Goal: Task Accomplishment & Management: Manage account settings

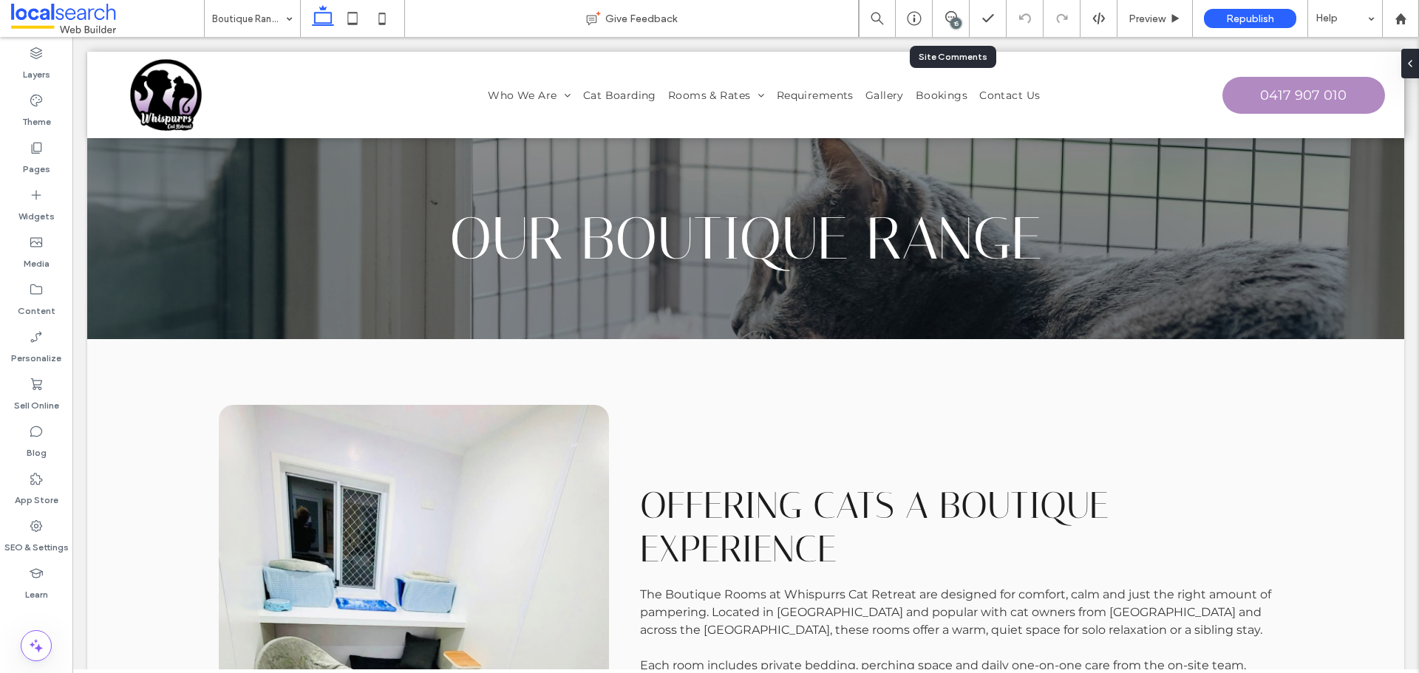
click at [955, 20] on div "15" at bounding box center [956, 23] width 11 height 11
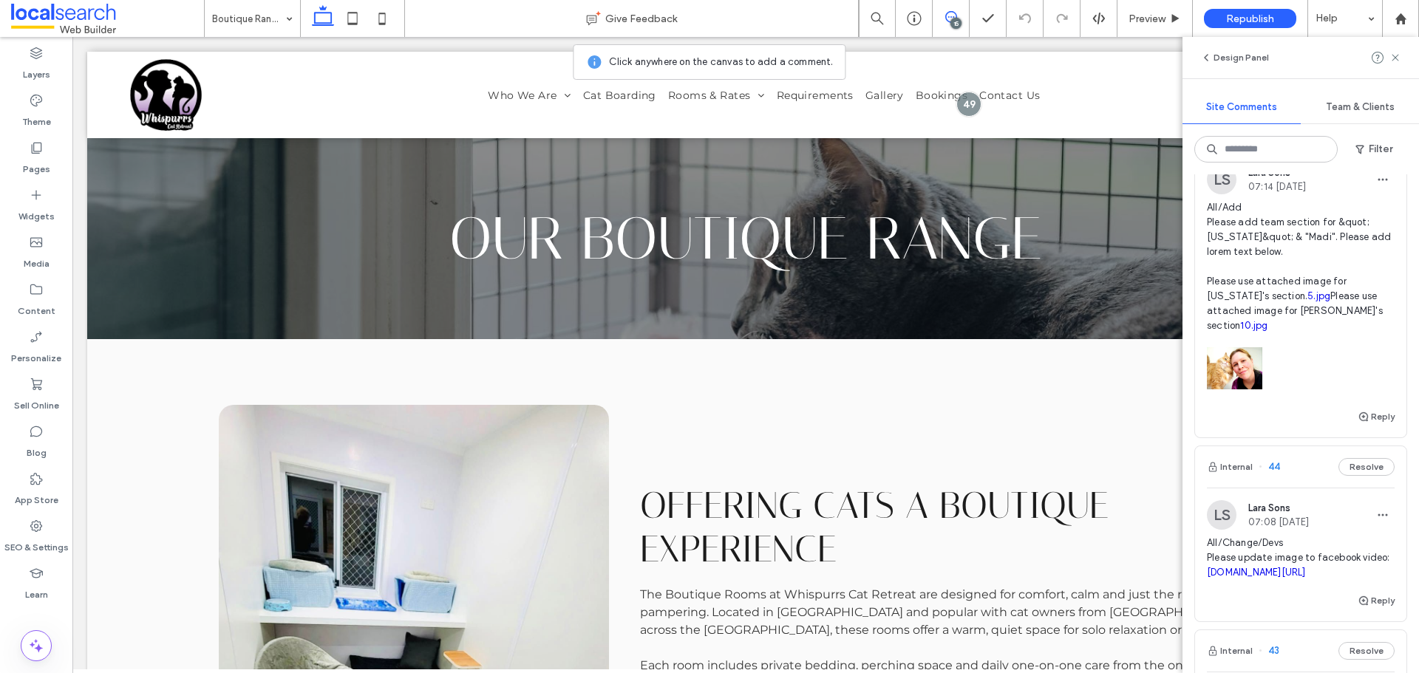
scroll to position [2078, 0]
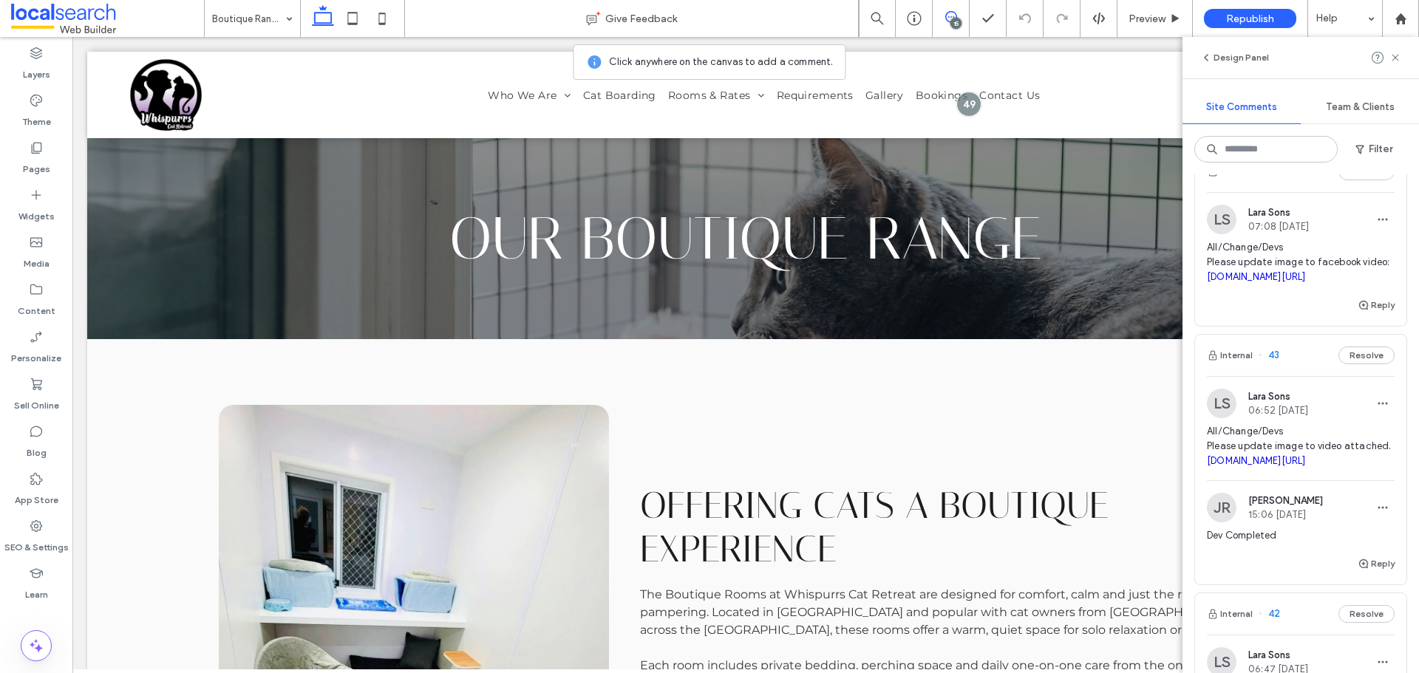
click at [1294, 272] on span "All/Change/Devs Please update image to facebook video: facebook.com/reel/217402…" at bounding box center [1301, 262] width 188 height 44
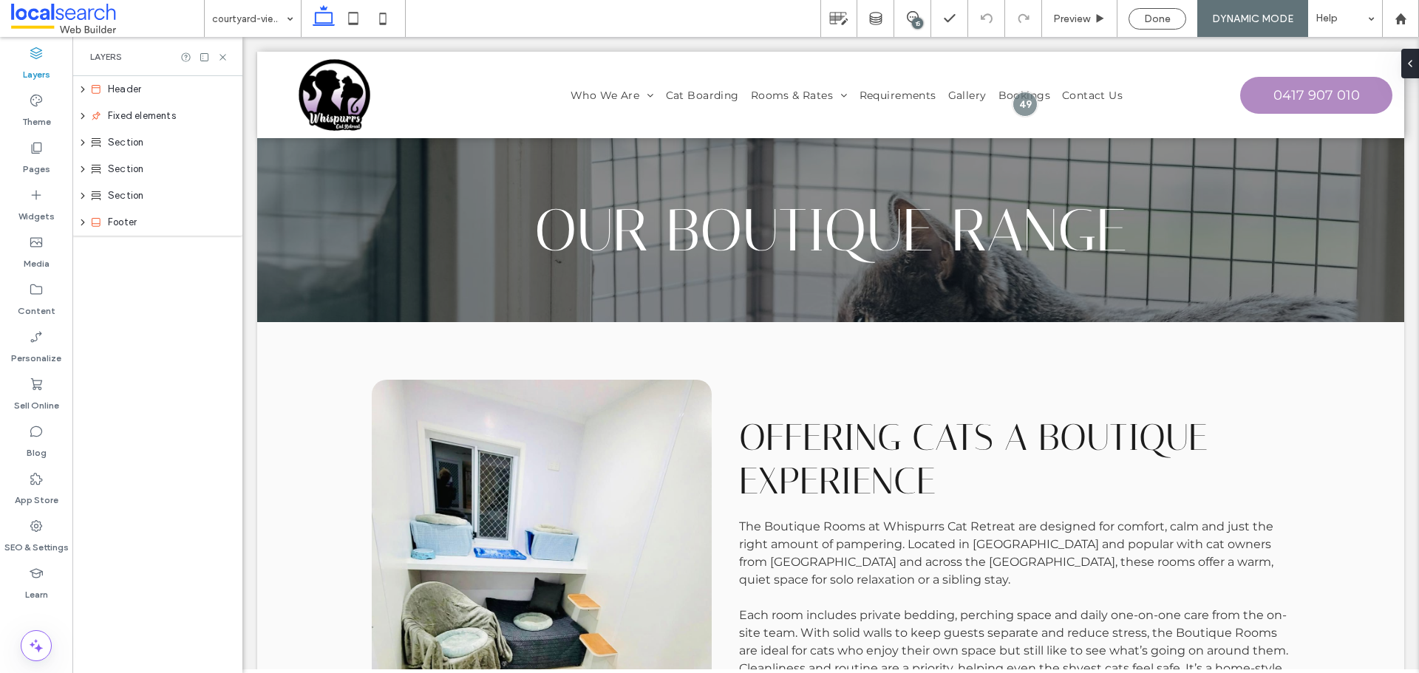
click at [913, 24] on div "15" at bounding box center [917, 23] width 11 height 11
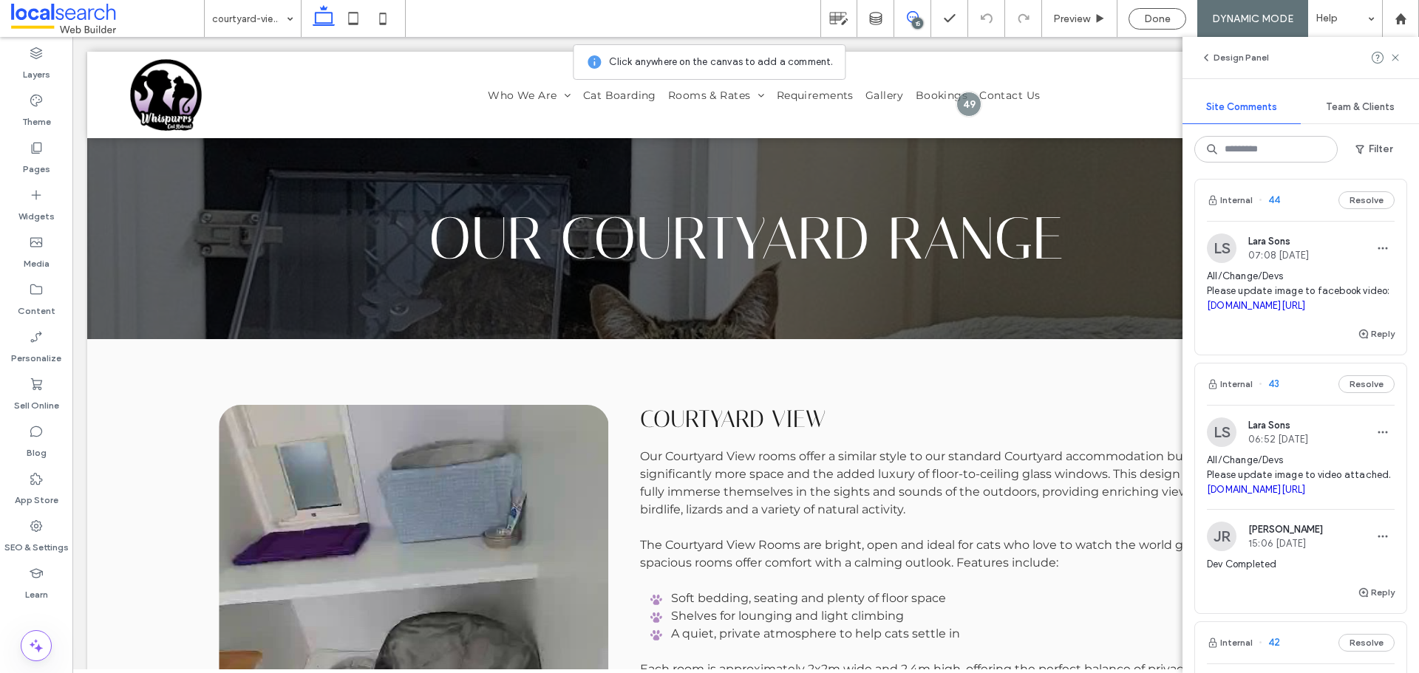
scroll to position [2023, 0]
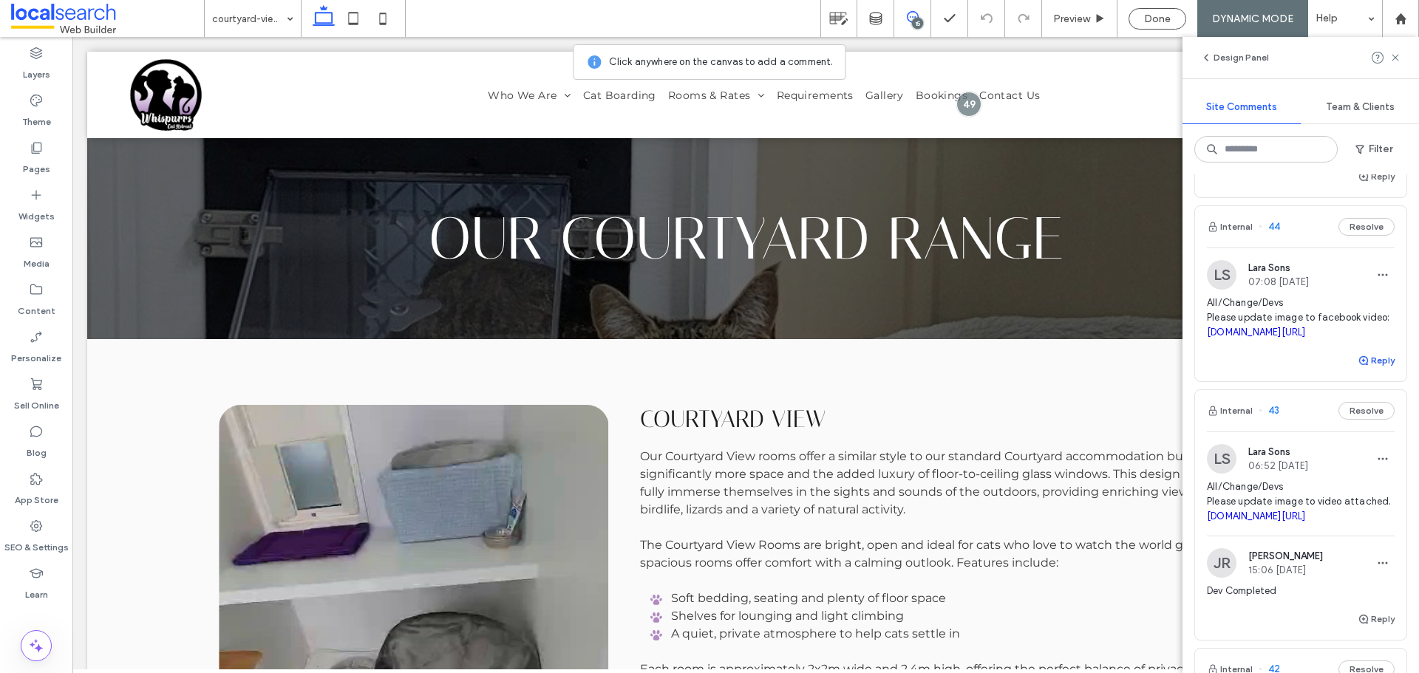
click at [1362, 370] on button "Reply" at bounding box center [1376, 361] width 37 height 18
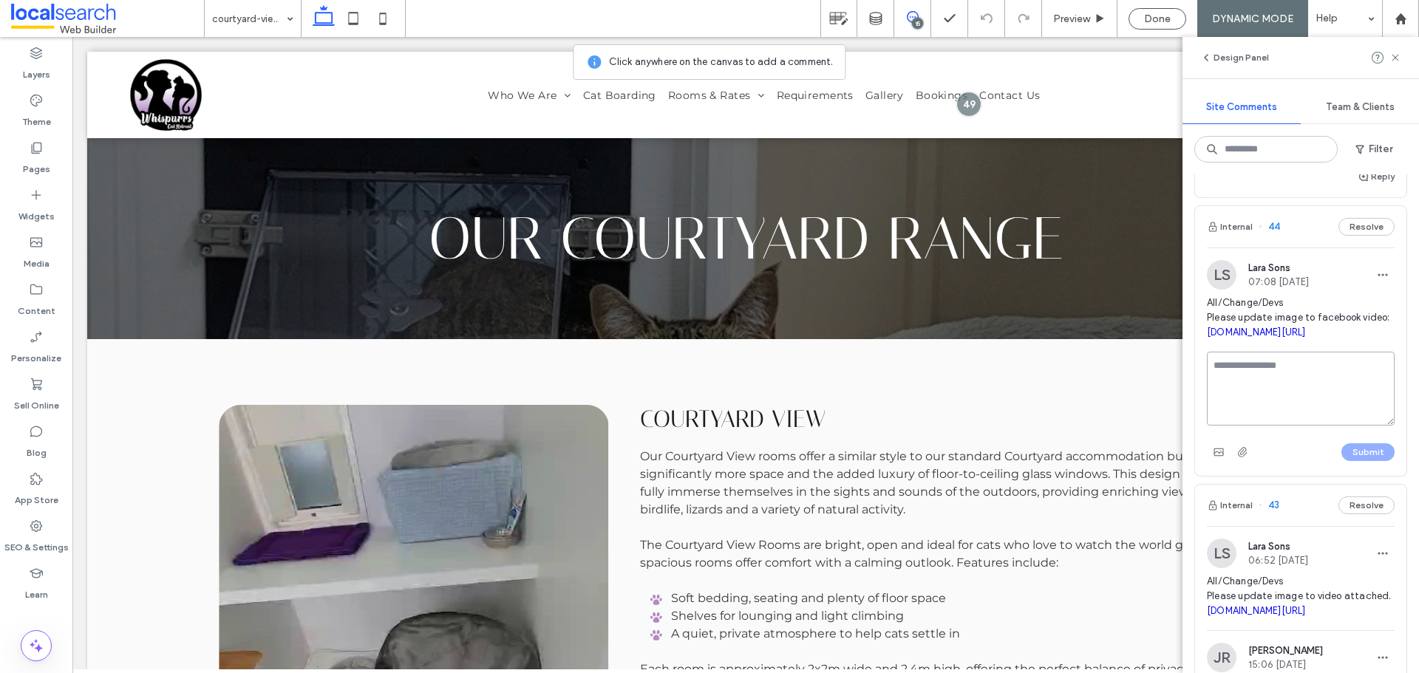
click at [1344, 404] on textarea at bounding box center [1301, 389] width 188 height 74
click at [1289, 410] on textarea "*****" at bounding box center [1295, 389] width 177 height 74
type textarea "**********"
click at [1361, 461] on button "Submit" at bounding box center [1368, 453] width 53 height 18
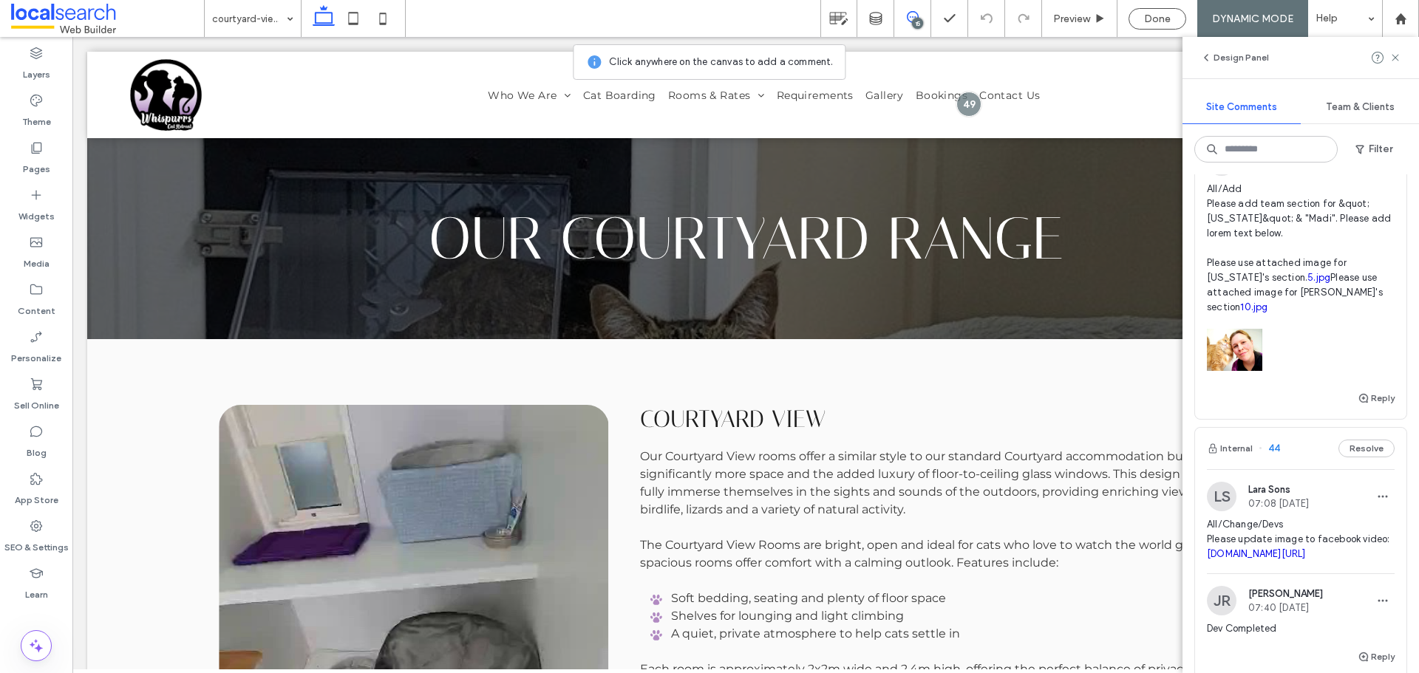
scroll to position [1727, 0]
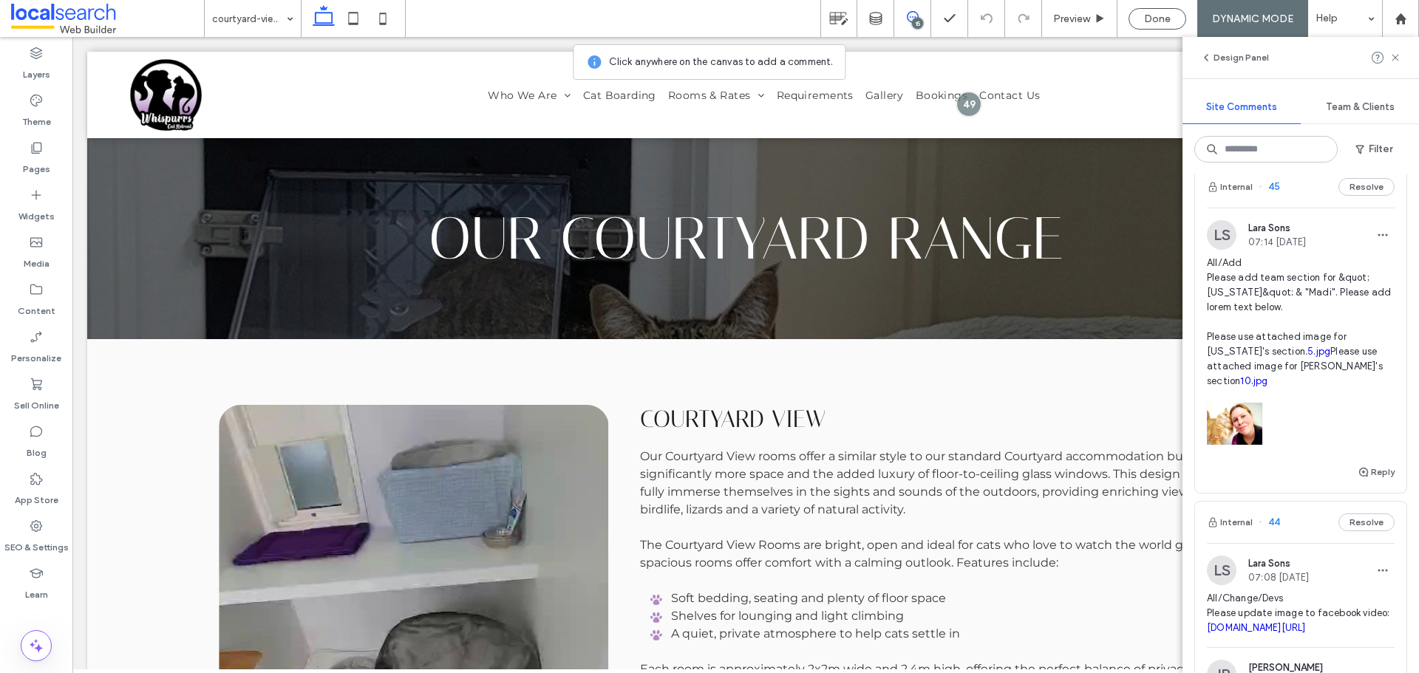
click at [1240, 331] on span "All/Add Please add team section for &quot;Georgia&quot; & "Madi". Please add lo…" at bounding box center [1301, 322] width 188 height 133
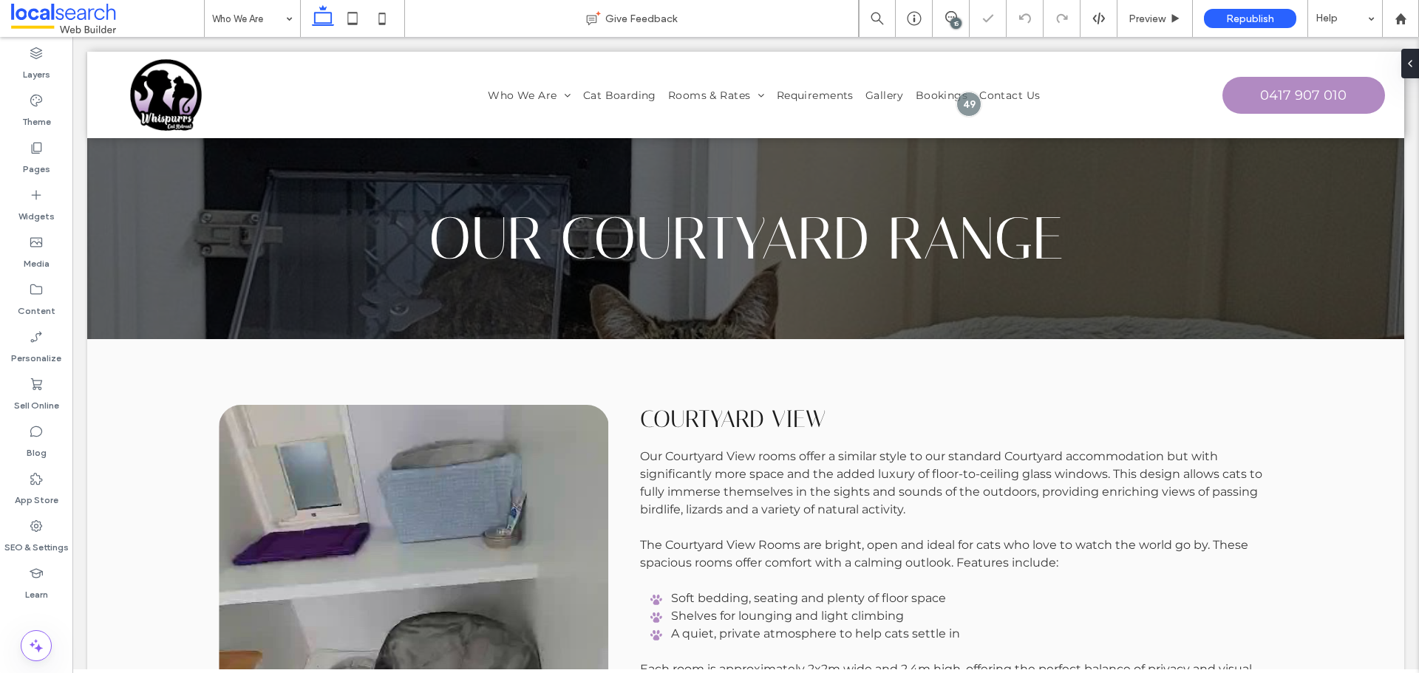
click at [956, 19] on div "15" at bounding box center [956, 23] width 11 height 11
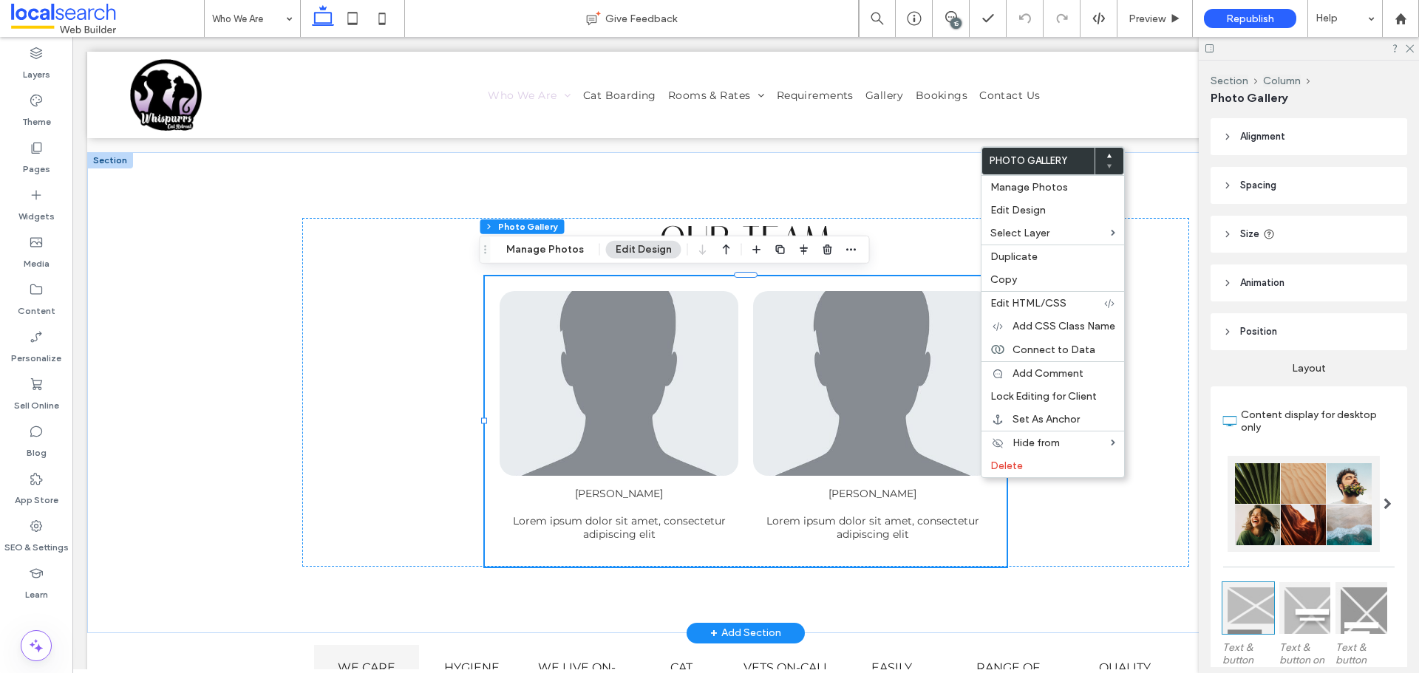
drag, startPoint x: 905, startPoint y: 480, endPoint x: 889, endPoint y: 485, distance: 17.1
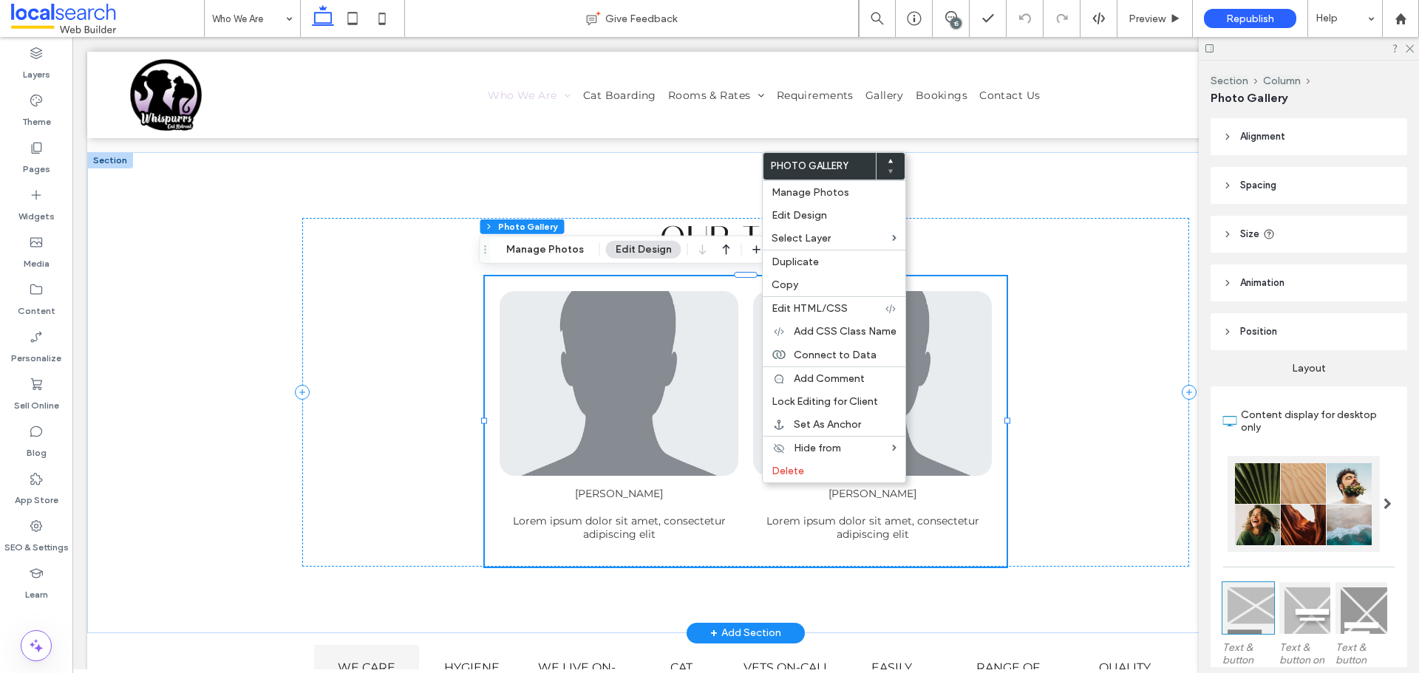
click at [671, 487] on p "Vicki Inglis" at bounding box center [619, 493] width 217 height 13
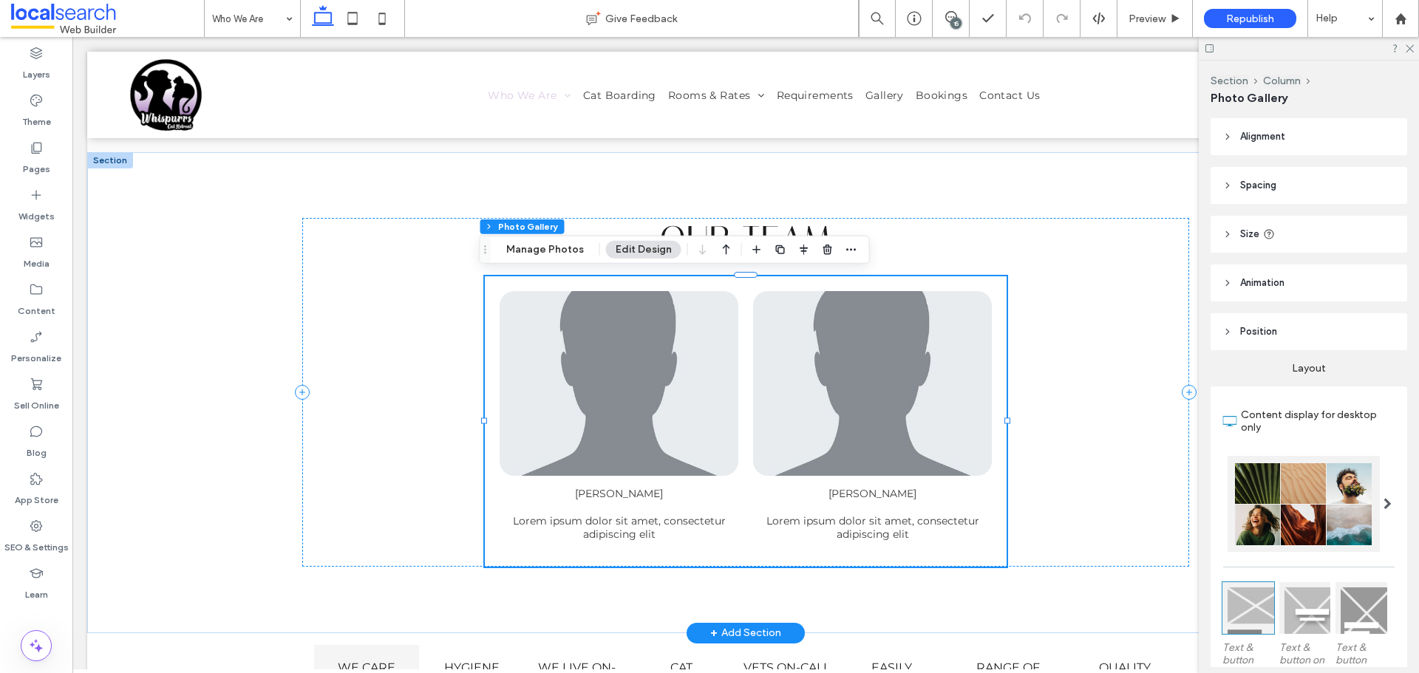
click at [671, 487] on p "Vicki Inglis" at bounding box center [619, 493] width 217 height 13
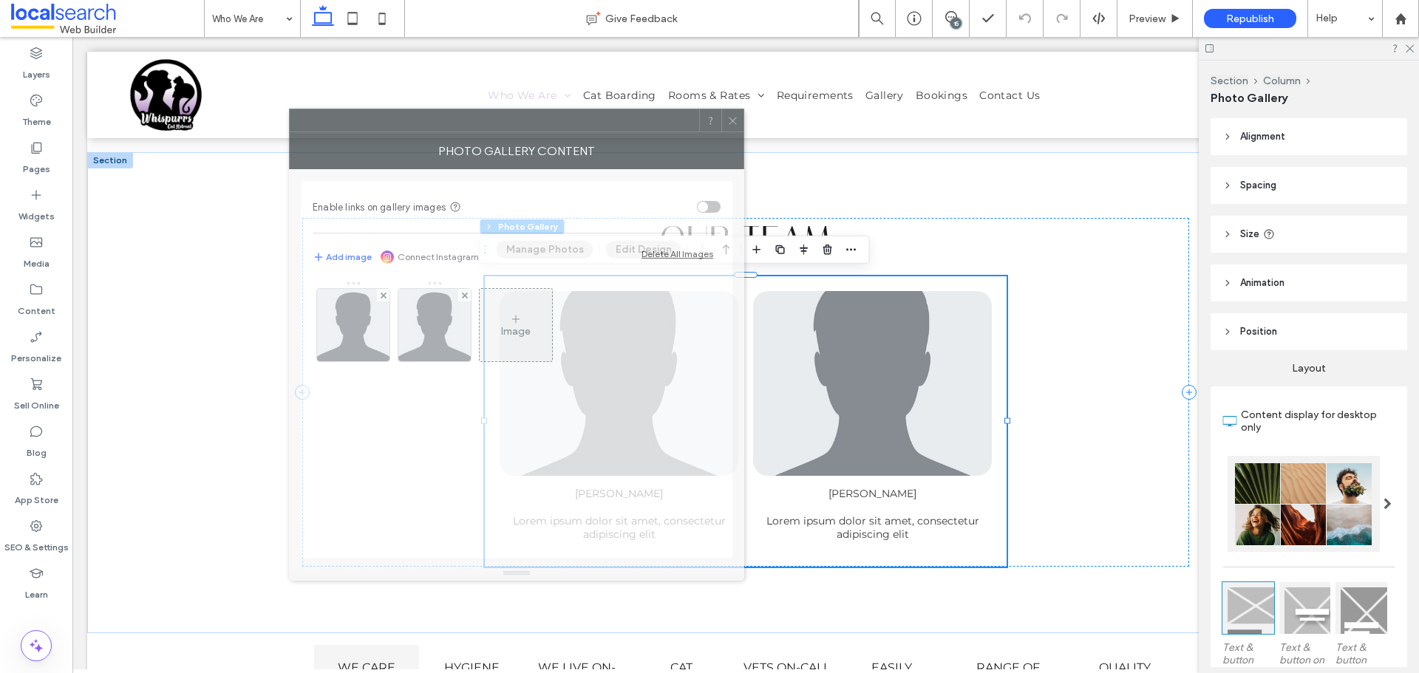
drag, startPoint x: 1009, startPoint y: 129, endPoint x: 1062, endPoint y: 86, distance: 68.8
click at [608, 129] on div at bounding box center [495, 120] width 410 height 22
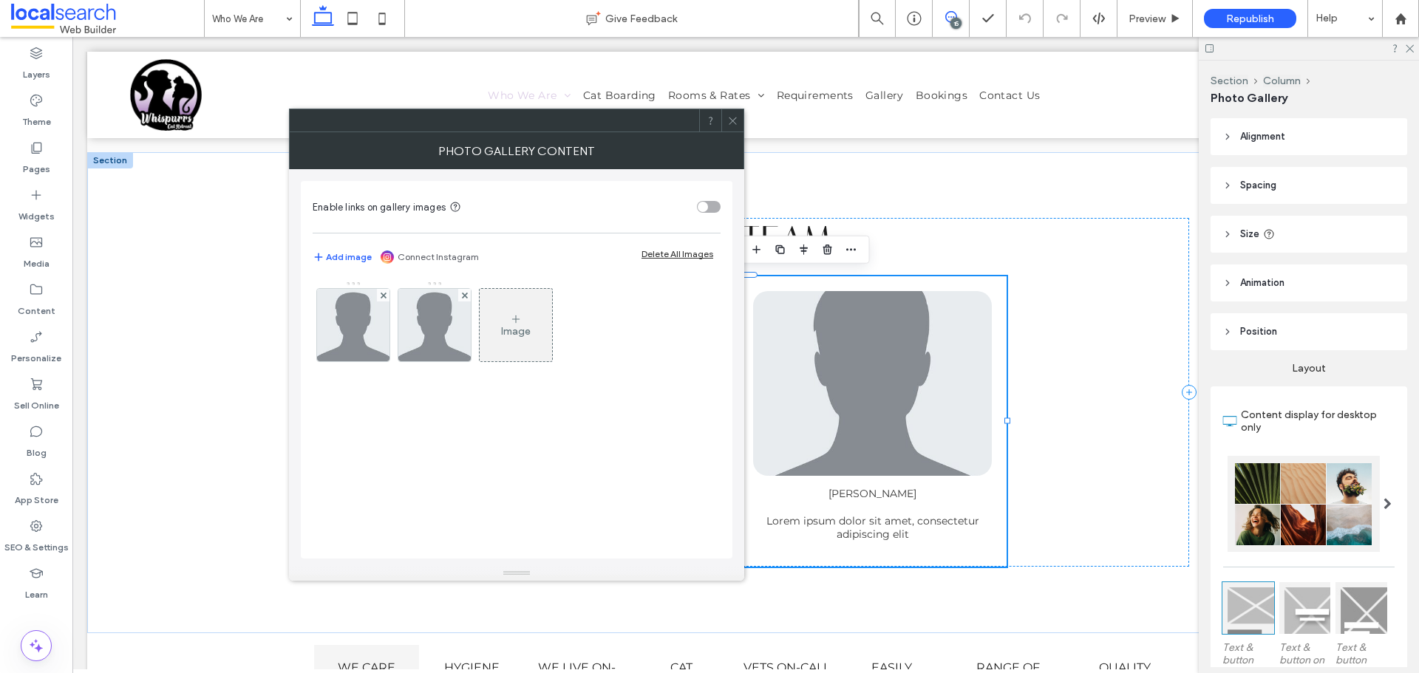
click at [947, 21] on use at bounding box center [951, 17] width 12 height 12
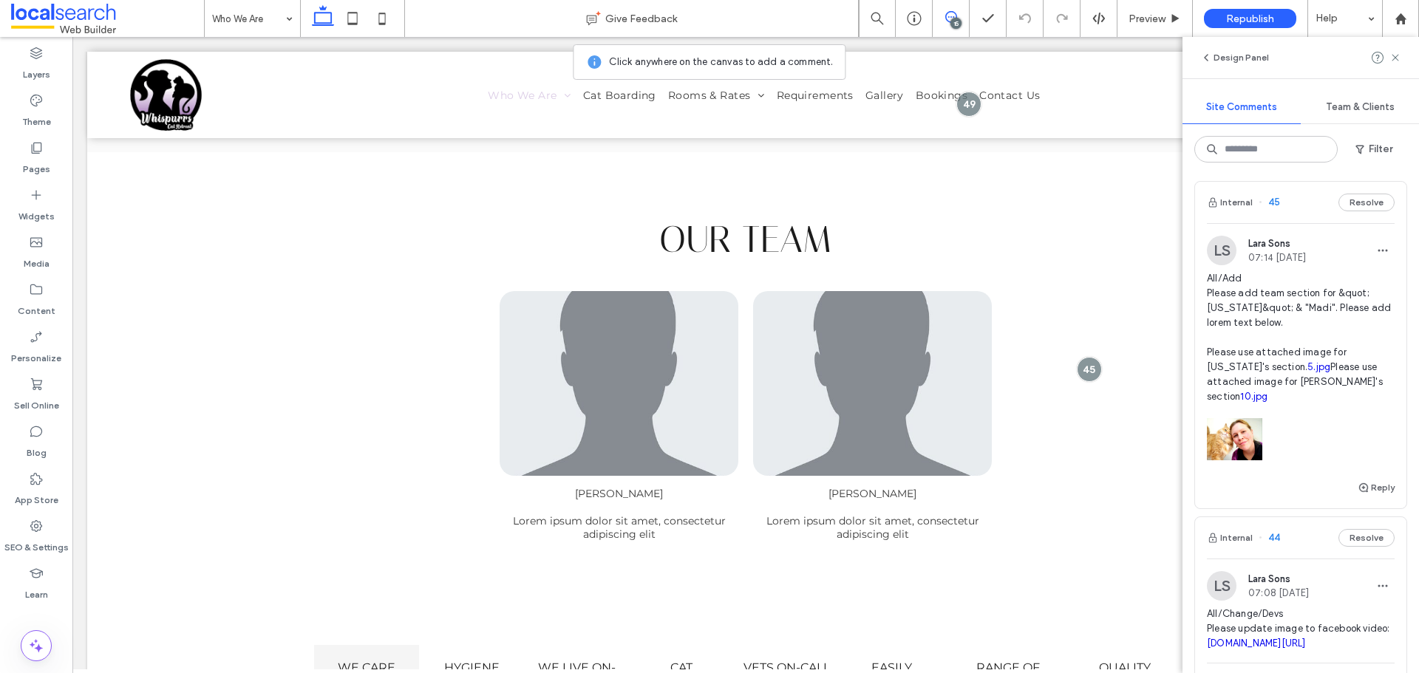
scroll to position [1700, 0]
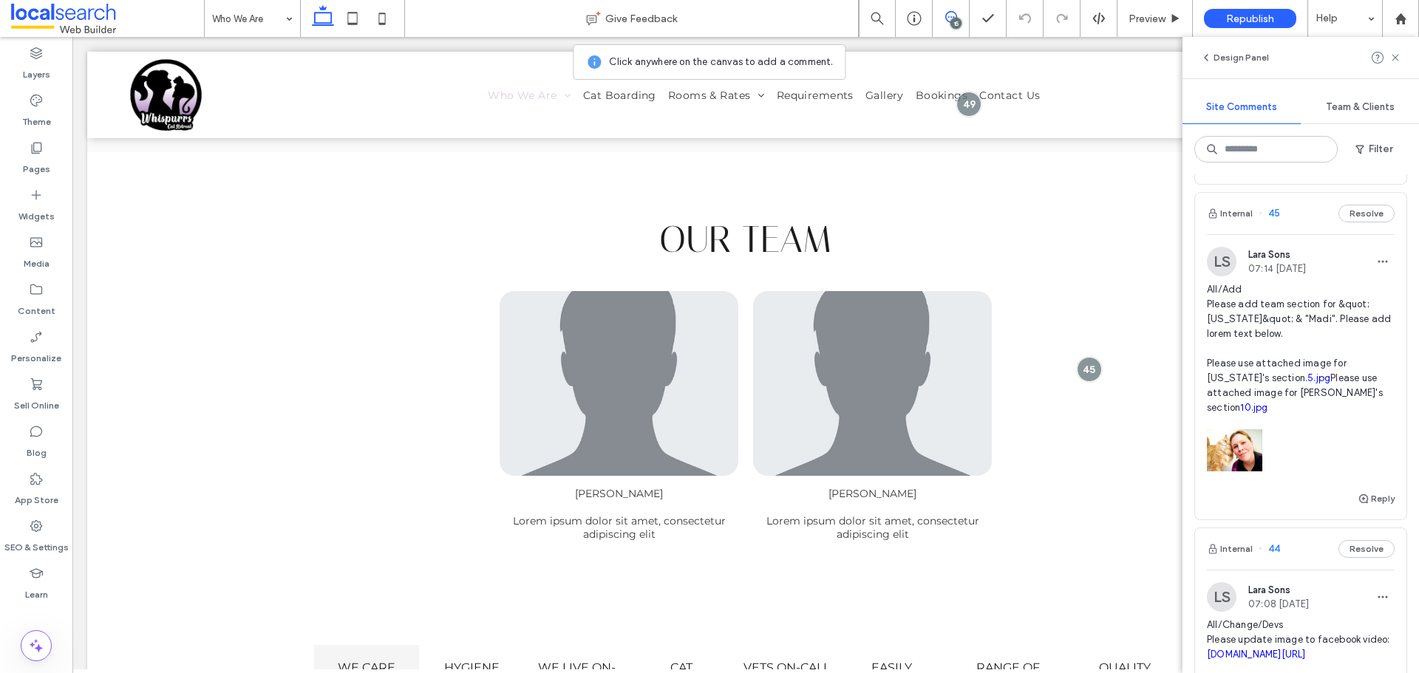
click at [1308, 381] on link "5.jpg" at bounding box center [1319, 378] width 23 height 11
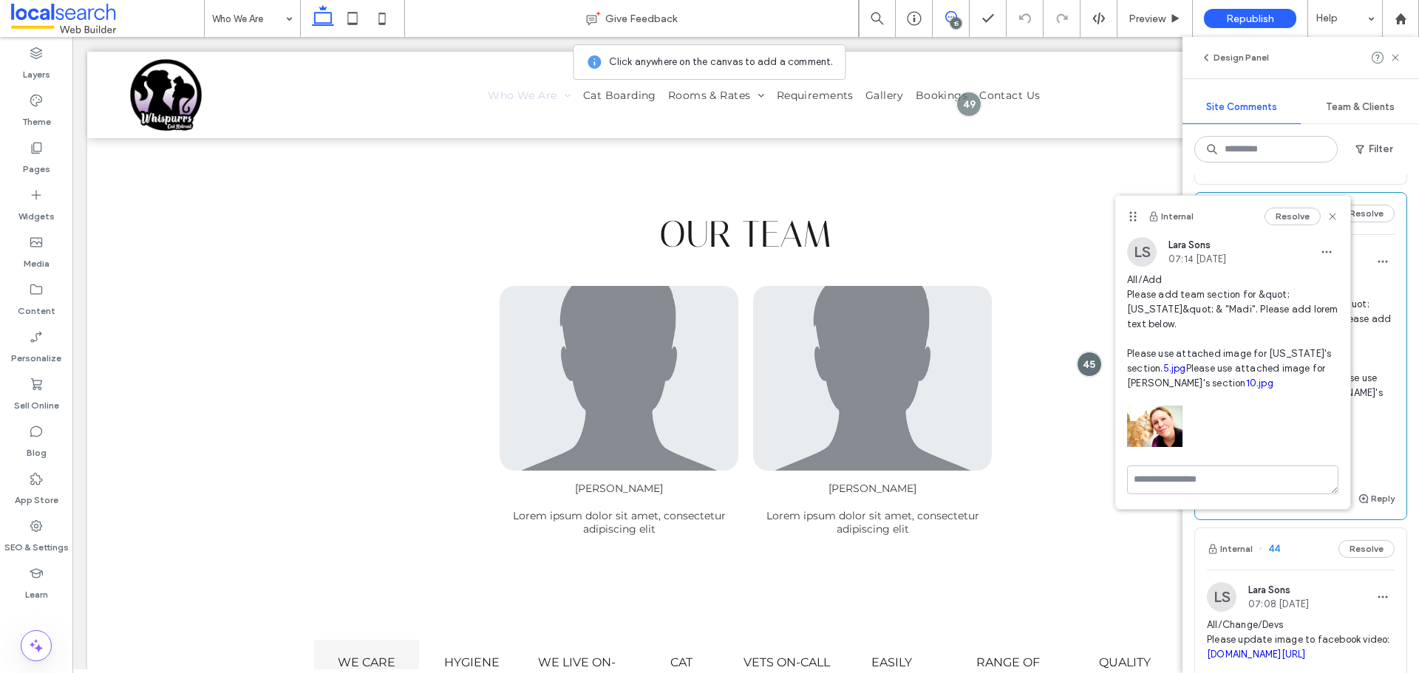
click at [1246, 389] on link "10.jpg" at bounding box center [1259, 383] width 27 height 11
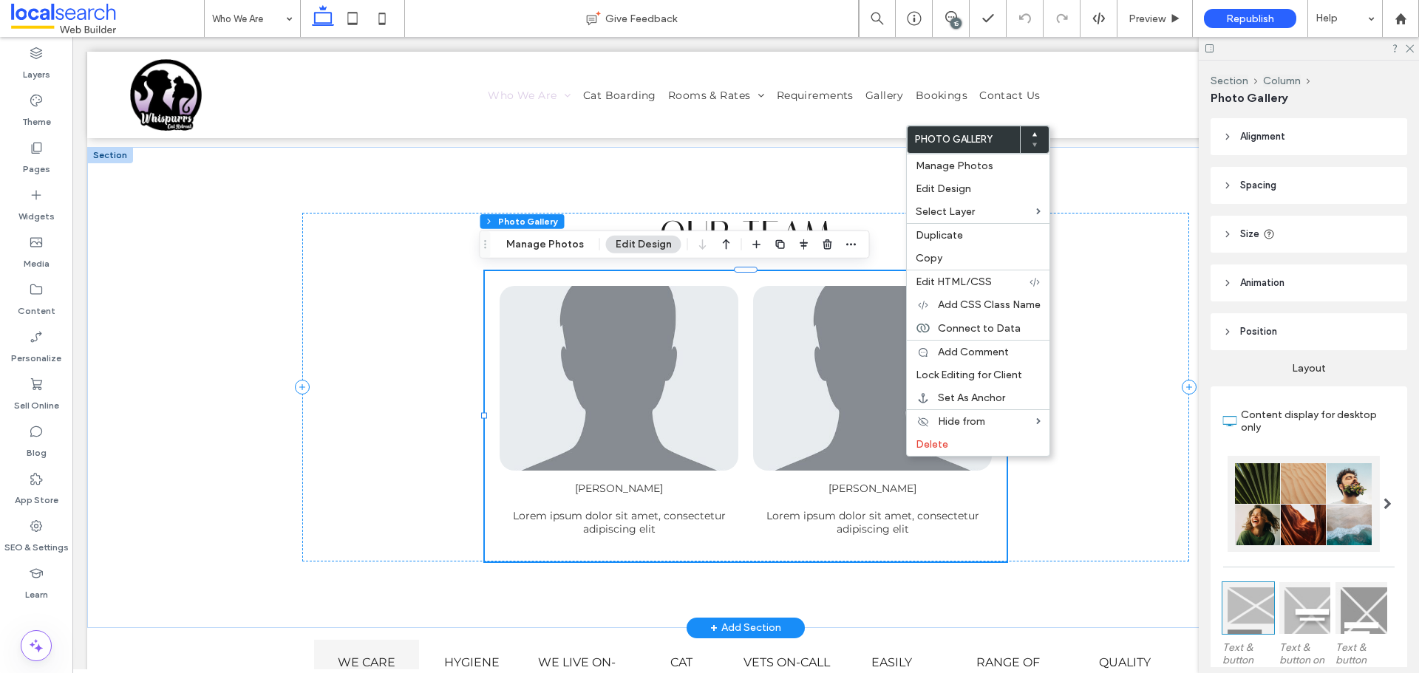
scroll to position [0, 0]
click at [851, 458] on link at bounding box center [872, 378] width 239 height 185
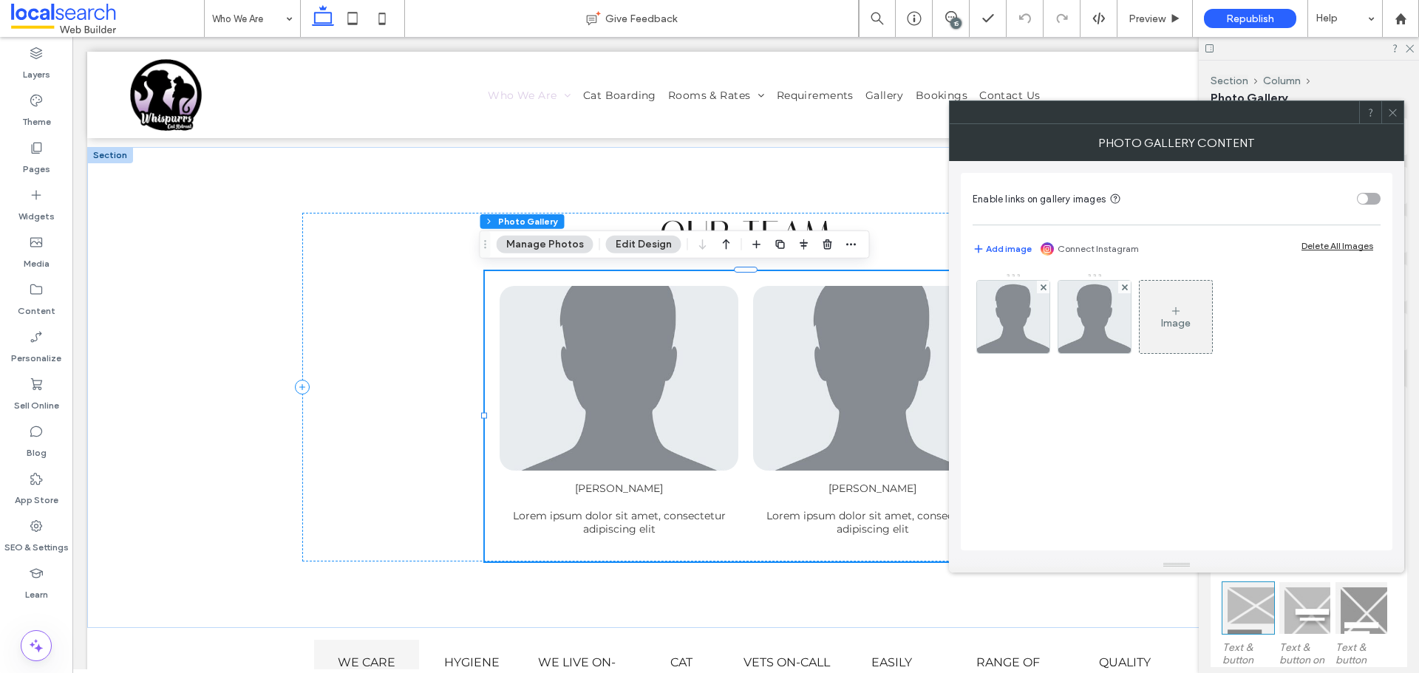
click at [1194, 303] on div "Image" at bounding box center [1176, 316] width 72 height 69
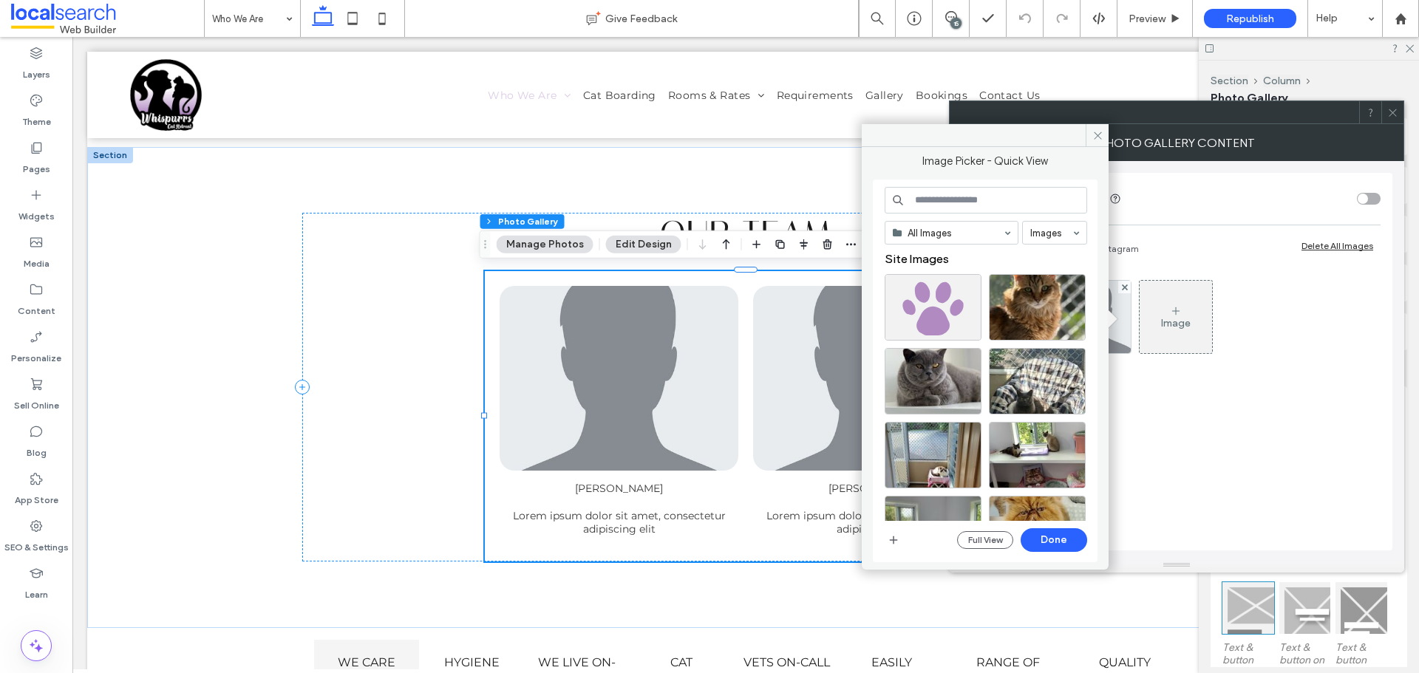
click at [1102, 129] on span at bounding box center [1097, 135] width 23 height 22
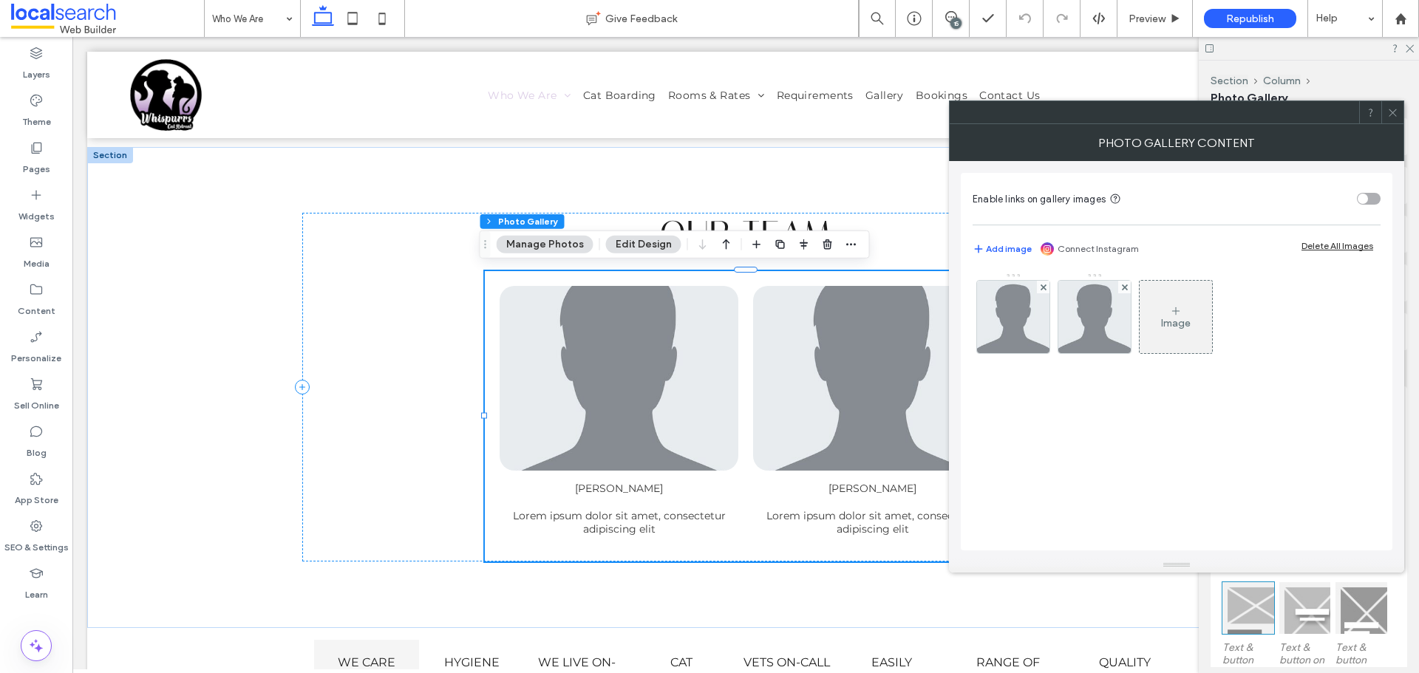
drag, startPoint x: 1400, startPoint y: 113, endPoint x: 973, endPoint y: 328, distance: 478.4
click at [1399, 113] on div at bounding box center [1393, 112] width 22 height 22
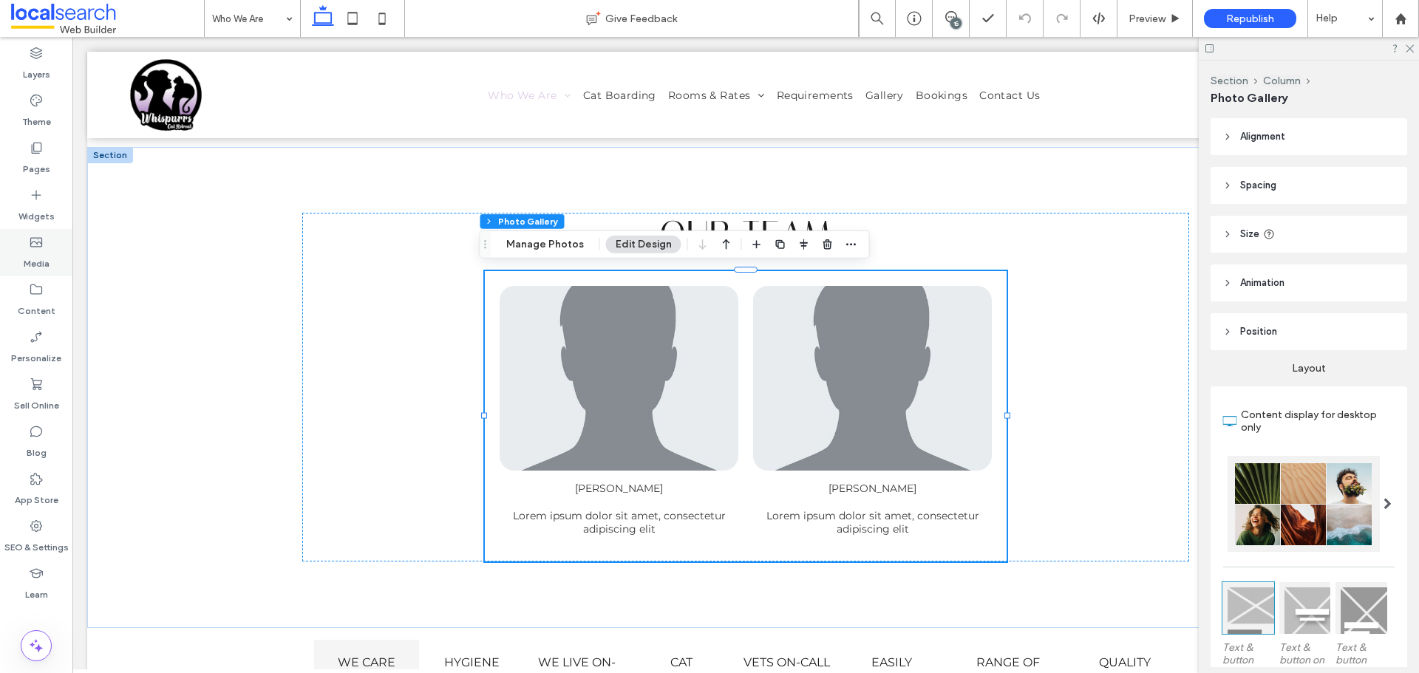
drag, startPoint x: 954, startPoint y: 20, endPoint x: 38, endPoint y: 276, distance: 951.0
click at [954, 20] on div "15" at bounding box center [956, 23] width 11 height 11
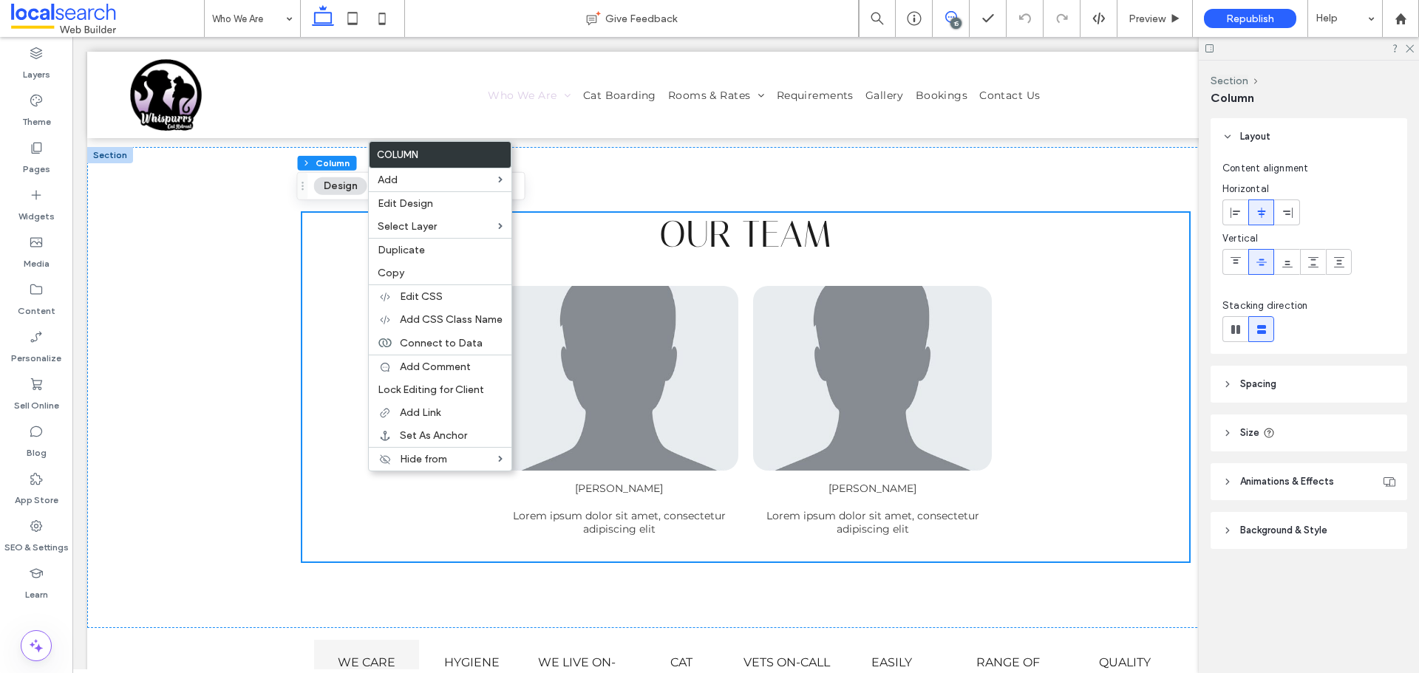
drag, startPoint x: 949, startPoint y: 56, endPoint x: 958, endPoint y: 13, distance: 44.5
click at [958, 13] on span at bounding box center [951, 17] width 36 height 12
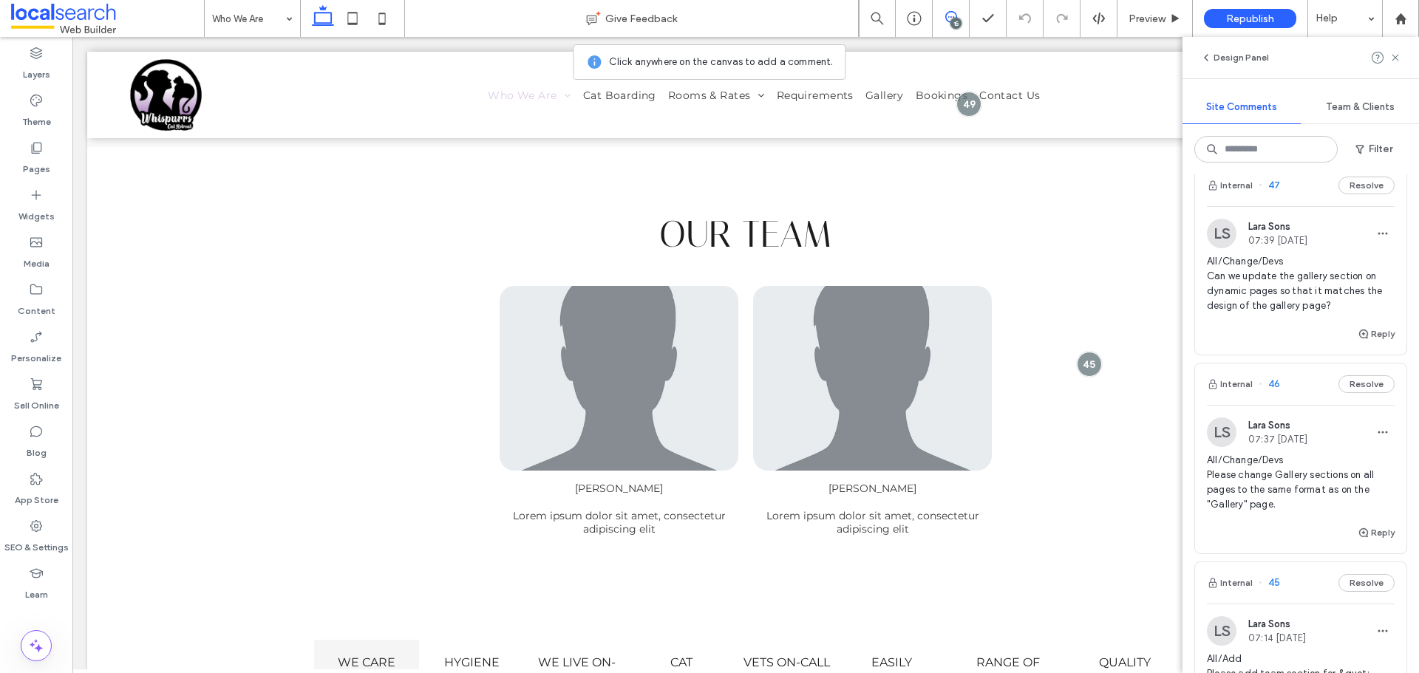
scroll to position [1700, 0]
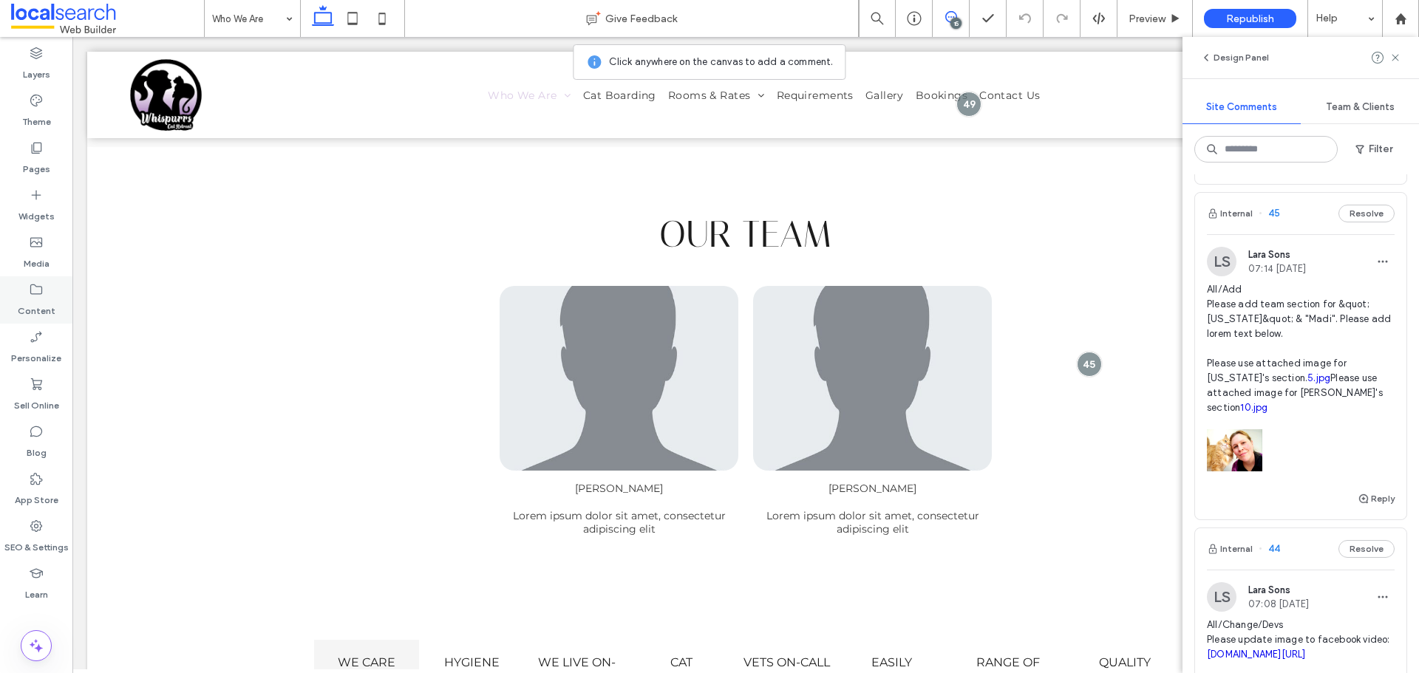
click at [33, 303] on label "Content" at bounding box center [37, 307] width 38 height 21
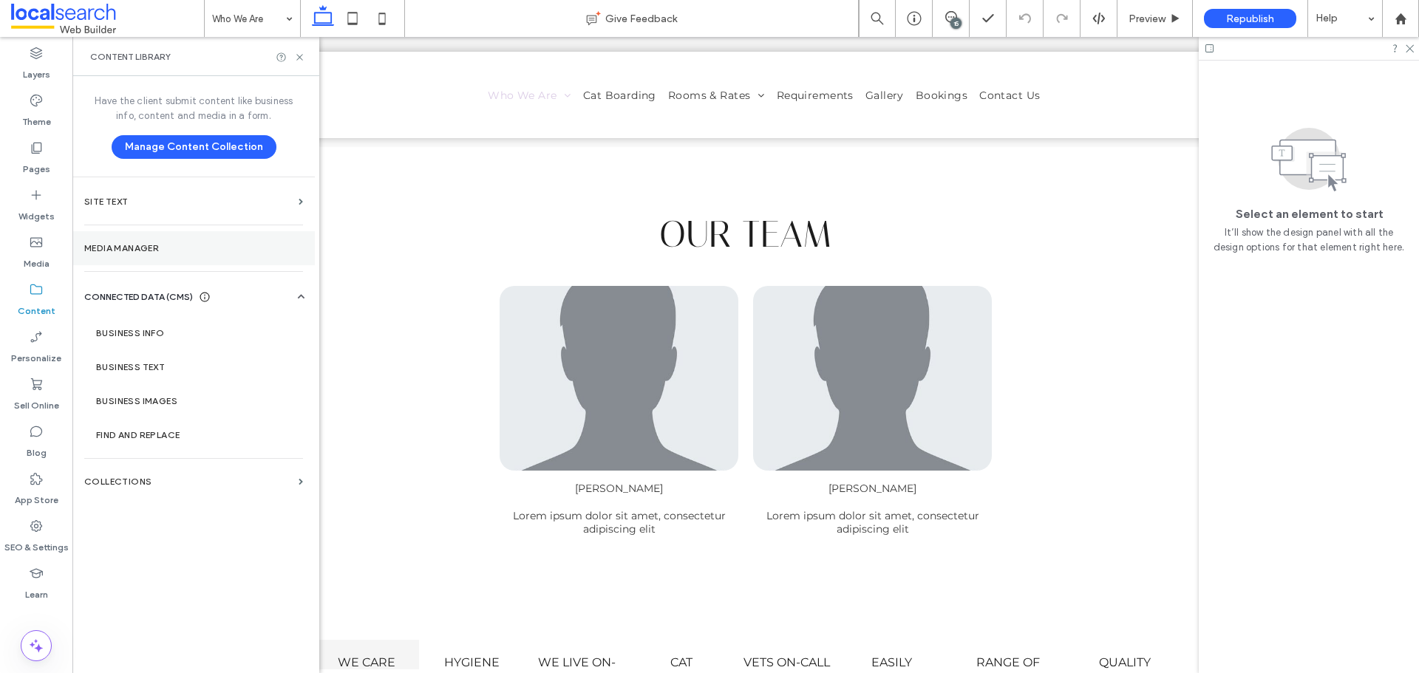
click at [196, 244] on label "Media Manager" at bounding box center [193, 248] width 219 height 10
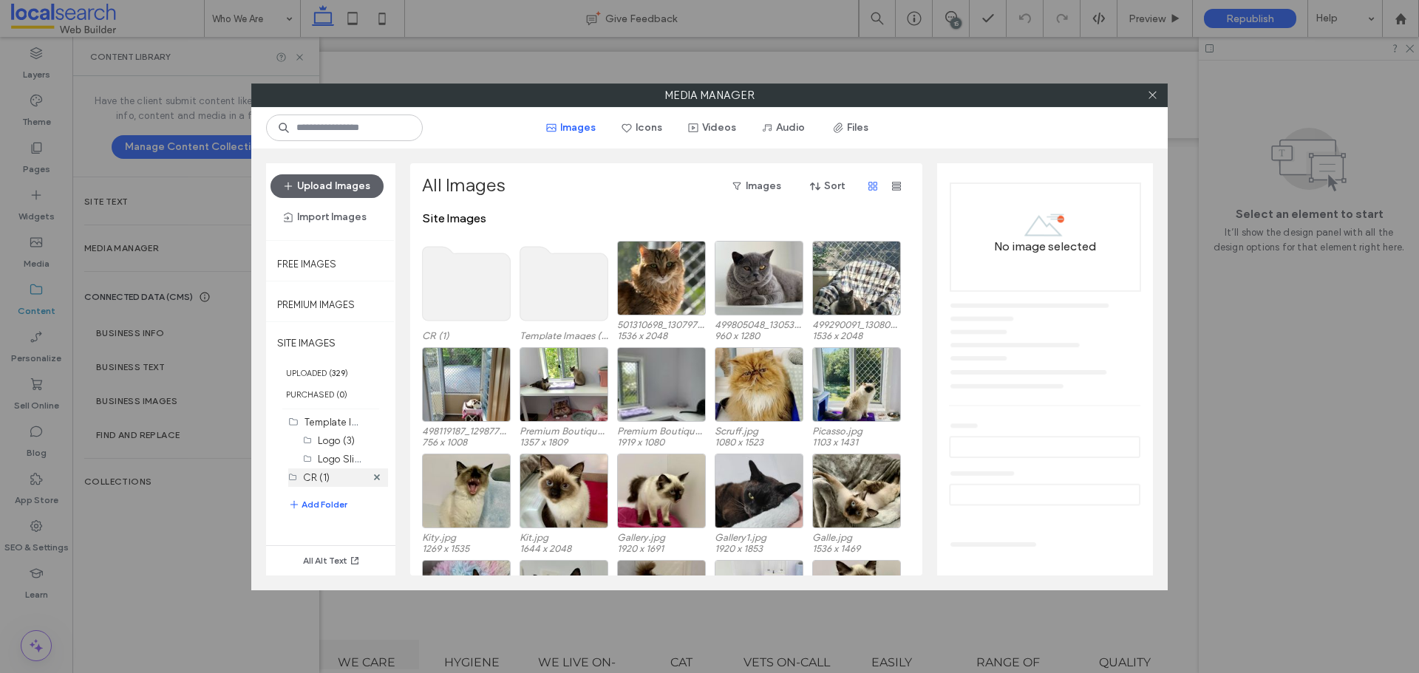
click at [332, 486] on div "CR (1)" at bounding box center [334, 478] width 63 height 18
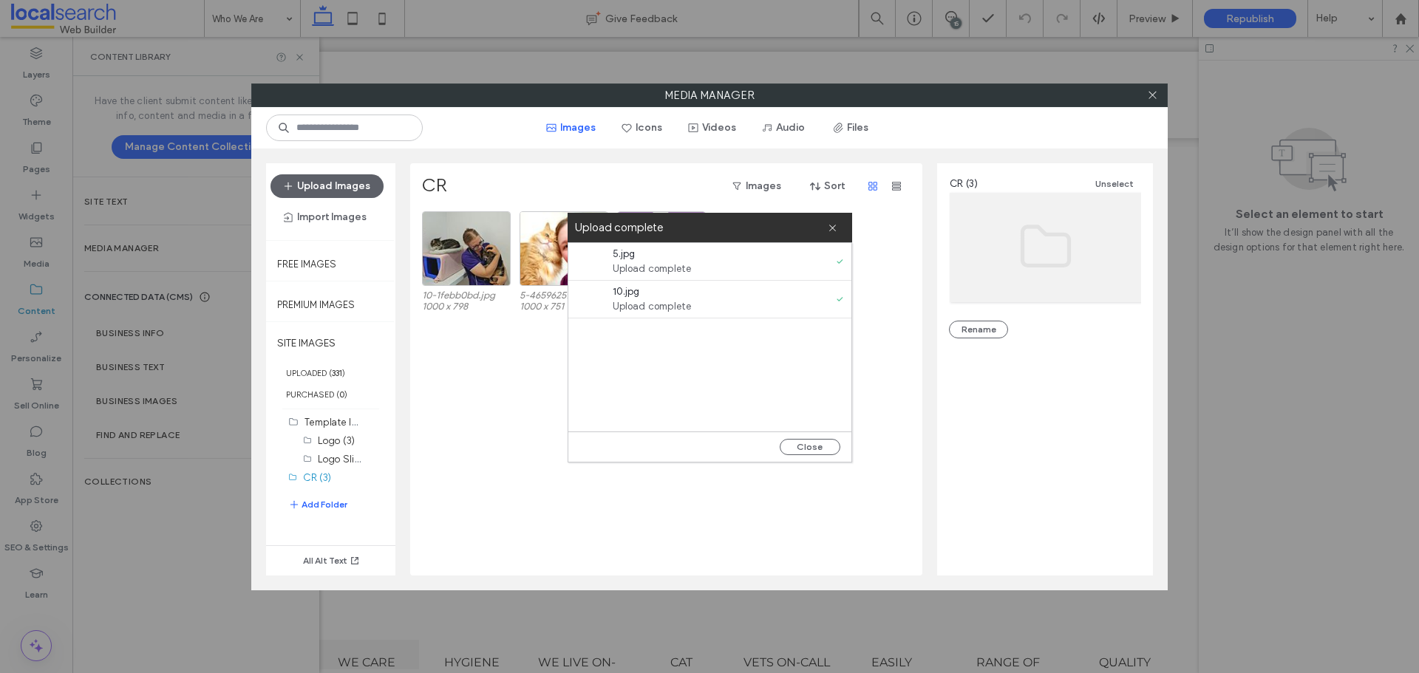
drag, startPoint x: 836, startPoint y: 230, endPoint x: 845, endPoint y: 224, distance: 10.7
click at [836, 230] on icon at bounding box center [833, 228] width 10 height 10
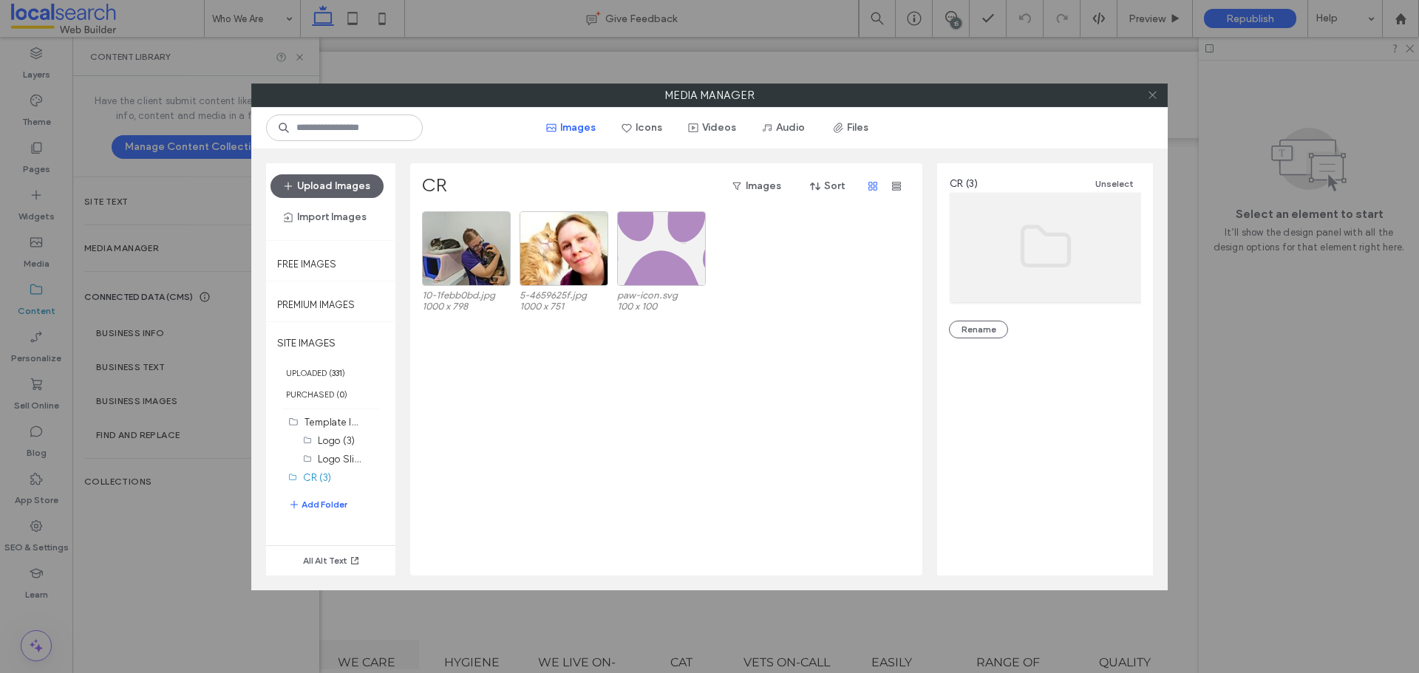
click at [1157, 101] on span at bounding box center [1152, 95] width 11 height 22
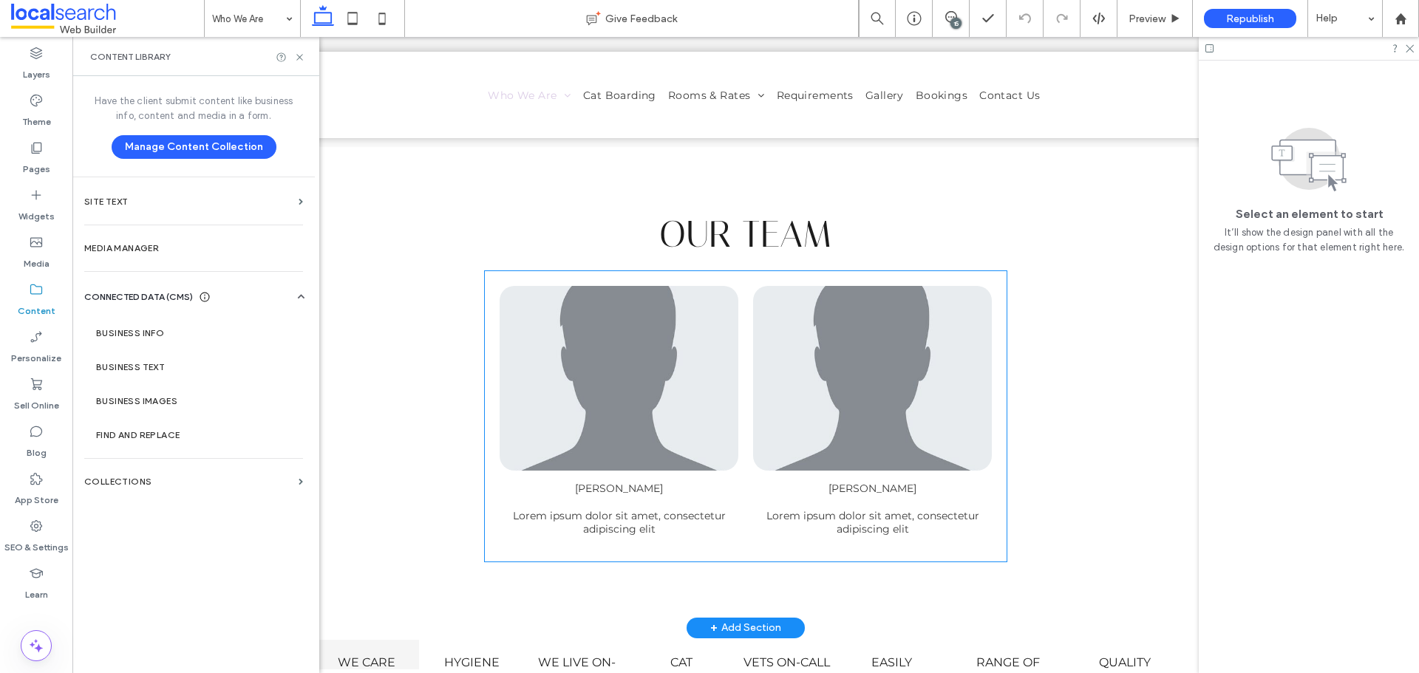
click at [648, 362] on link at bounding box center [619, 378] width 239 height 185
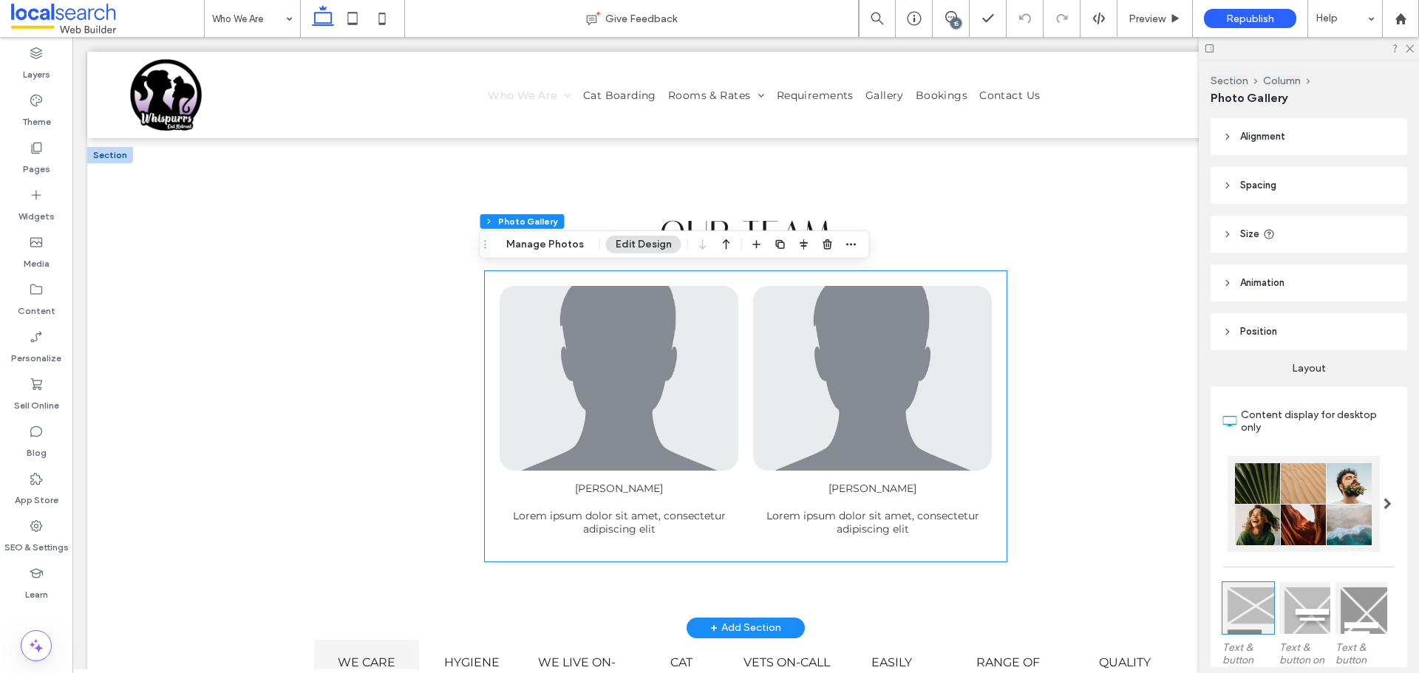
click at [648, 362] on link at bounding box center [619, 378] width 239 height 185
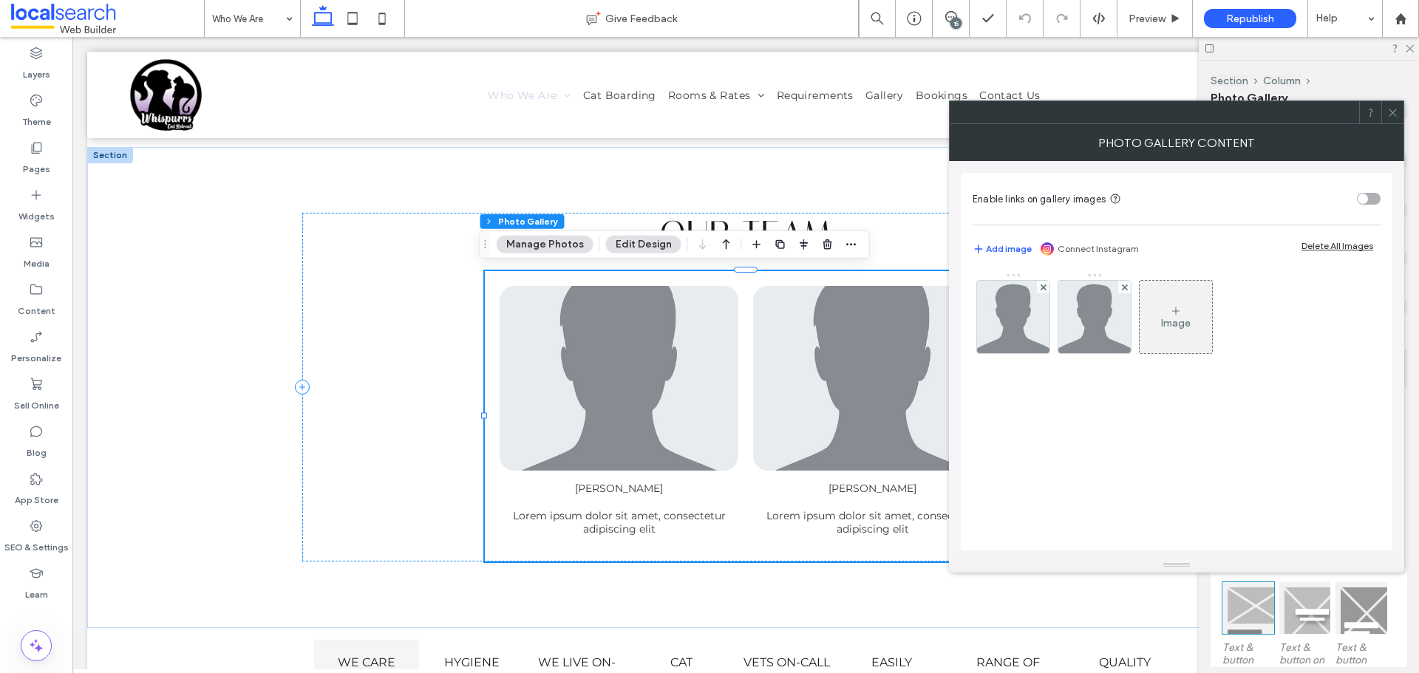
click at [1150, 316] on div "Image" at bounding box center [1176, 316] width 72 height 69
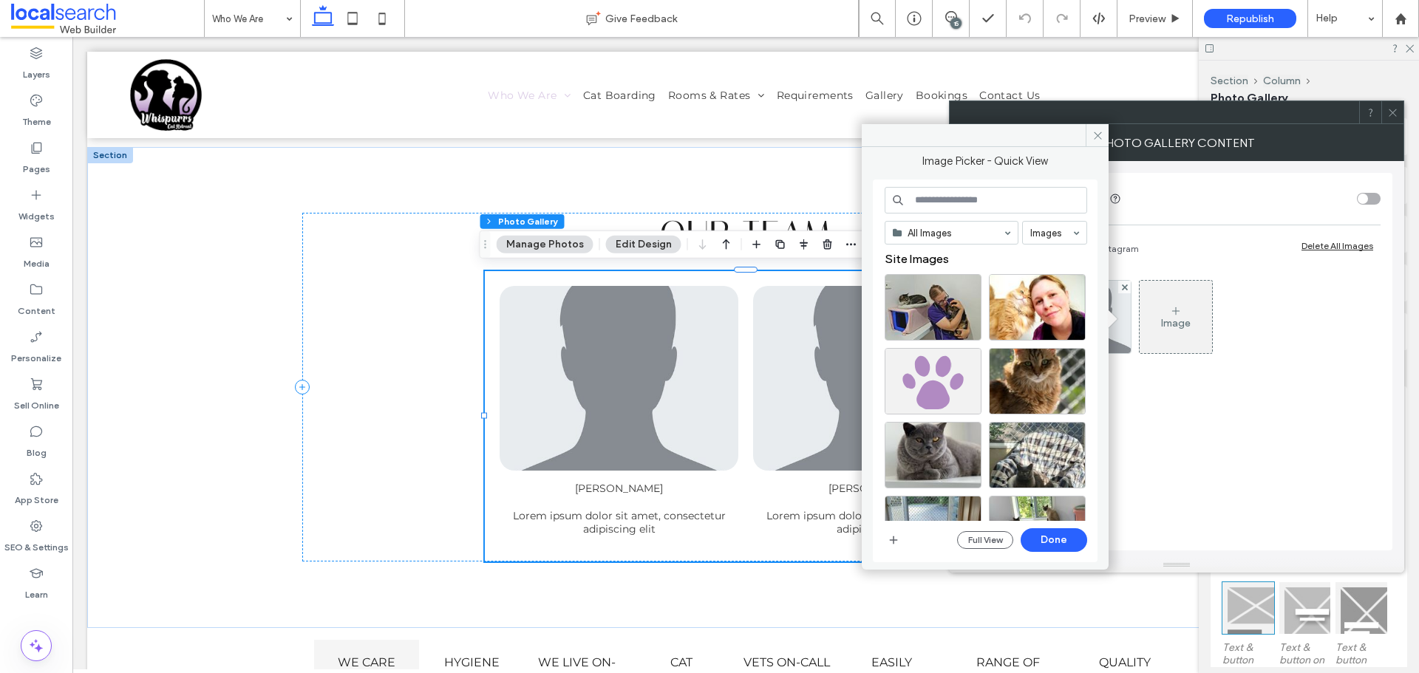
click at [954, 28] on div "15" at bounding box center [956, 23] width 11 height 11
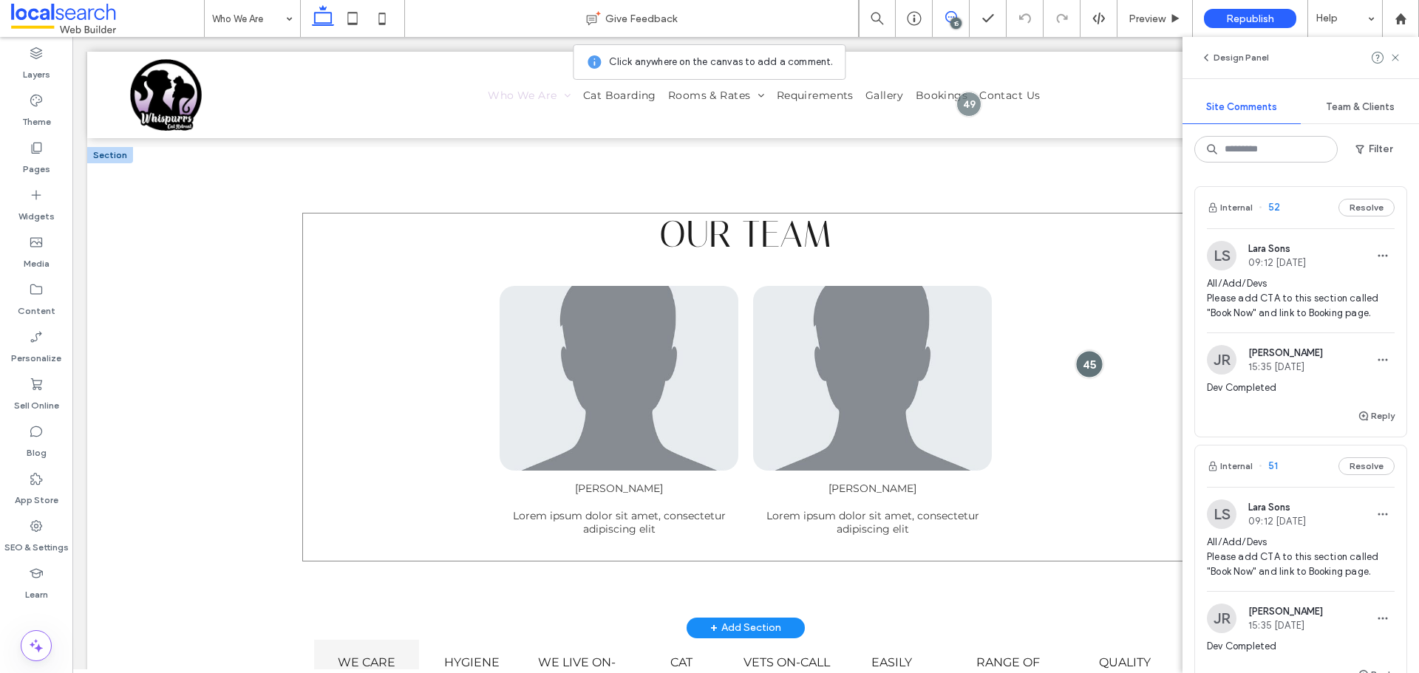
click at [1079, 363] on div at bounding box center [1089, 363] width 27 height 27
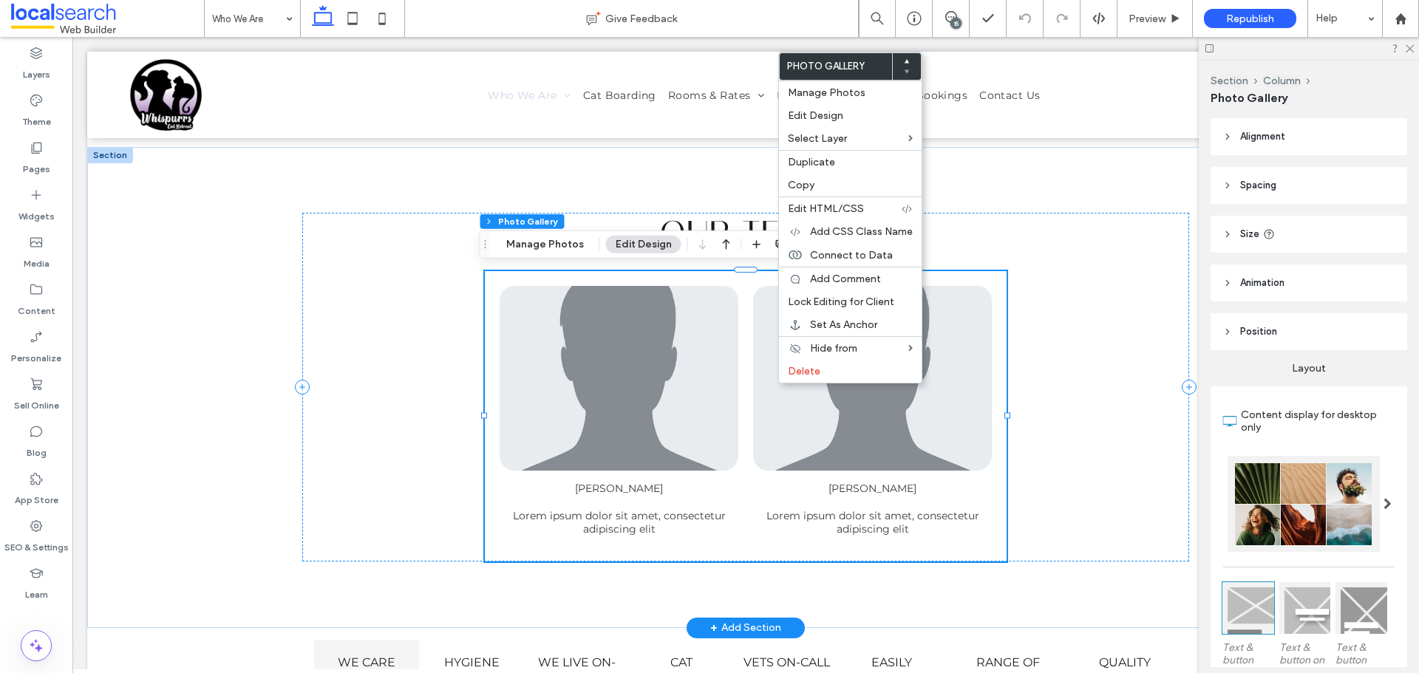
click at [773, 381] on link at bounding box center [872, 378] width 239 height 185
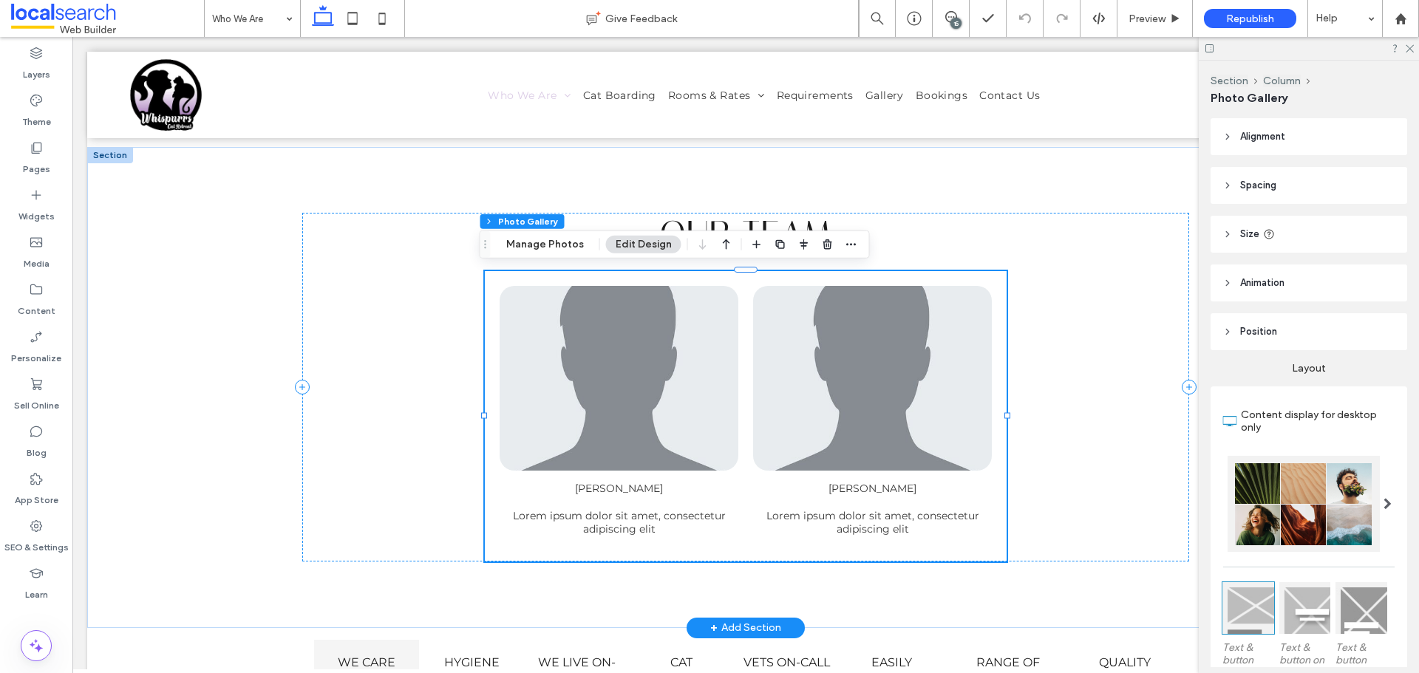
click at [773, 381] on link at bounding box center [872, 378] width 239 height 185
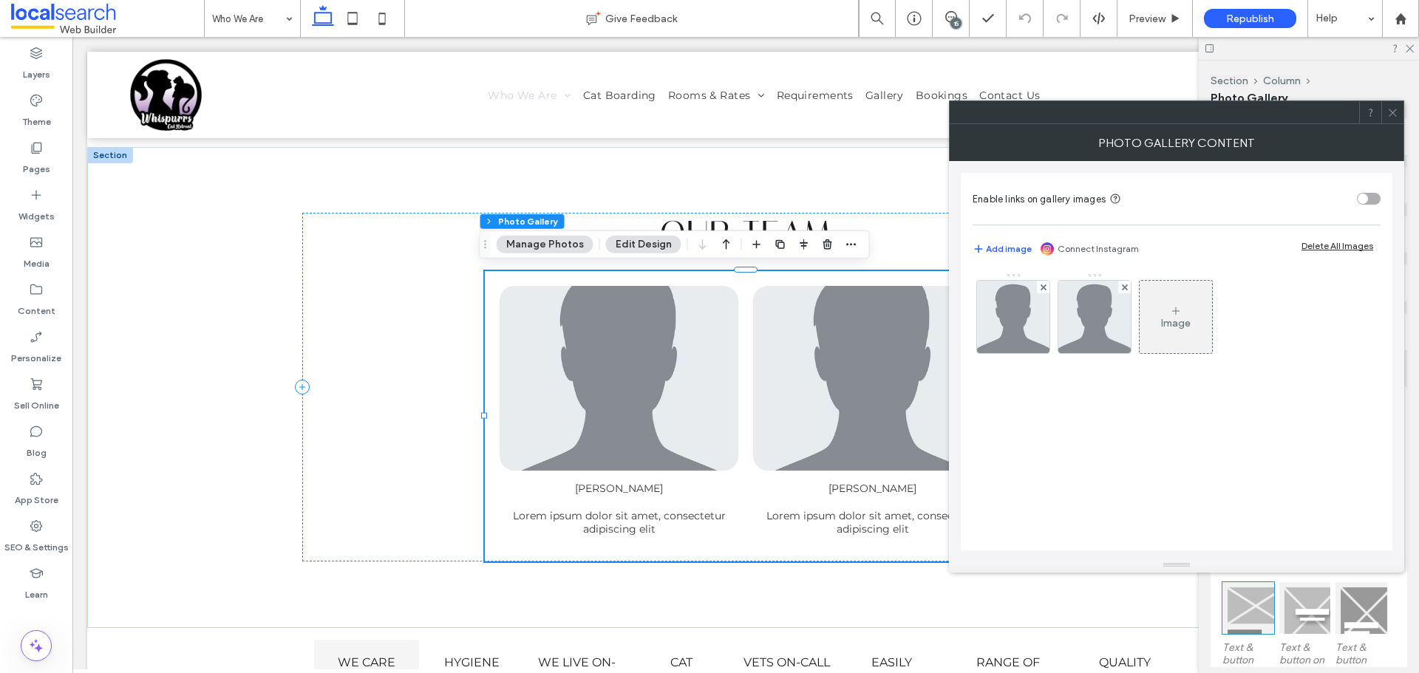
click at [1181, 316] on icon at bounding box center [1176, 311] width 12 height 12
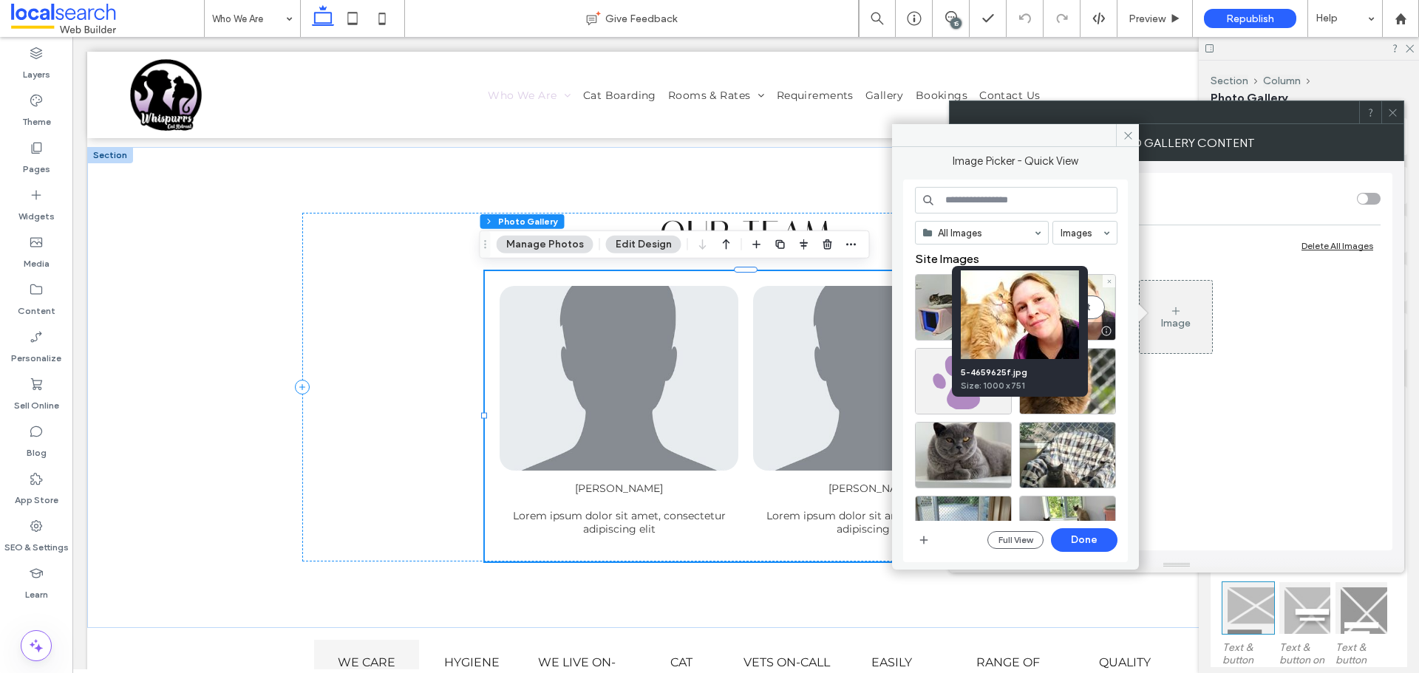
click at [1101, 329] on div at bounding box center [1106, 331] width 18 height 12
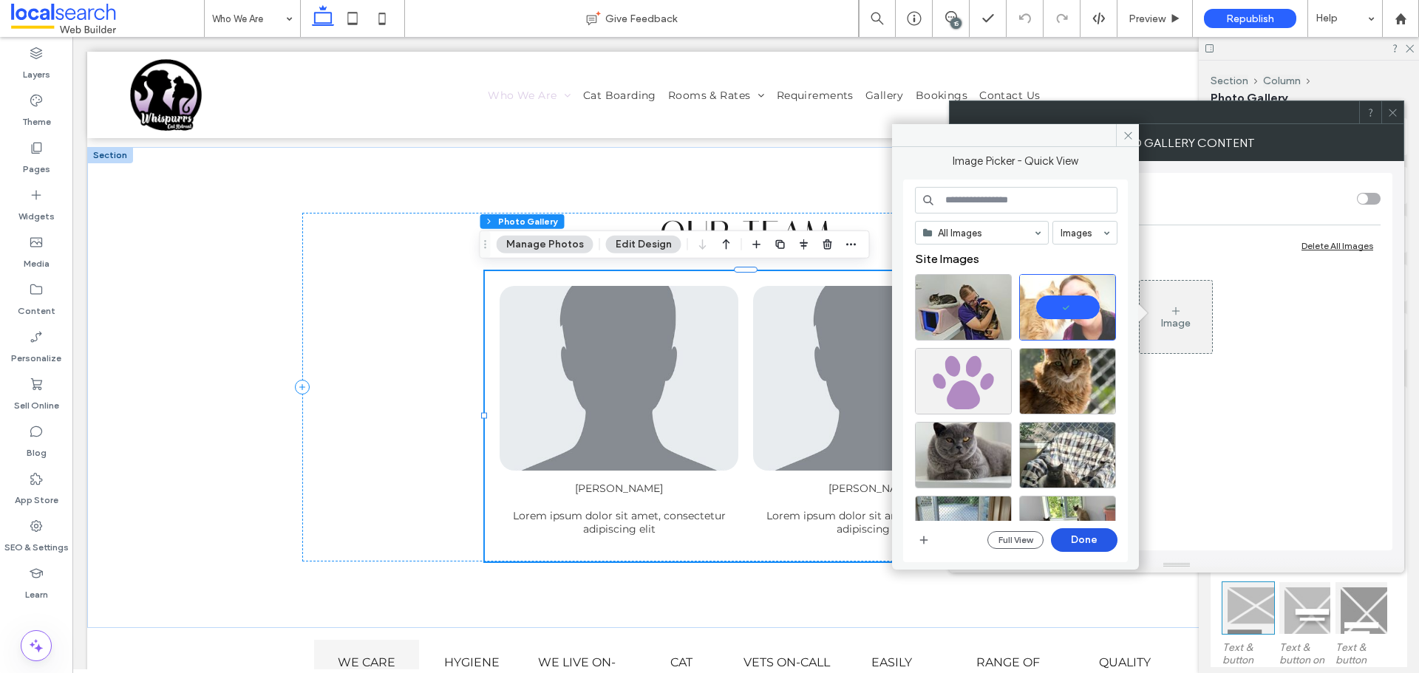
click at [1066, 543] on button "Done" at bounding box center [1084, 541] width 67 height 24
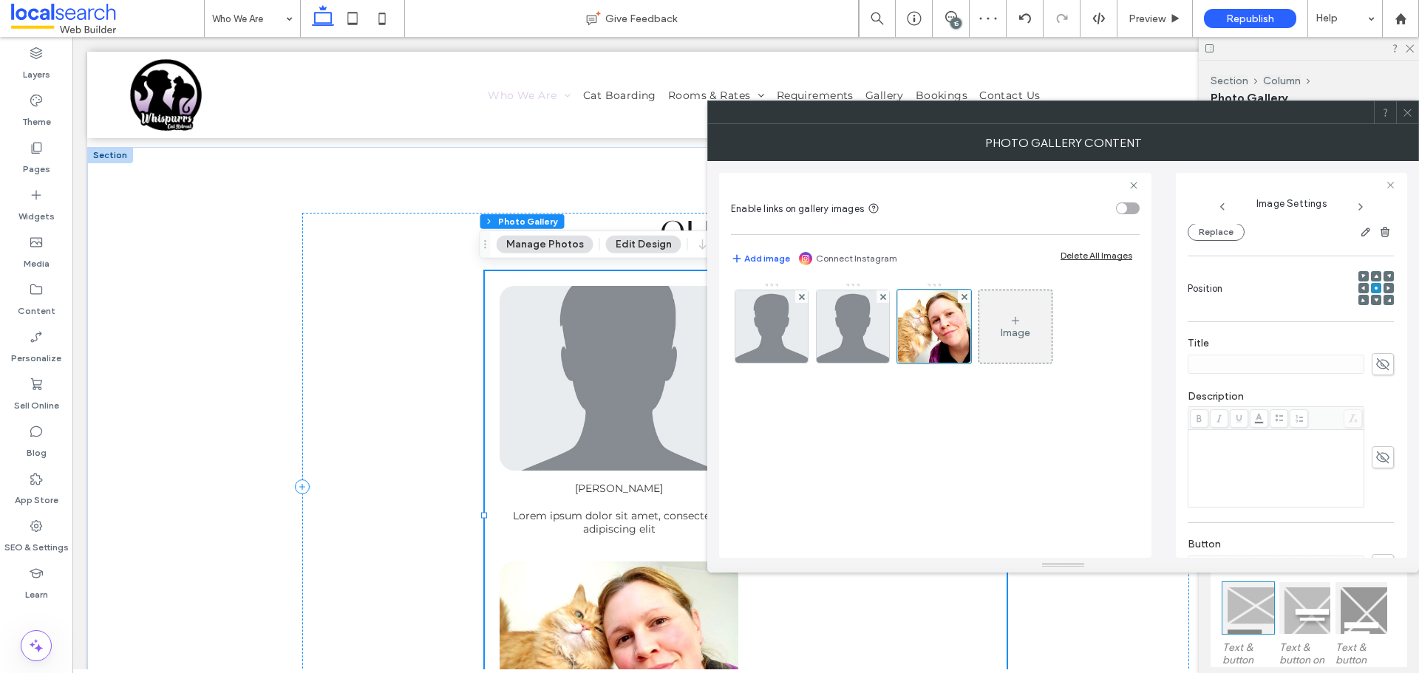
scroll to position [296, 0]
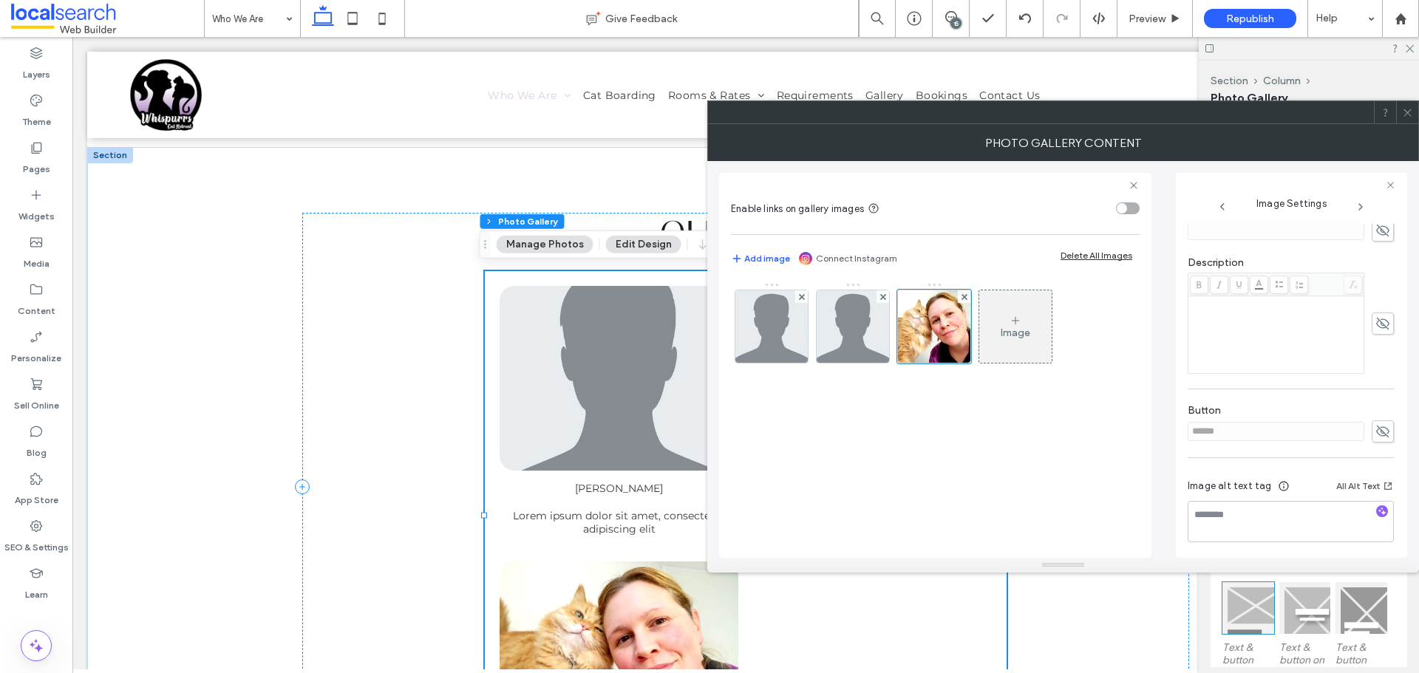
click at [1363, 431] on div "******" at bounding box center [1291, 432] width 206 height 22
click at [1318, 434] on input "******" at bounding box center [1276, 431] width 177 height 19
click at [1376, 435] on icon at bounding box center [1383, 432] width 15 height 16
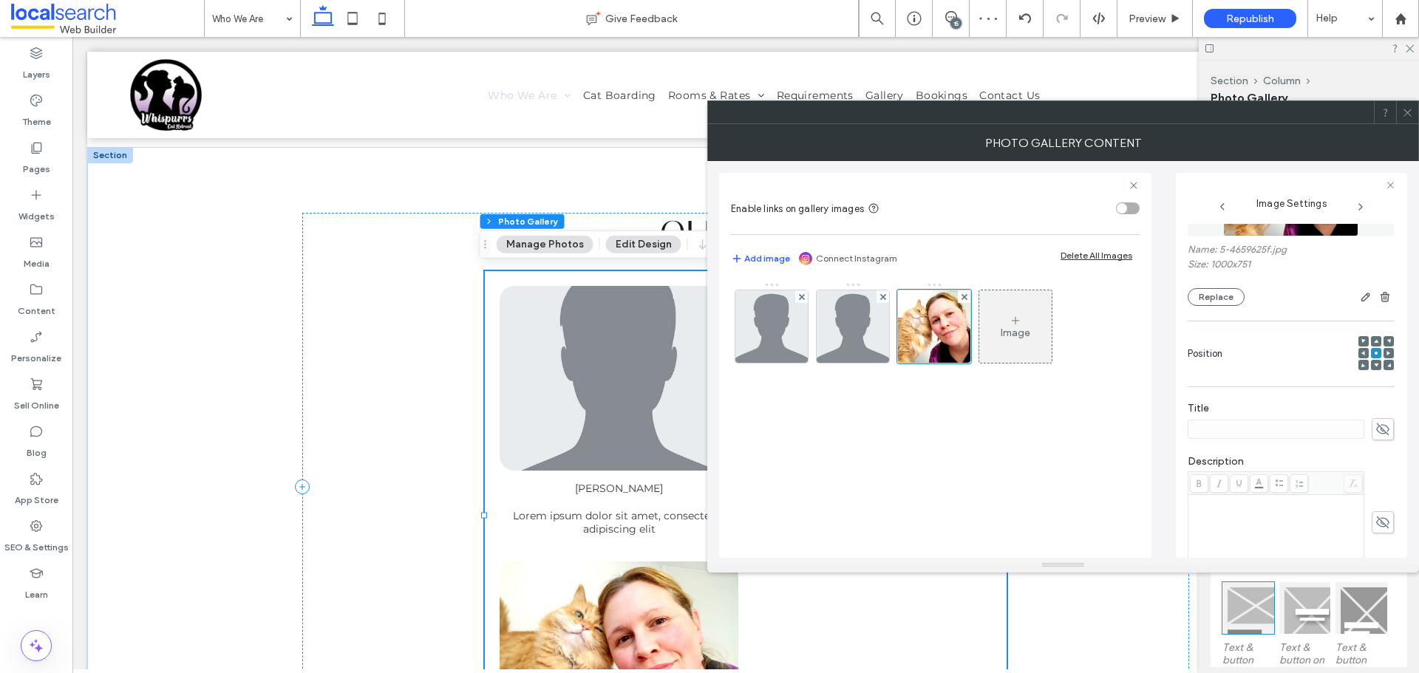
scroll to position [222, 0]
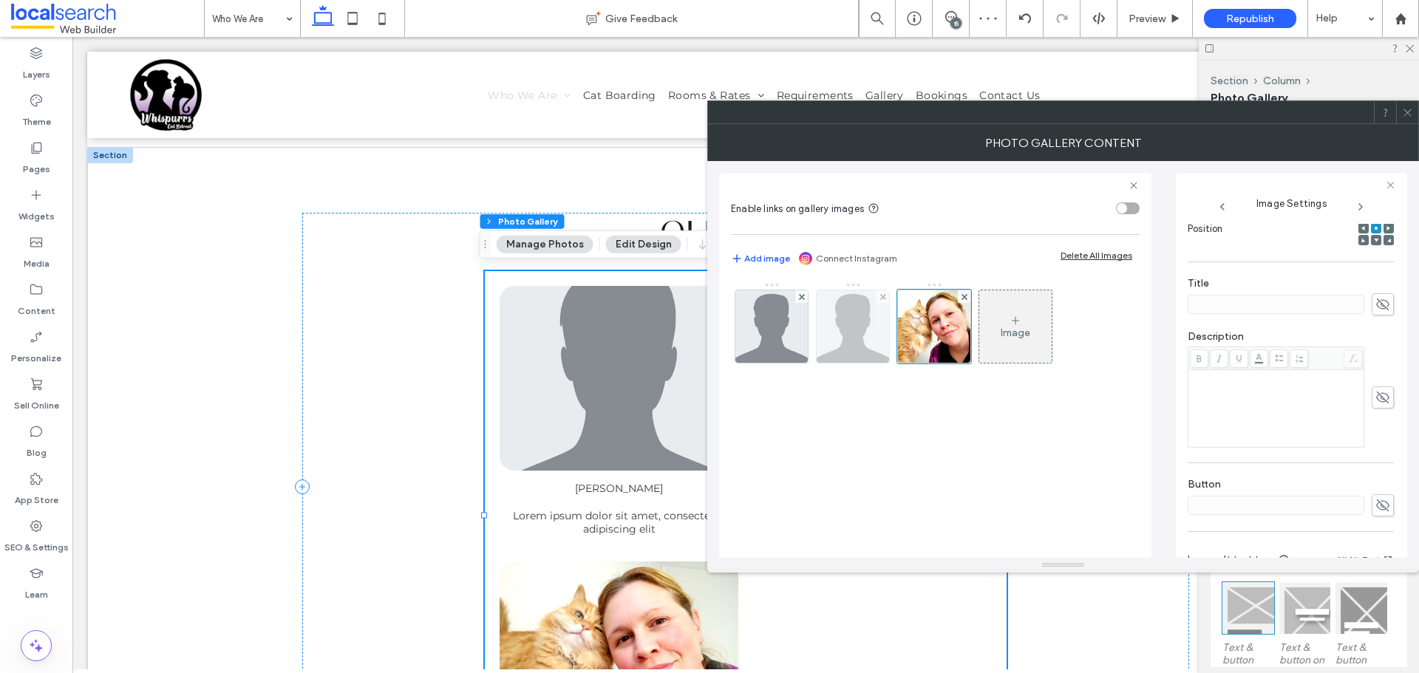
click at [872, 335] on img at bounding box center [853, 327] width 72 height 72
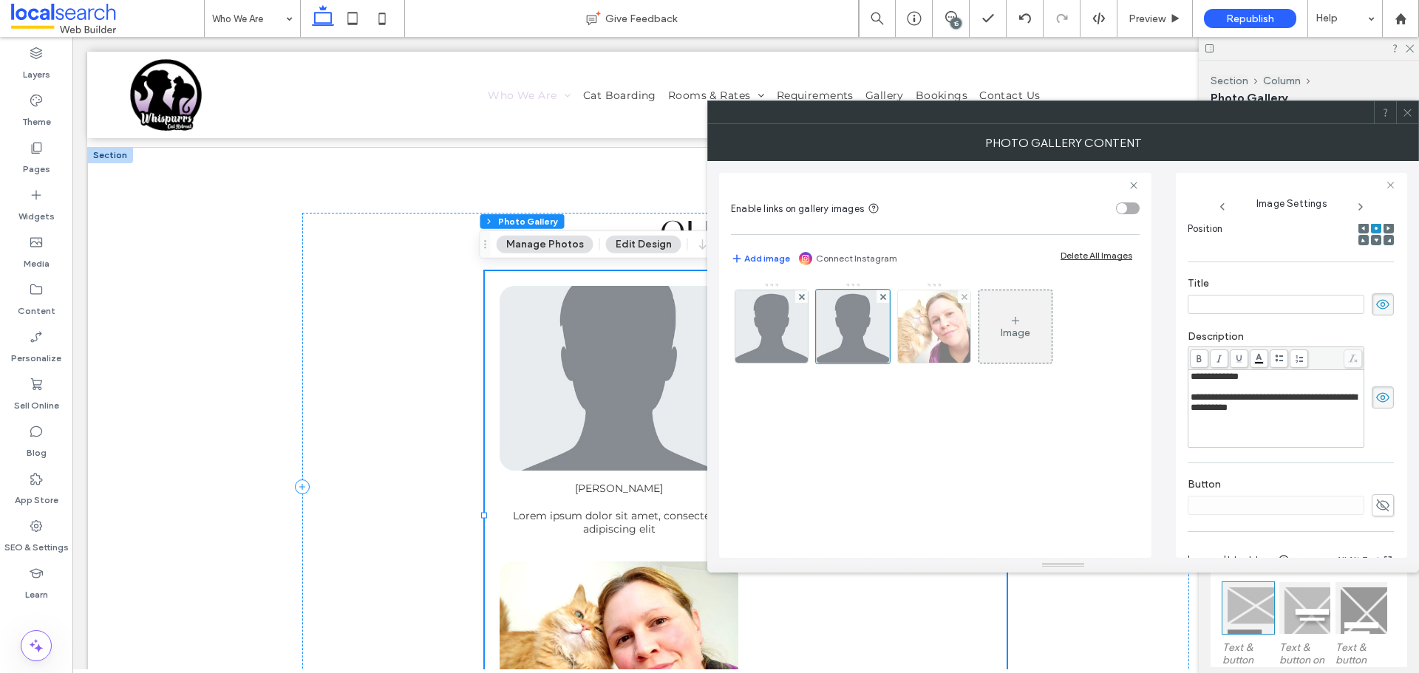
click at [931, 342] on img at bounding box center [934, 327] width 96 height 72
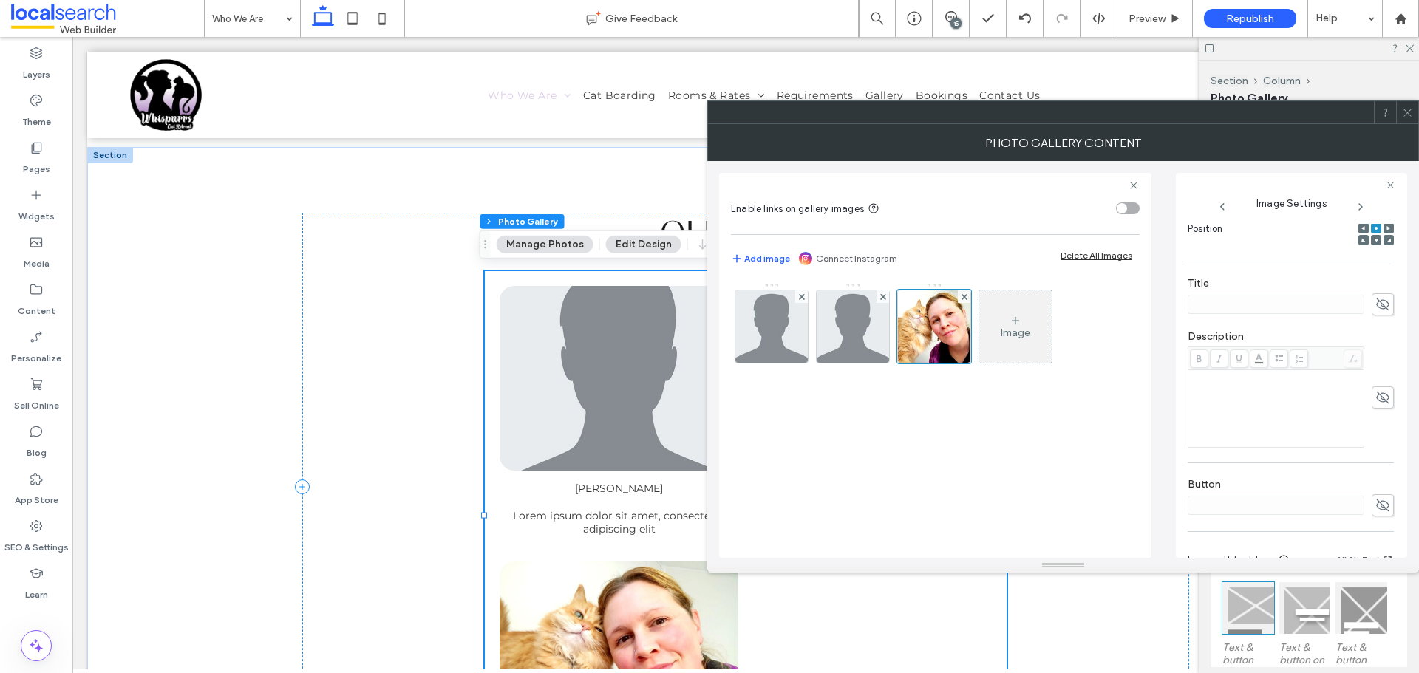
click at [1384, 401] on span at bounding box center [1383, 398] width 22 height 22
click at [1281, 401] on div "Rich Text Editor" at bounding box center [1277, 409] width 172 height 74
click at [843, 329] on img at bounding box center [853, 327] width 72 height 72
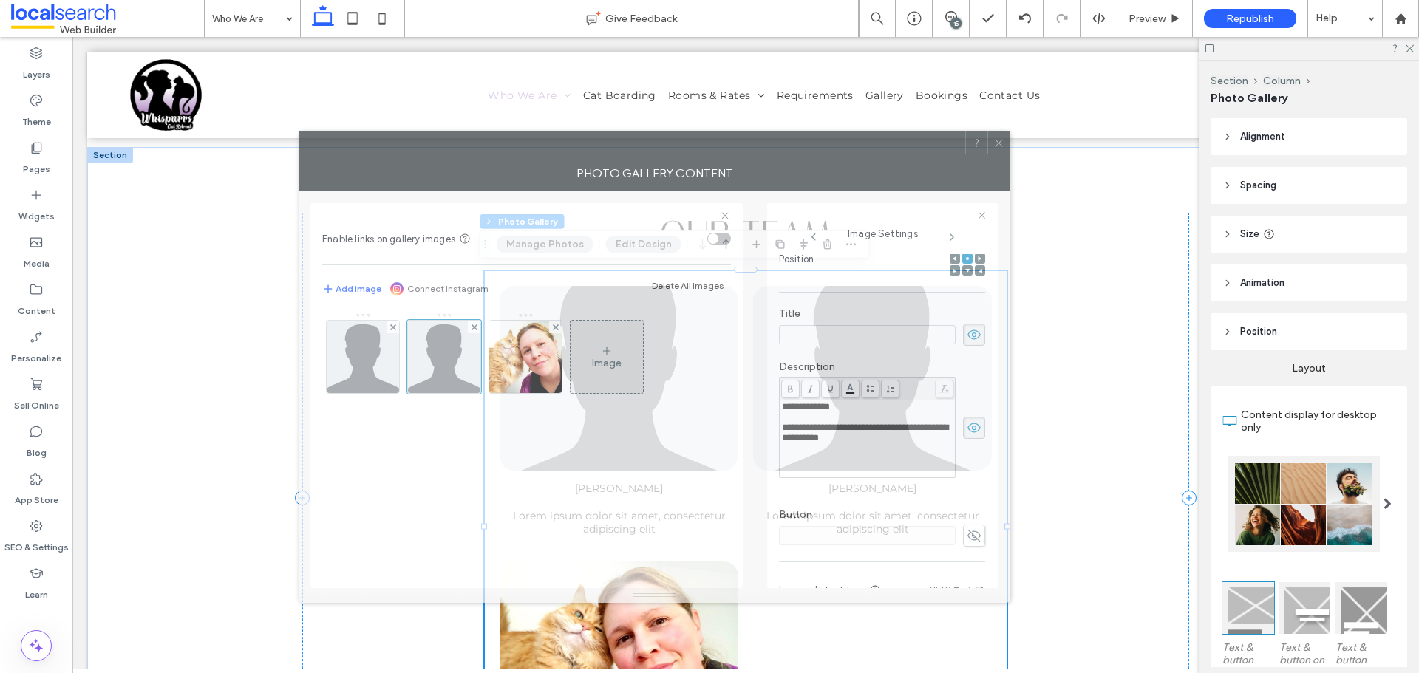
drag, startPoint x: 1050, startPoint y: 129, endPoint x: 769, endPoint y: 143, distance: 282.0
click at [716, 160] on div "Photo Gallery Content" at bounding box center [655, 173] width 712 height 37
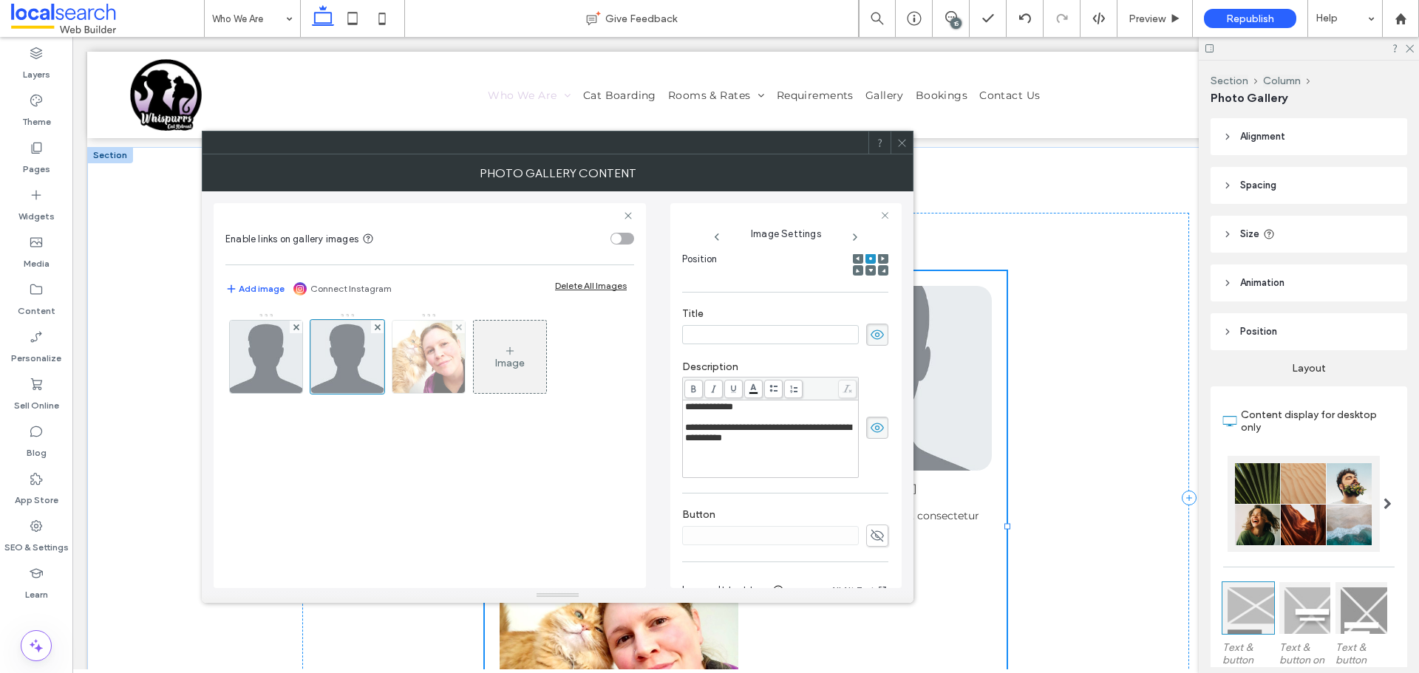
click at [414, 364] on img at bounding box center [429, 357] width 96 height 72
click at [780, 438] on div "Rich Text Editor" at bounding box center [771, 439] width 172 height 74
click at [370, 372] on img at bounding box center [347, 357] width 72 height 72
drag, startPoint x: 827, startPoint y: 449, endPoint x: 663, endPoint y: 433, distance: 164.9
click at [663, 433] on div "**********" at bounding box center [558, 389] width 688 height 397
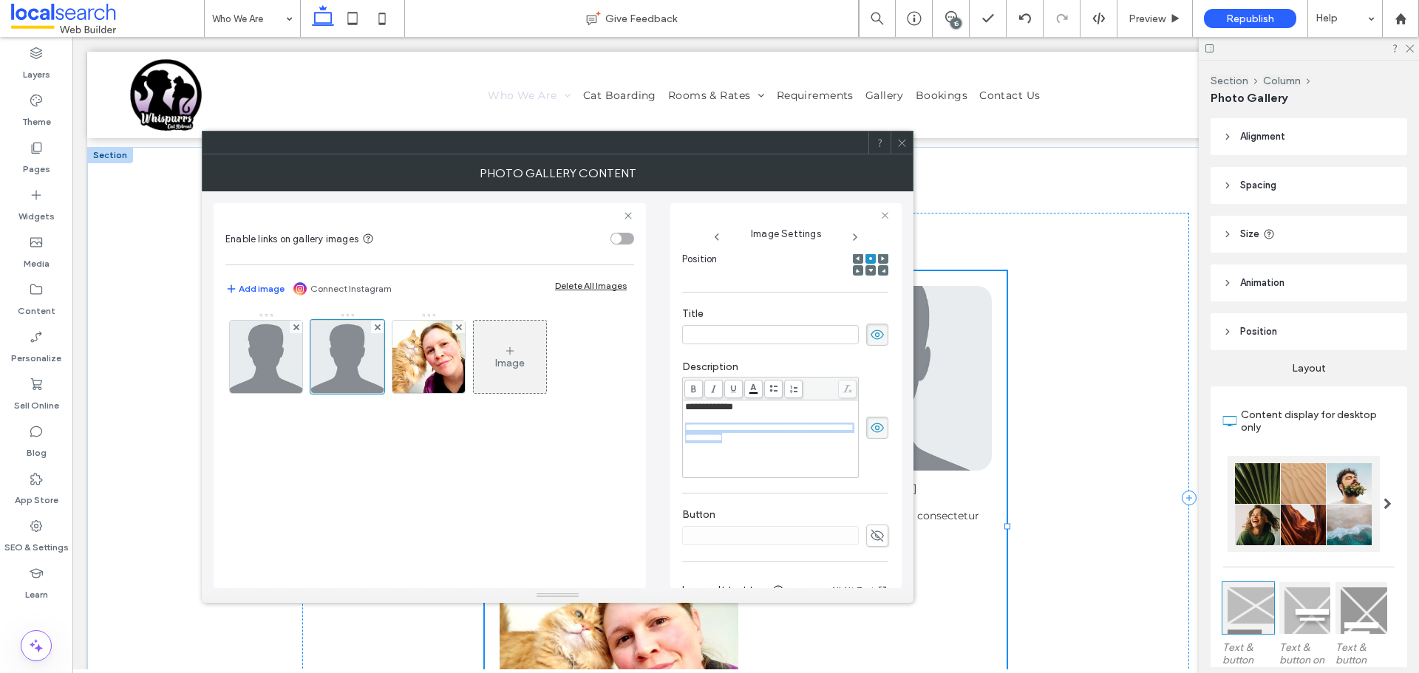
copy span "**********"
click at [439, 376] on img at bounding box center [429, 357] width 96 height 72
click at [704, 418] on div "Rich Text Editor" at bounding box center [771, 439] width 172 height 74
click at [911, 140] on div at bounding box center [902, 143] width 22 height 22
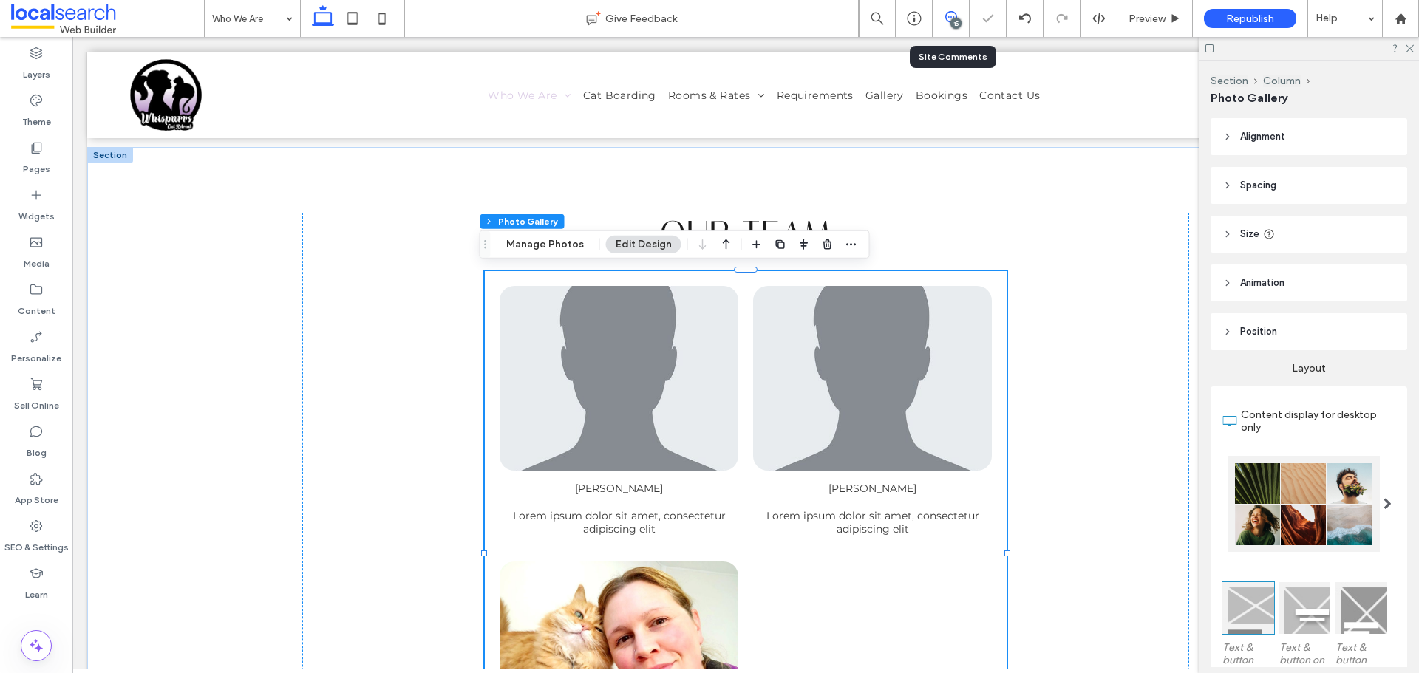
click at [948, 19] on icon at bounding box center [951, 17] width 12 height 12
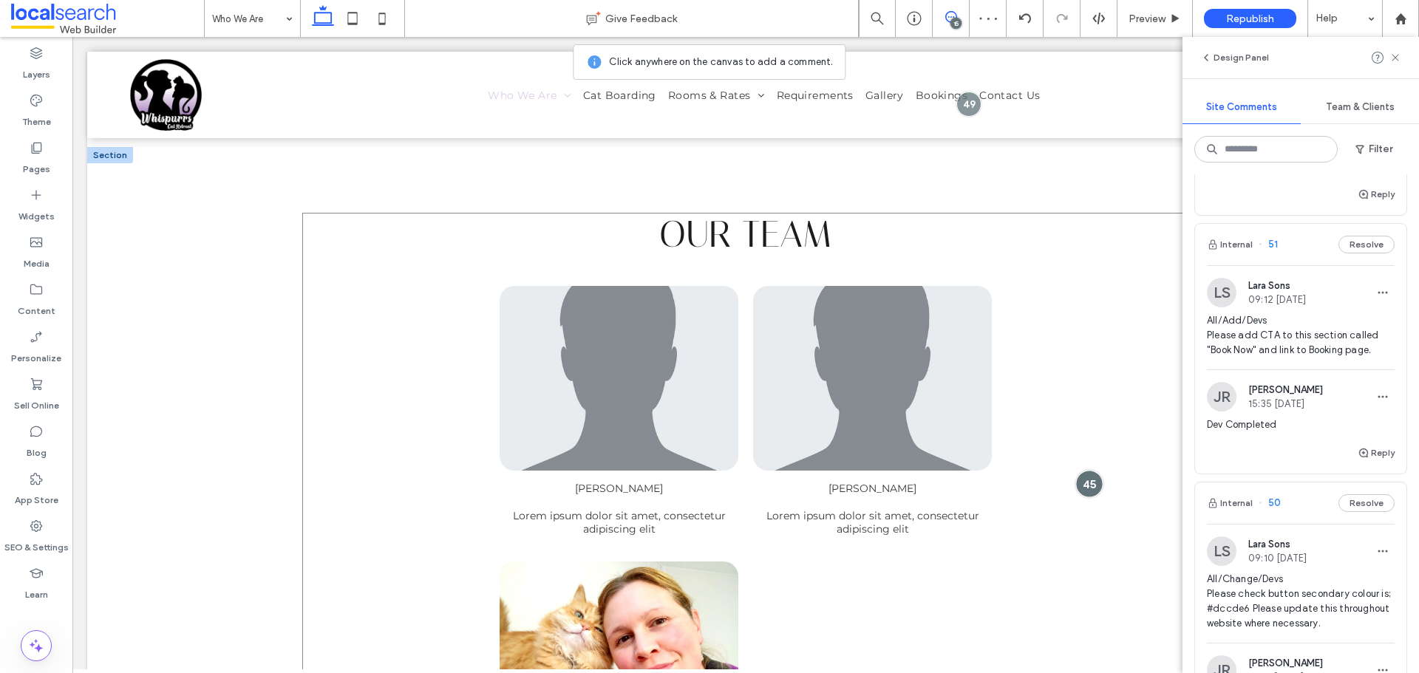
click at [1084, 485] on div at bounding box center [1089, 483] width 27 height 27
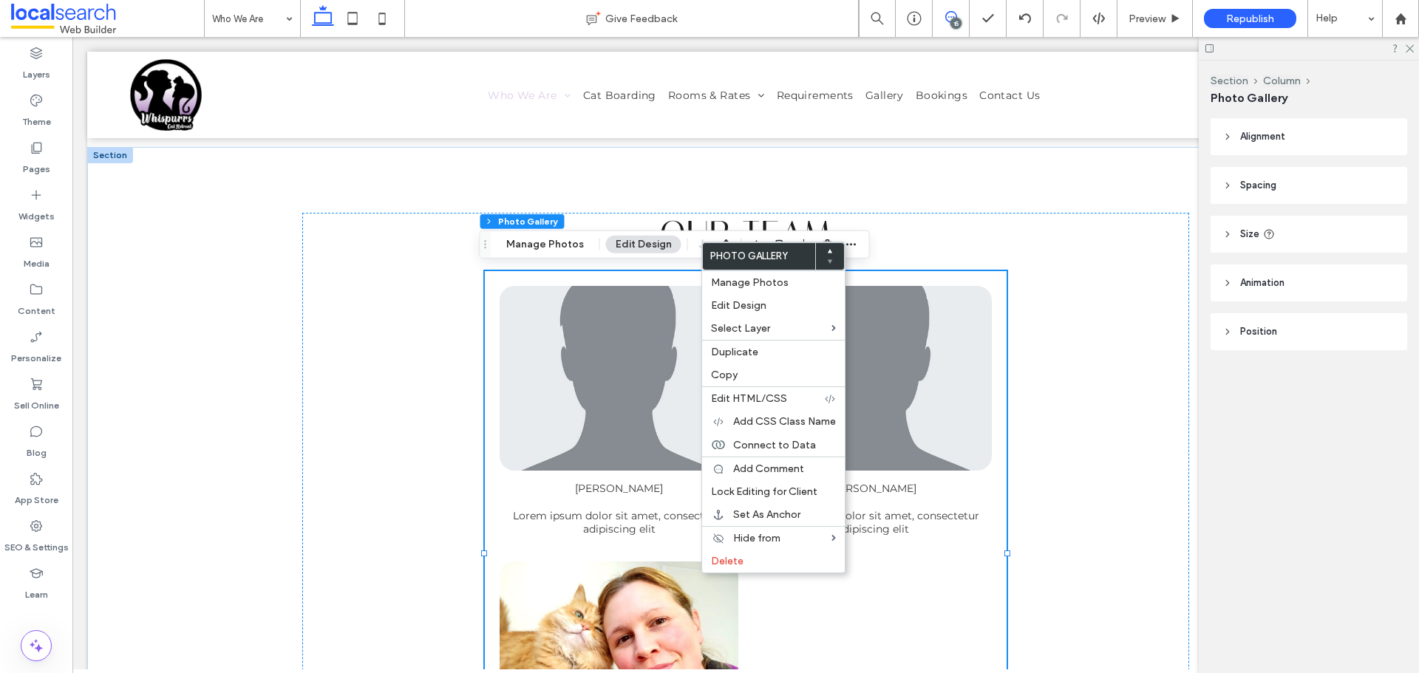
scroll to position [0, 0]
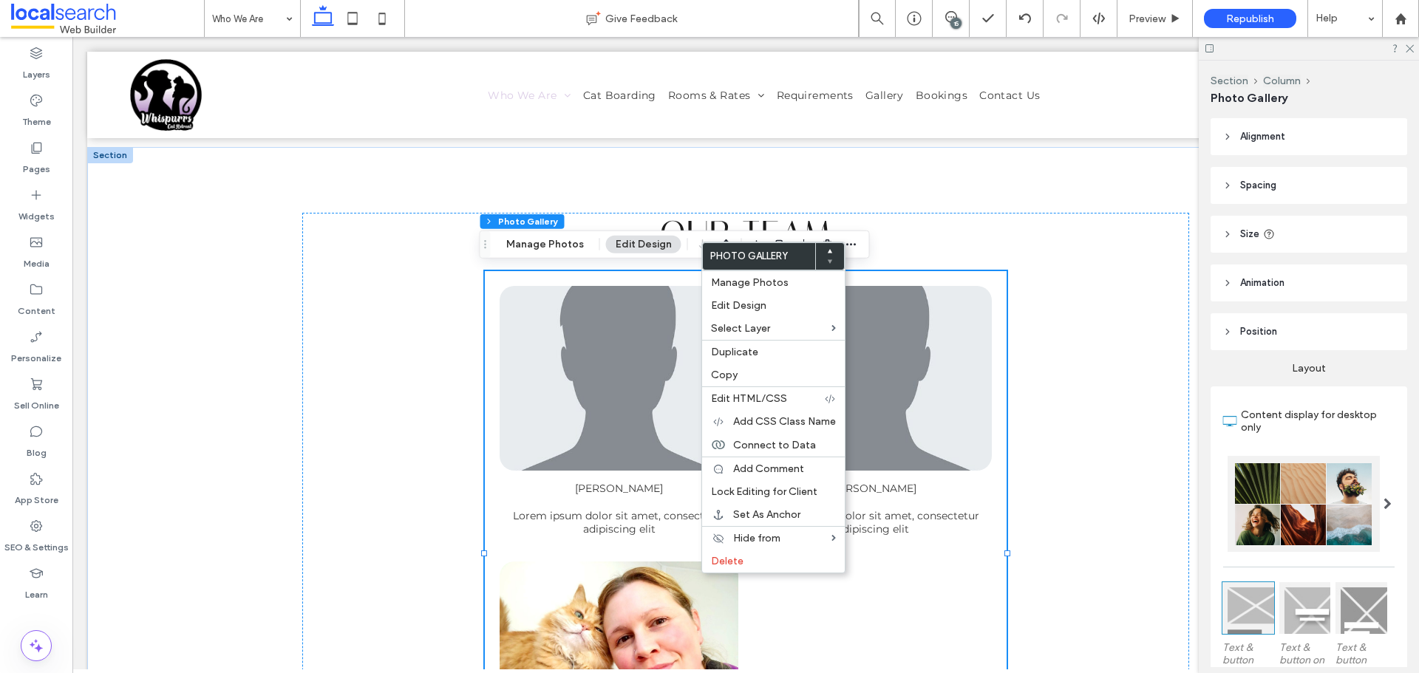
click at [640, 573] on link at bounding box center [619, 654] width 239 height 185
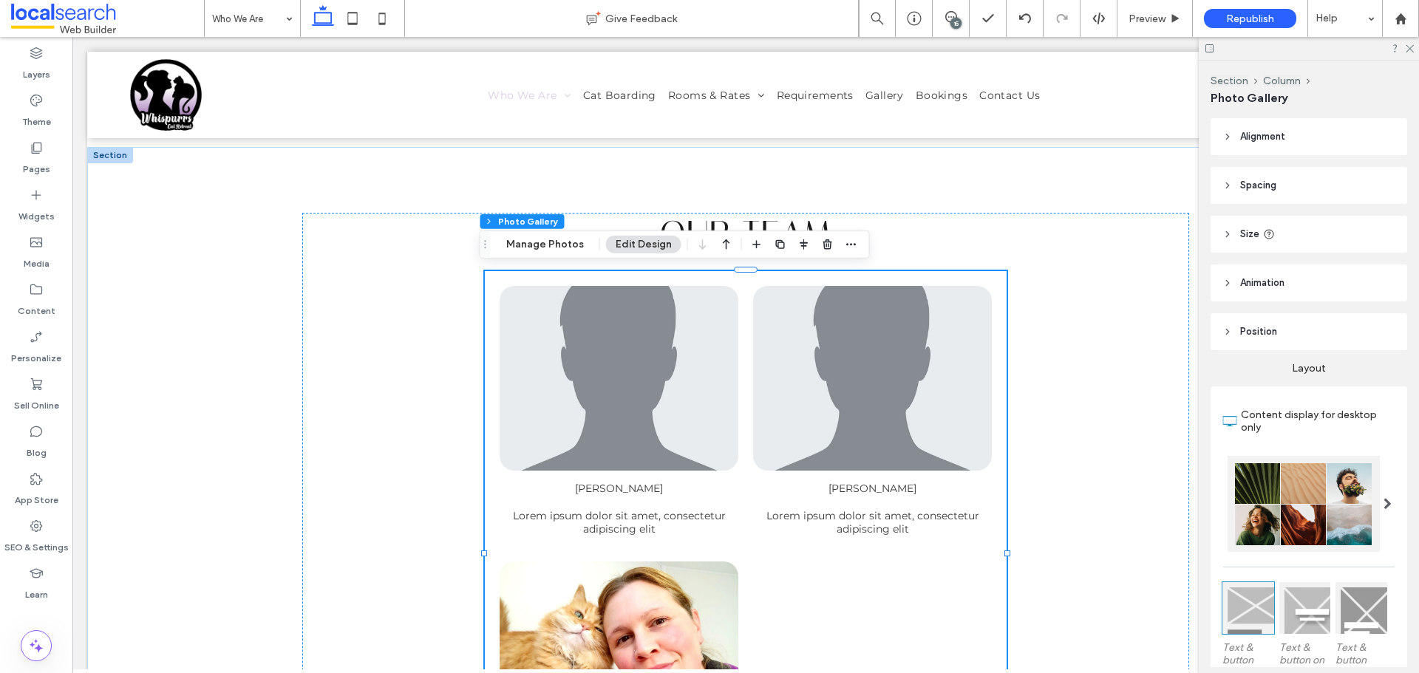
click at [640, 573] on link at bounding box center [619, 654] width 239 height 185
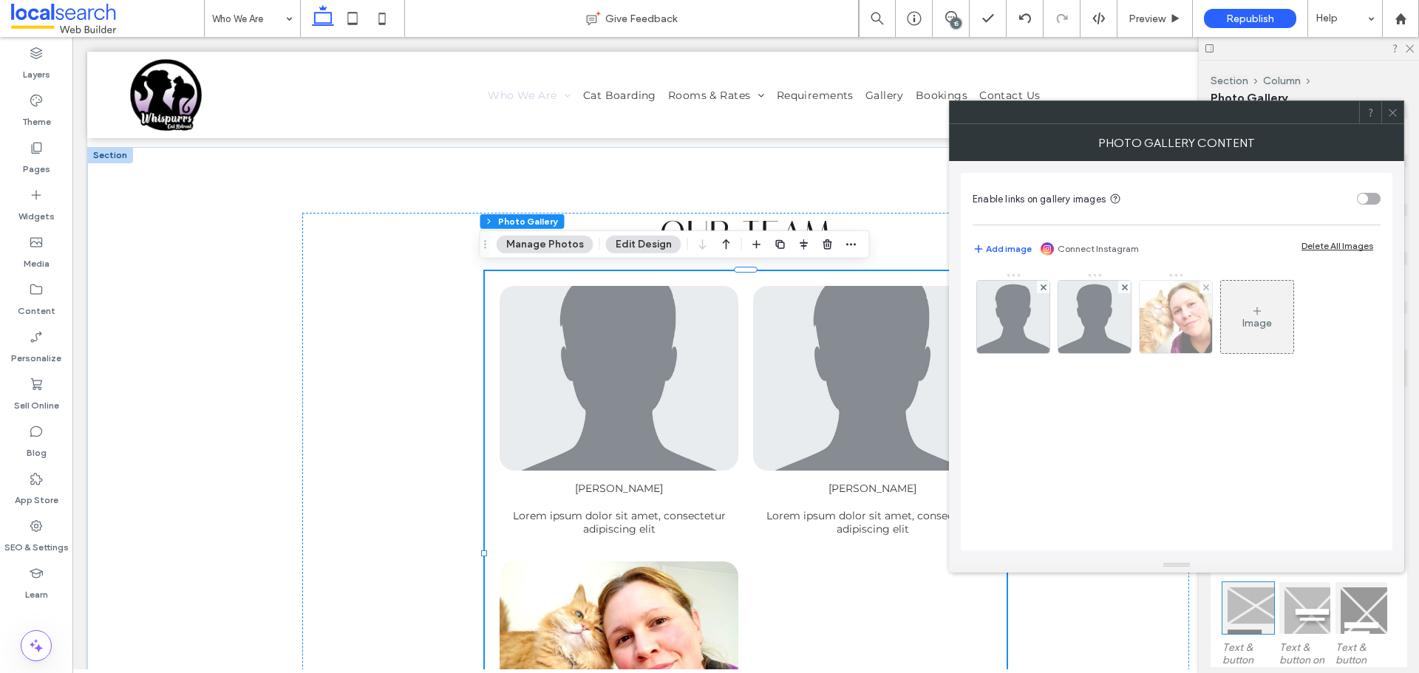
click at [1184, 319] on img at bounding box center [1176, 317] width 96 height 72
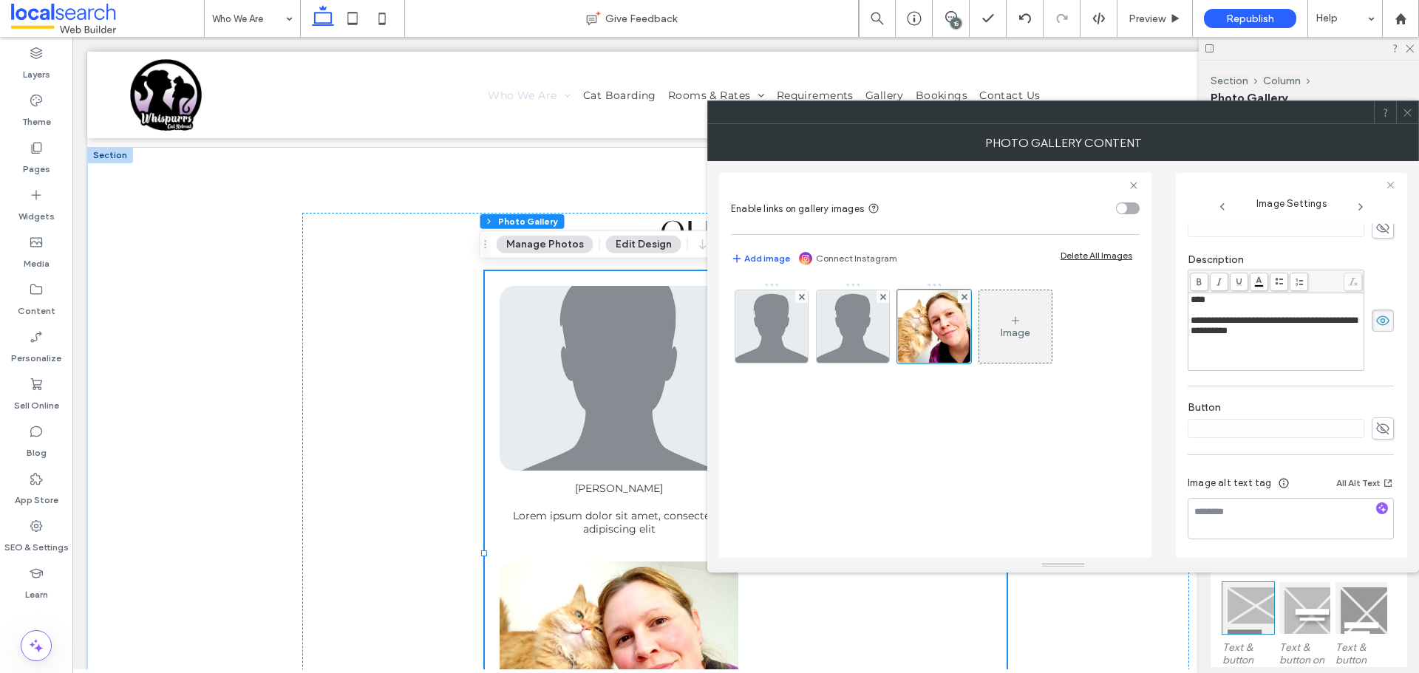
scroll to position [299, 0]
click at [1199, 306] on div "Rich Text Editor" at bounding box center [1277, 310] width 172 height 10
click at [1199, 303] on span "****" at bounding box center [1198, 299] width 15 height 10
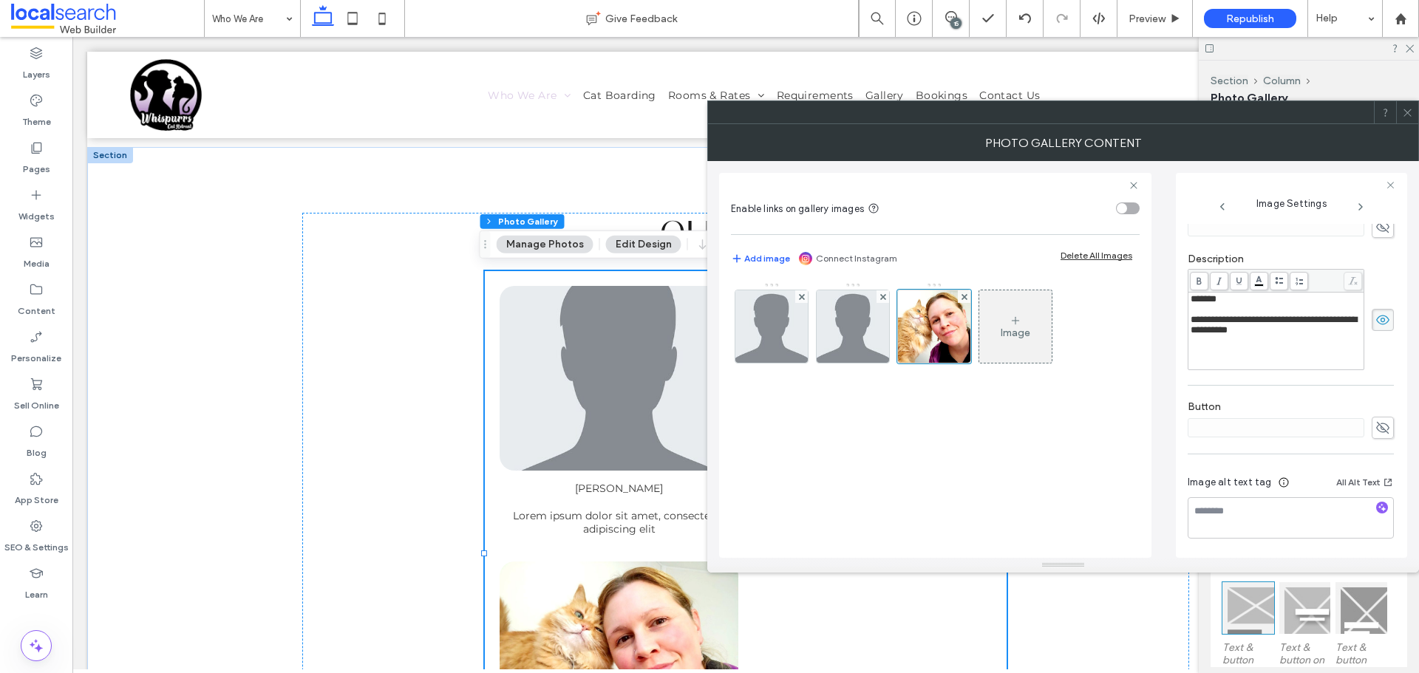
click at [1011, 345] on div "Image" at bounding box center [1015, 326] width 72 height 69
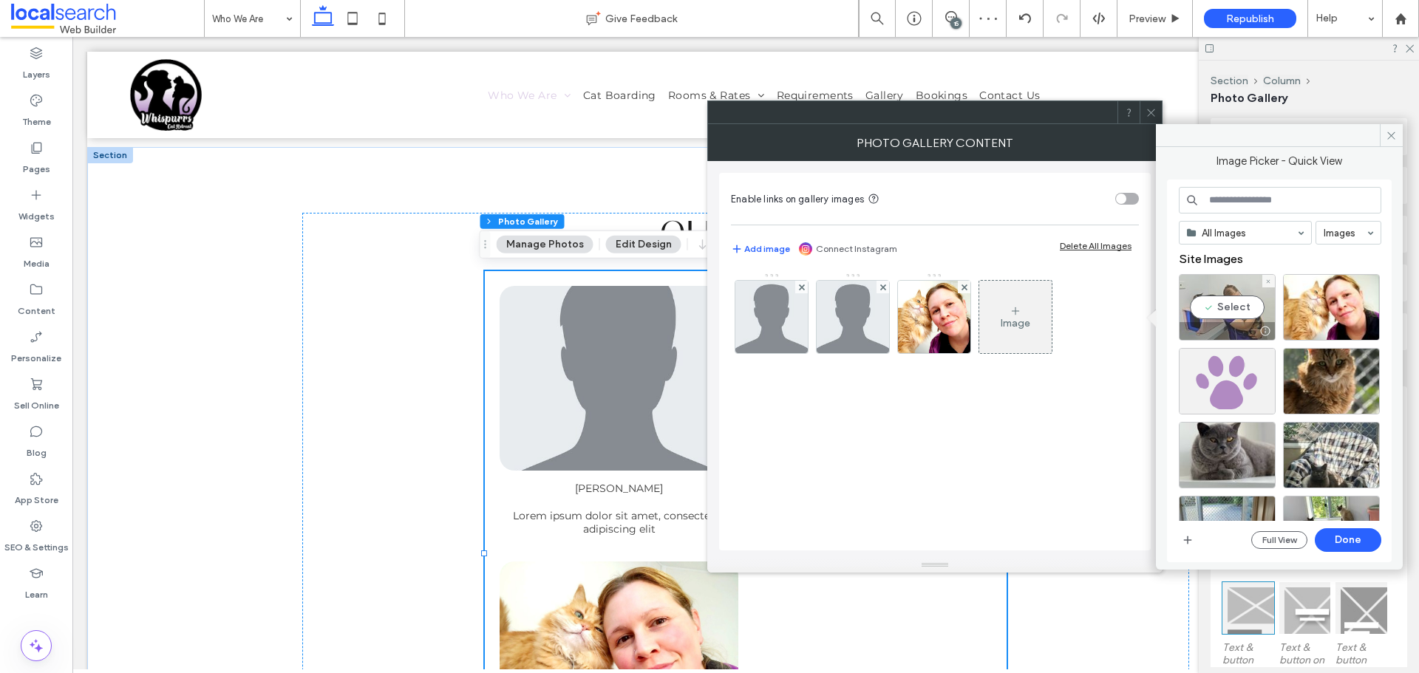
click at [1214, 308] on div "Select" at bounding box center [1227, 307] width 97 height 67
click at [1367, 549] on button "Done" at bounding box center [1348, 541] width 67 height 24
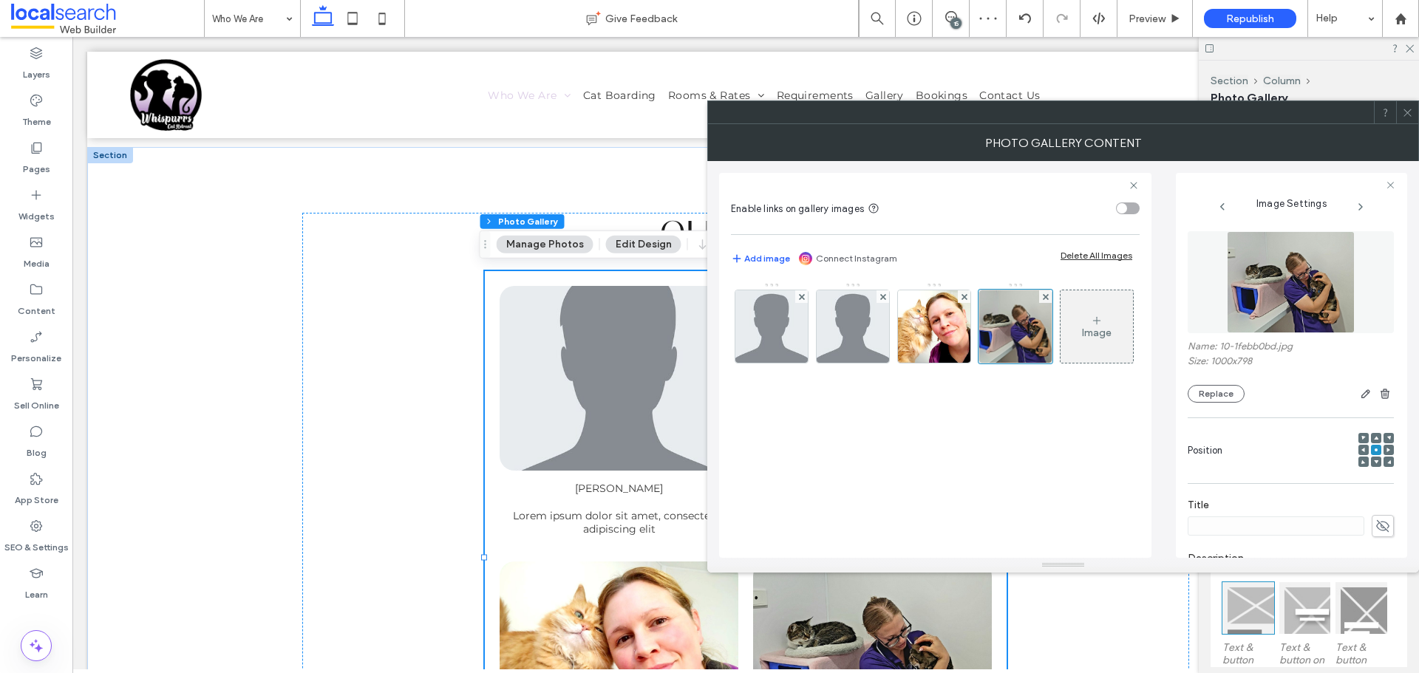
scroll to position [222, 0]
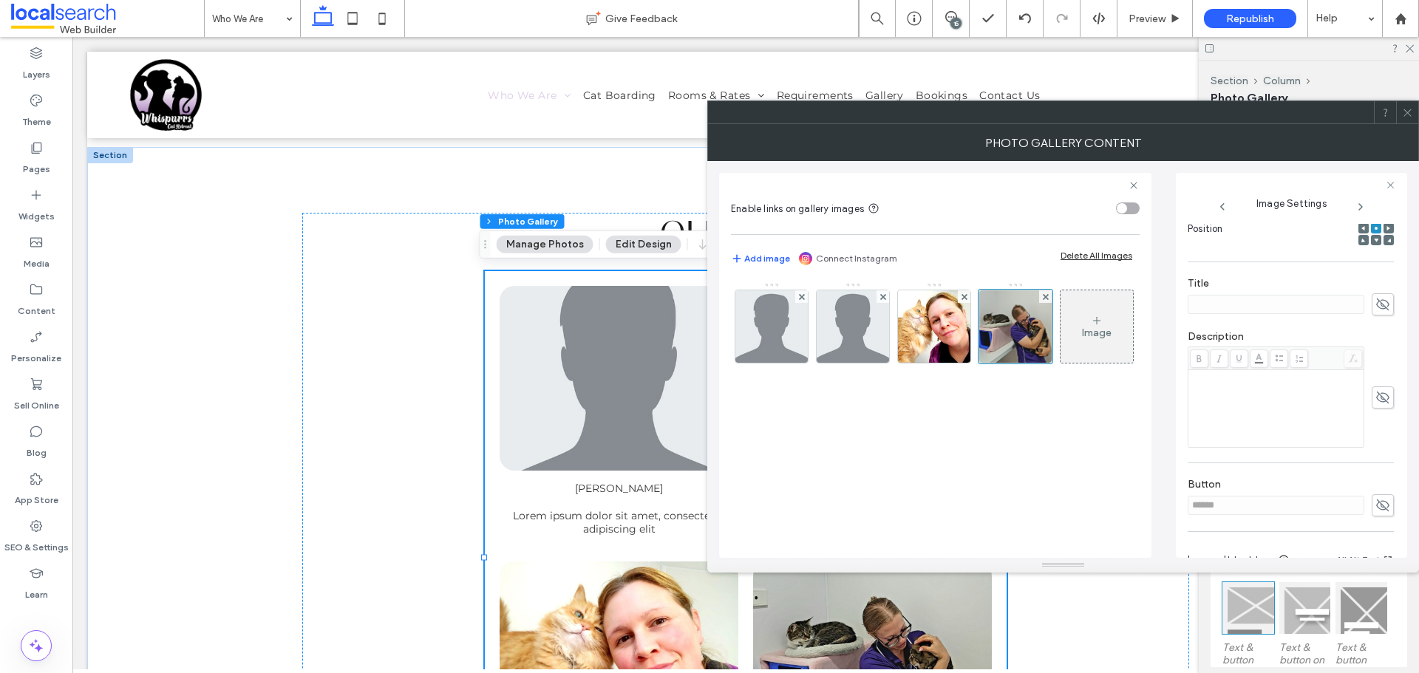
drag, startPoint x: 1357, startPoint y: 503, endPoint x: 1369, endPoint y: 503, distance: 12.6
click at [1360, 503] on div "******" at bounding box center [1291, 506] width 206 height 22
click at [1376, 503] on icon at bounding box center [1383, 506] width 15 height 16
click at [1376, 506] on icon at bounding box center [1383, 506] width 15 height 16
click at [1311, 506] on input "******" at bounding box center [1276, 505] width 177 height 19
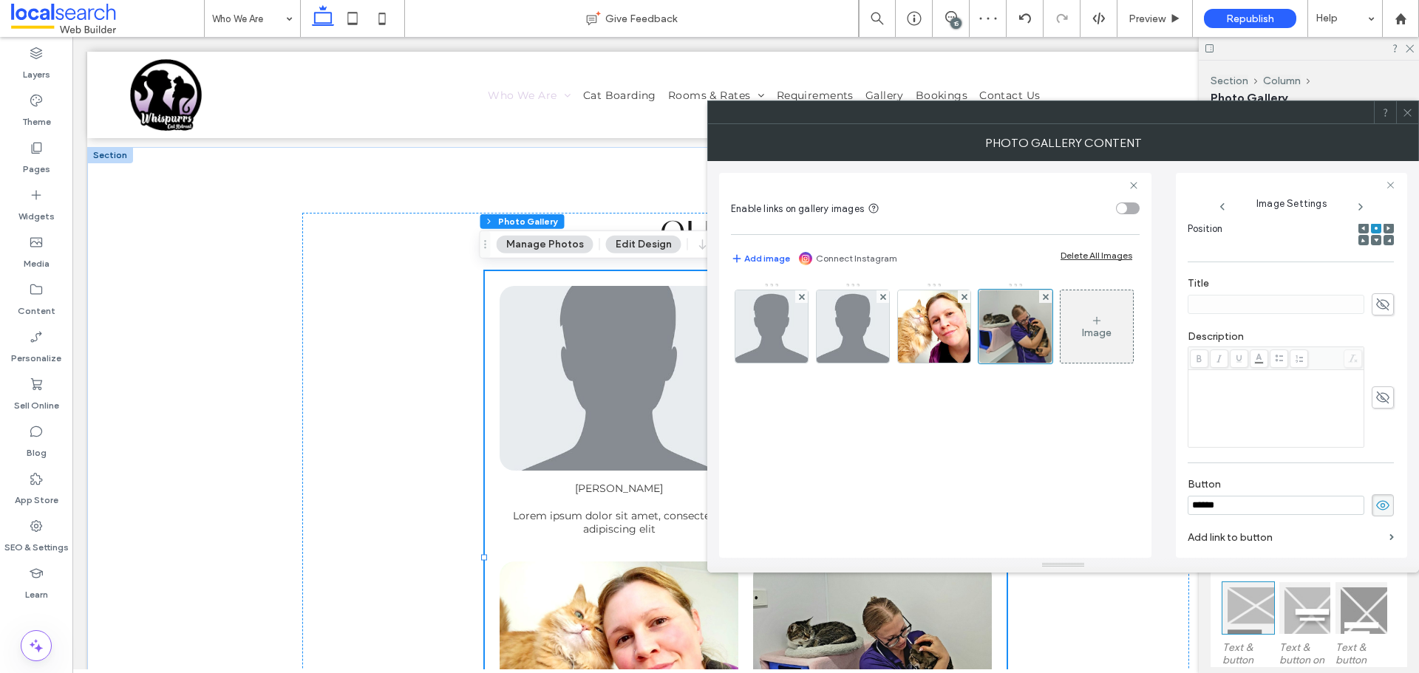
click at [1311, 506] on input "******" at bounding box center [1276, 505] width 177 height 19
click at [1376, 511] on icon at bounding box center [1383, 506] width 15 height 16
click at [1376, 401] on icon at bounding box center [1383, 398] width 15 height 16
click at [1261, 395] on div "Rich Text Editor" at bounding box center [1277, 409] width 172 height 74
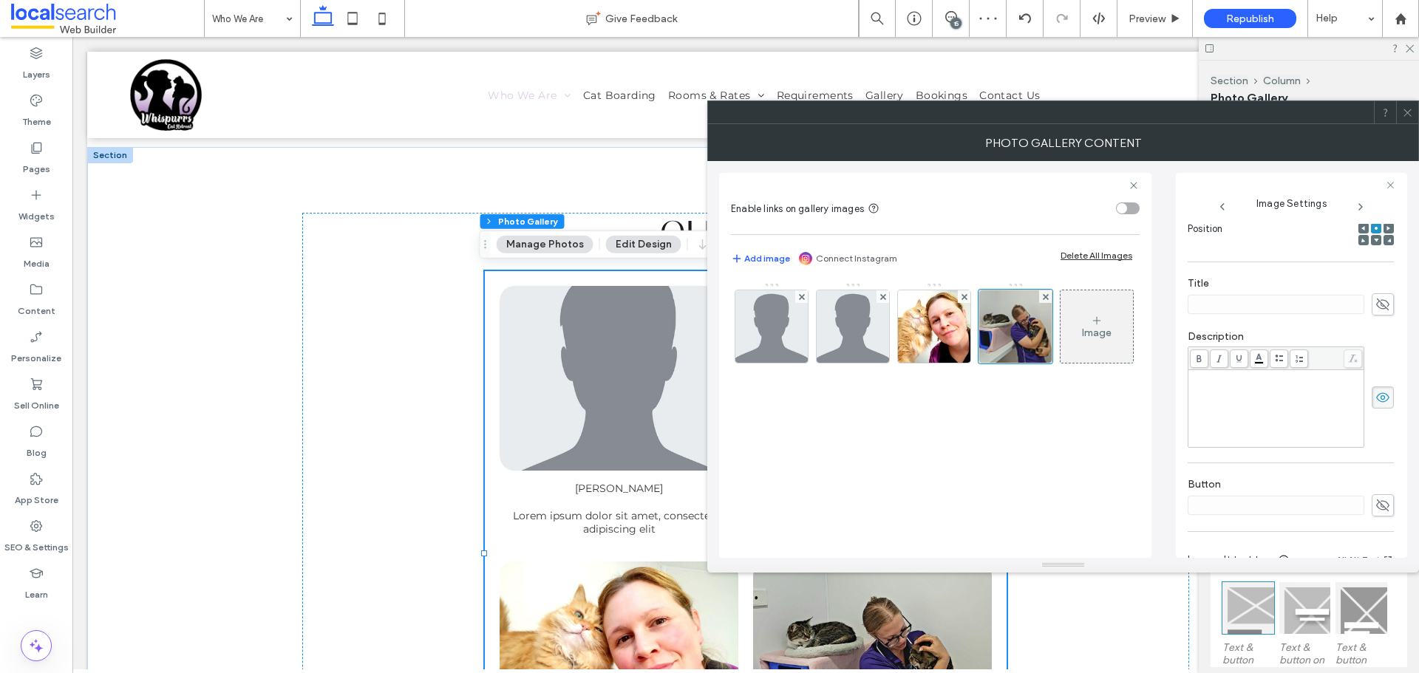
click at [1261, 395] on div "Rich Text Editor" at bounding box center [1277, 409] width 172 height 74
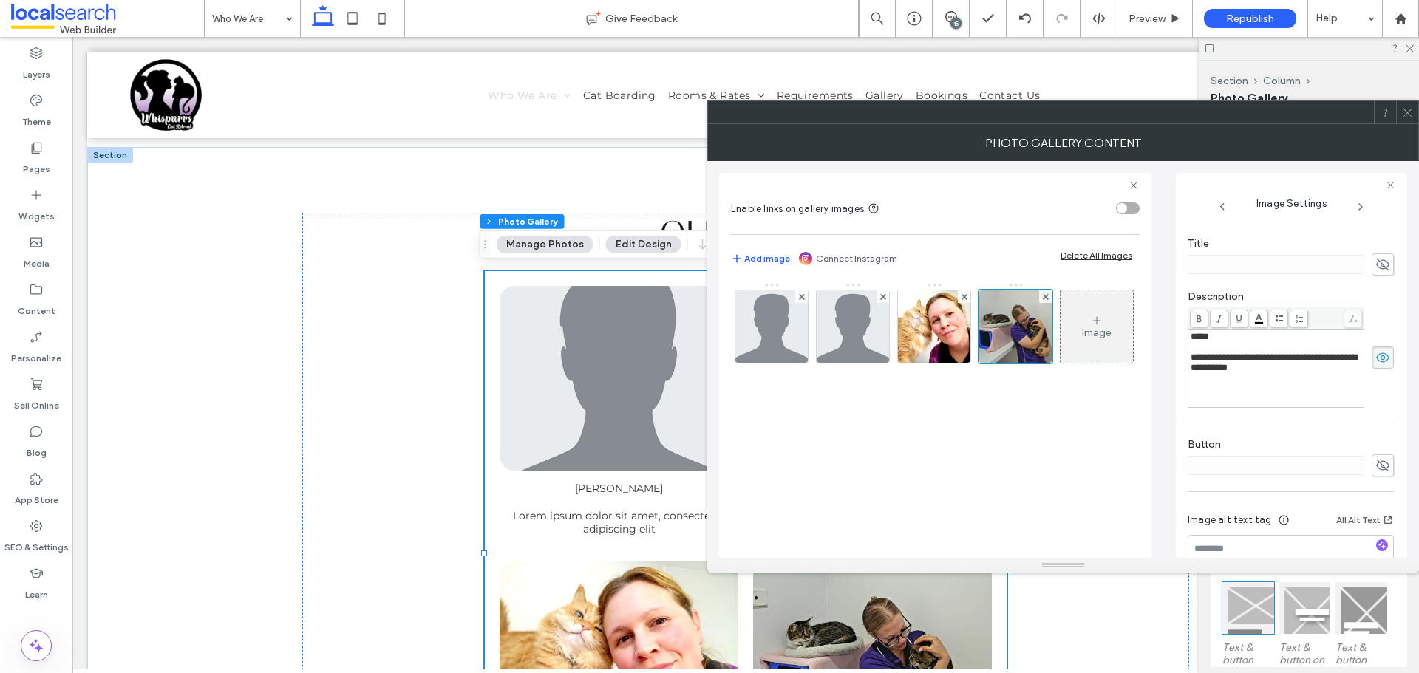
scroll to position [299, 0]
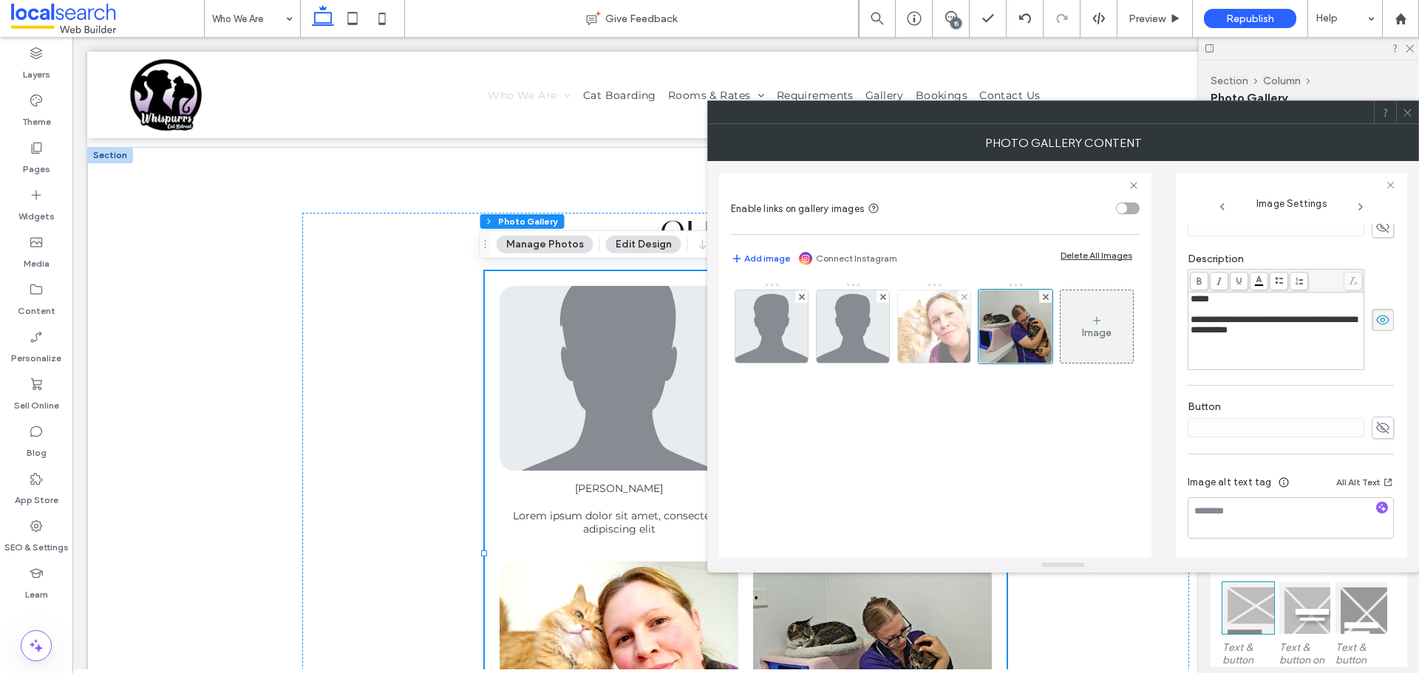
click at [931, 325] on img at bounding box center [934, 327] width 96 height 72
click at [1345, 517] on textarea at bounding box center [1291, 518] width 206 height 41
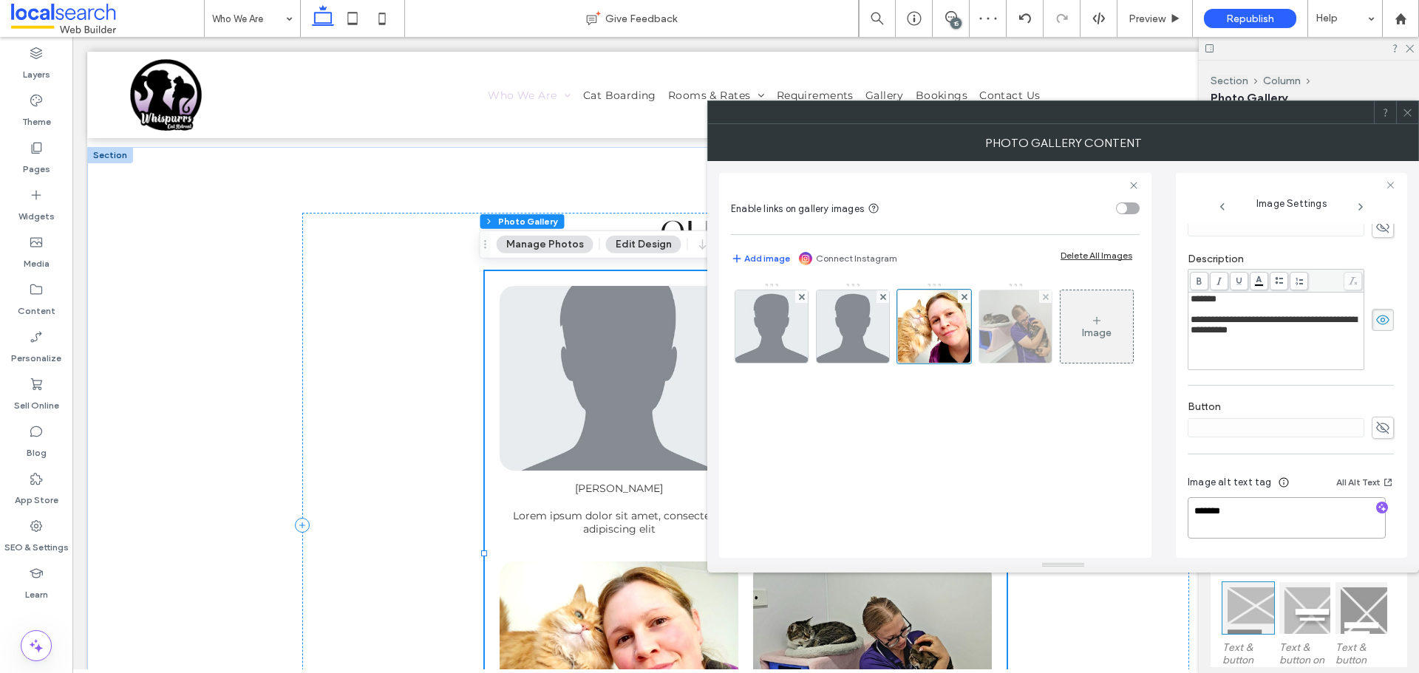
type textarea "*******"
click at [1015, 330] on img at bounding box center [1016, 327] width 91 height 72
click at [1263, 526] on textarea at bounding box center [1291, 518] width 206 height 41
type textarea "****"
click at [1417, 116] on div at bounding box center [1407, 112] width 22 height 22
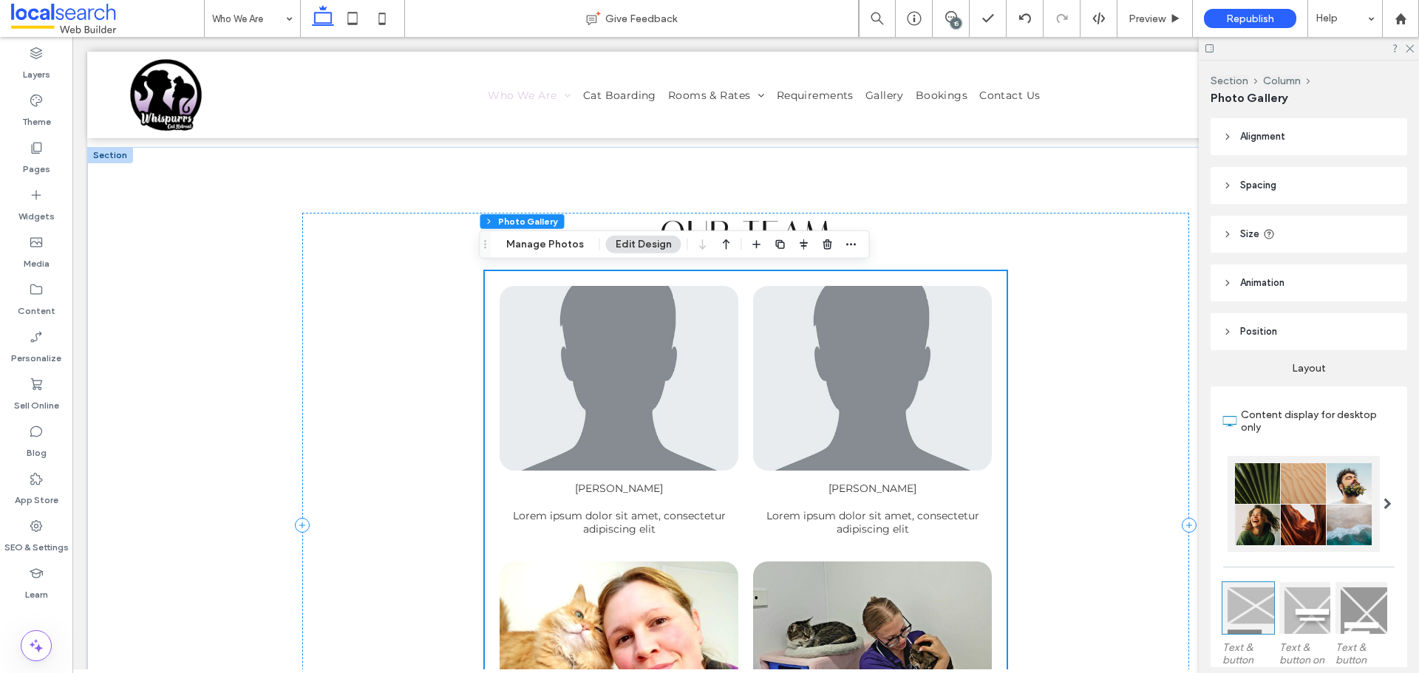
scroll to position [1135, 0]
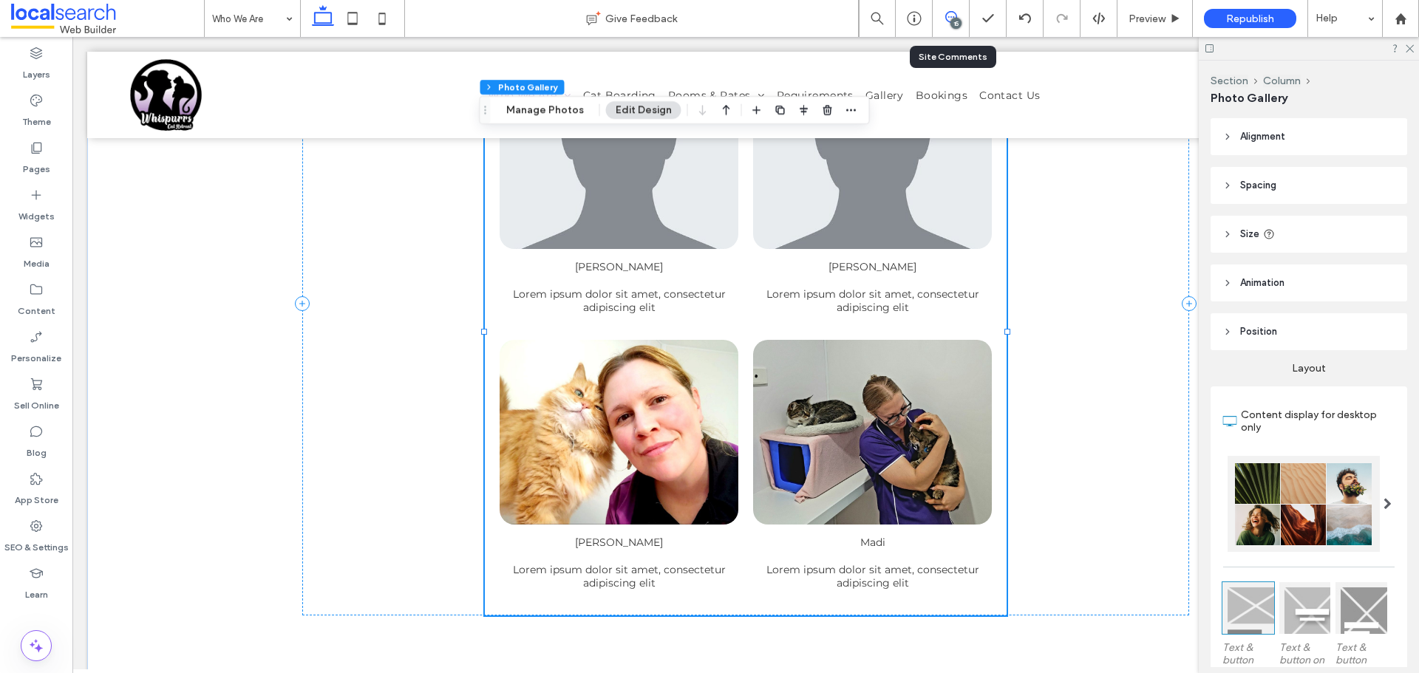
click at [944, 23] on div "15" at bounding box center [951, 18] width 36 height 15
click at [948, 20] on icon at bounding box center [951, 17] width 12 height 12
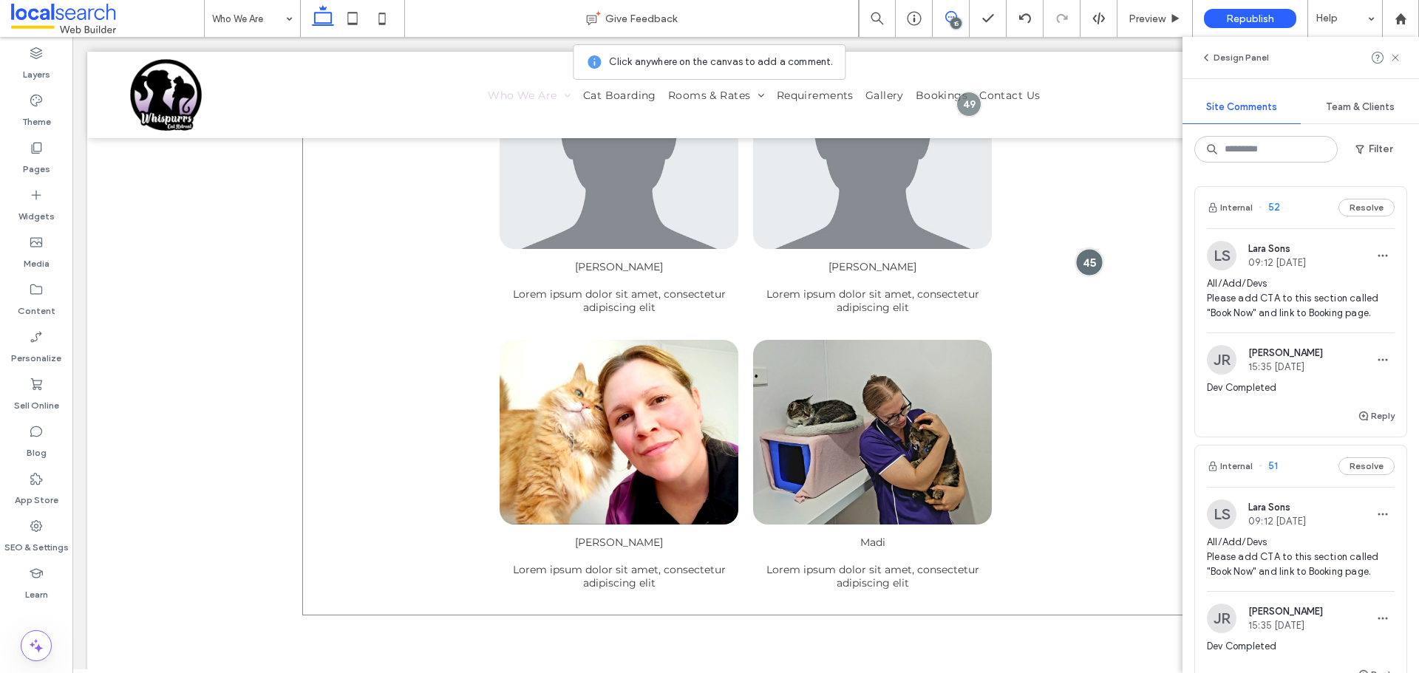
click at [1087, 259] on div at bounding box center [1089, 261] width 27 height 27
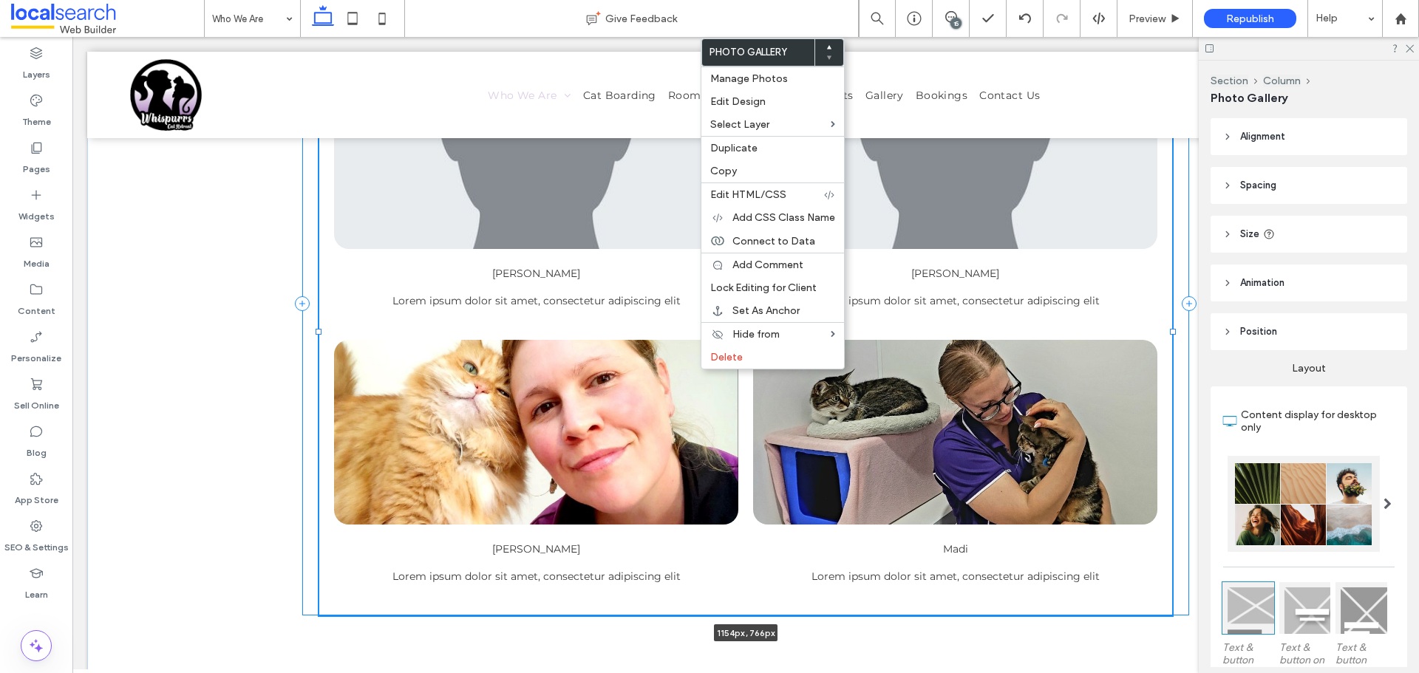
drag, startPoint x: 478, startPoint y: 330, endPoint x: 313, endPoint y: 330, distance: 165.6
click at [316, 330] on div at bounding box center [319, 332] width 6 height 6
type input "****"
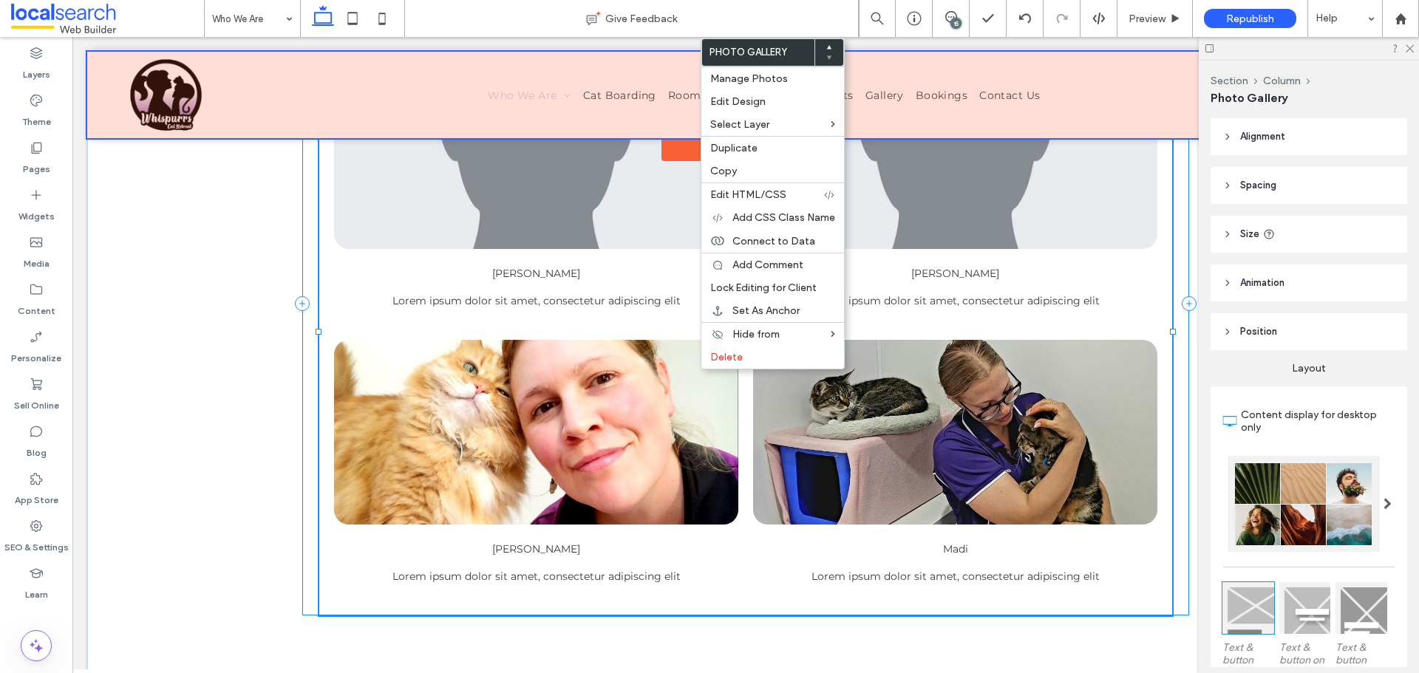
type input "****"
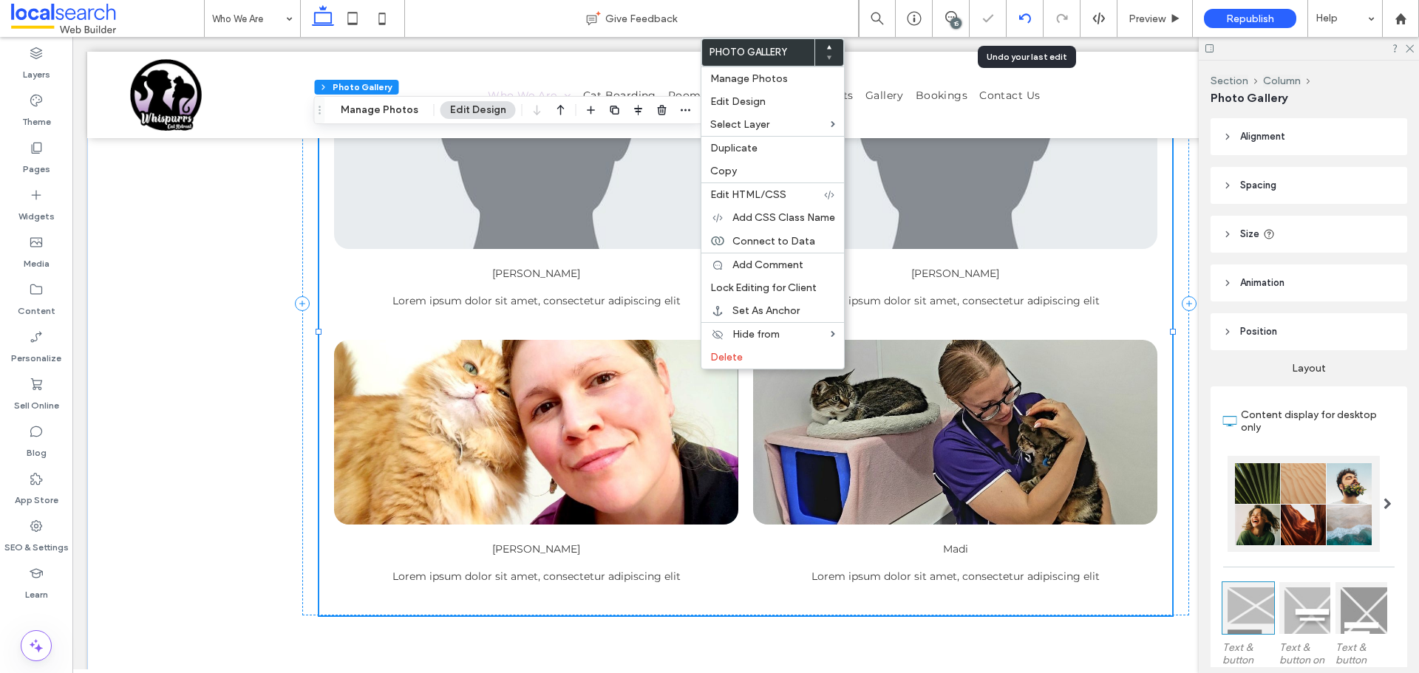
click at [1016, 21] on div at bounding box center [1025, 19] width 36 height 12
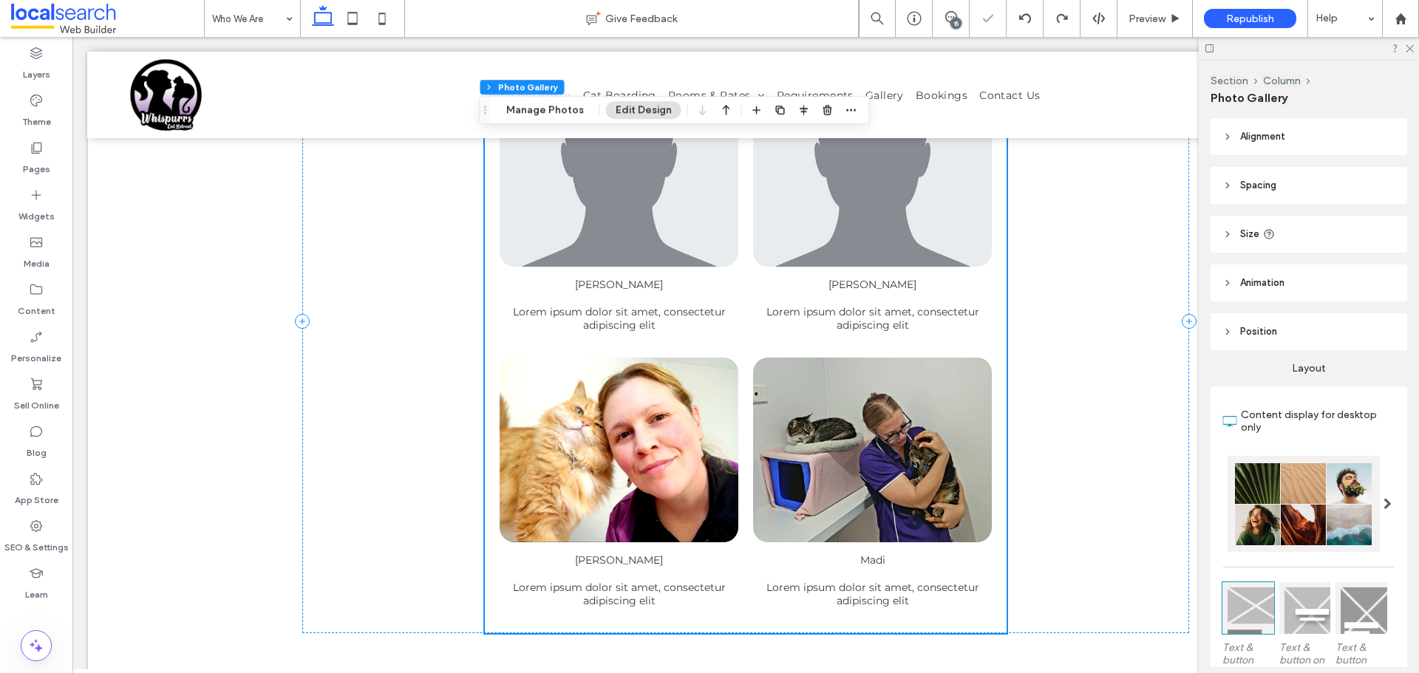
scroll to position [0, 0]
click at [948, 10] on div "15" at bounding box center [951, 18] width 37 height 37
click at [948, 17] on use at bounding box center [951, 17] width 12 height 12
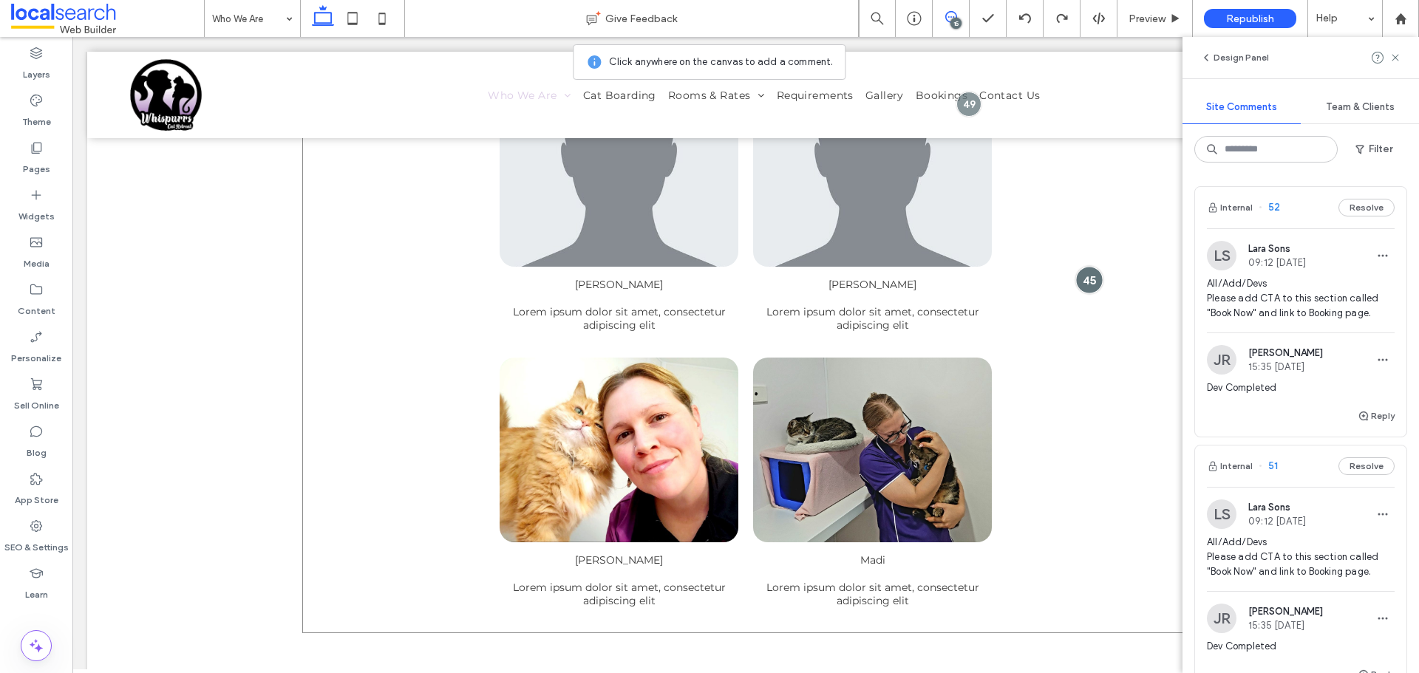
click at [1090, 279] on div at bounding box center [1089, 279] width 27 height 27
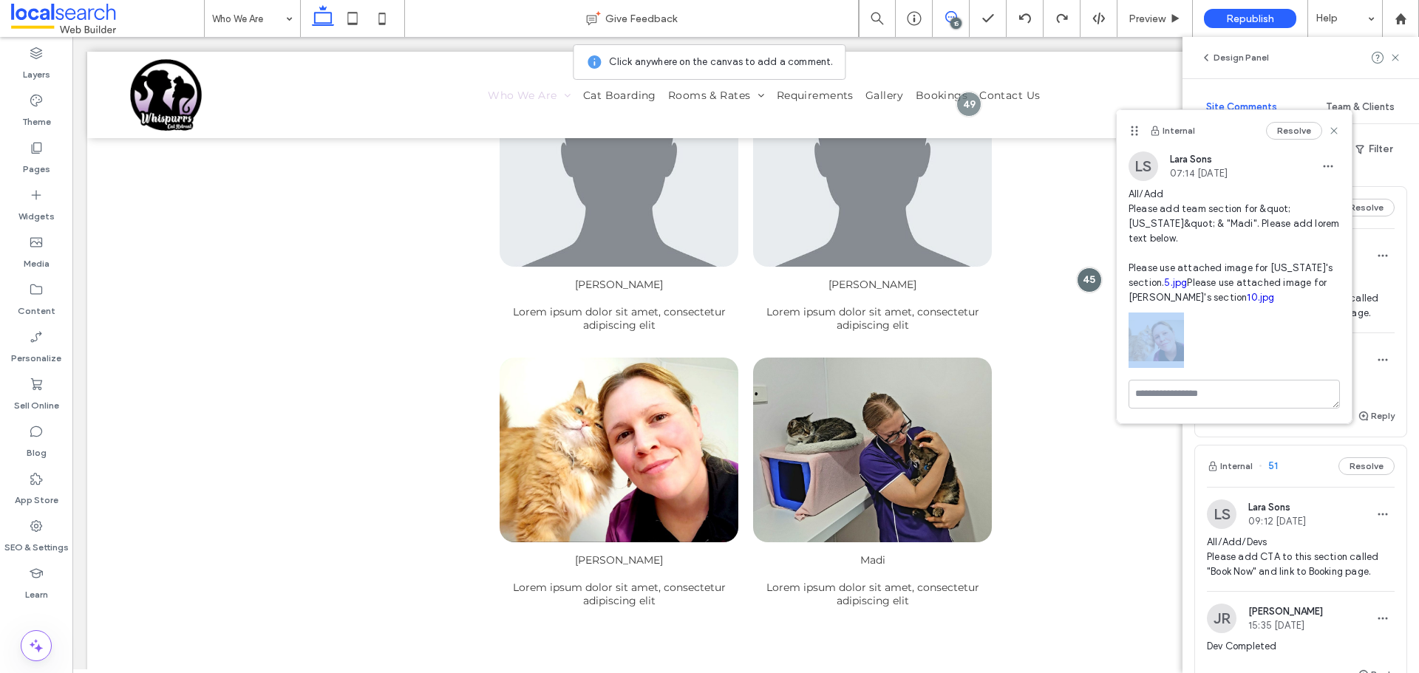
click at [1209, 410] on div "Internal Resolve LS Lara Sons 07:14 Aug 18 2025 All/Add Please add team section…" at bounding box center [1234, 266] width 235 height 313
click at [1223, 409] on textarea at bounding box center [1234, 394] width 211 height 29
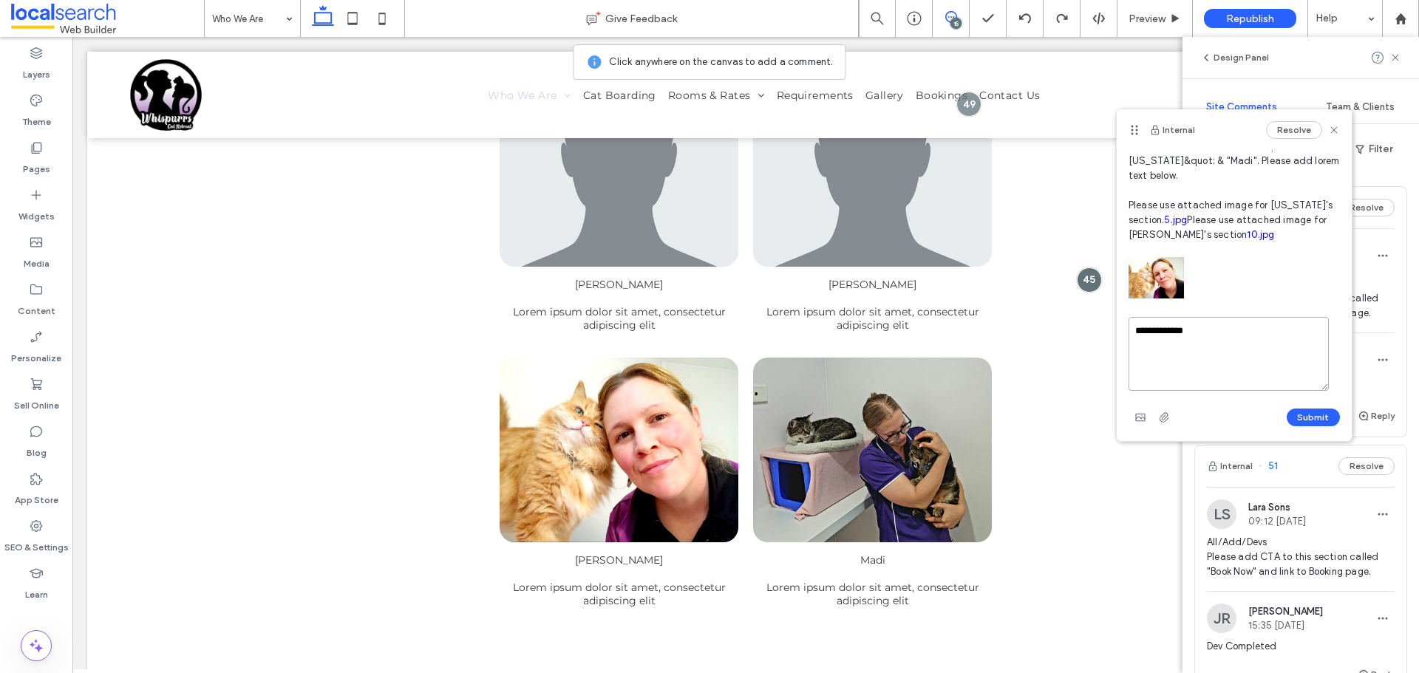
type textarea "**********"
click at [1320, 419] on button "Submit" at bounding box center [1313, 418] width 53 height 18
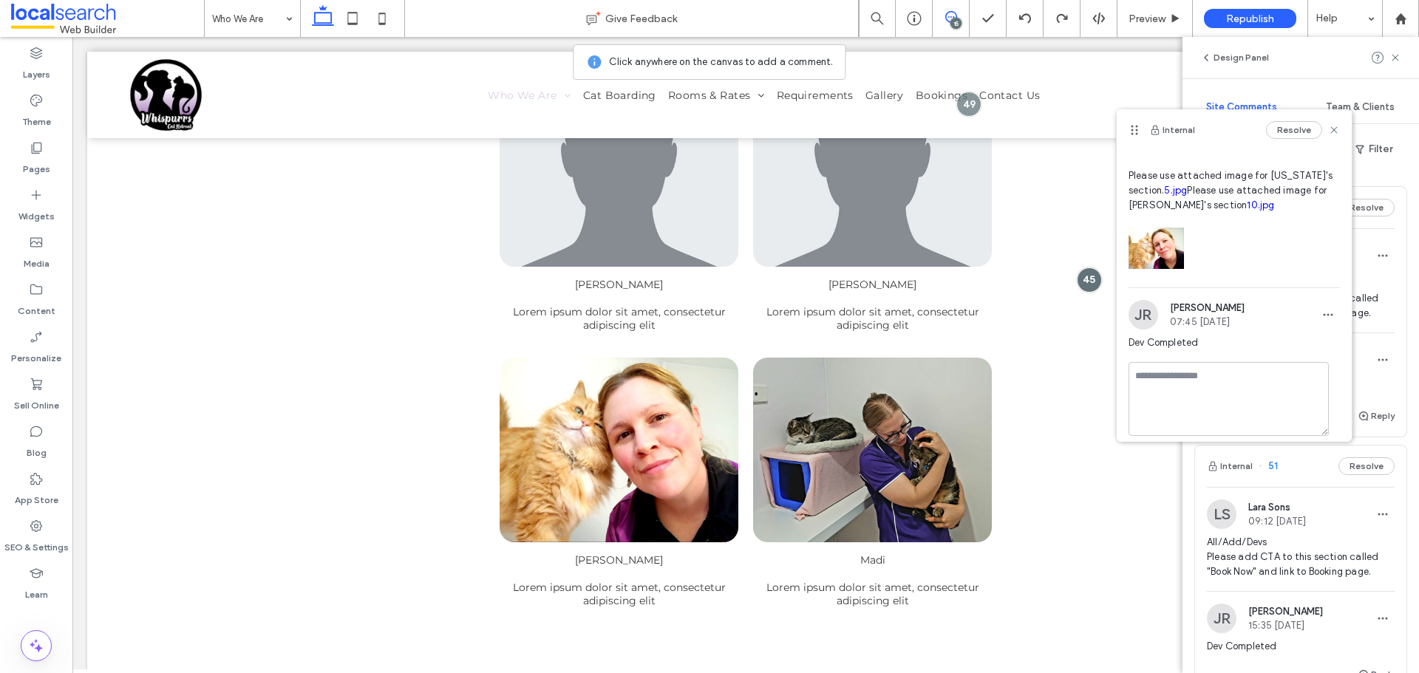
scroll to position [86, 0]
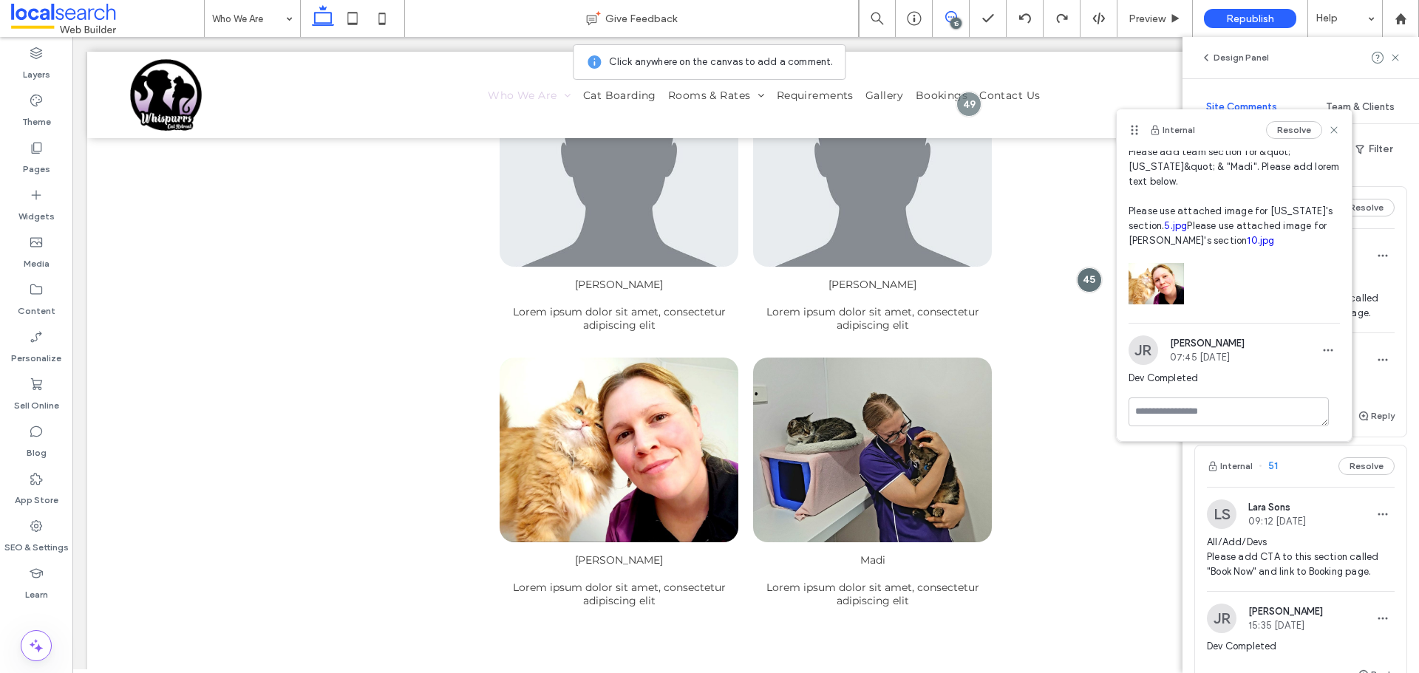
click at [1408, 327] on div "Internal 52 Resolve LS Lara Sons 09:12 Aug 18 2025 All/Add/Devs Please add CTA …" at bounding box center [1301, 423] width 237 height 499
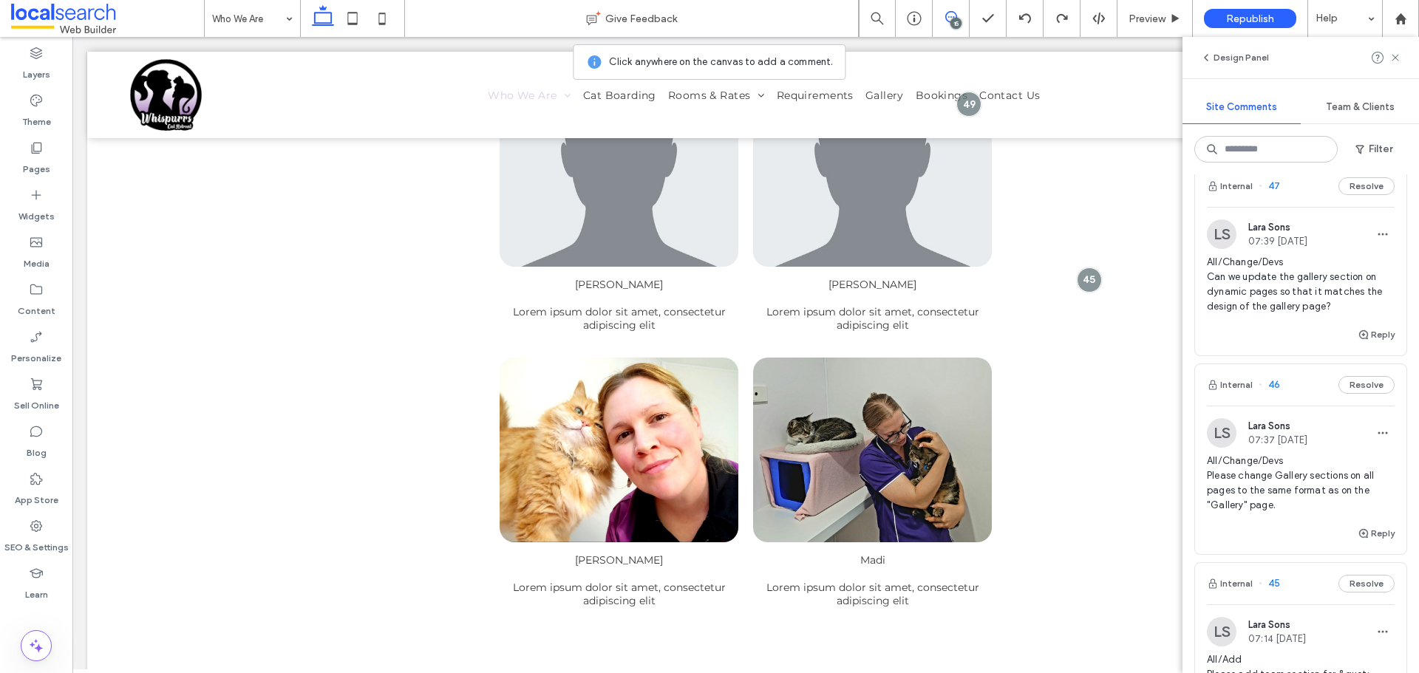
scroll to position [1331, 0]
click at [1294, 478] on span "All/Change/Devs Please change Gallery sections on all pages to the same format …" at bounding box center [1301, 482] width 188 height 59
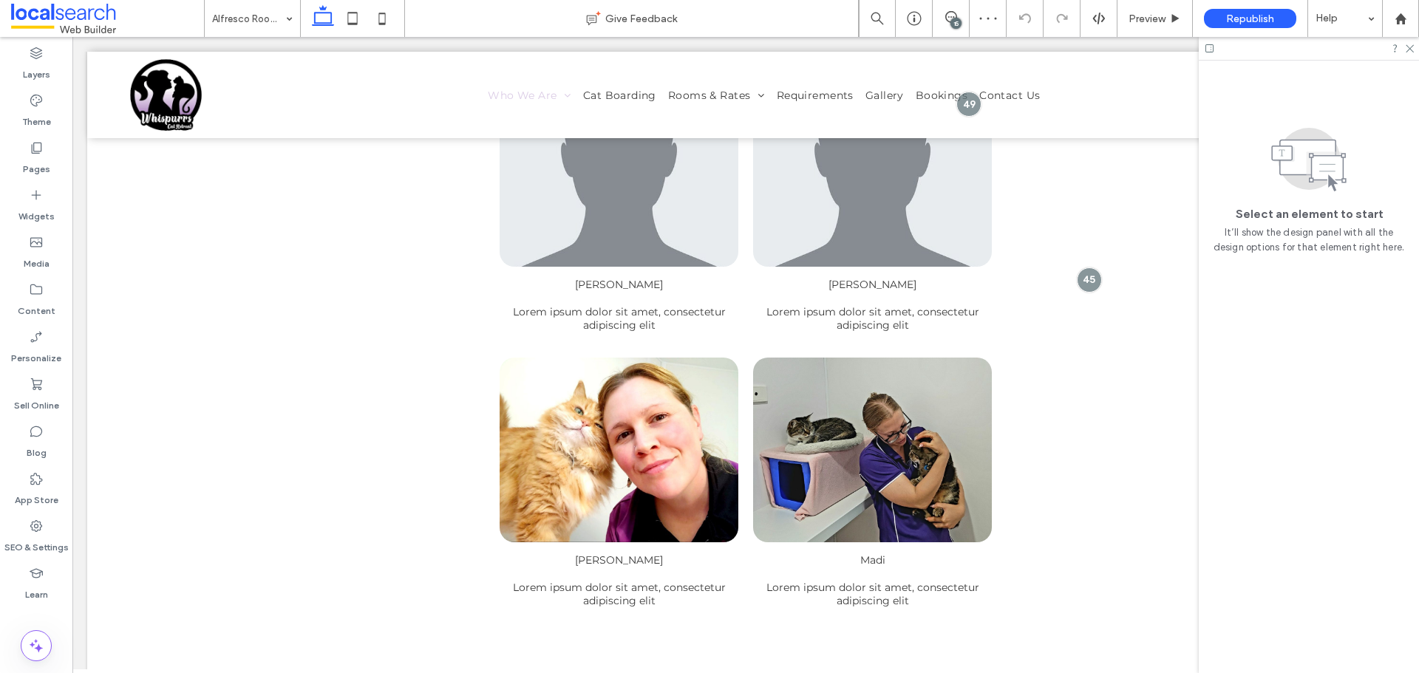
drag, startPoint x: 963, startPoint y: 16, endPoint x: 956, endPoint y: 20, distance: 8.6
click at [963, 16] on span at bounding box center [951, 17] width 36 height 12
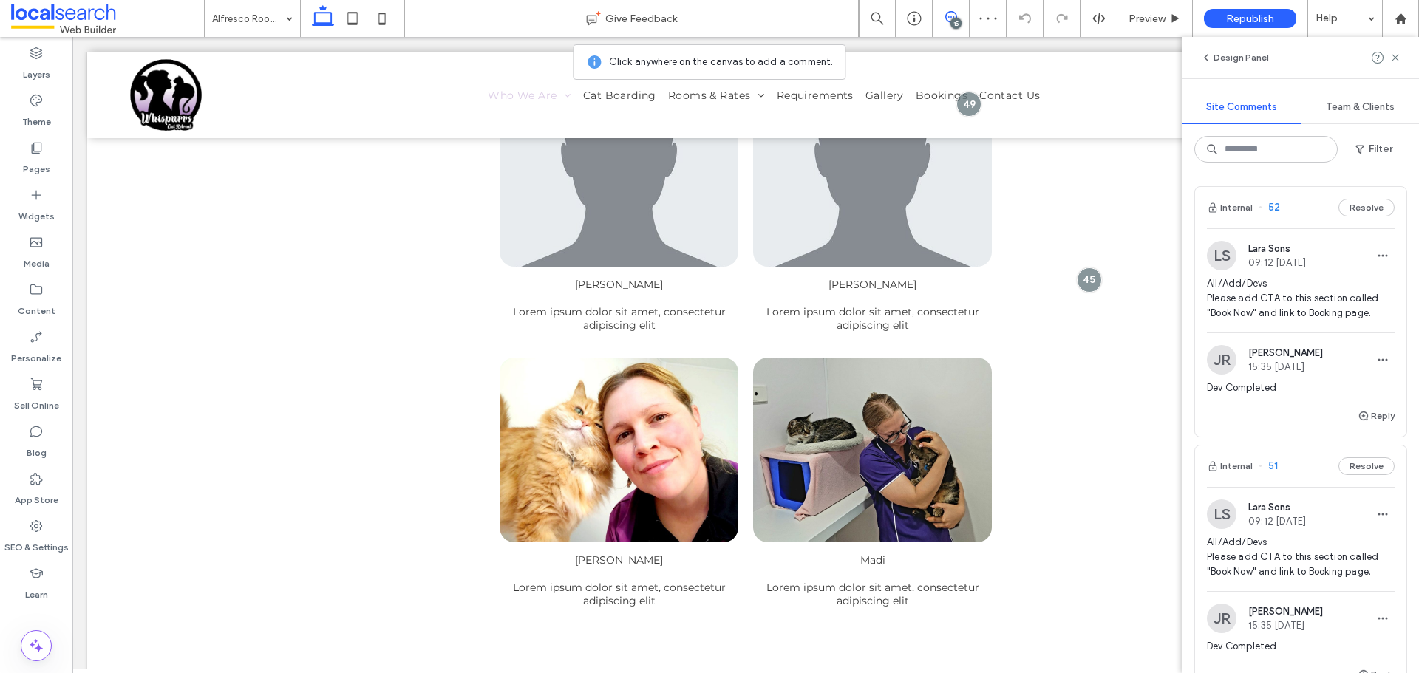
click at [951, 23] on div "15" at bounding box center [956, 23] width 11 height 11
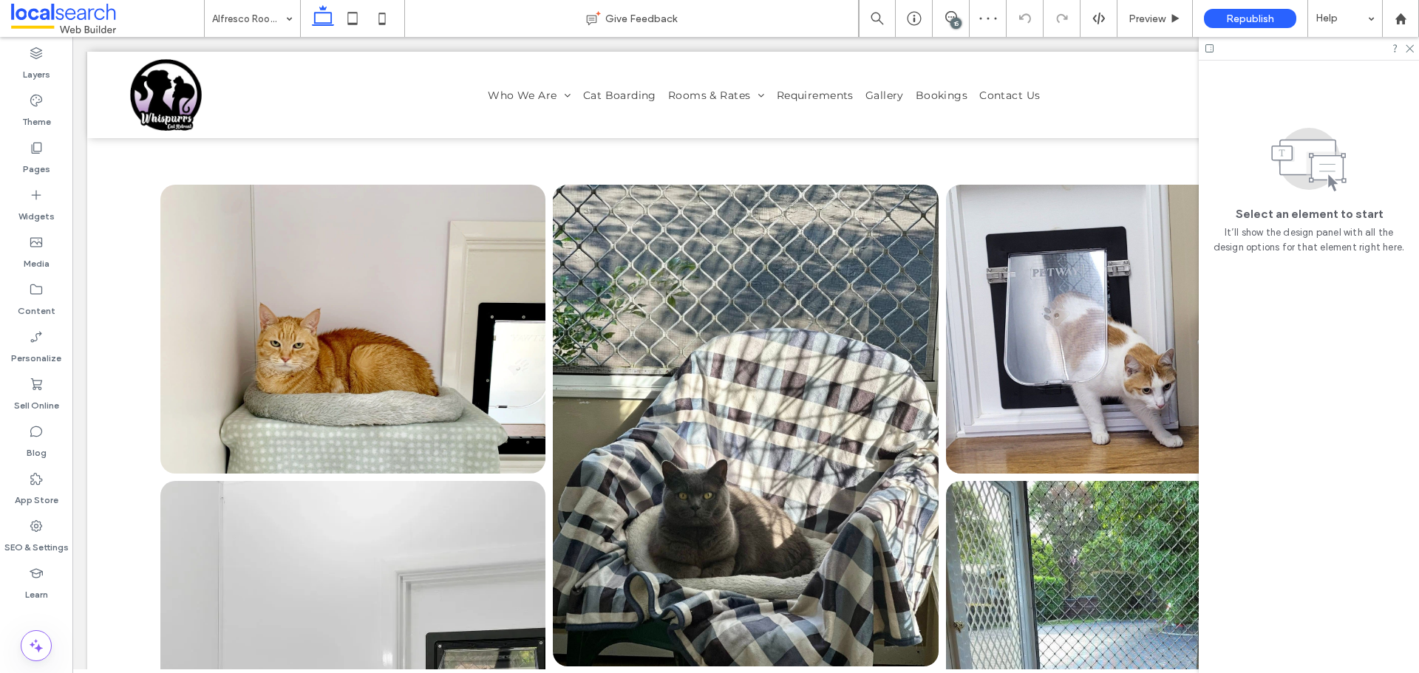
click at [951, 23] on div "15" at bounding box center [956, 23] width 11 height 11
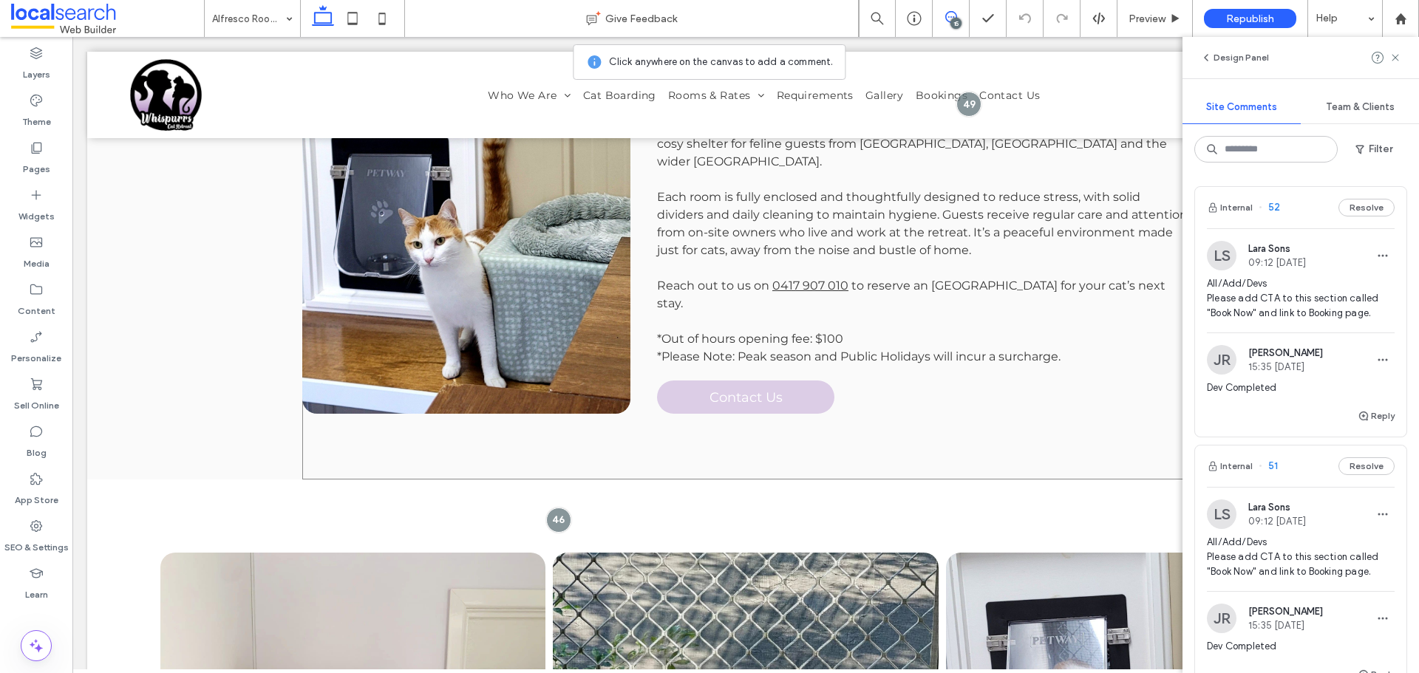
scroll to position [566, 0]
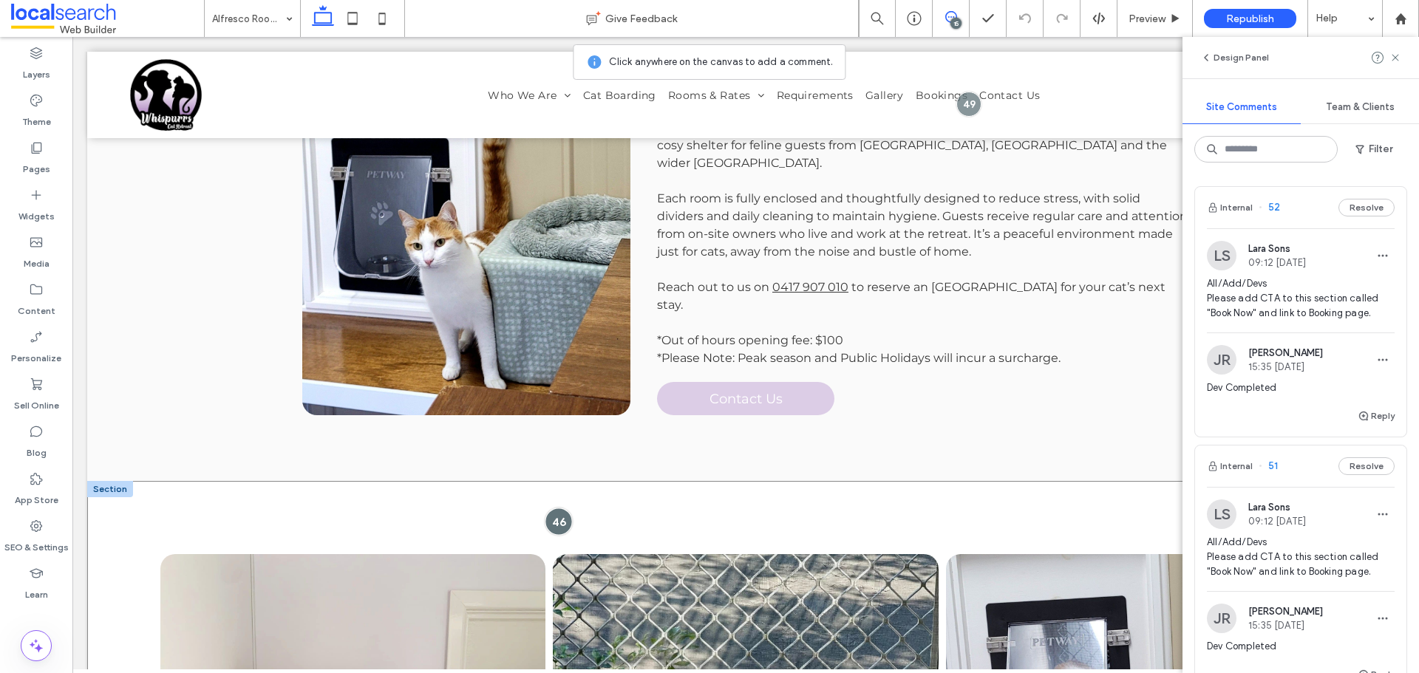
click at [560, 508] on div at bounding box center [558, 521] width 27 height 27
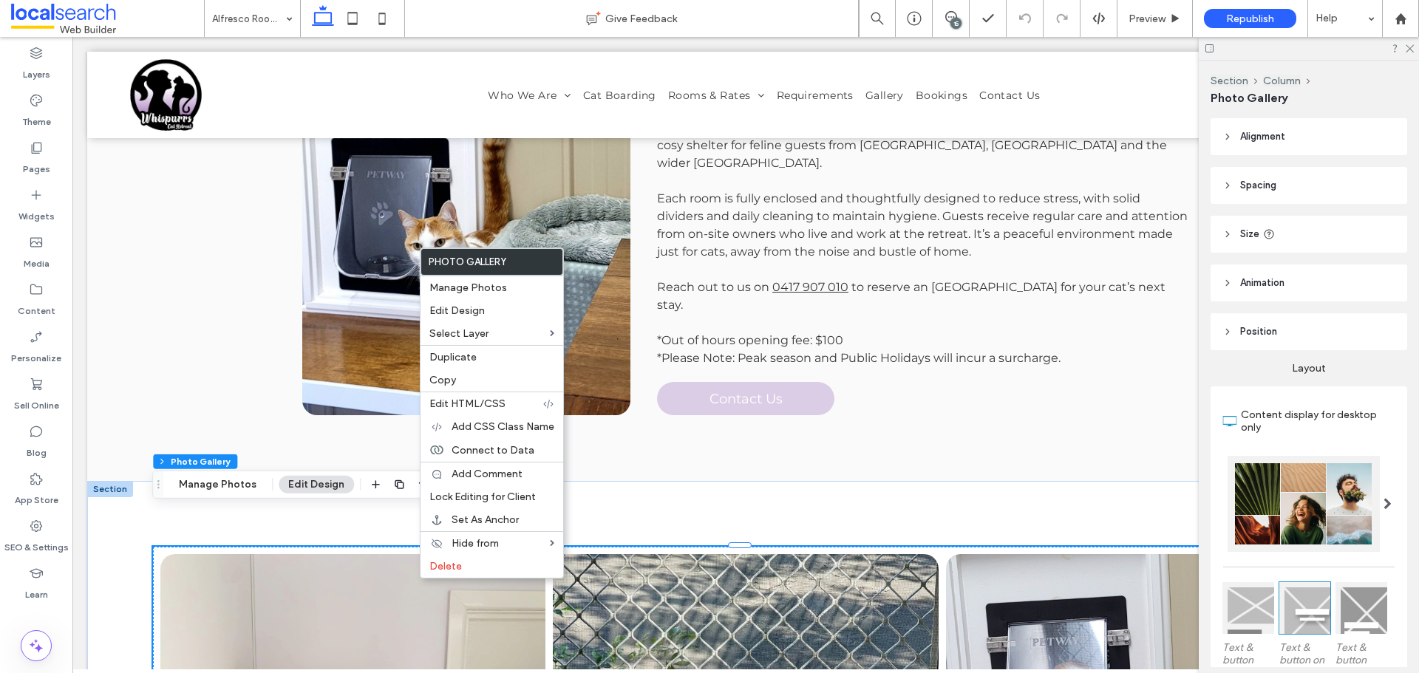
click at [1303, 191] on header "Spacing" at bounding box center [1309, 185] width 197 height 37
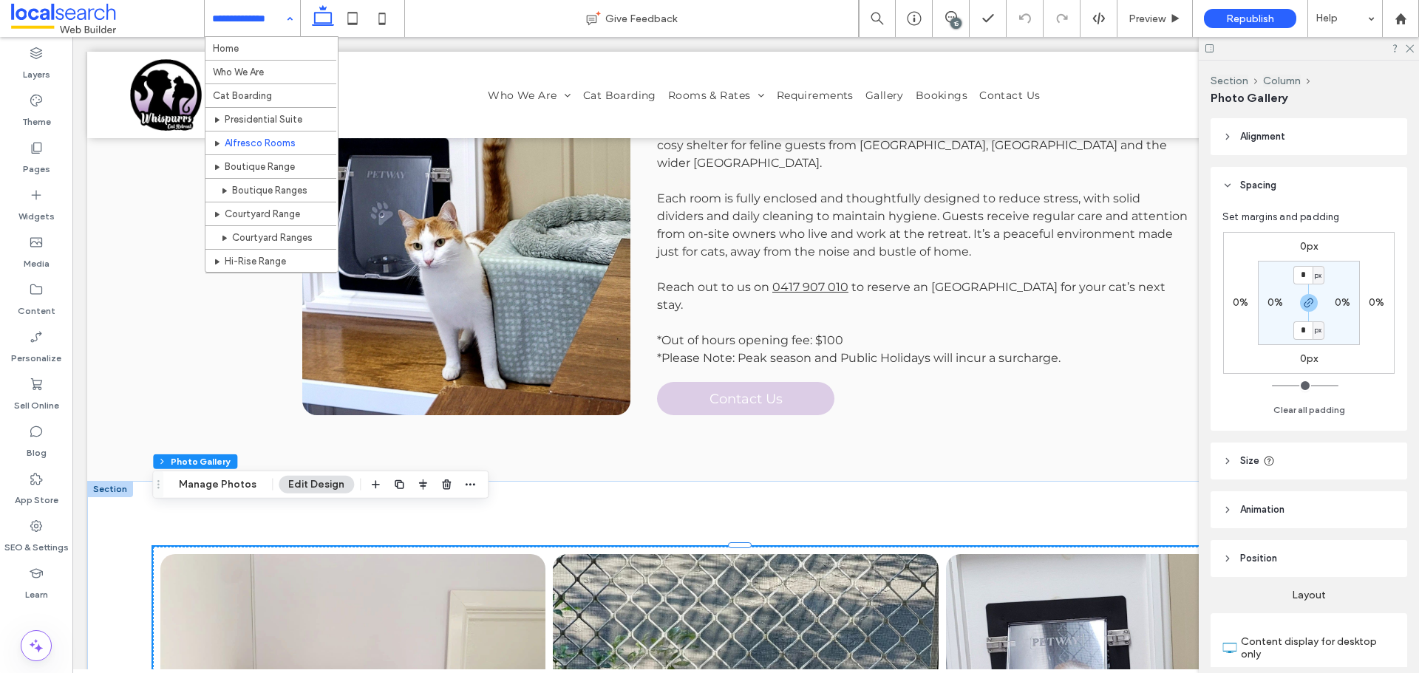
click at [1275, 299] on label "0%" at bounding box center [1276, 302] width 16 height 13
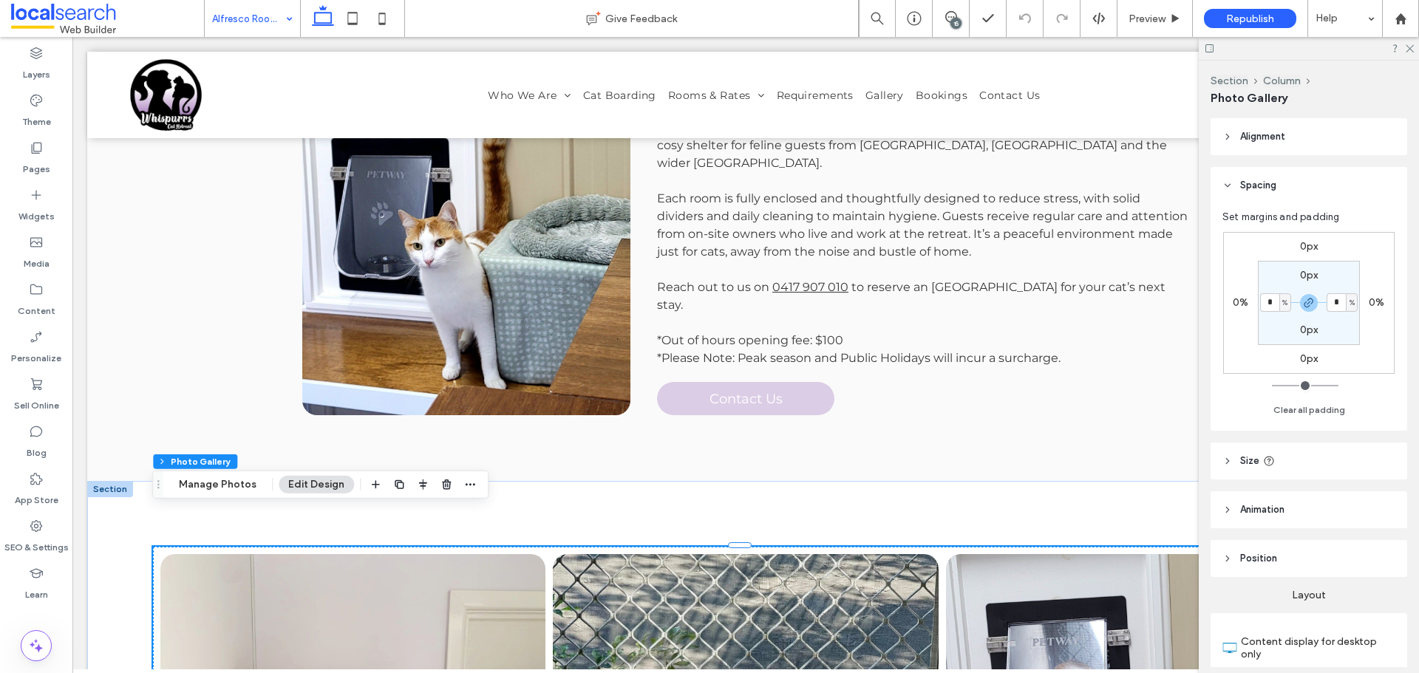
type input "*"
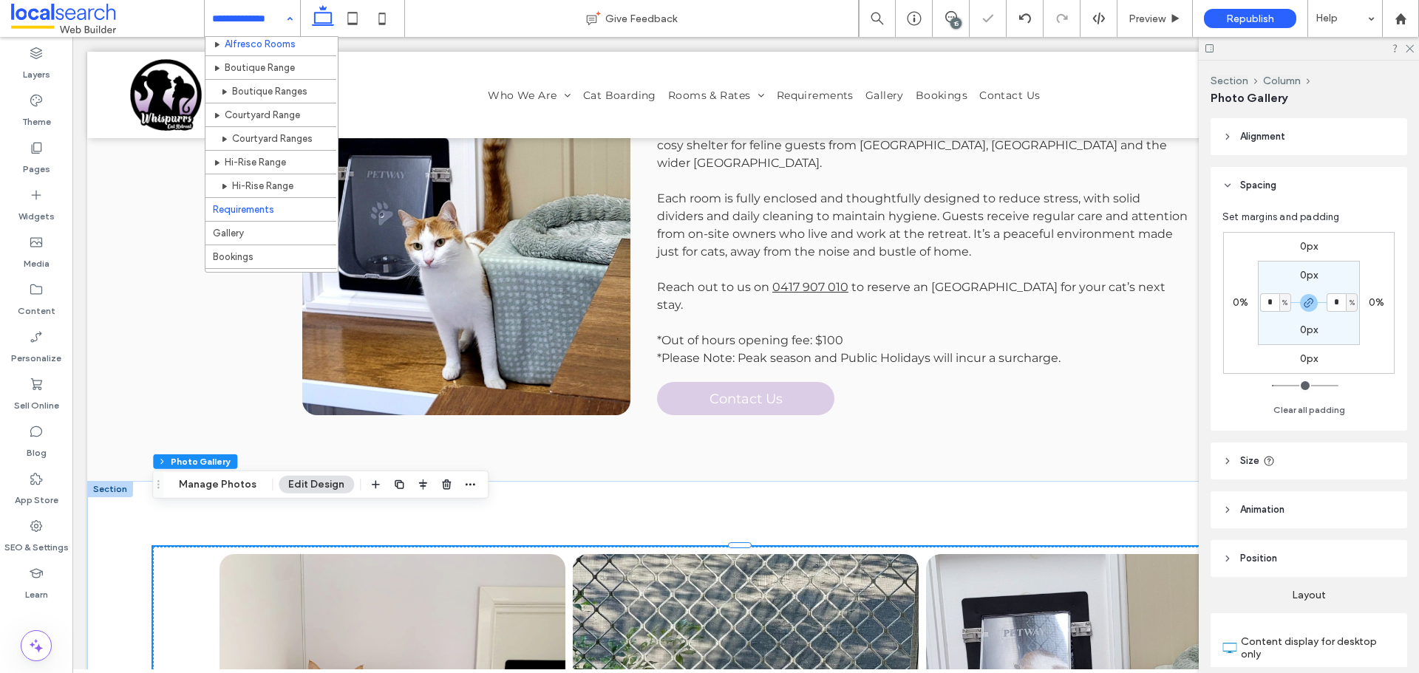
scroll to position [211, 0]
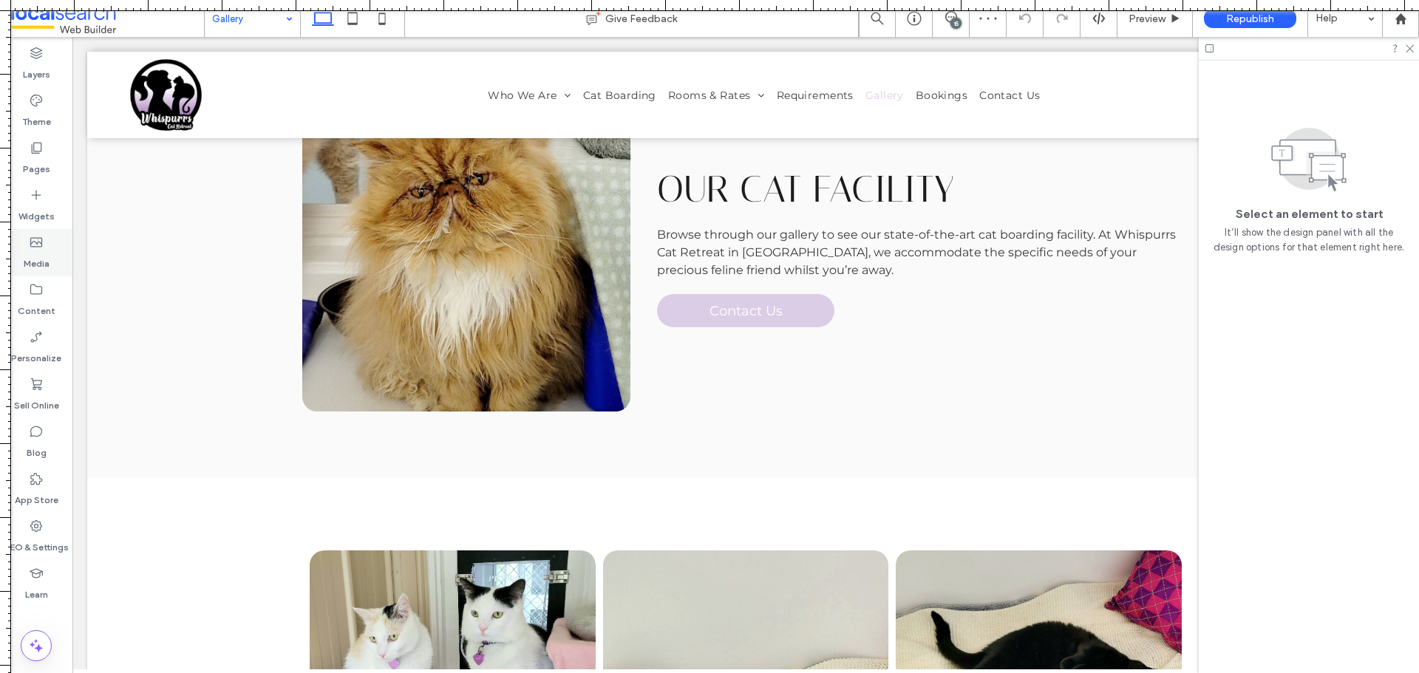
scroll to position [444, 0]
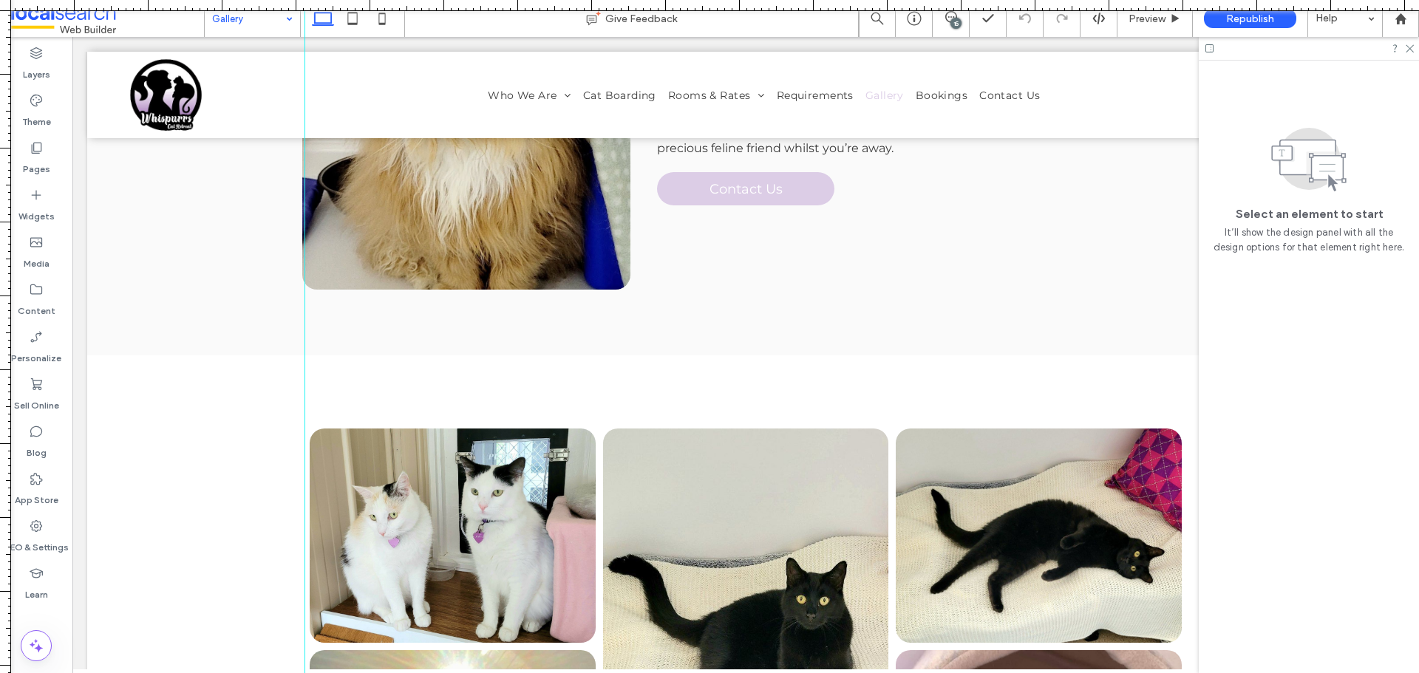
drag, startPoint x: 5, startPoint y: 133, endPoint x: 305, endPoint y: 242, distance: 318.5
click at [305, 673] on div at bounding box center [709, 673] width 1419 height 0
click at [587, 500] on link at bounding box center [453, 536] width 286 height 214
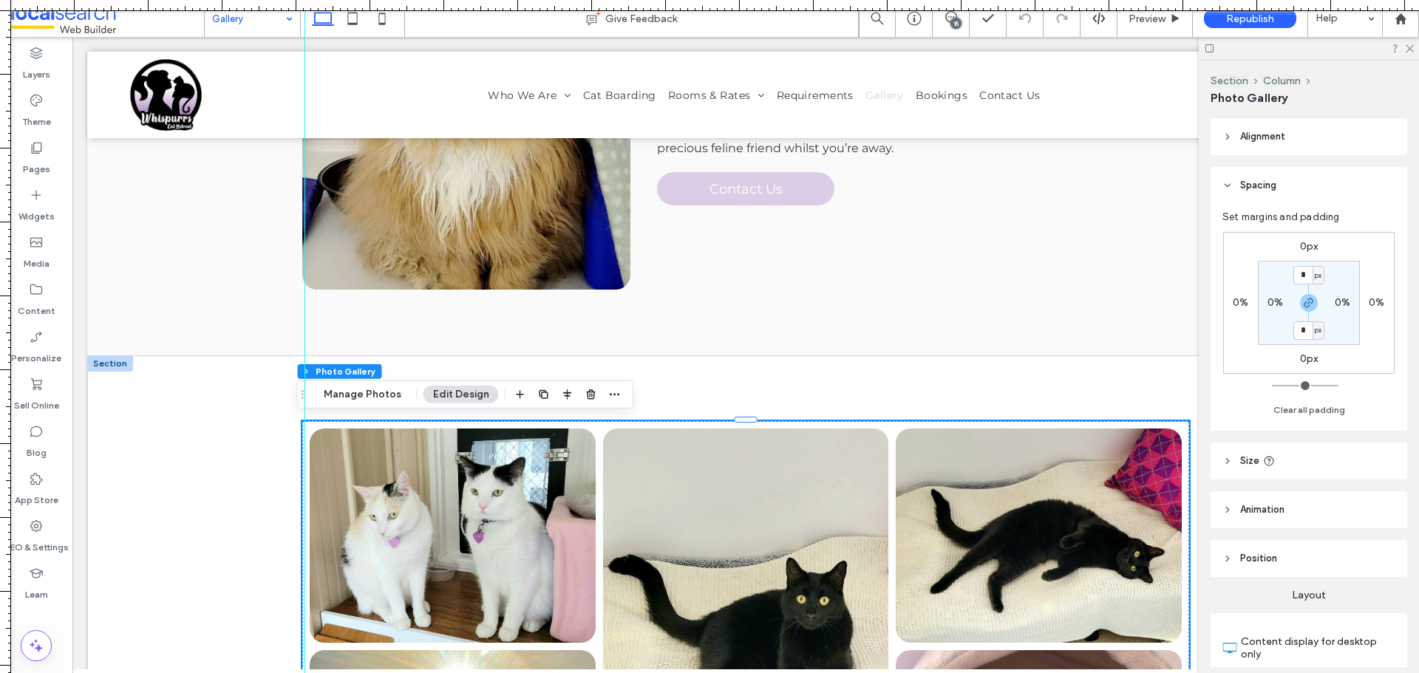
click at [587, 500] on link at bounding box center [453, 536] width 286 height 214
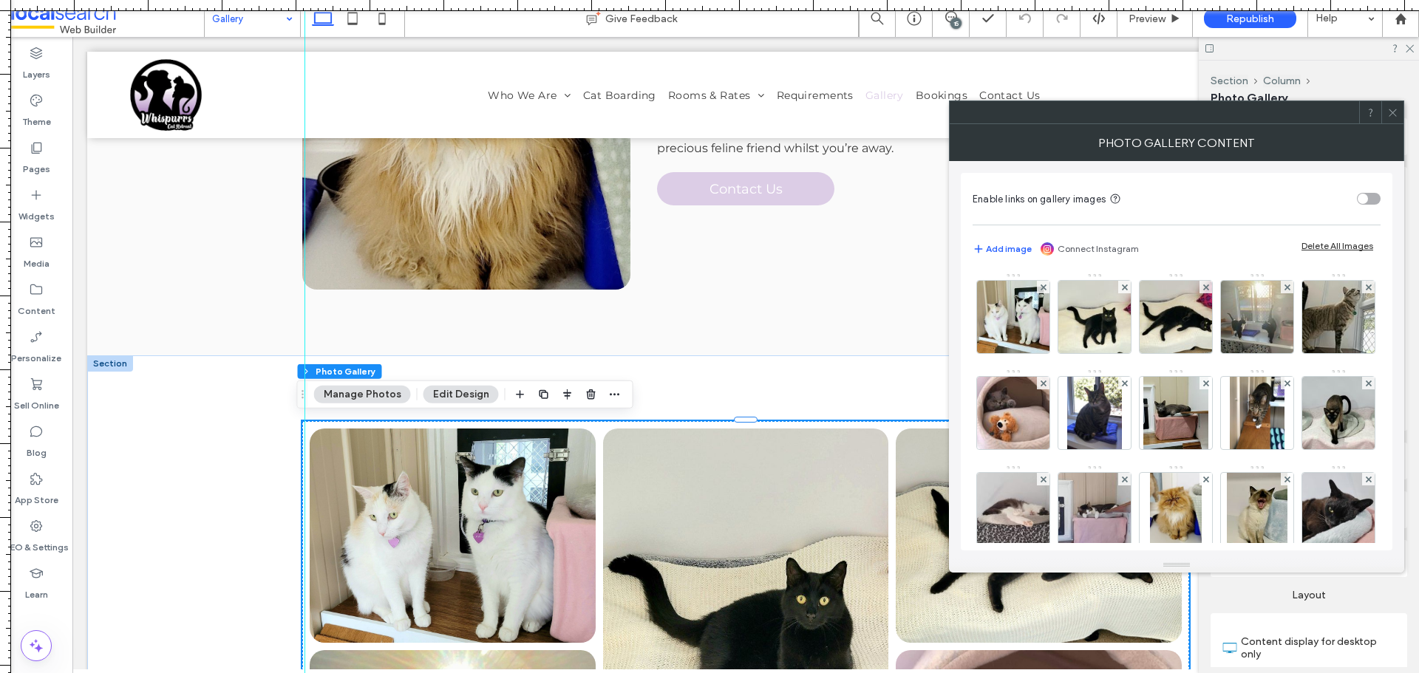
click at [1396, 110] on icon at bounding box center [1393, 112] width 11 height 11
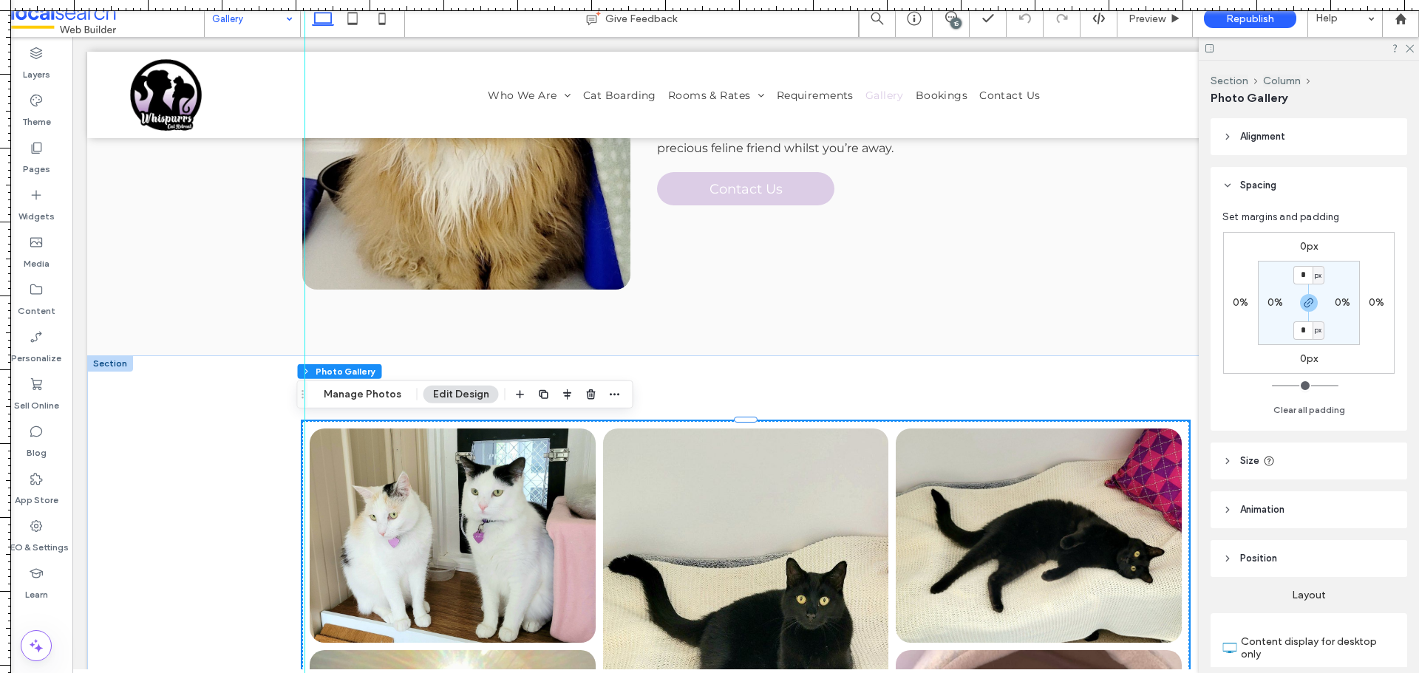
click at [1316, 140] on header "Alignment" at bounding box center [1309, 136] width 197 height 37
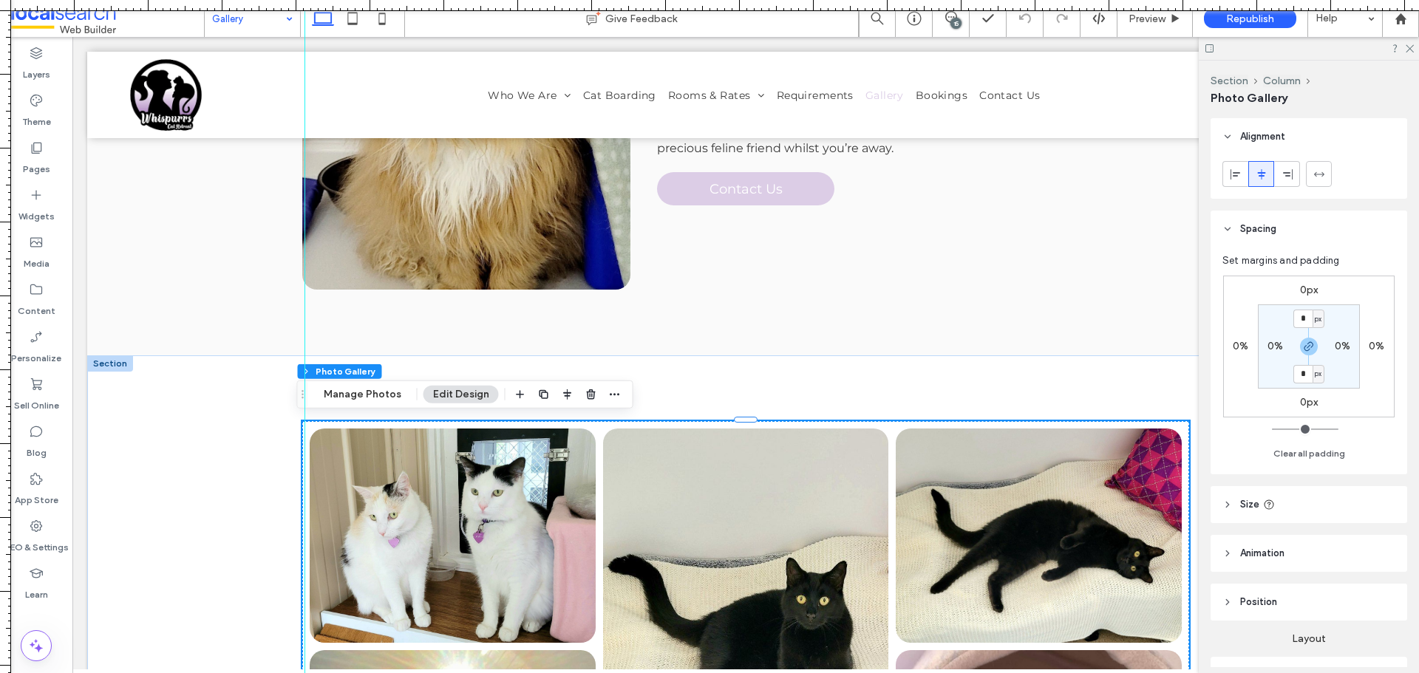
click at [1316, 140] on header "Alignment" at bounding box center [1309, 136] width 197 height 37
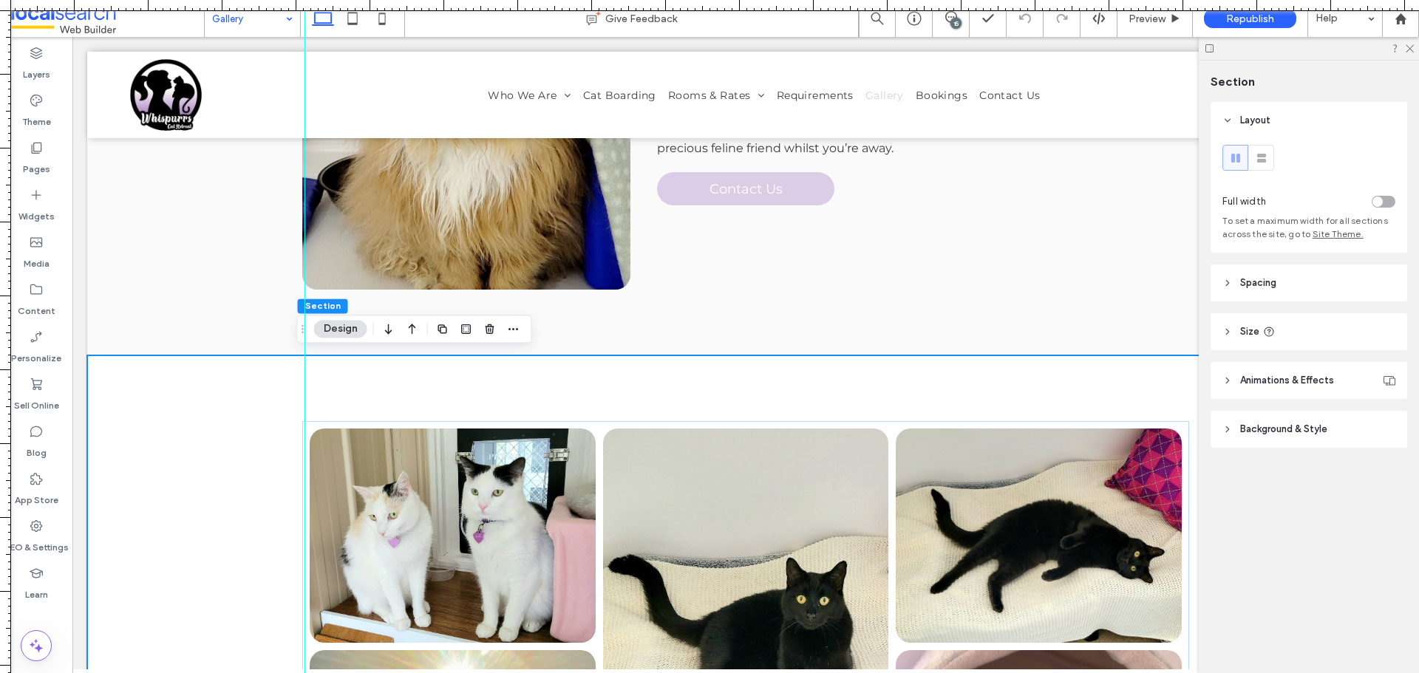
click at [1295, 285] on header "Spacing" at bounding box center [1309, 283] width 197 height 37
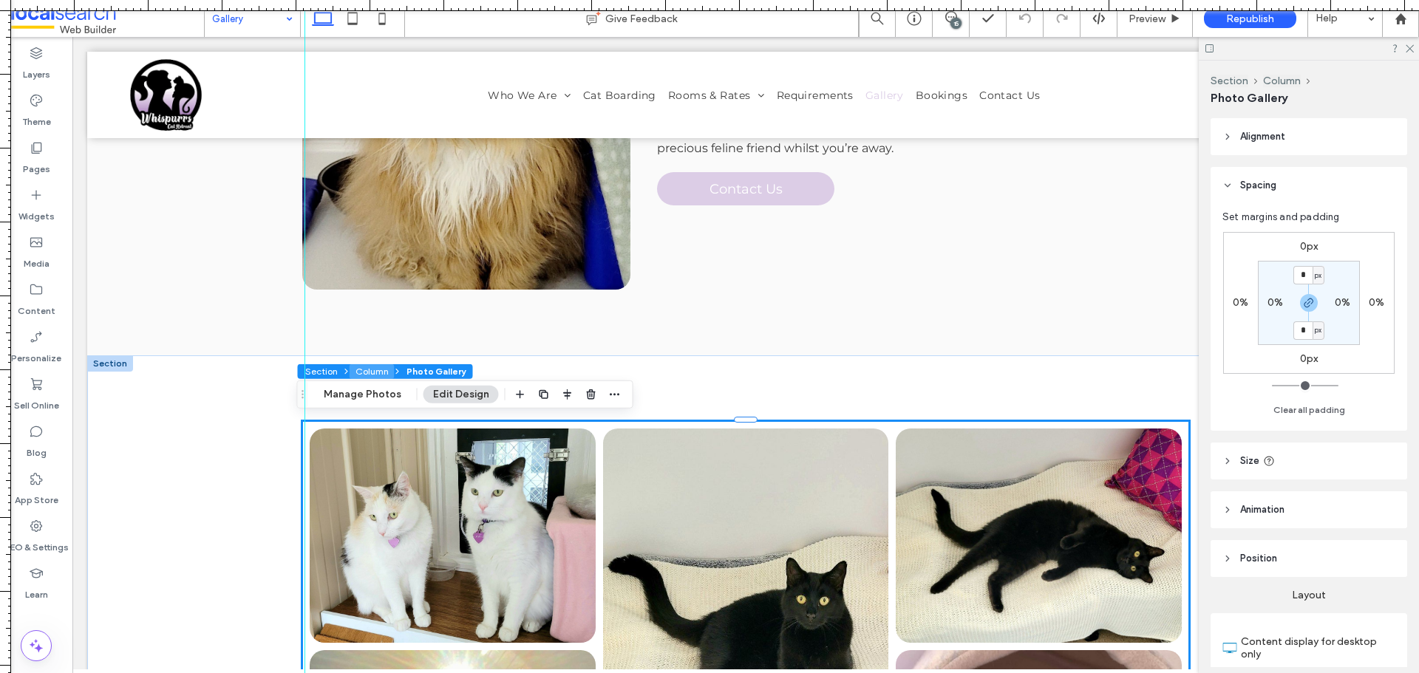
click at [367, 369] on button "Column" at bounding box center [372, 371] width 45 height 15
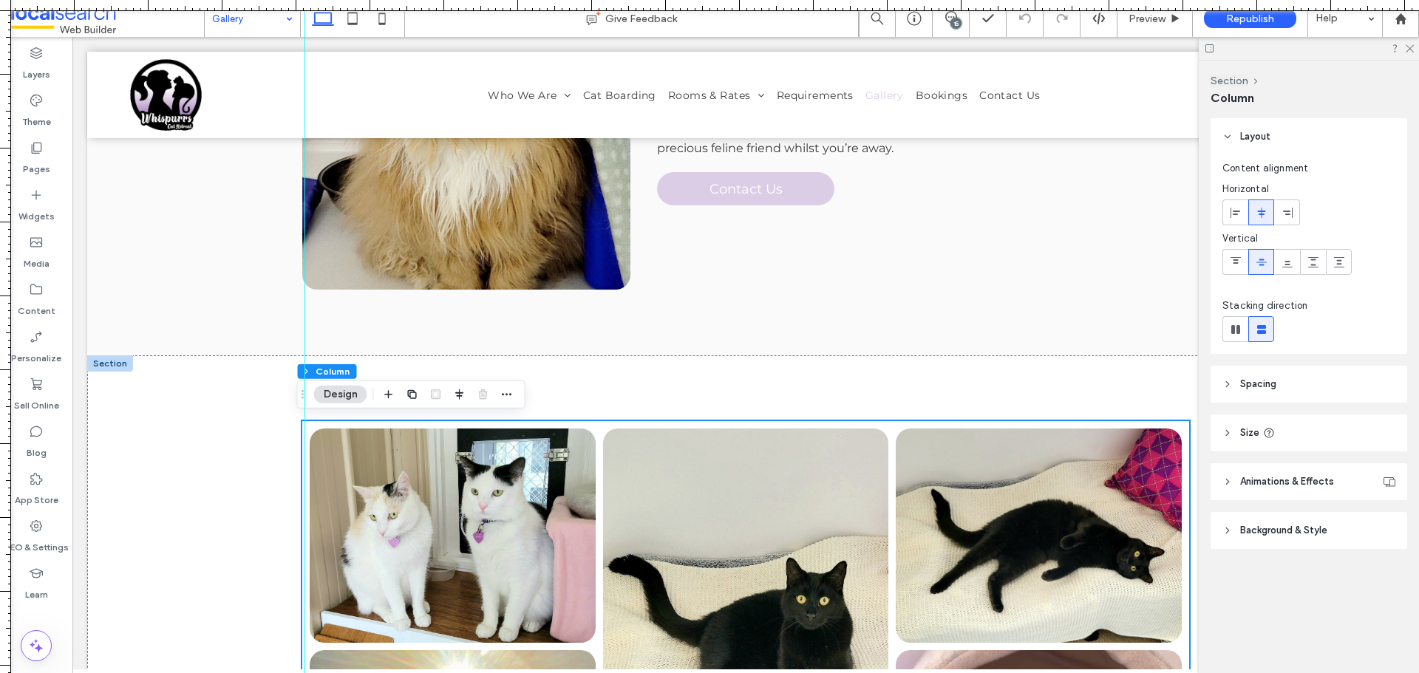
click at [1301, 386] on header "Spacing" at bounding box center [1309, 384] width 197 height 37
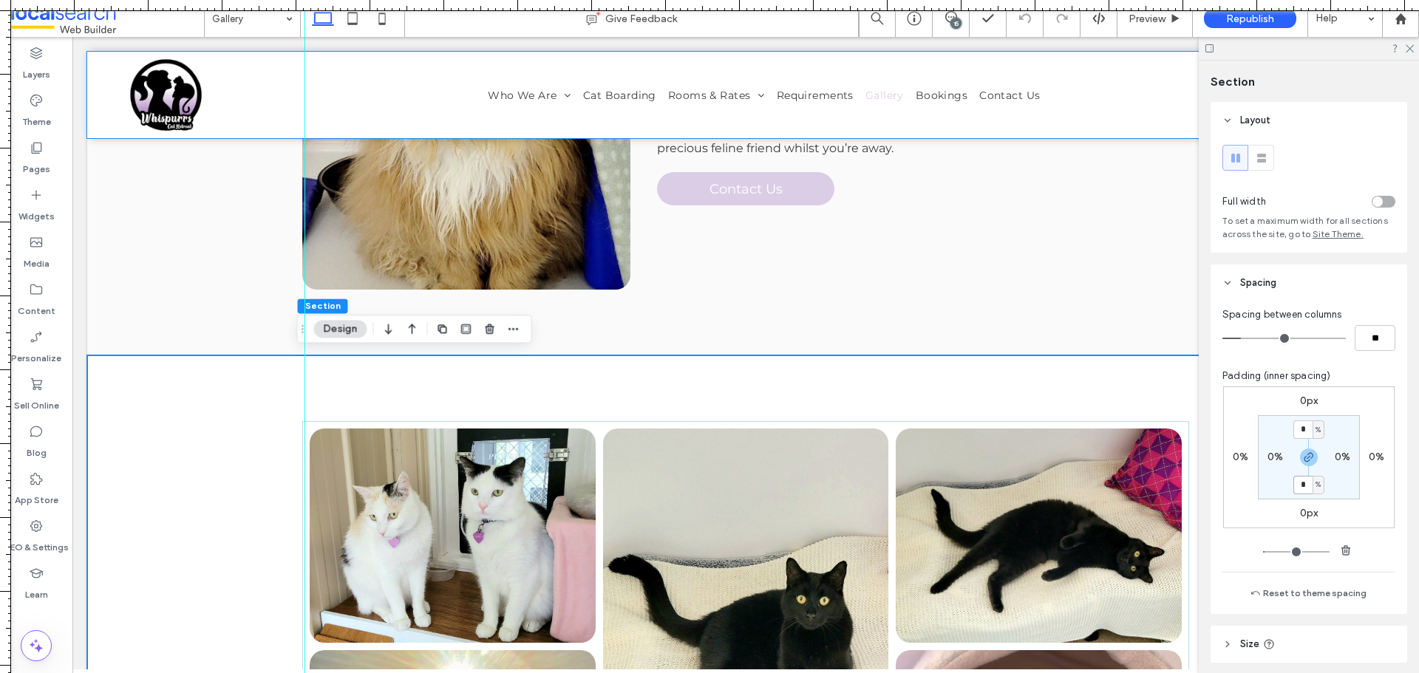
scroll to position [444, 0]
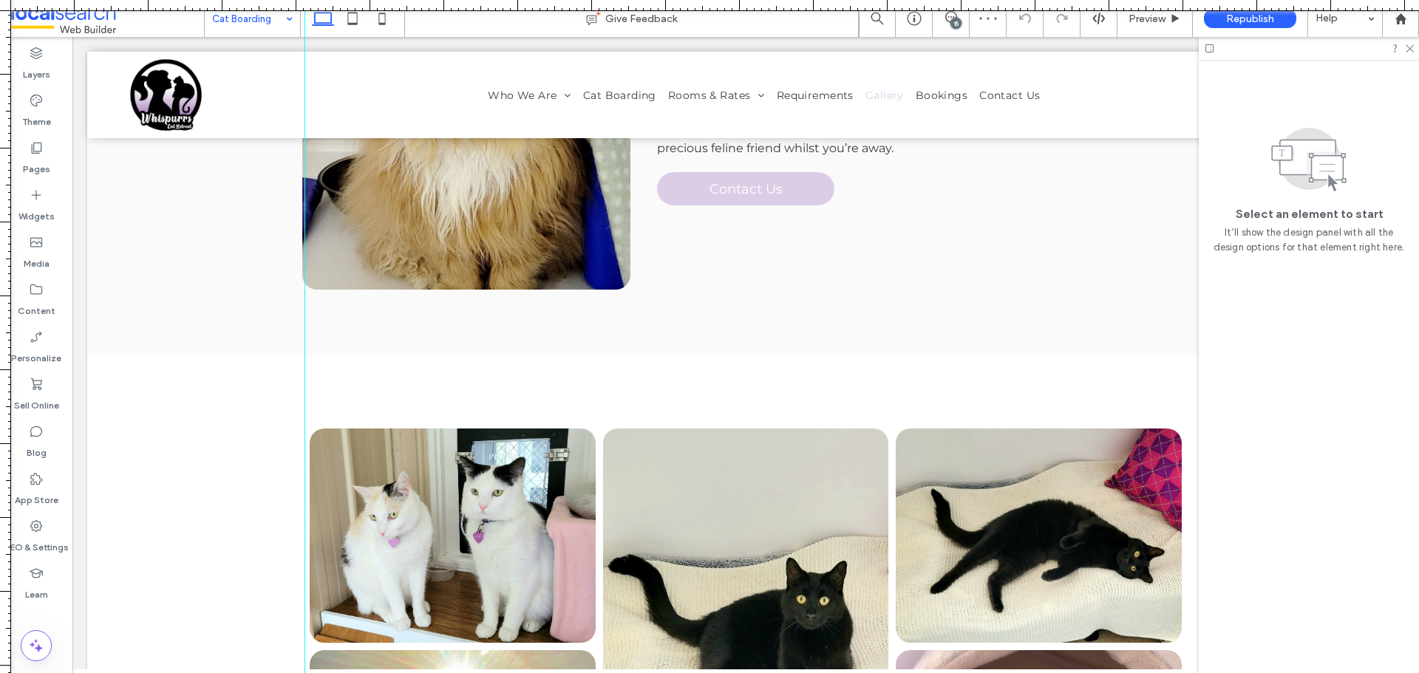
click at [245, 9] on div at bounding box center [709, 5] width 1419 height 11
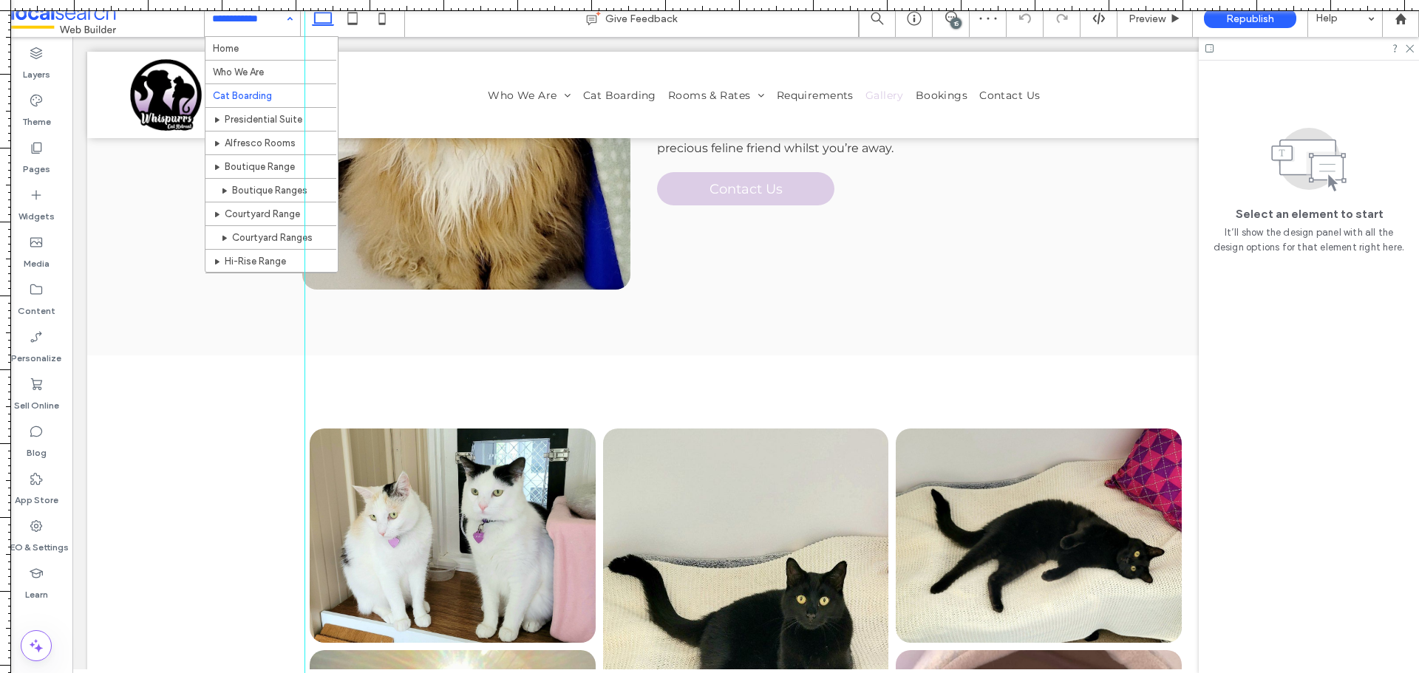
click at [253, 16] on input at bounding box center [248, 18] width 73 height 37
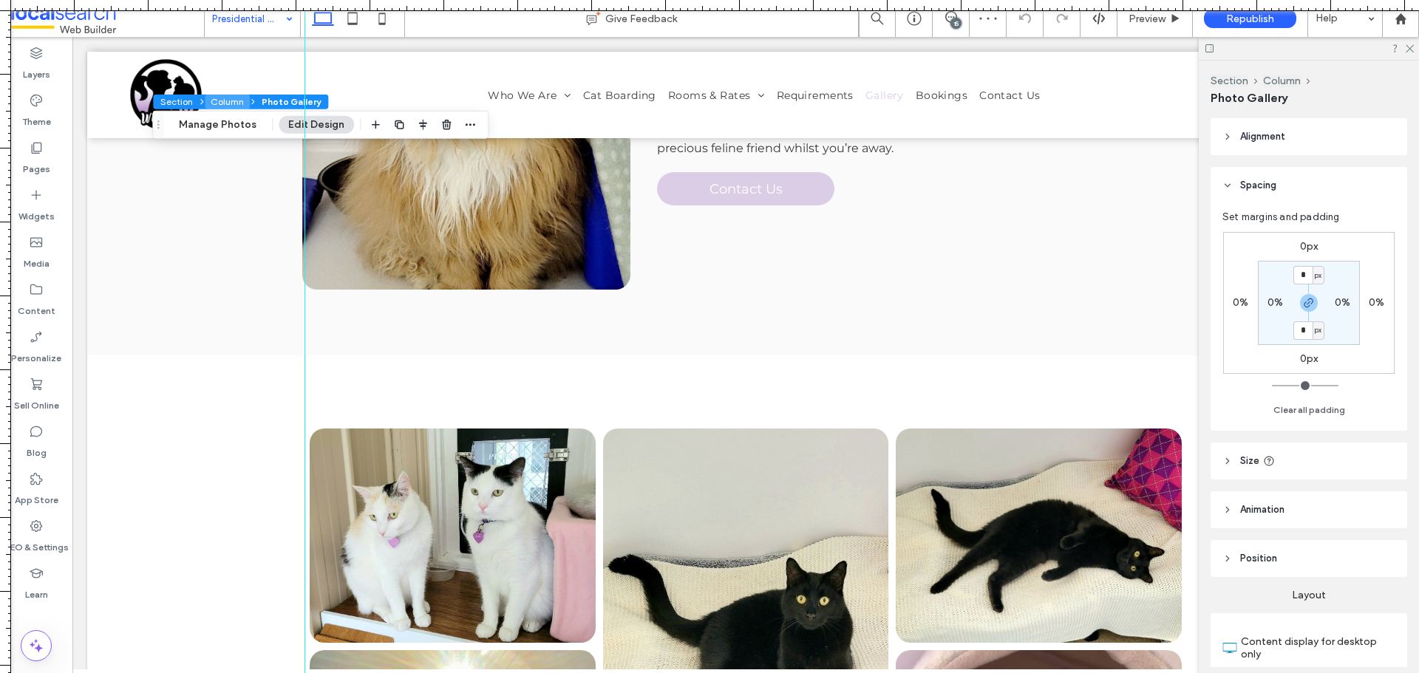
click at [216, 105] on button "Column" at bounding box center [227, 102] width 45 height 15
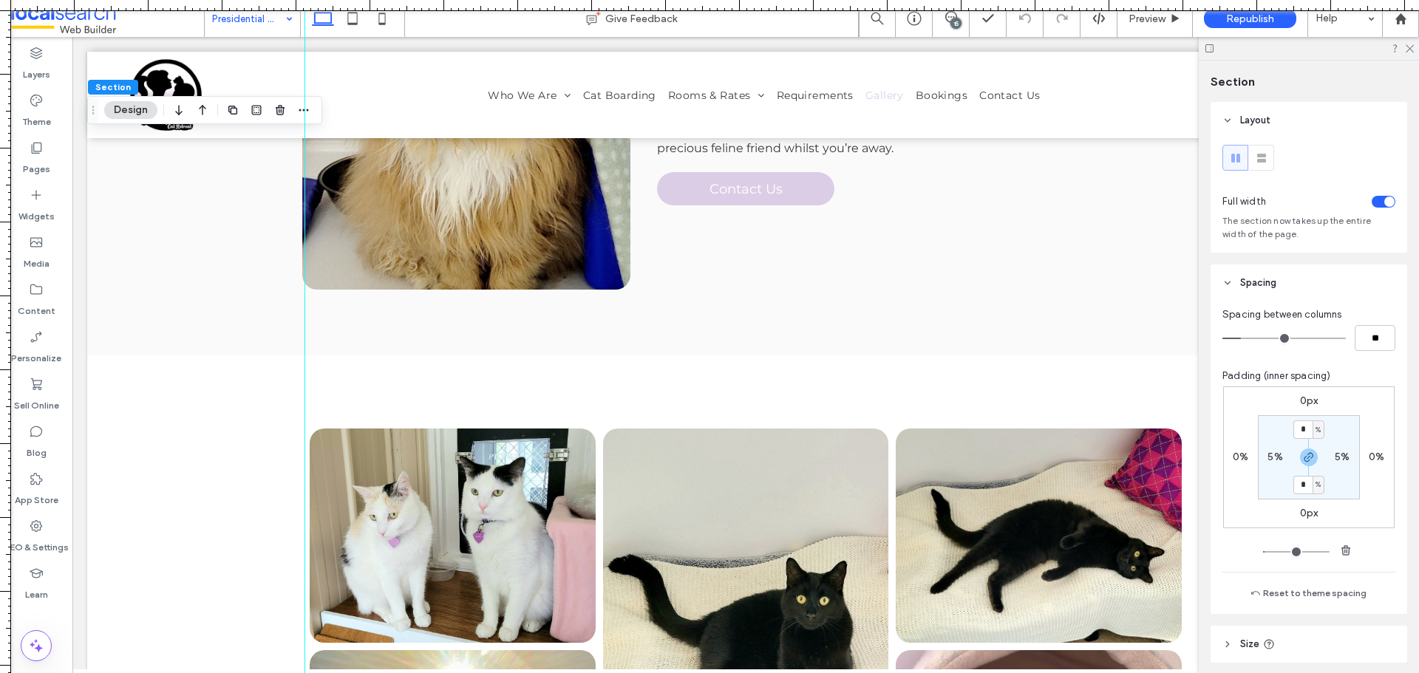
click at [1279, 452] on label "5%" at bounding box center [1275, 457] width 15 height 13
type input "**"
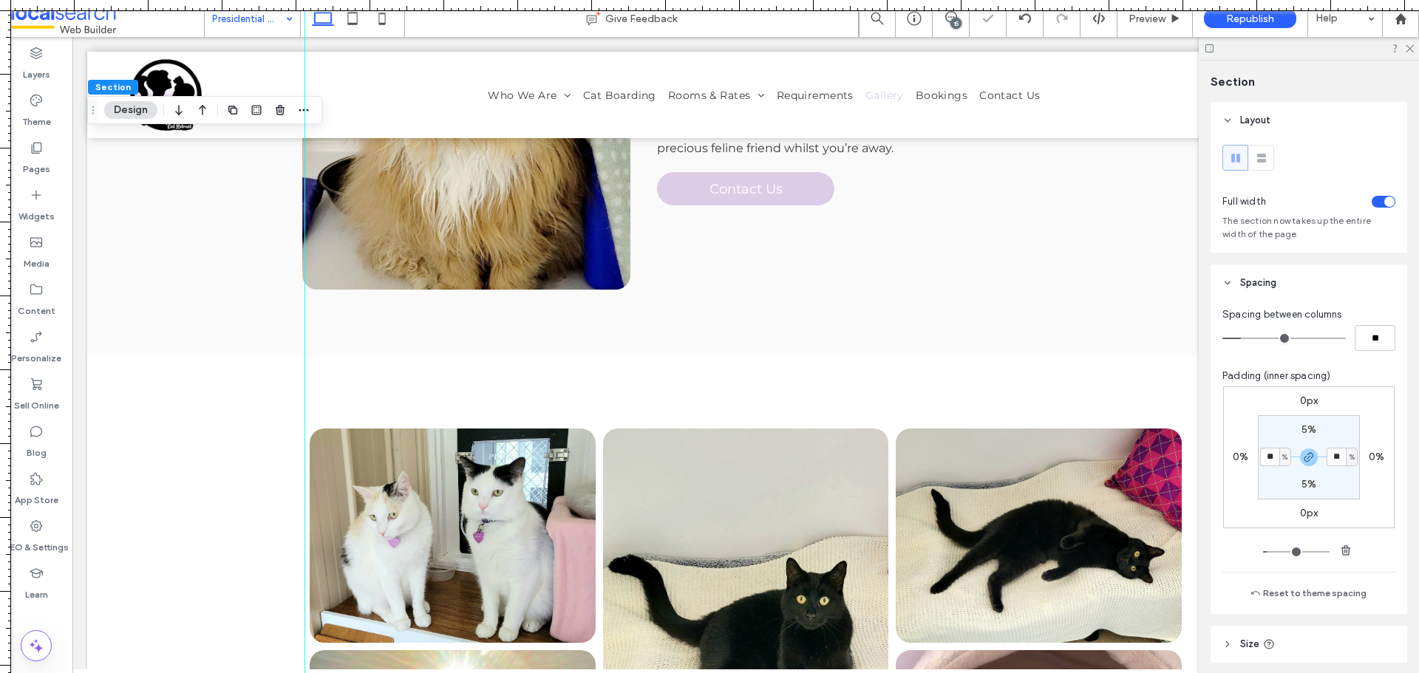
type input "**"
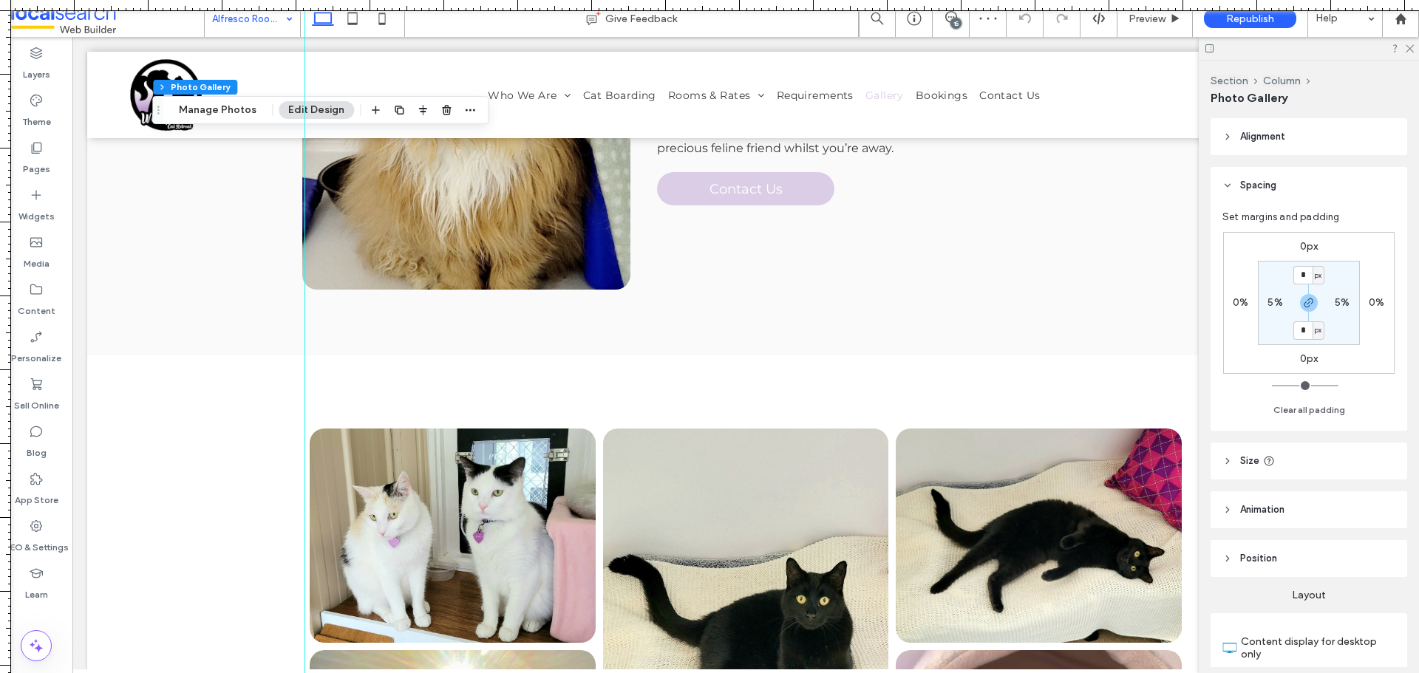
click at [1281, 300] on label "5%" at bounding box center [1275, 302] width 15 height 13
type input "*"
type input "**"
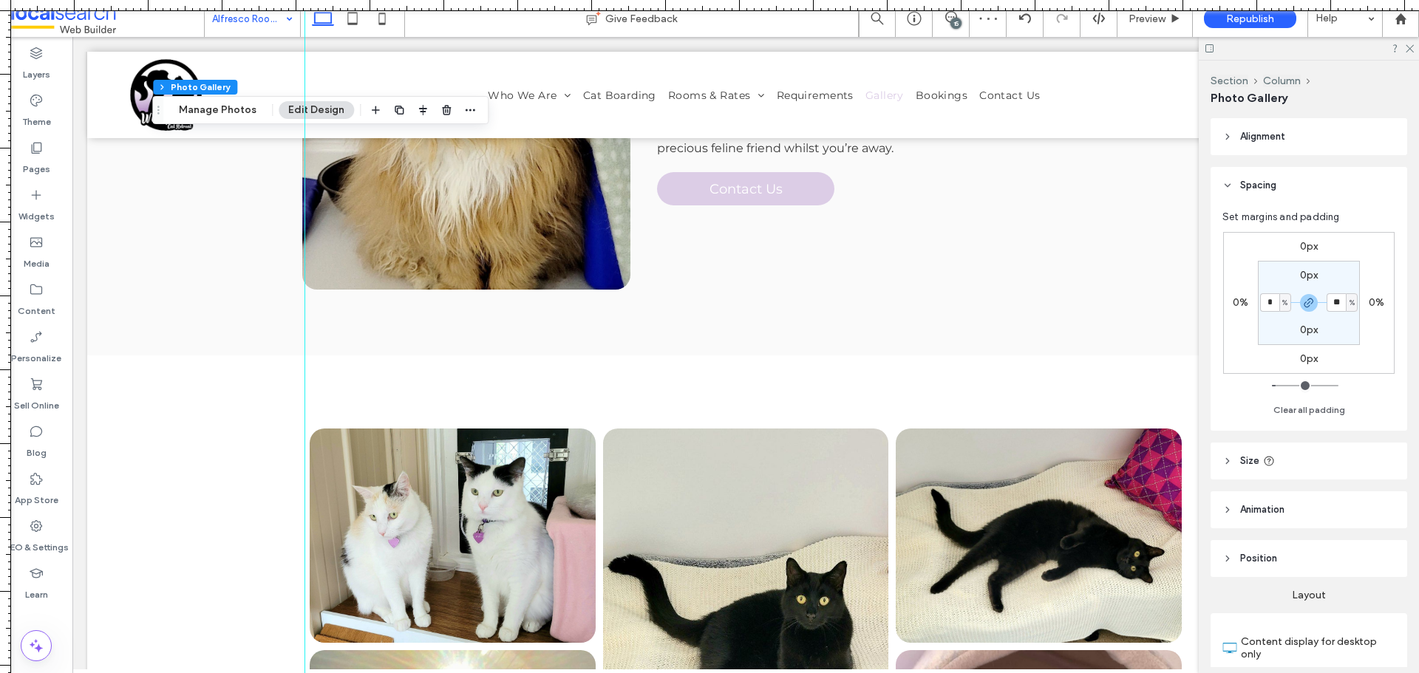
type input "*"
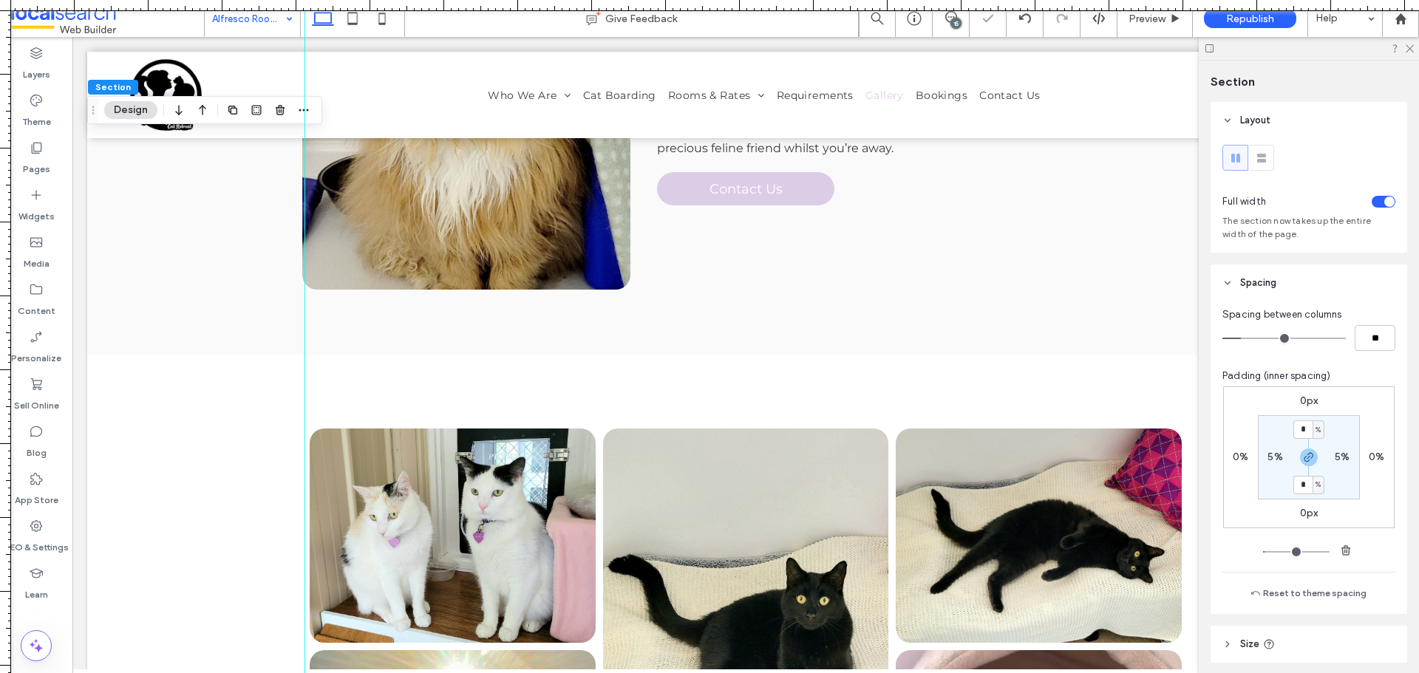
click at [1270, 453] on label "5%" at bounding box center [1275, 457] width 15 height 13
type input "**"
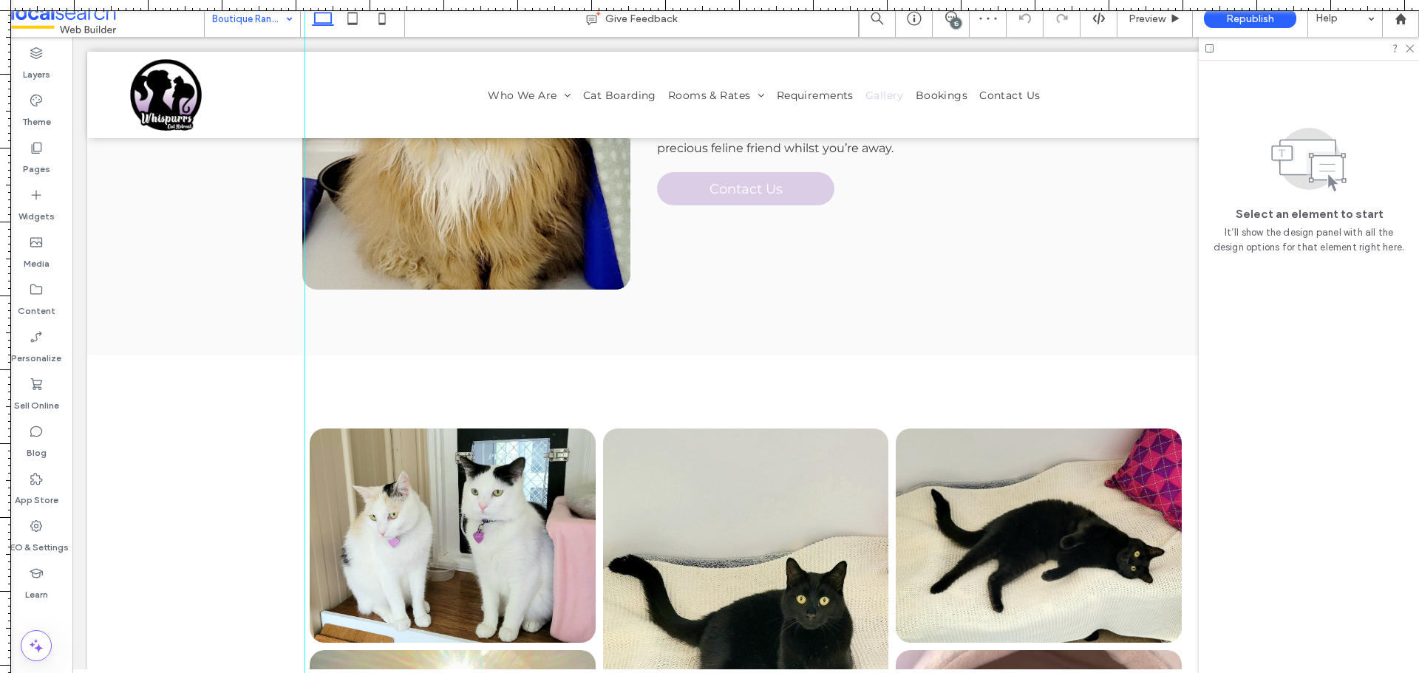
click at [242, 18] on input at bounding box center [248, 18] width 73 height 37
click at [274, 24] on input at bounding box center [249, 18] width 74 height 37
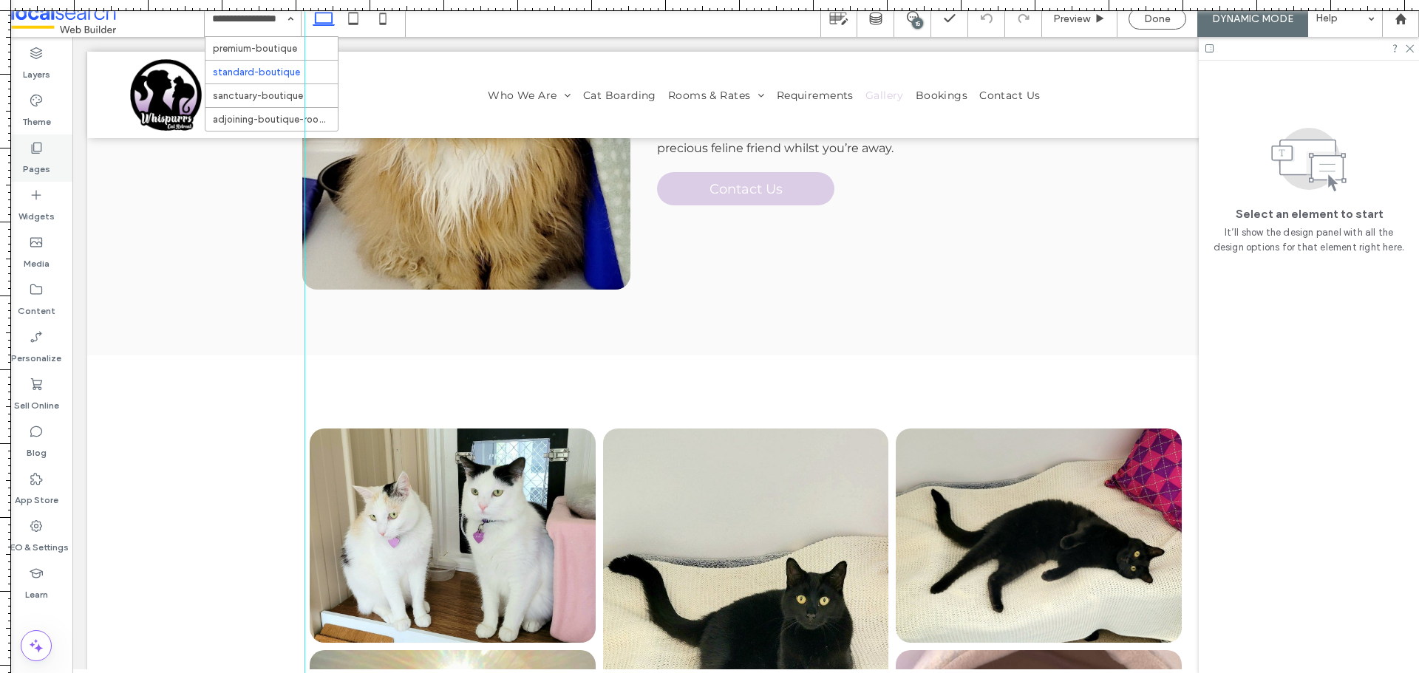
click at [50, 142] on div "Pages" at bounding box center [36, 158] width 72 height 47
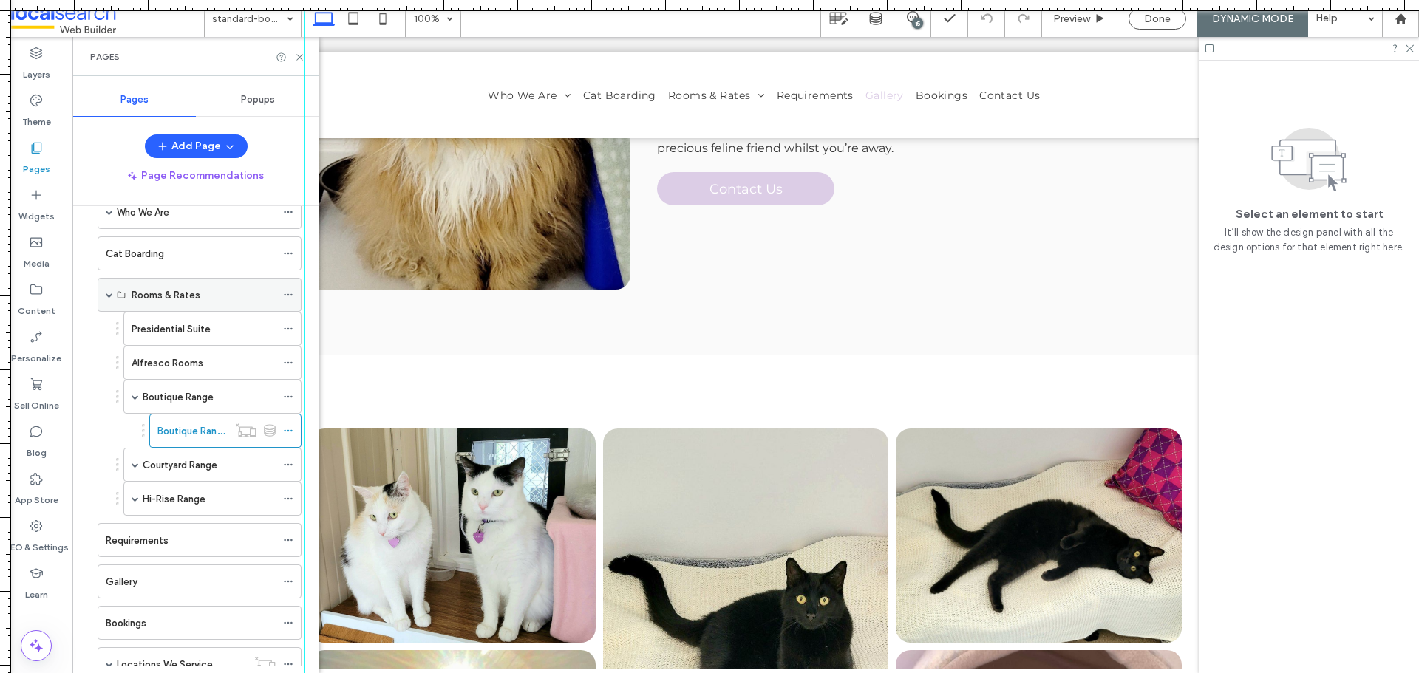
scroll to position [148, 0]
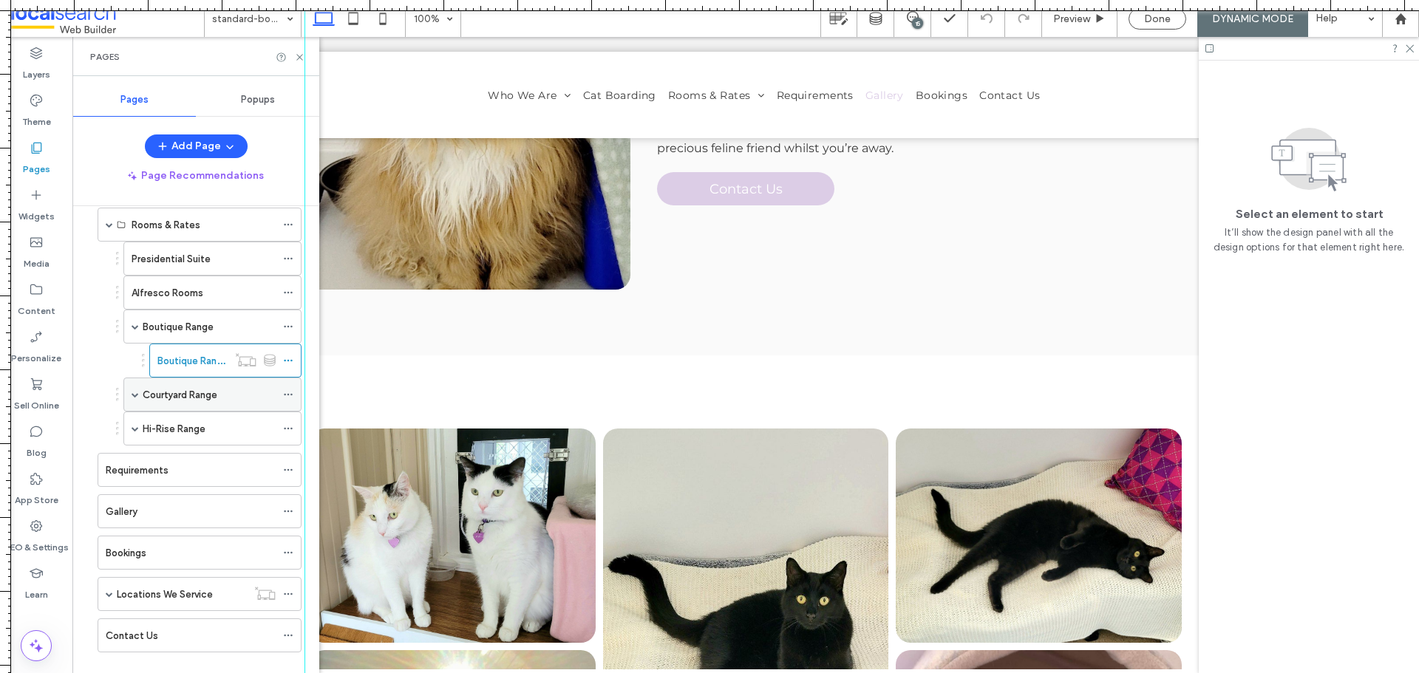
click at [237, 397] on div "Courtyard Range" at bounding box center [209, 395] width 133 height 16
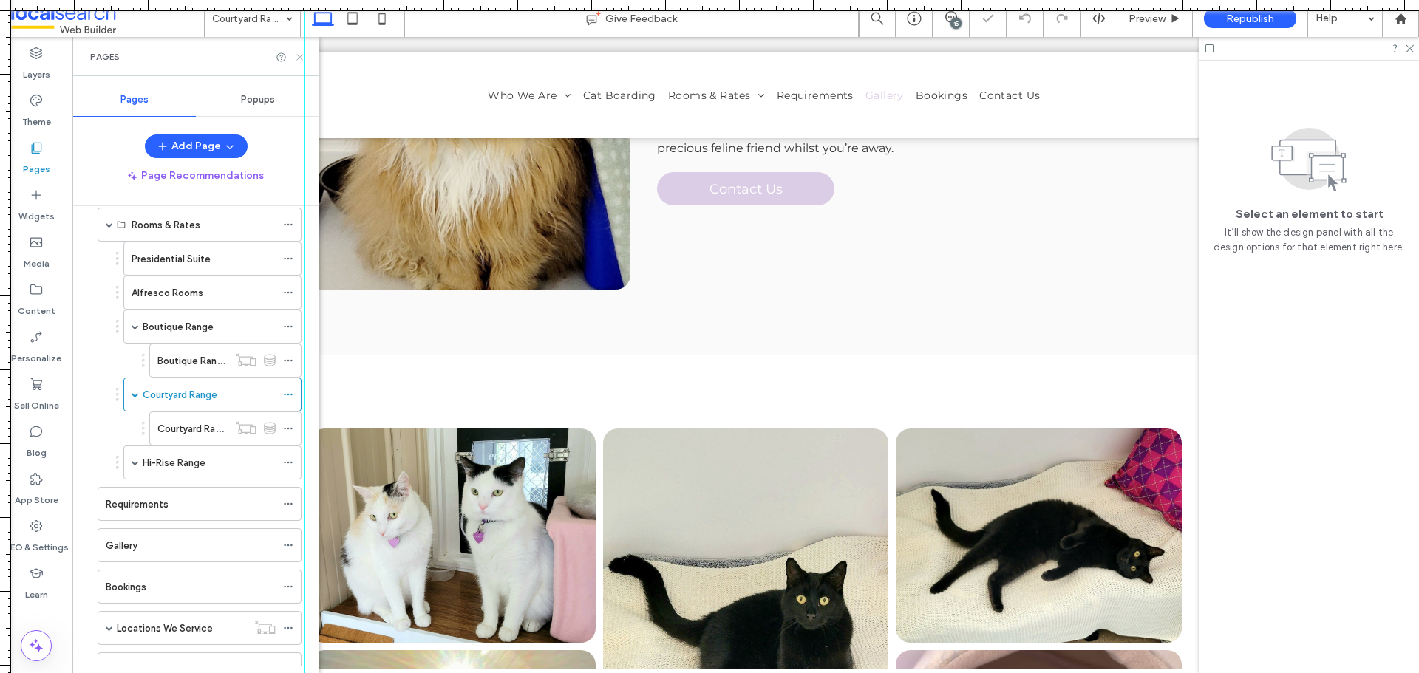
click at [294, 57] on icon at bounding box center [299, 57] width 11 height 11
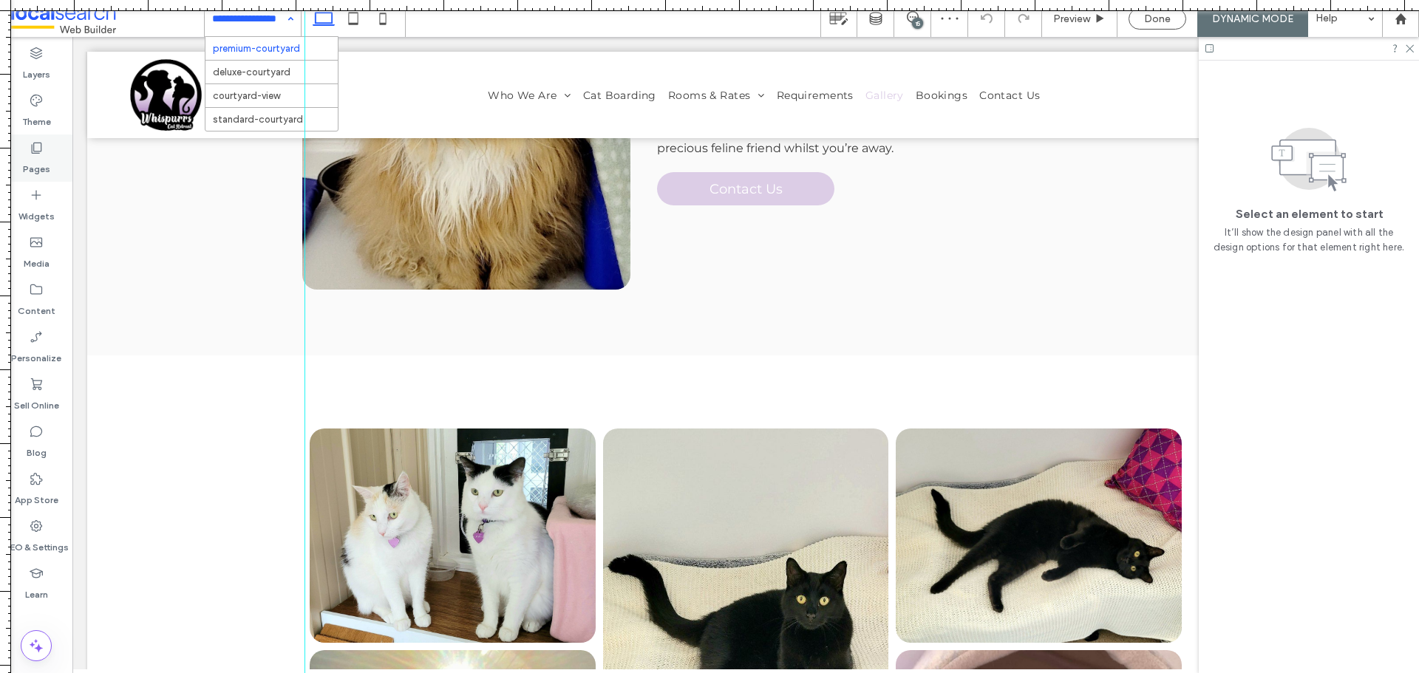
click at [38, 161] on label "Pages" at bounding box center [36, 165] width 27 height 21
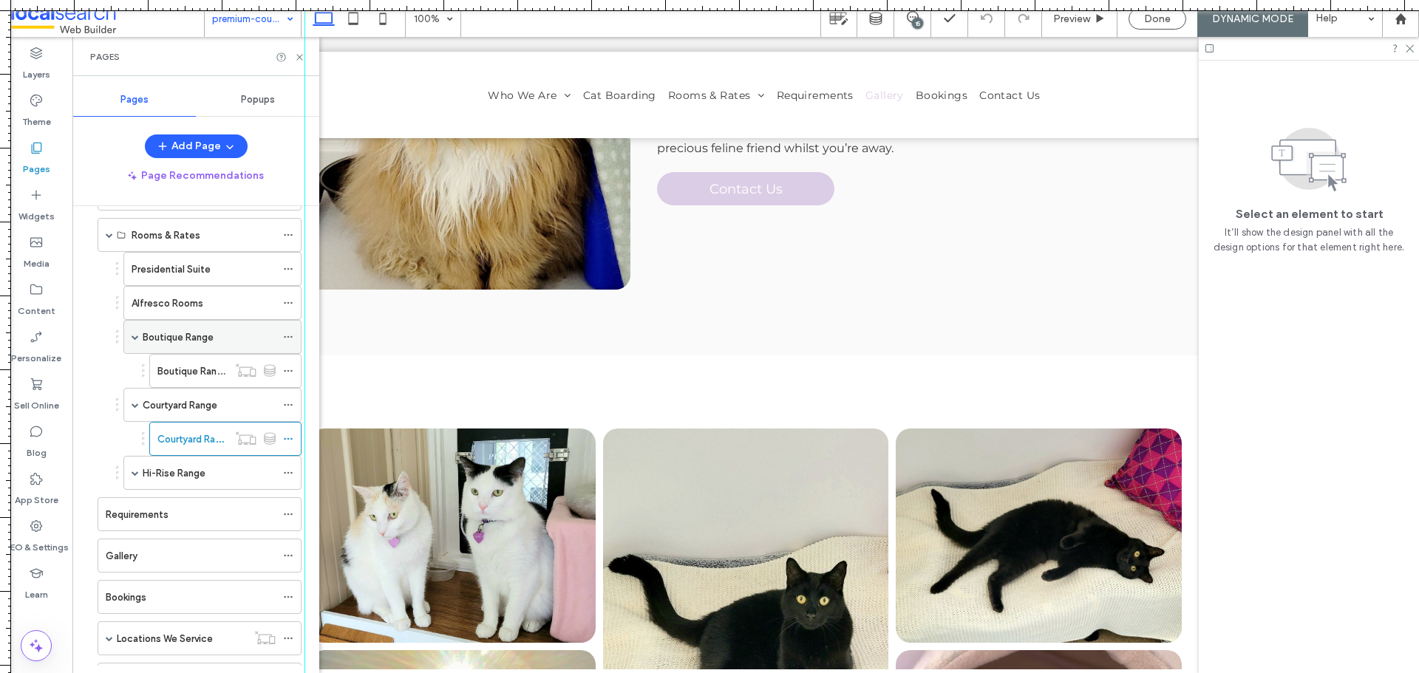
scroll to position [148, 0]
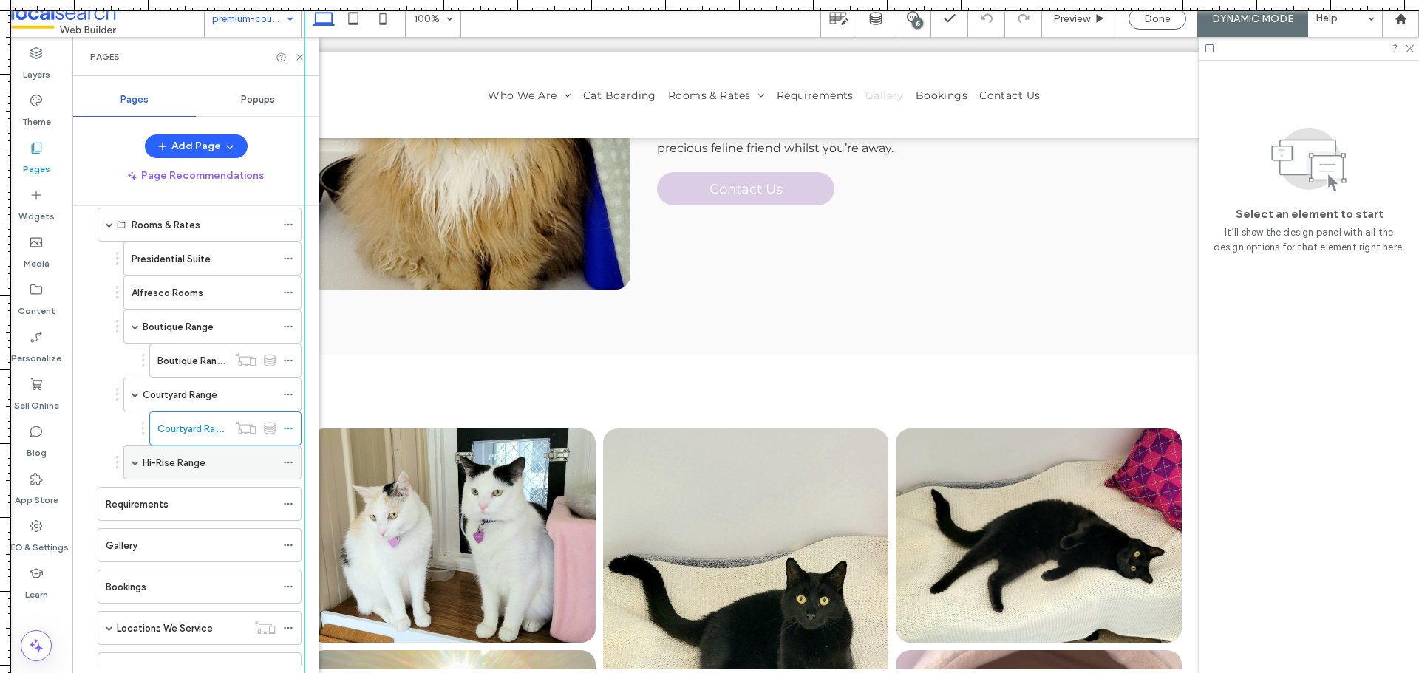
click at [239, 472] on div "Hi-Rise Range" at bounding box center [209, 463] width 133 height 33
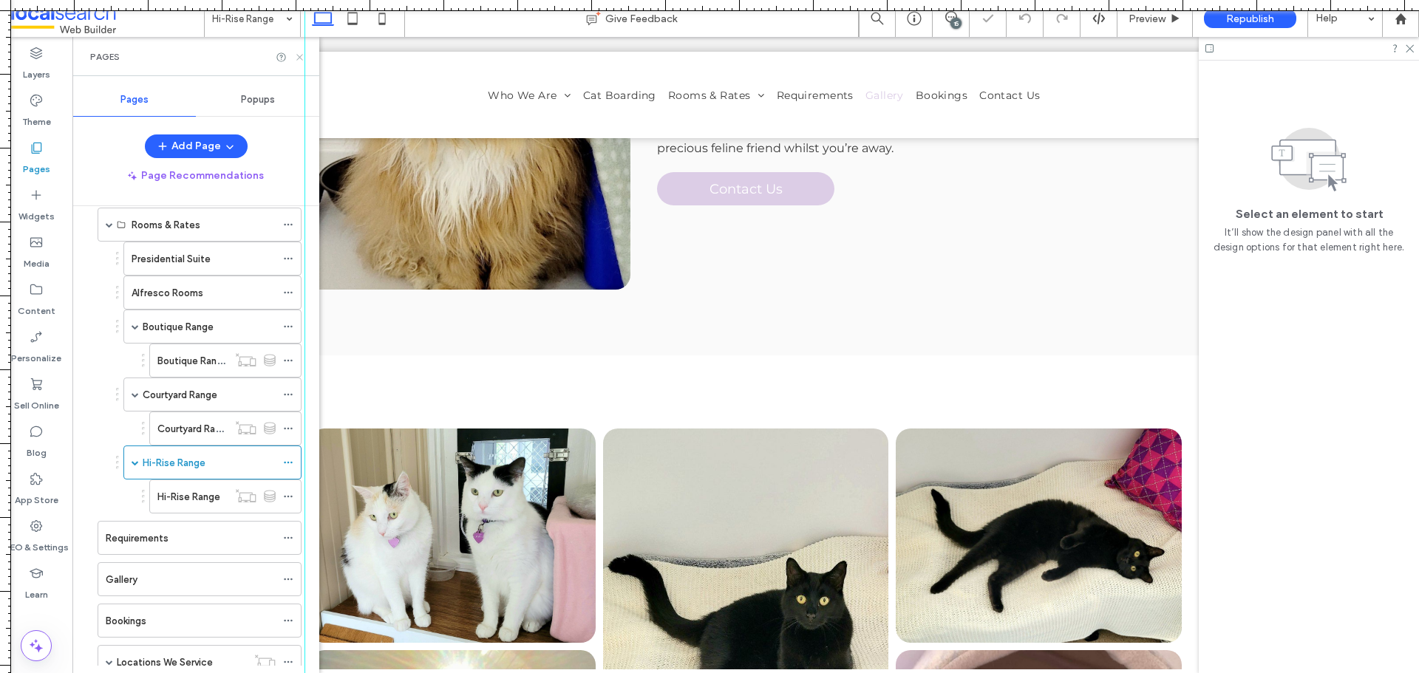
click at [295, 52] on icon at bounding box center [299, 57] width 11 height 11
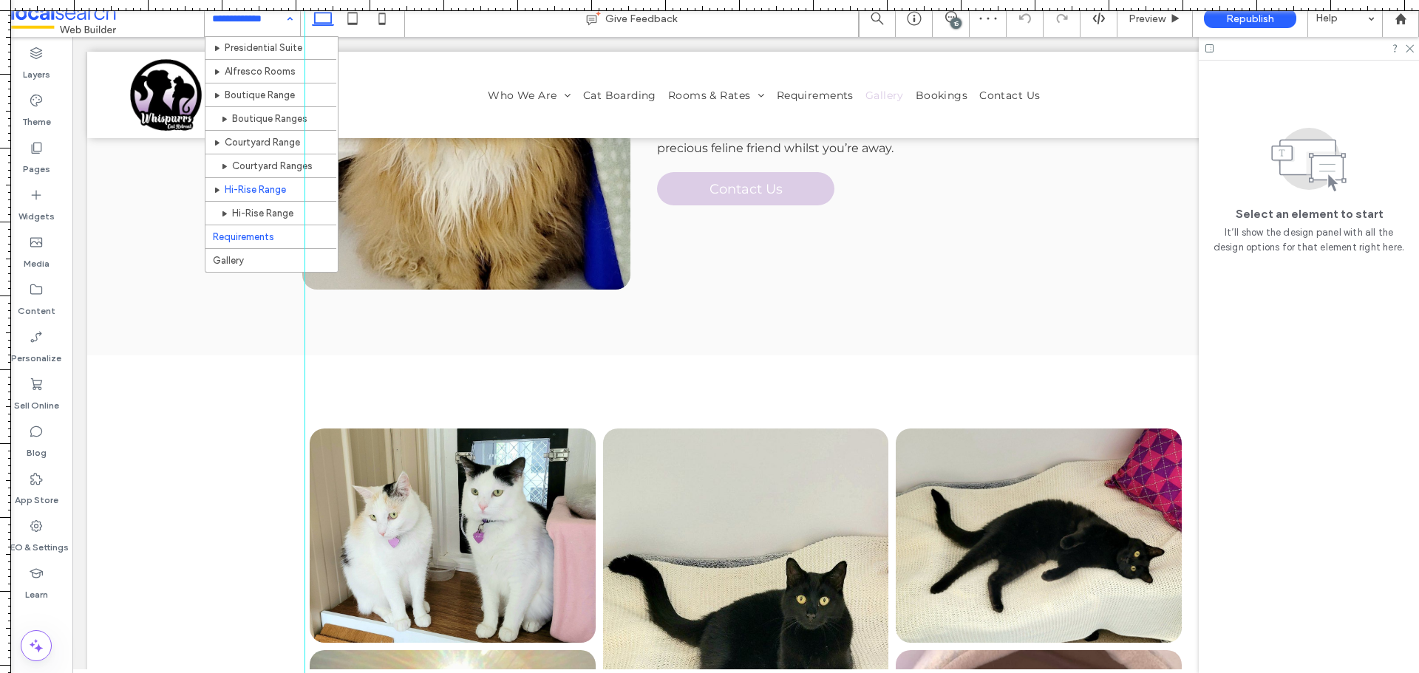
scroll to position [63, 0]
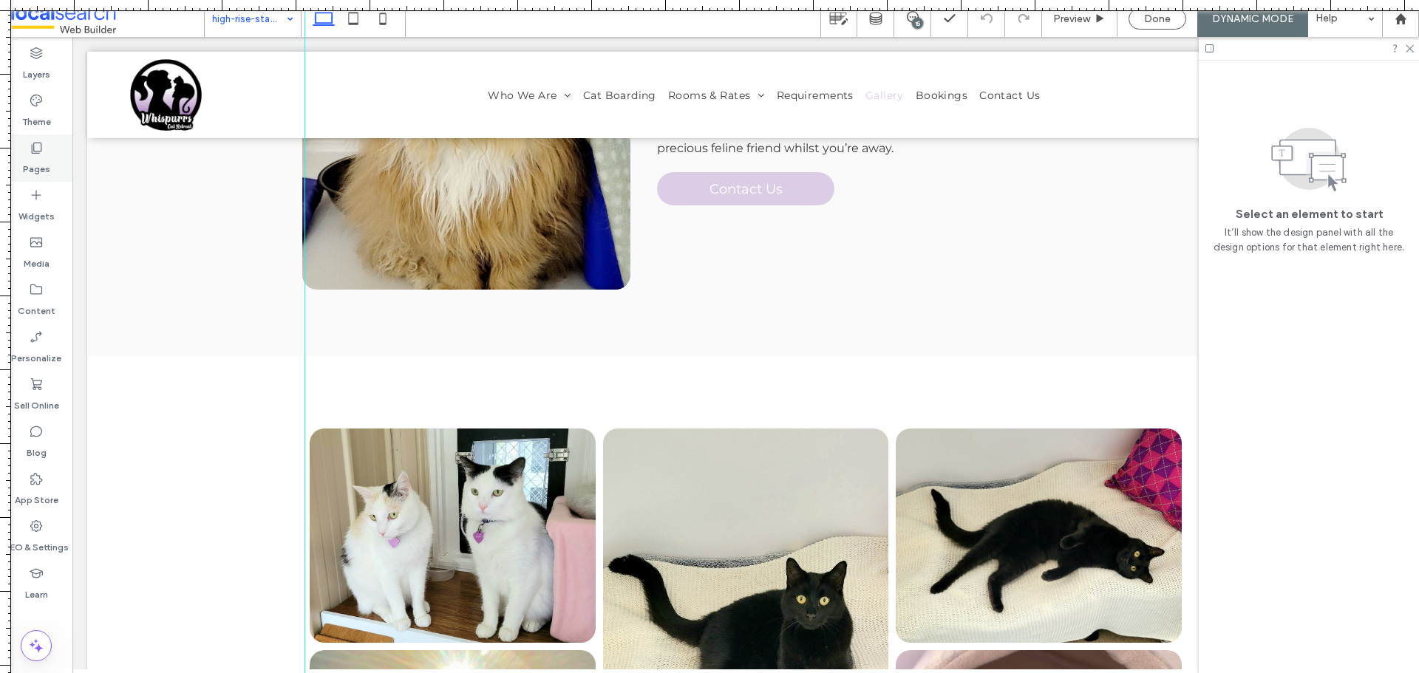
click at [41, 159] on label "Pages" at bounding box center [36, 165] width 27 height 21
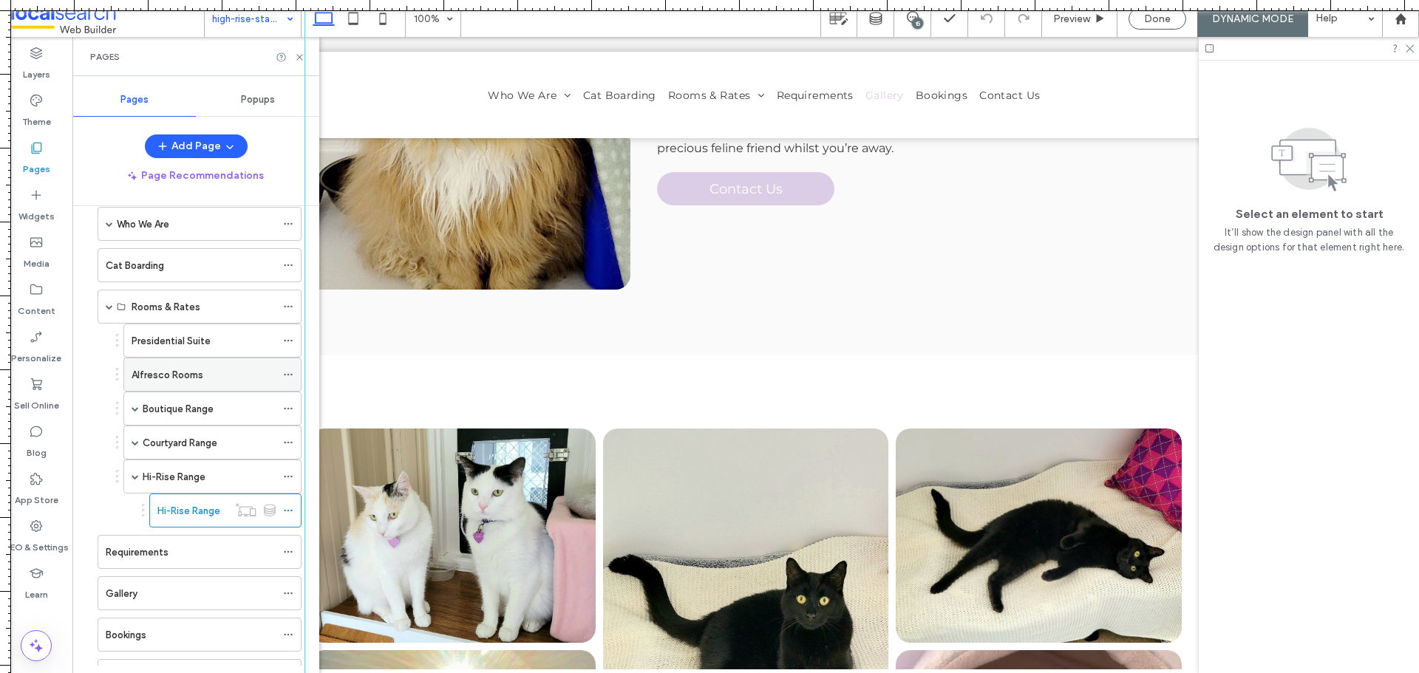
scroll to position [148, 0]
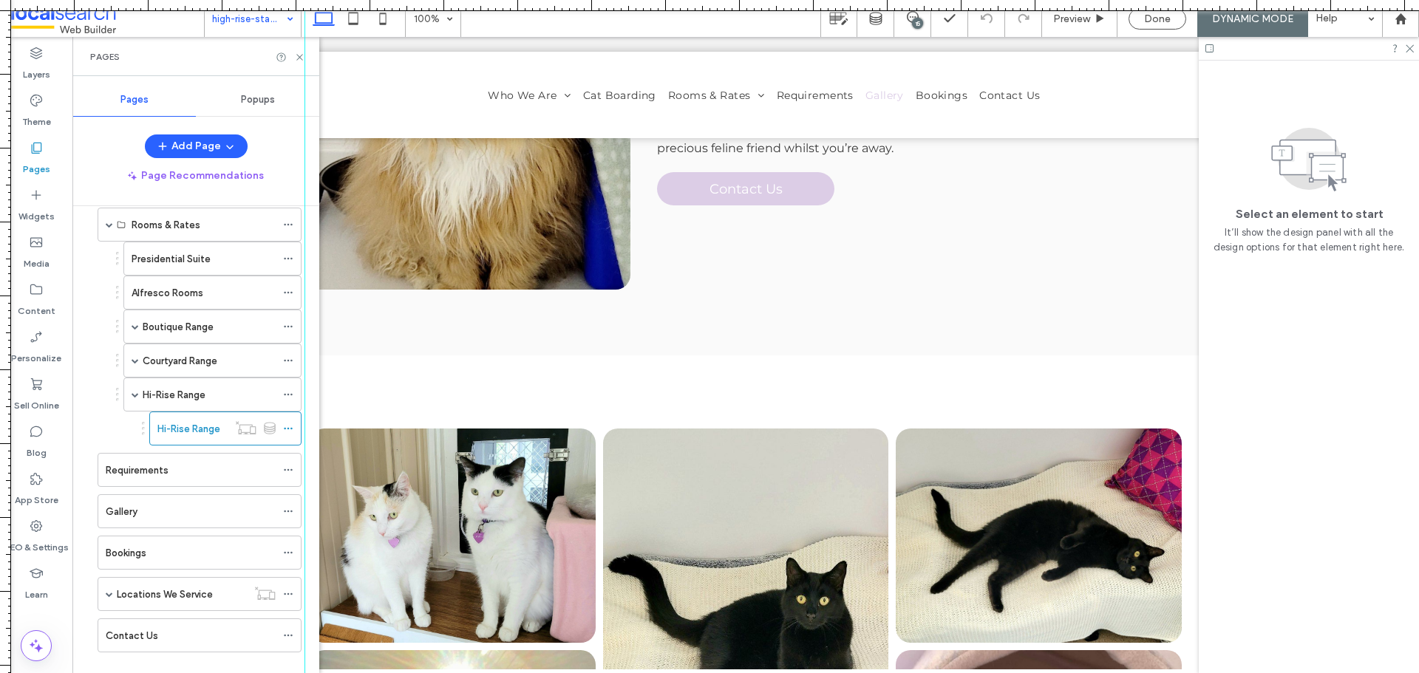
click at [195, 475] on div "Requirements" at bounding box center [191, 471] width 170 height 16
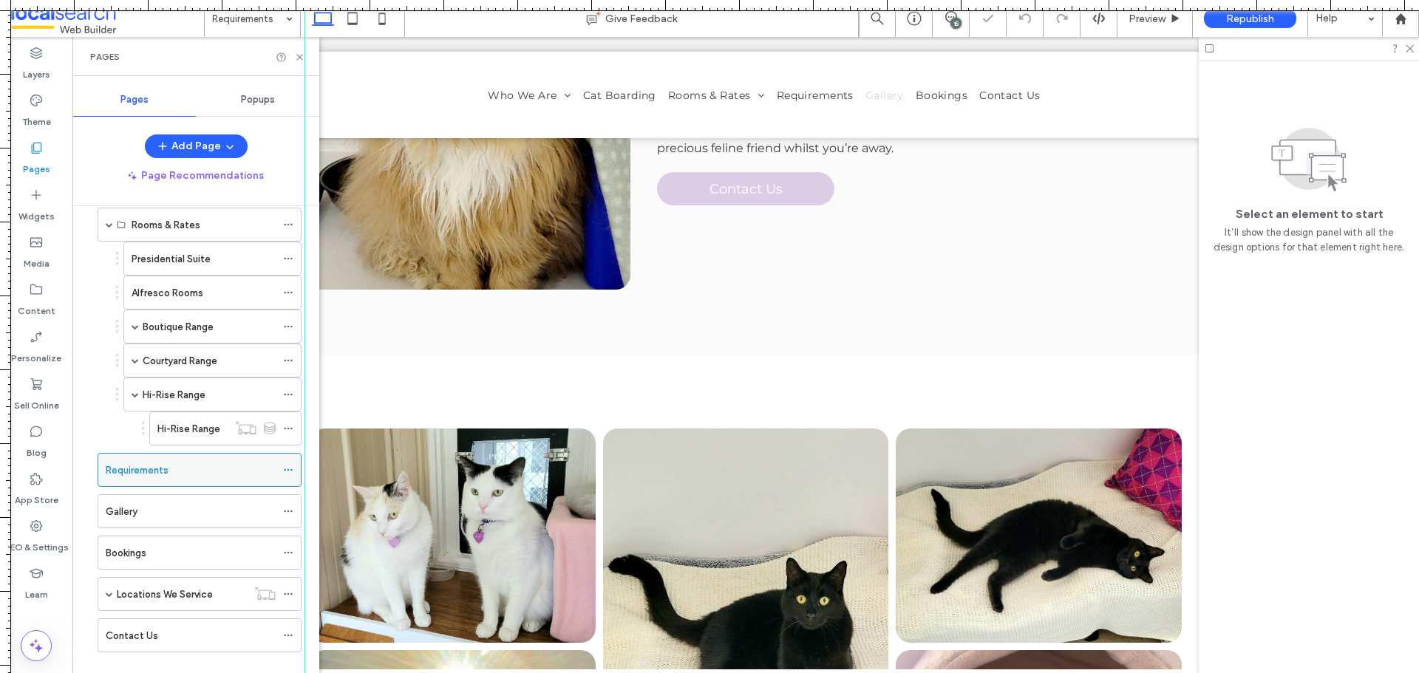
scroll to position [172, 0]
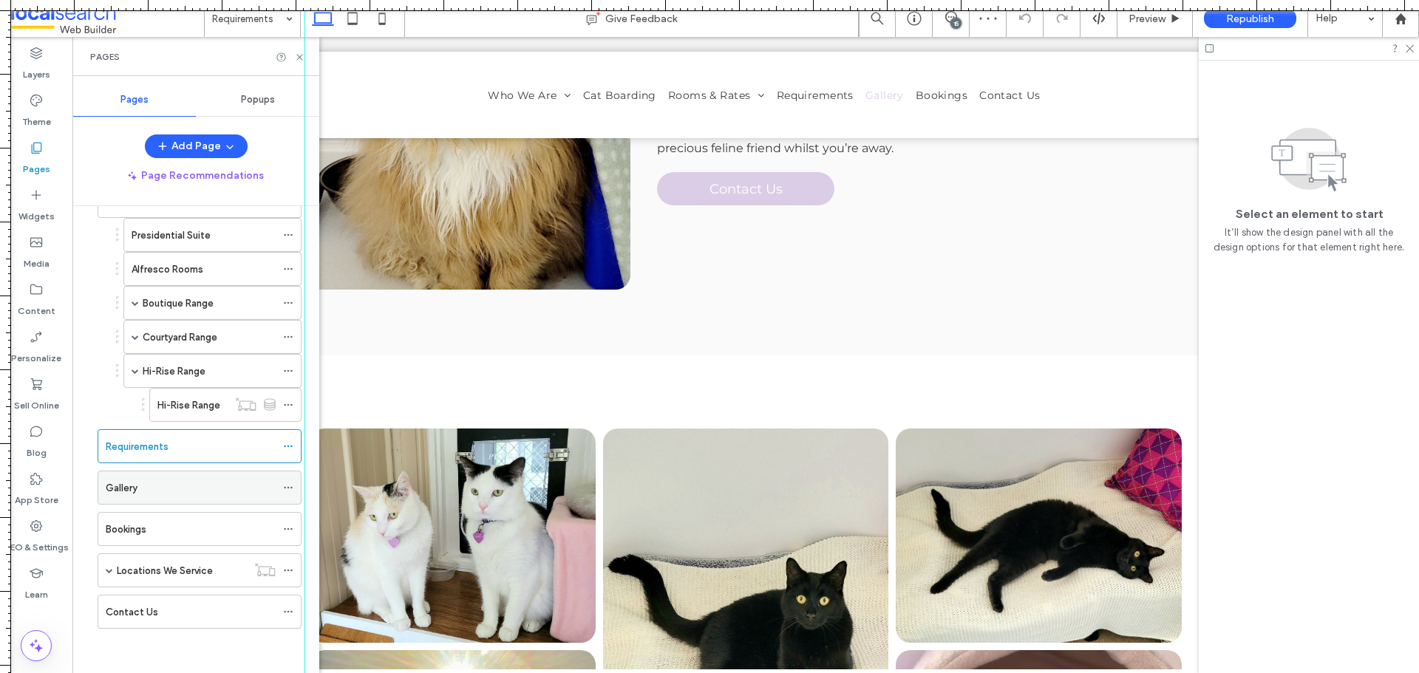
click at [150, 498] on div "Gallery" at bounding box center [191, 488] width 170 height 33
click at [294, 55] on icon at bounding box center [299, 57] width 11 height 11
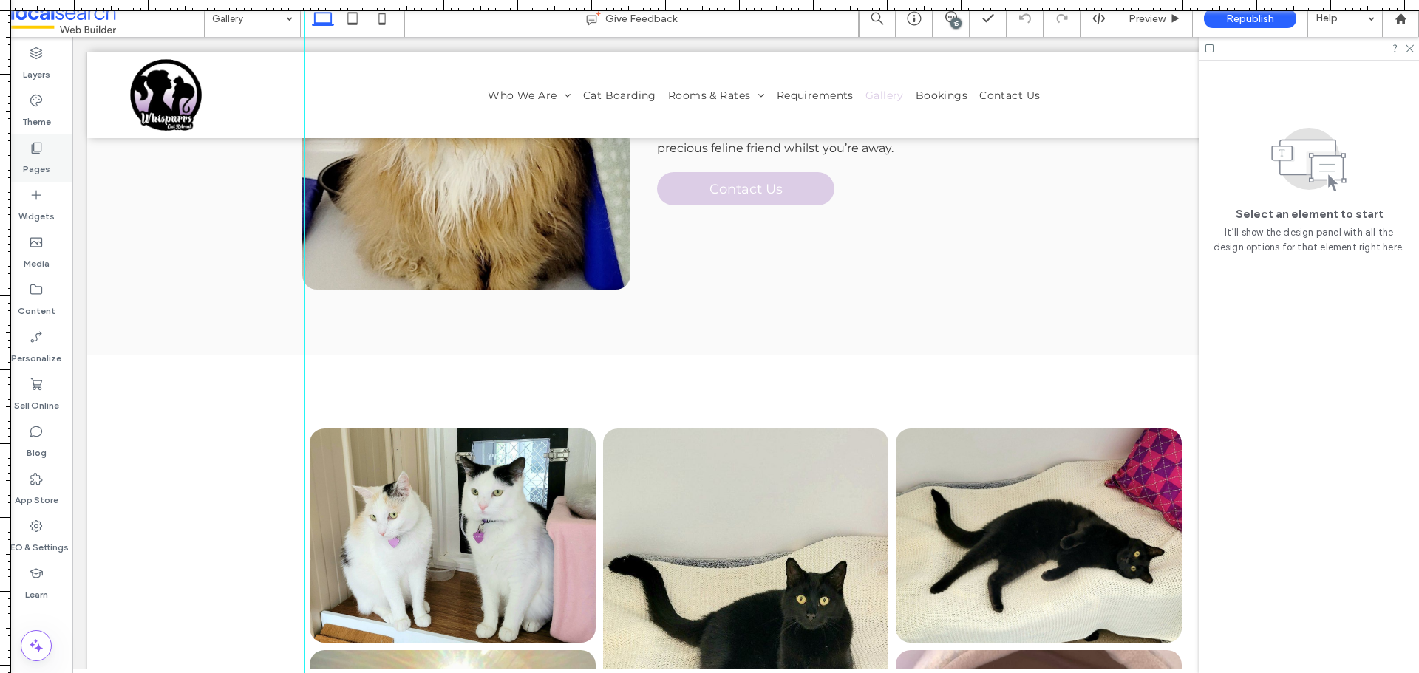
click at [38, 149] on icon at bounding box center [36, 147] width 15 height 15
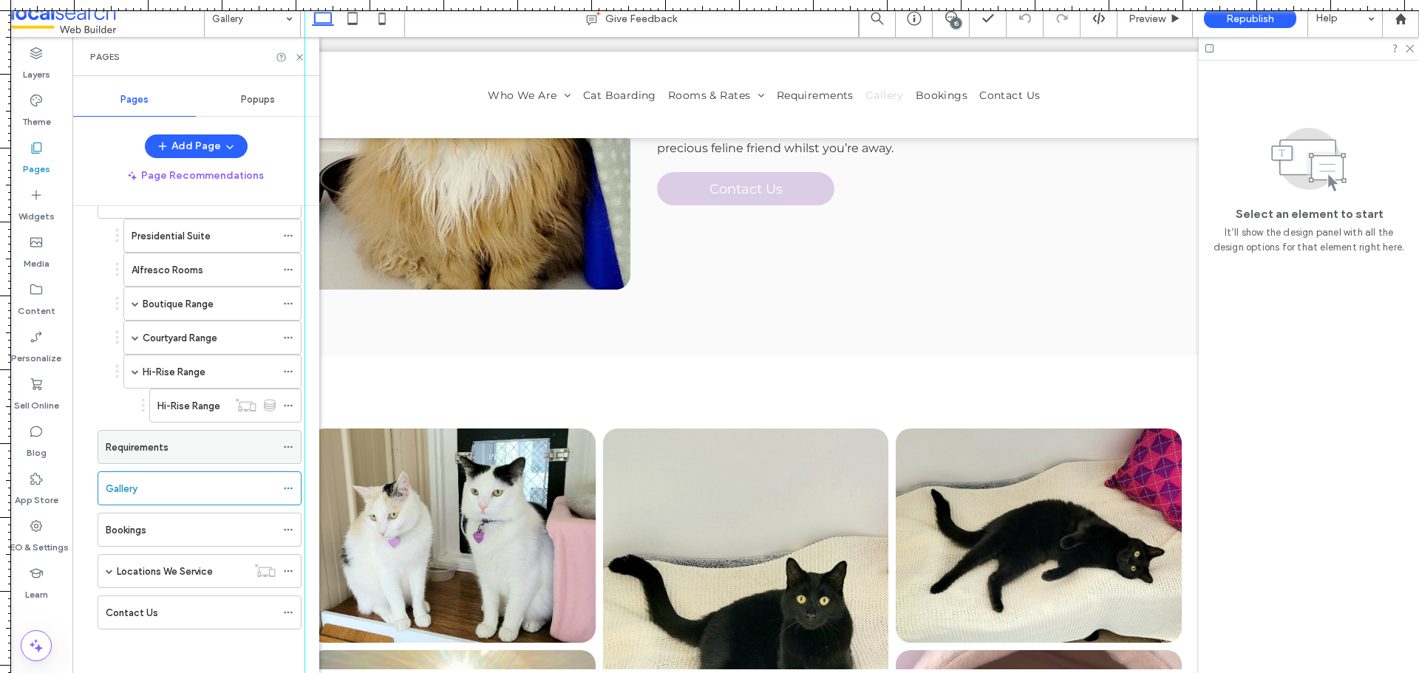
scroll to position [172, 0]
click at [215, 515] on div "Bookings" at bounding box center [191, 529] width 170 height 33
click at [109, 571] on span at bounding box center [109, 570] width 7 height 7
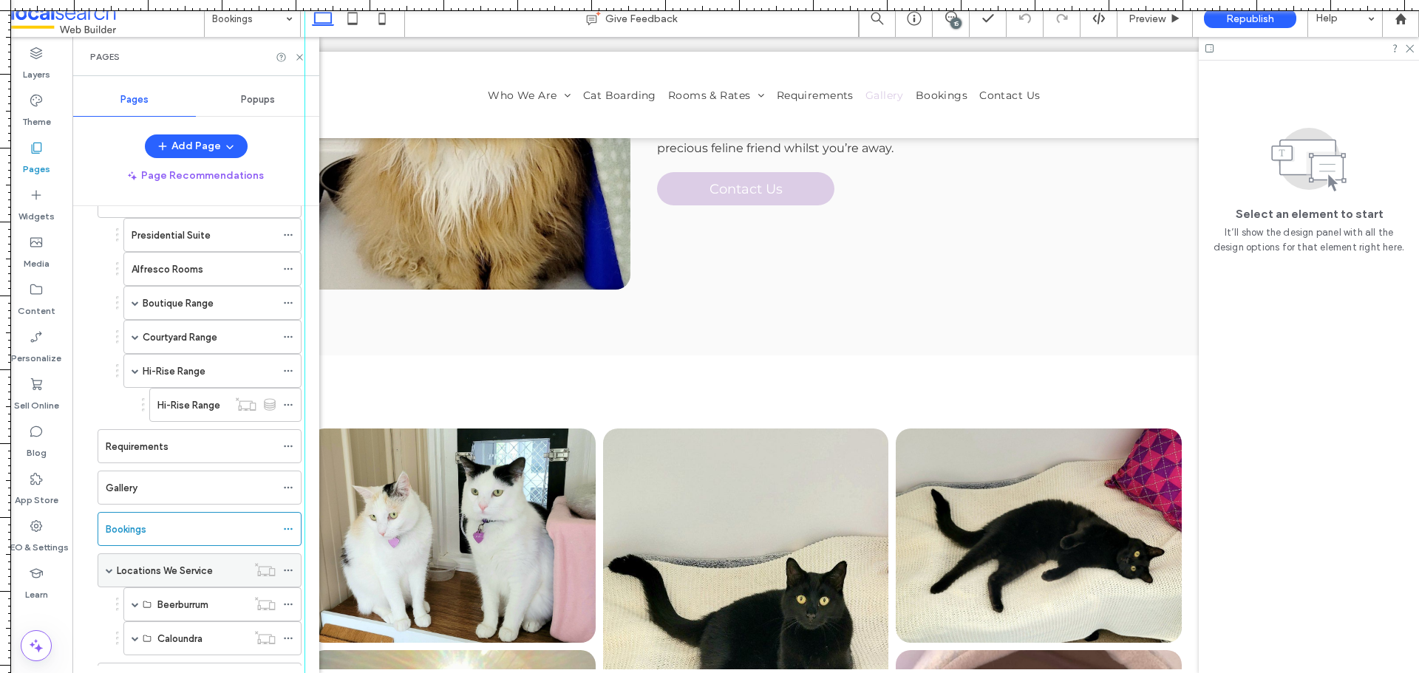
click at [205, 577] on label "Locations We Service" at bounding box center [165, 571] width 96 height 26
click at [180, 602] on label "Beerburrum" at bounding box center [182, 605] width 51 height 26
click at [134, 603] on span at bounding box center [135, 604] width 7 height 7
click at [215, 640] on label "Cat Boarding Beerburrum" at bounding box center [213, 639] width 112 height 26
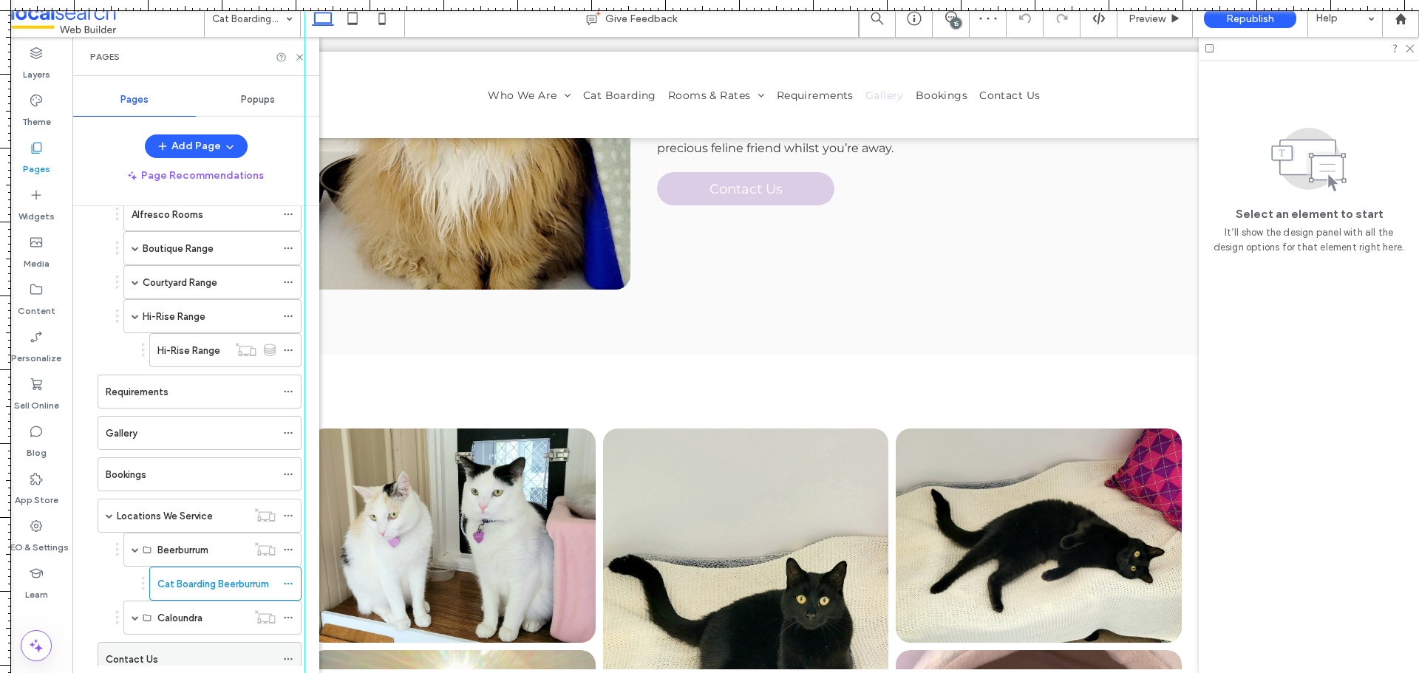
scroll to position [274, 0]
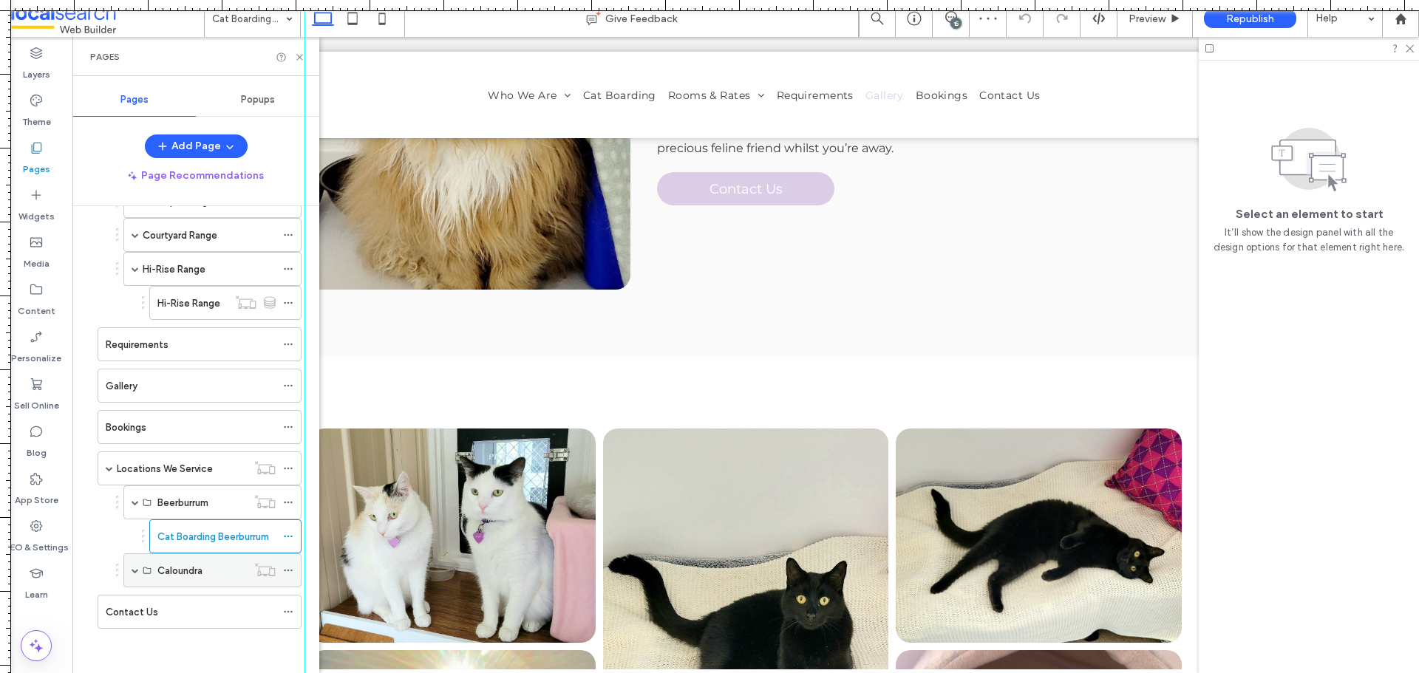
click at [132, 577] on span at bounding box center [135, 570] width 7 height 33
click at [176, 591] on div "Cat Boarding Caloundra" at bounding box center [216, 604] width 118 height 33
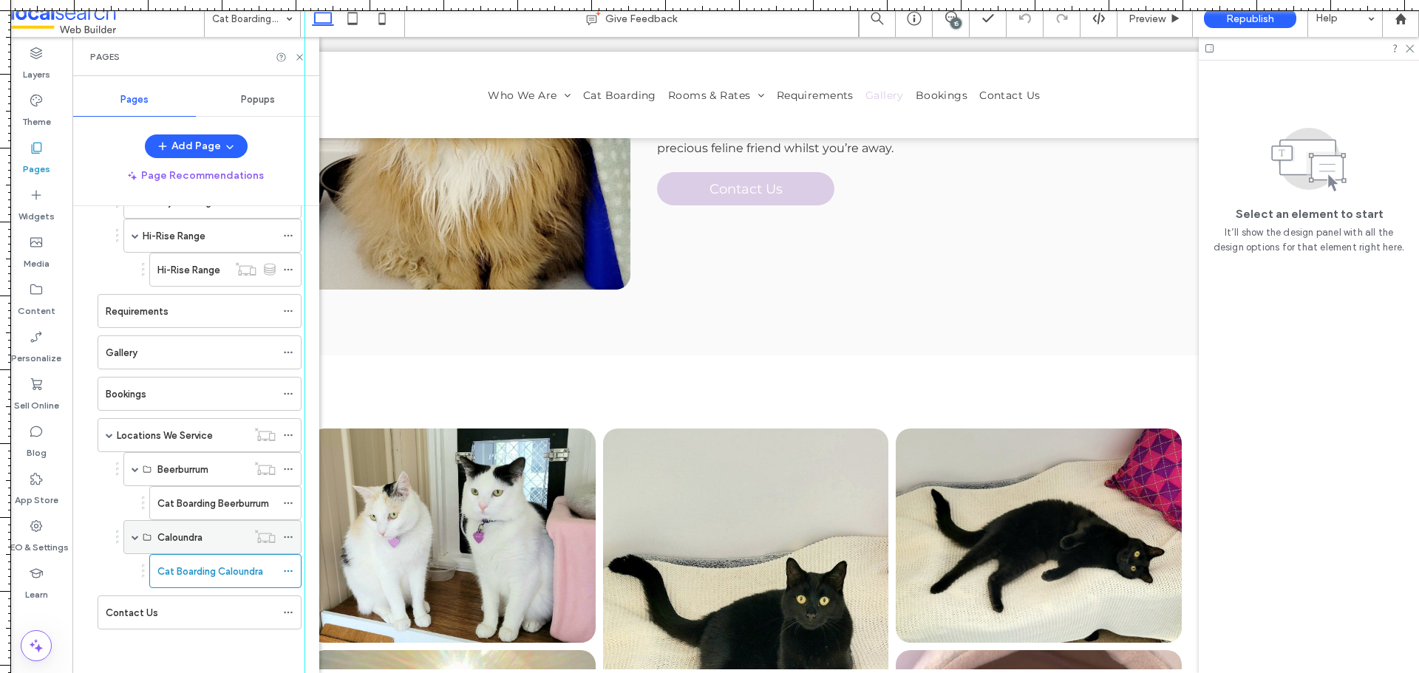
scroll to position [308, 0]
click at [16, 155] on div "Pages" at bounding box center [36, 158] width 72 height 47
click at [957, 15] on span at bounding box center [951, 17] width 36 height 12
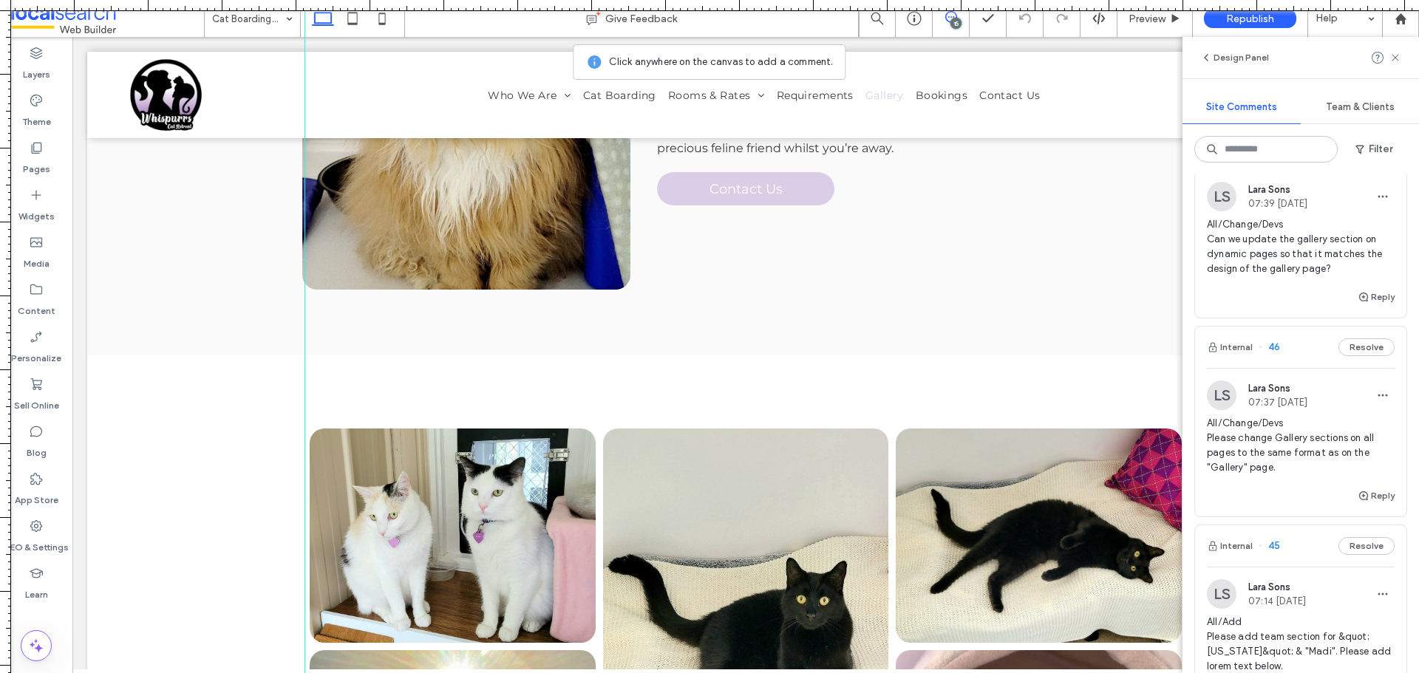
scroll to position [1363, 0]
click at [1313, 448] on span "All/Change/Devs Please change Gallery sections on all pages to the same format …" at bounding box center [1301, 450] width 188 height 59
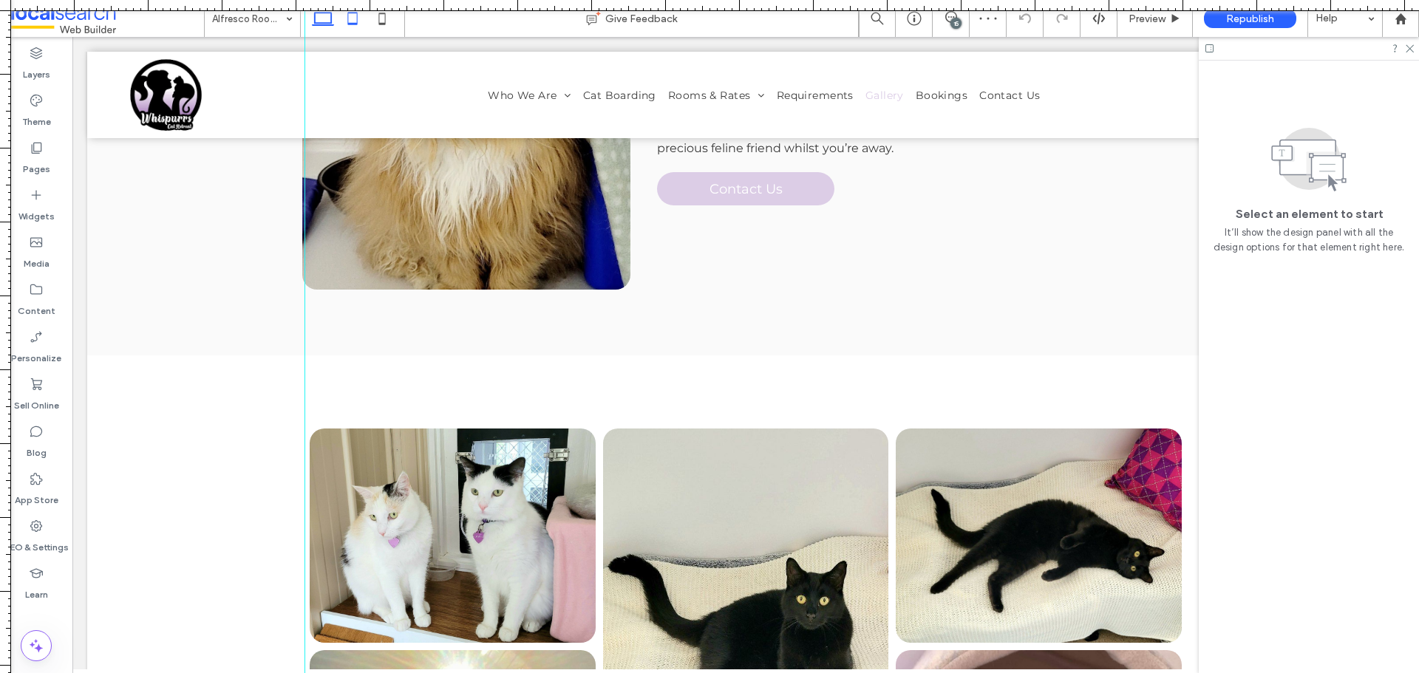
click at [348, 25] on icon at bounding box center [353, 19] width 30 height 30
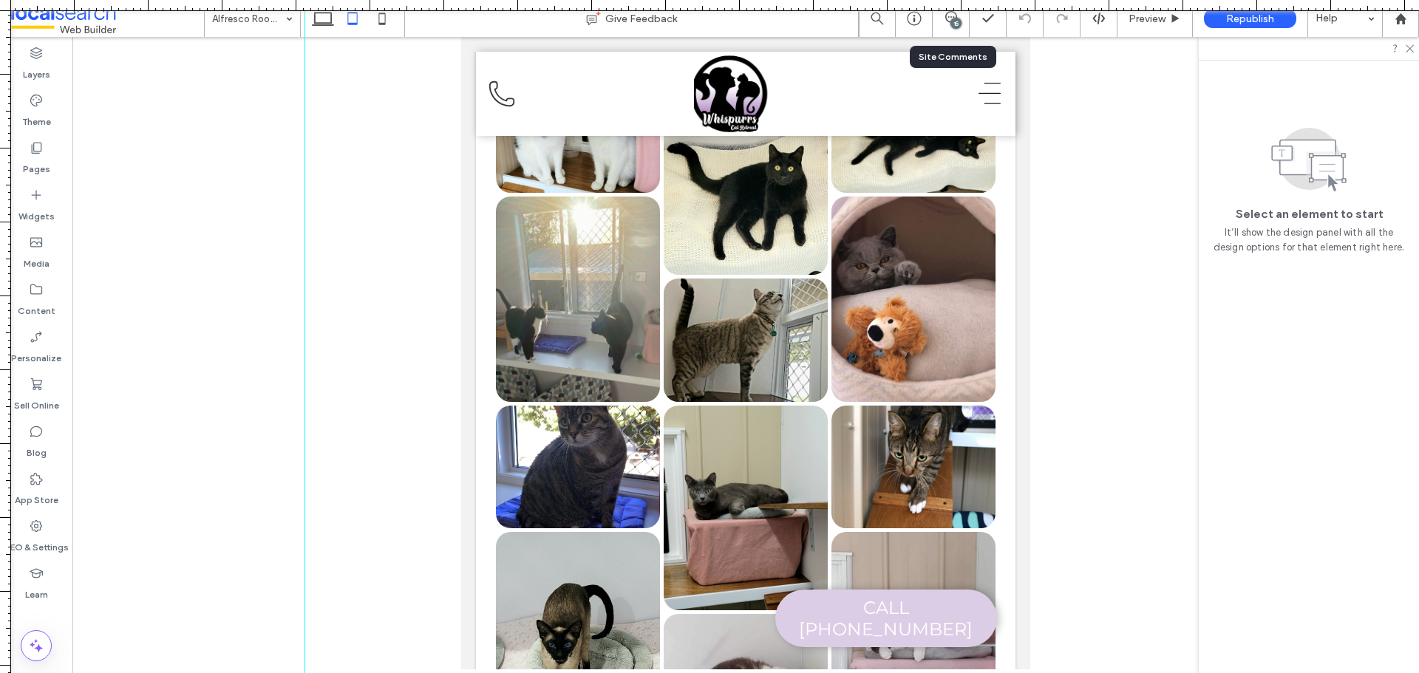
drag, startPoint x: 961, startPoint y: 27, endPoint x: 971, endPoint y: 49, distance: 23.8
click at [961, 27] on div "15" at bounding box center [951, 18] width 37 height 37
click at [956, 13] on icon at bounding box center [951, 17] width 12 height 12
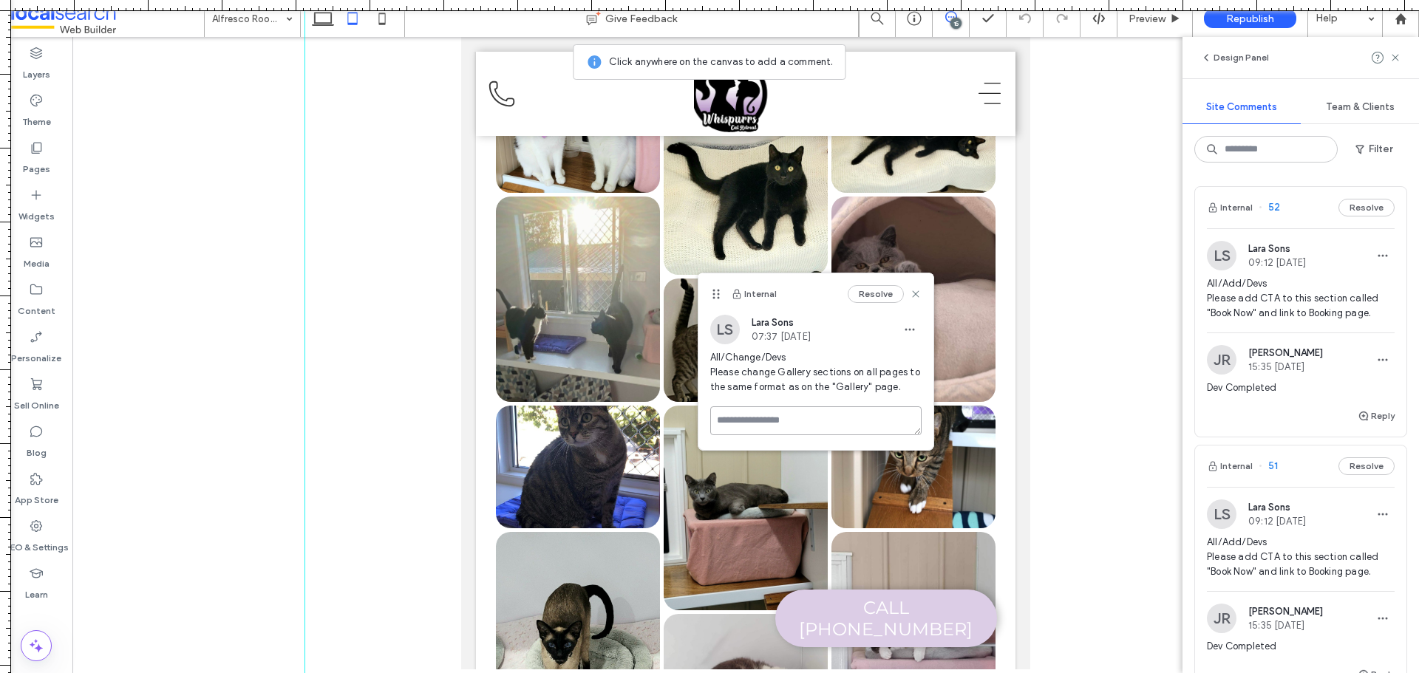
click at [821, 428] on textarea at bounding box center [815, 421] width 211 height 29
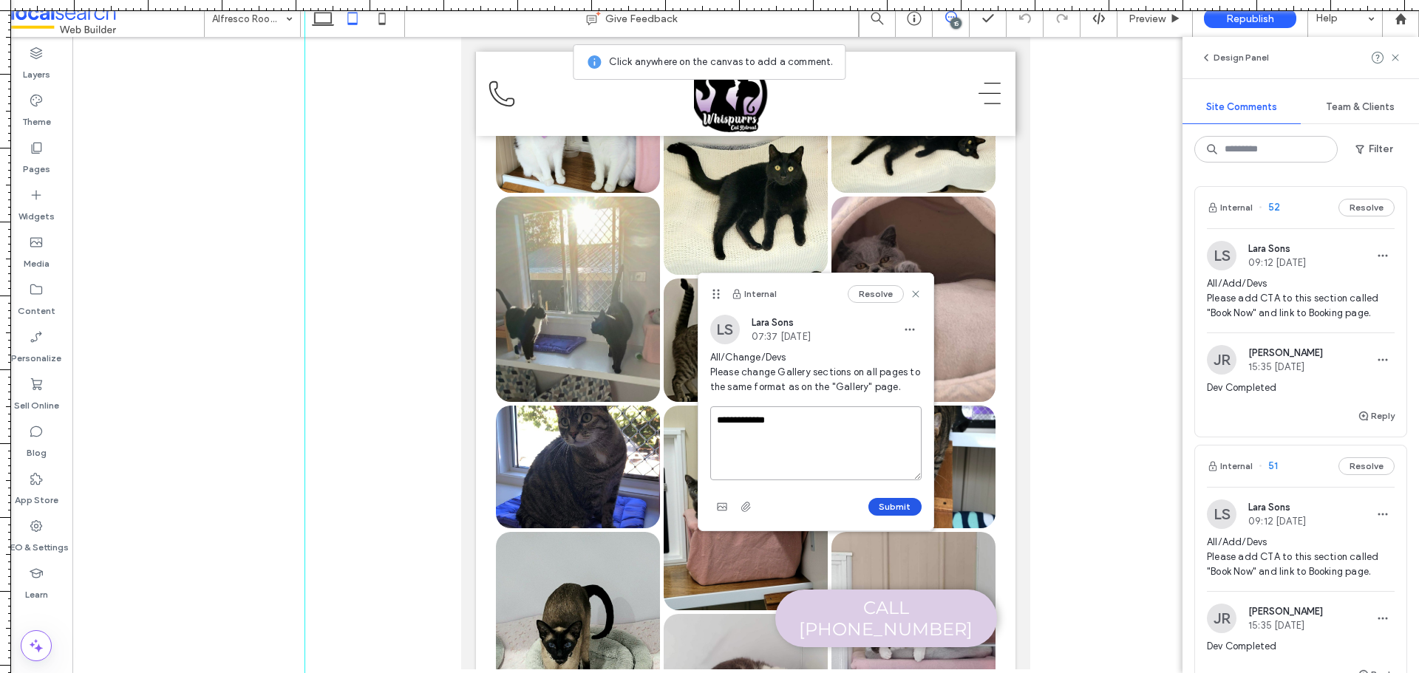
type textarea "**********"
click at [883, 499] on button "Submit" at bounding box center [895, 507] width 53 height 18
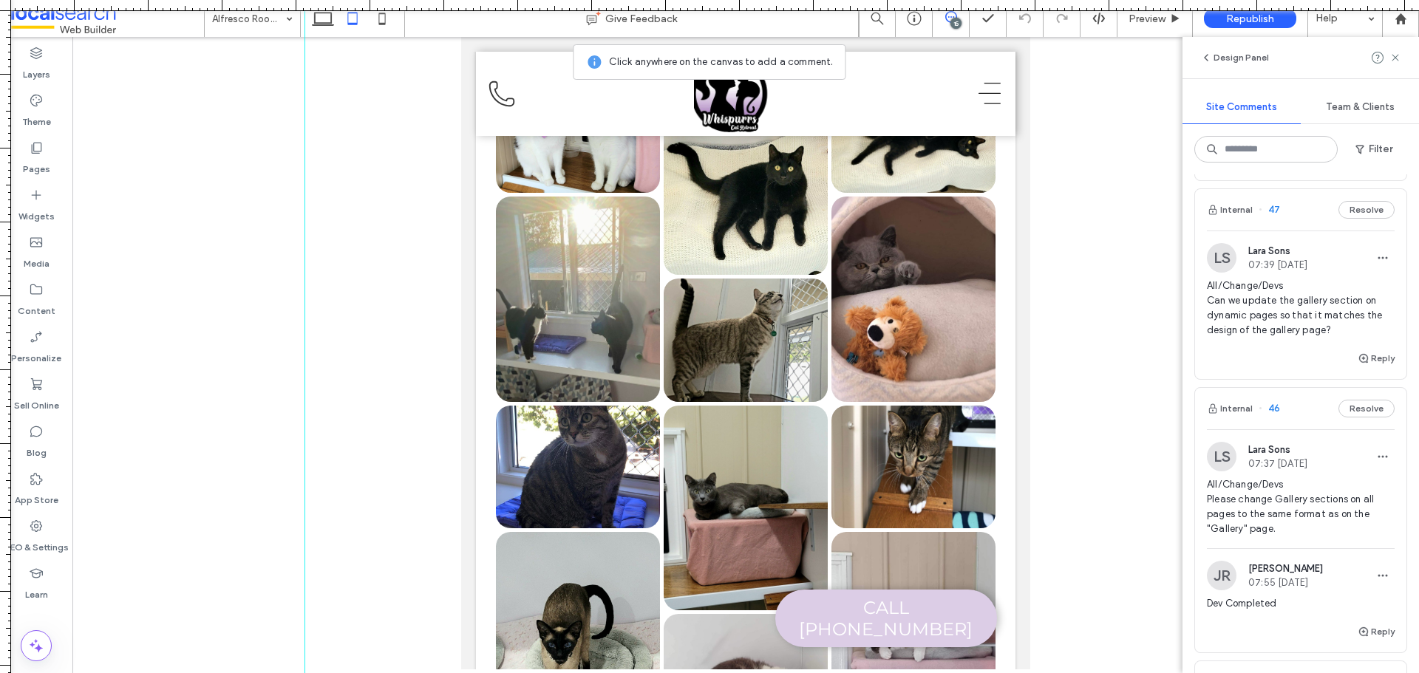
scroll to position [1331, 0]
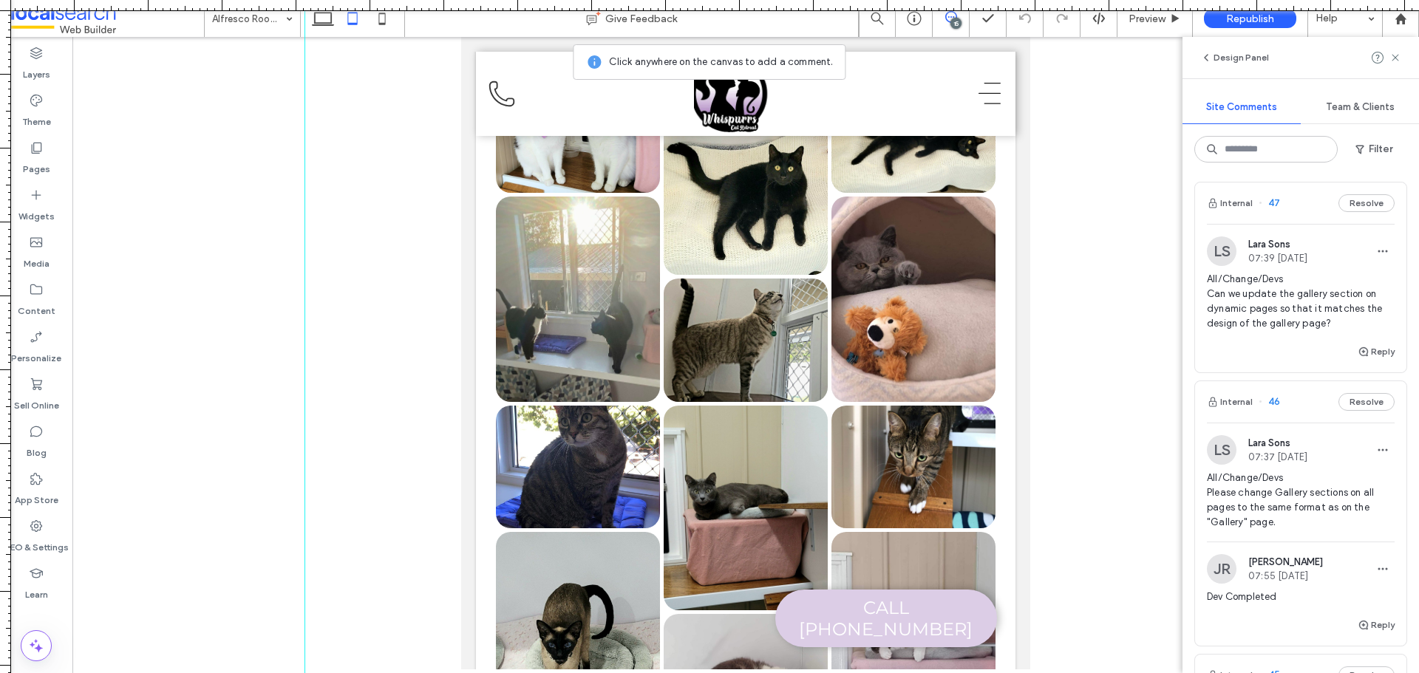
click at [1294, 344] on div "Reply" at bounding box center [1300, 358] width 211 height 30
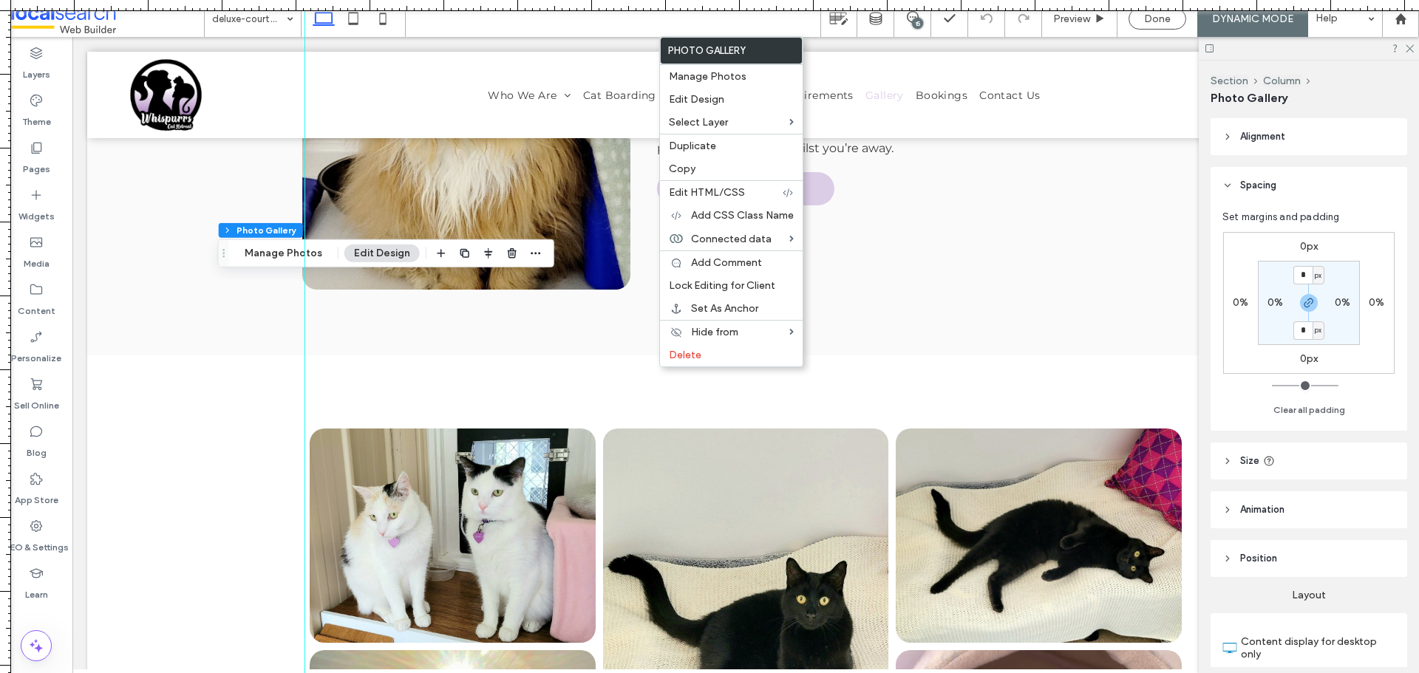
click at [918, 19] on div "15" at bounding box center [917, 23] width 11 height 11
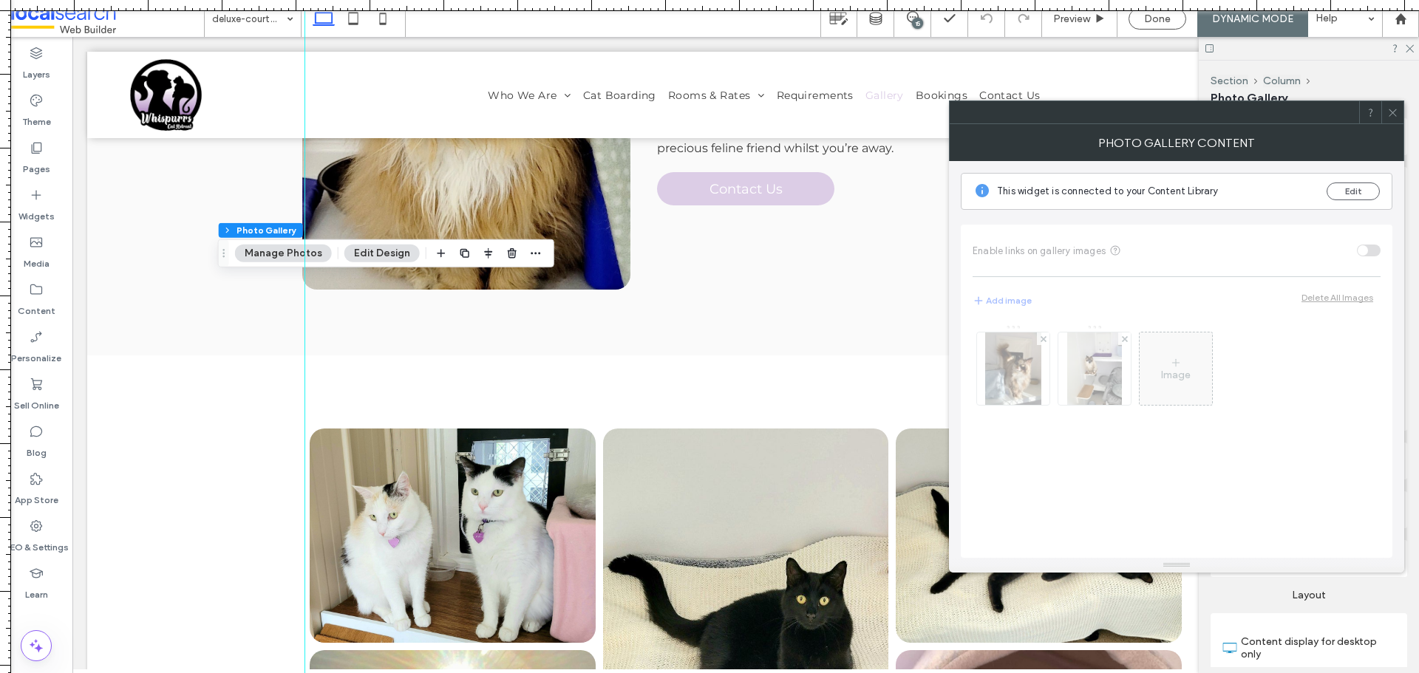
click at [1392, 121] on span at bounding box center [1393, 112] width 11 height 22
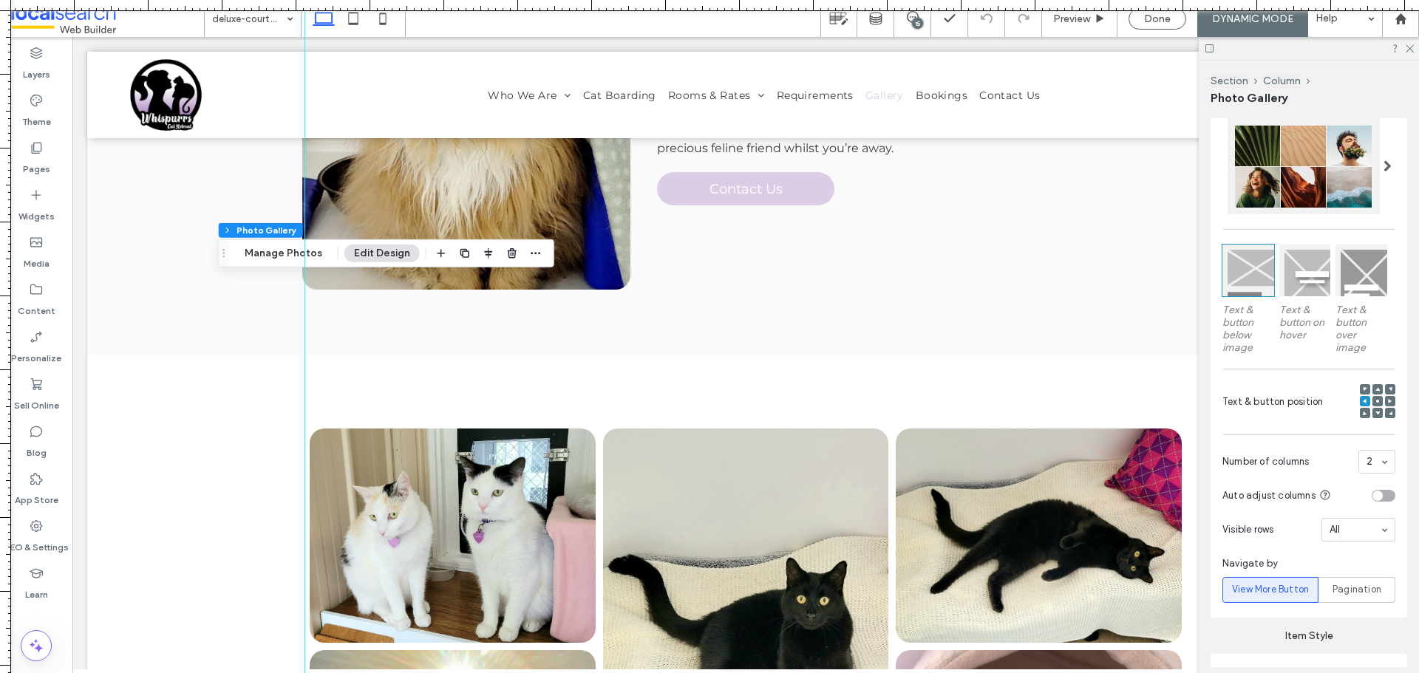
scroll to position [591, 0]
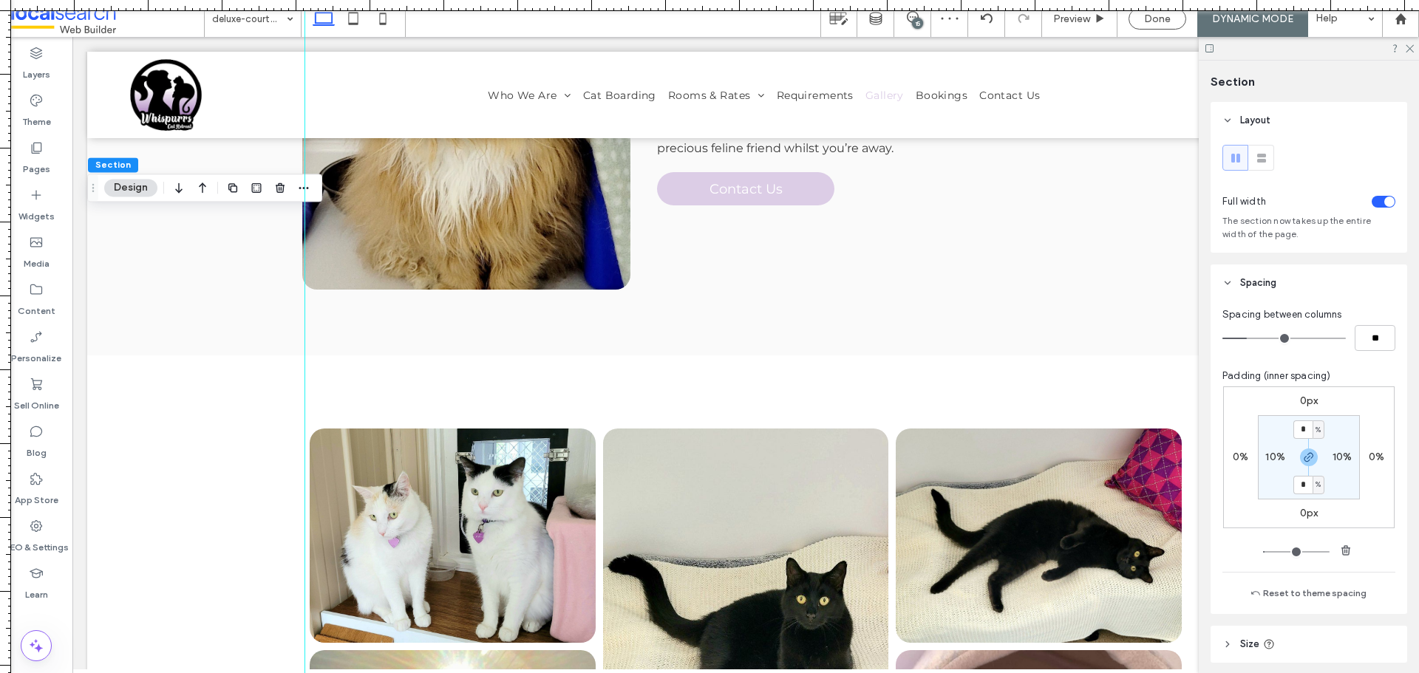
click at [1270, 458] on label "10%" at bounding box center [1276, 457] width 20 height 13
type input "**"
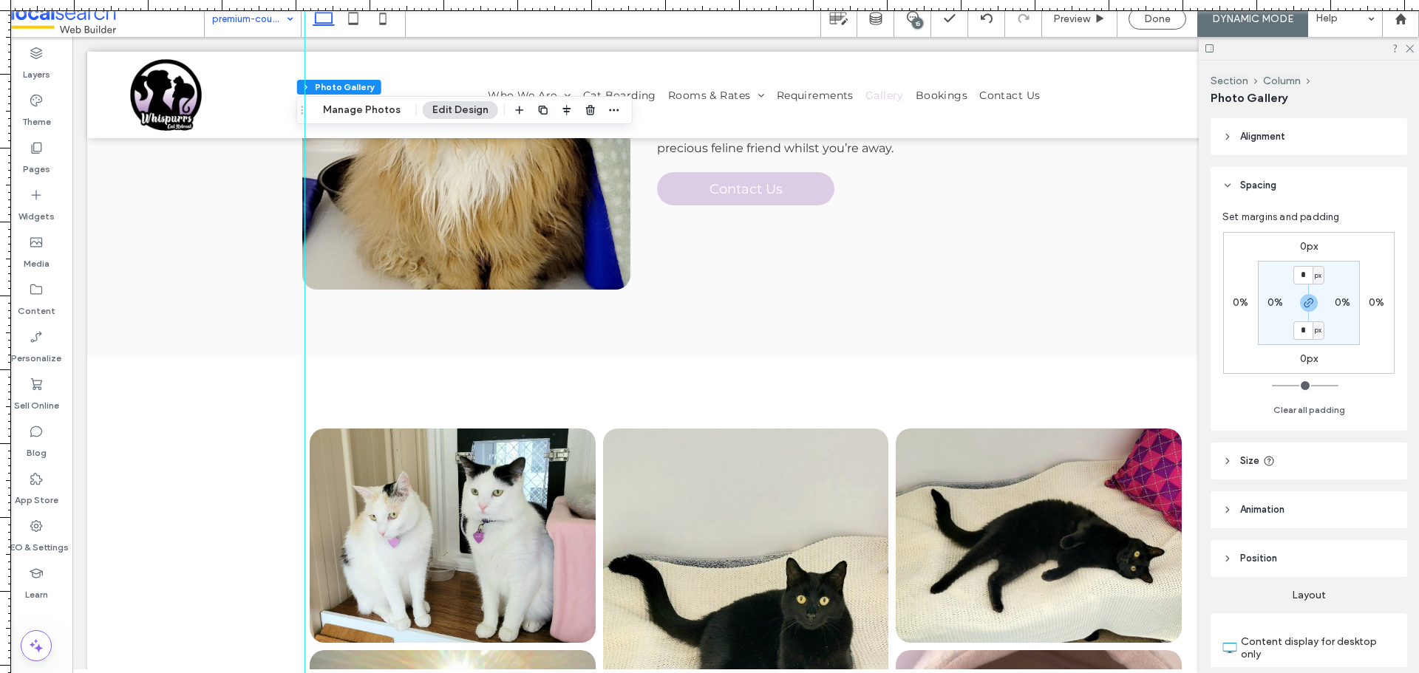
click at [268, 23] on input at bounding box center [249, 18] width 74 height 37
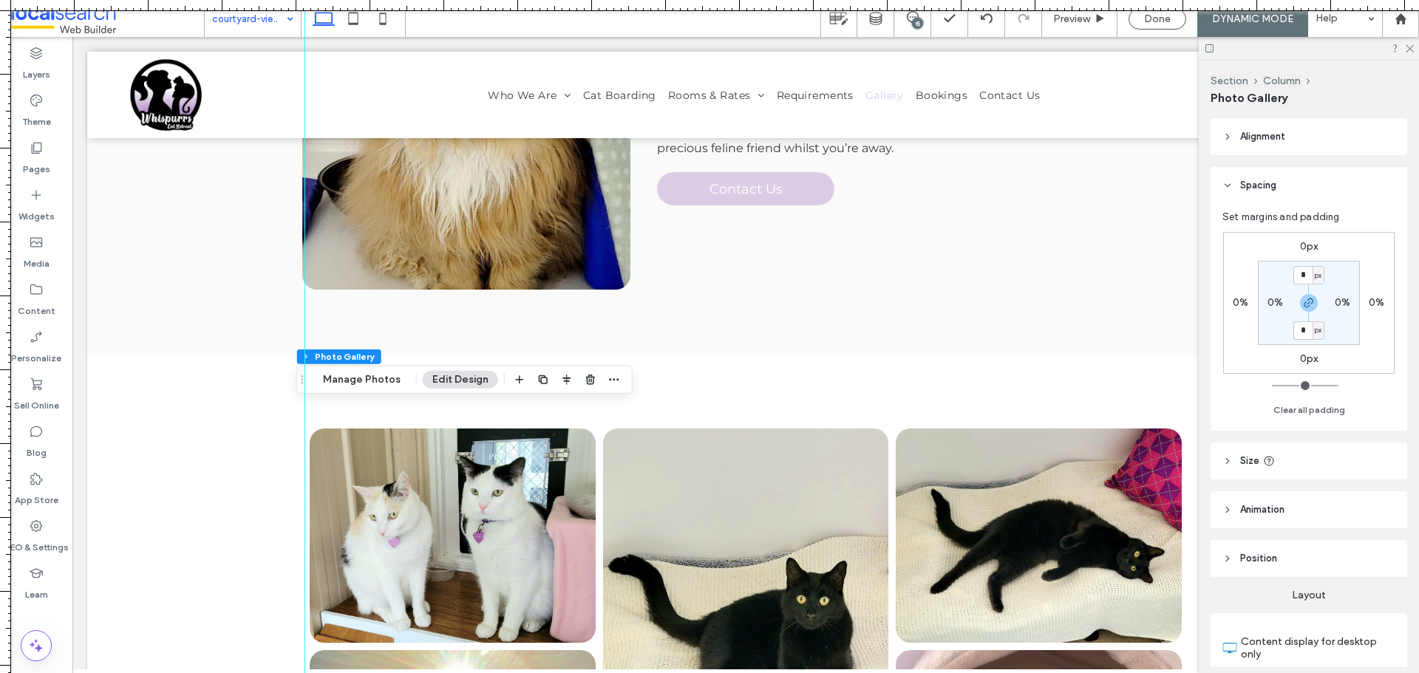
click at [229, 16] on input at bounding box center [249, 18] width 74 height 37
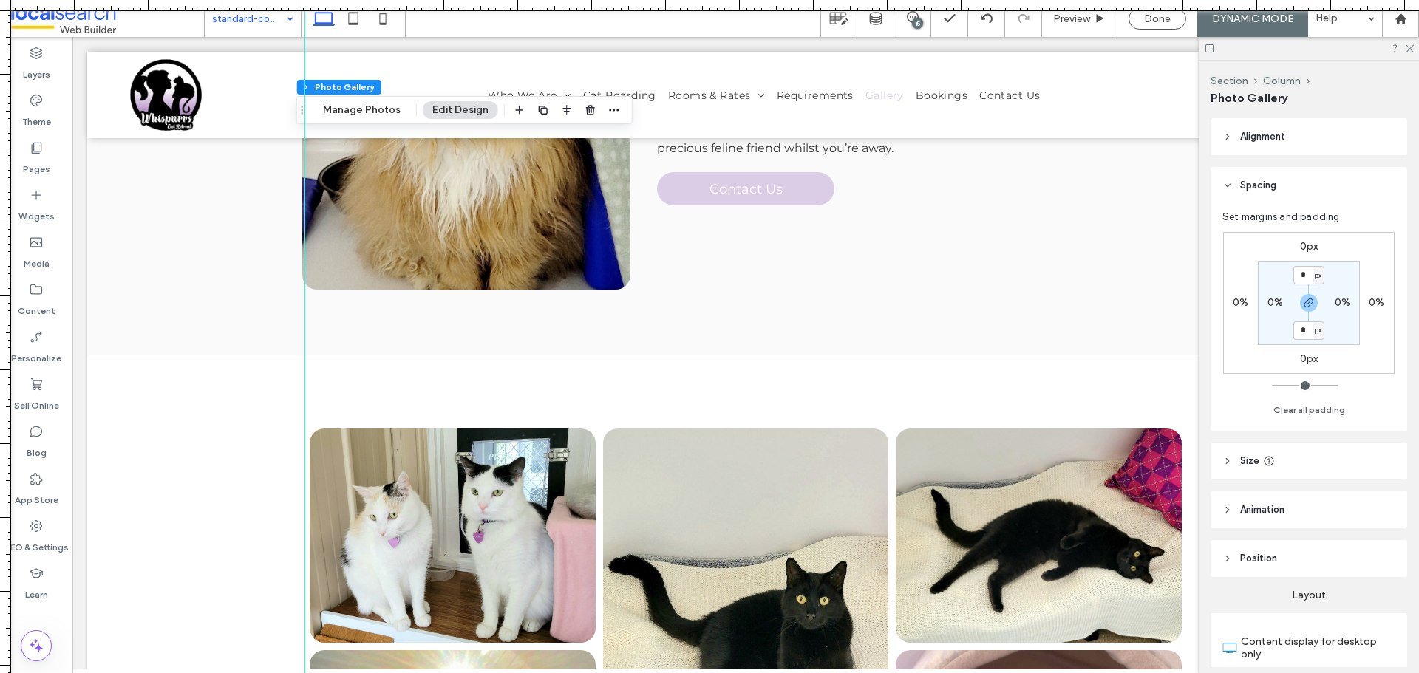
click at [914, 25] on div "15" at bounding box center [917, 23] width 11 height 11
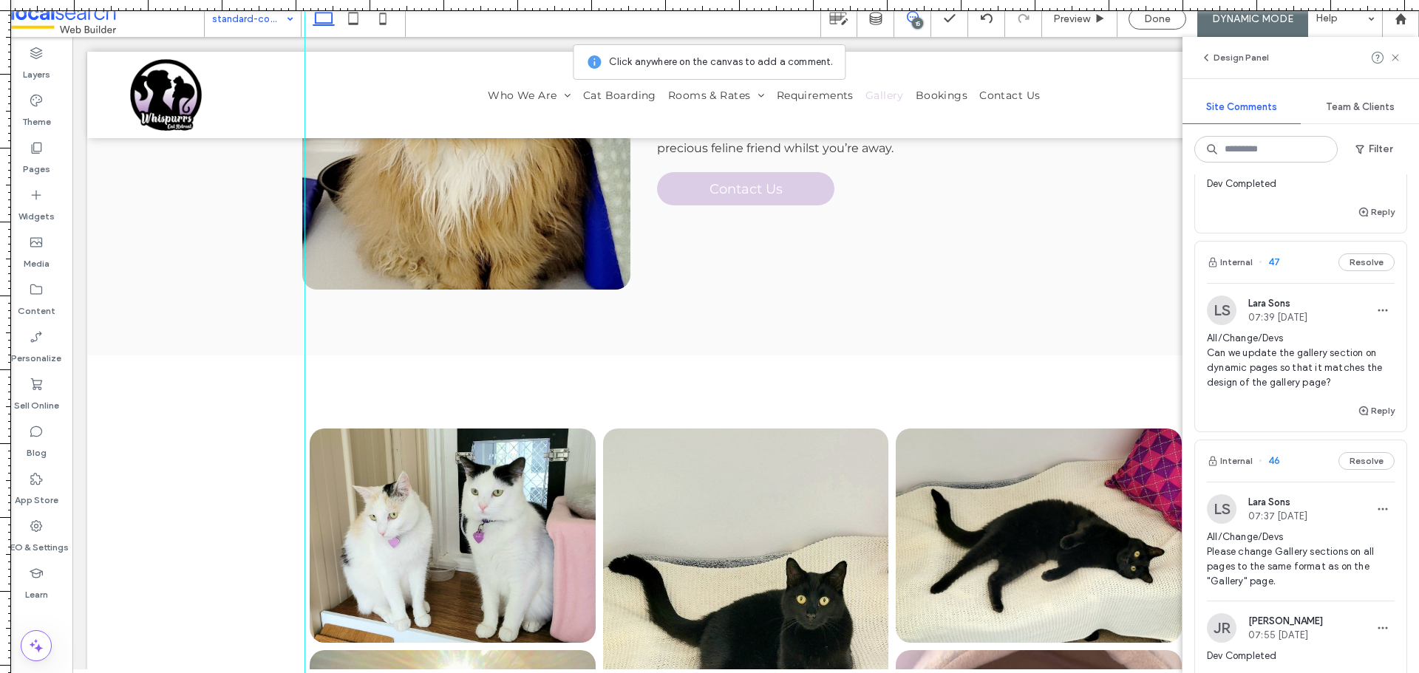
scroll to position [1257, 0]
click at [1358, 412] on icon "button" at bounding box center [1364, 408] width 12 height 12
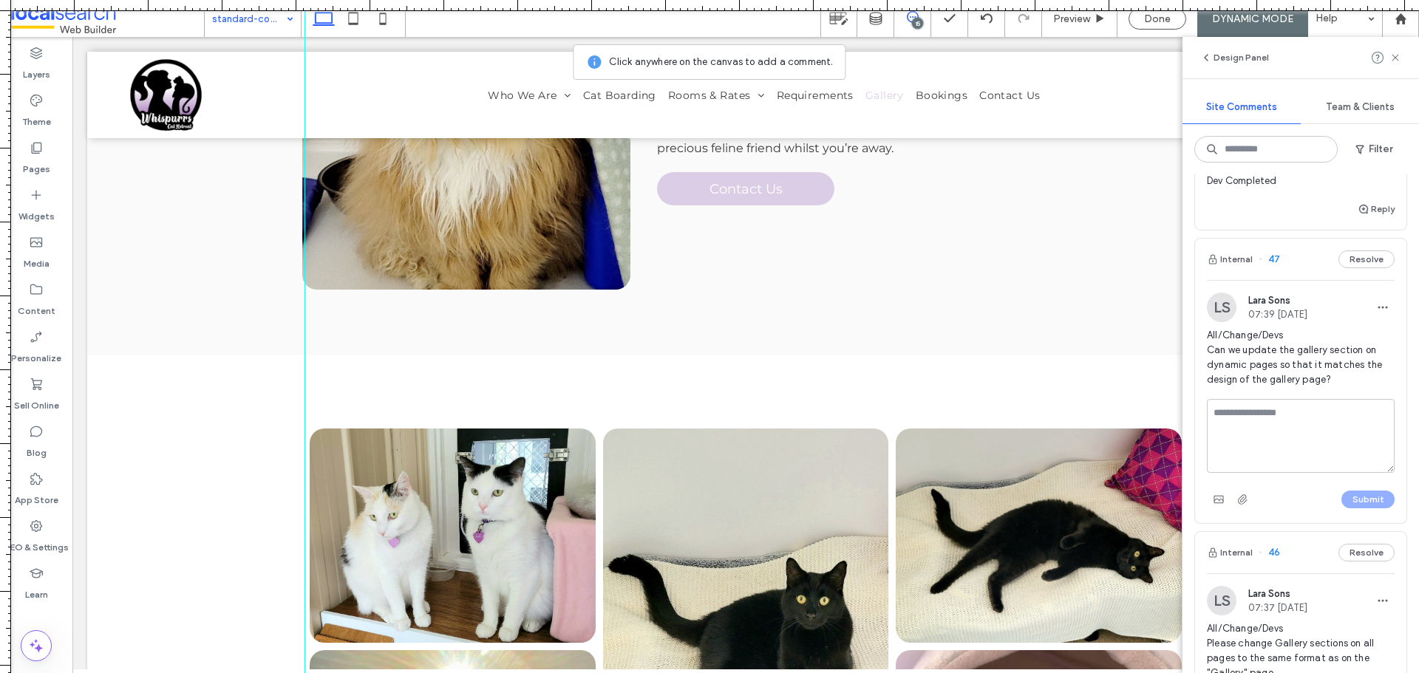
click at [1338, 435] on textarea at bounding box center [1301, 436] width 188 height 74
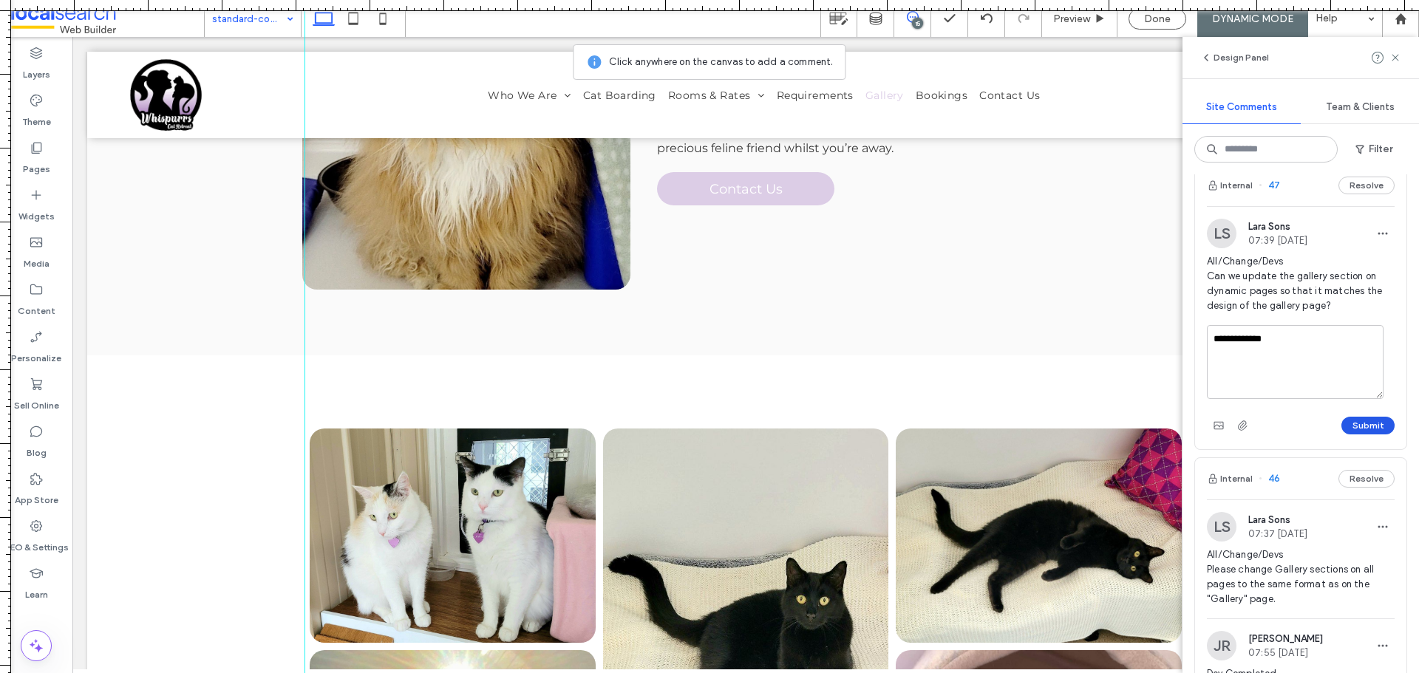
type textarea "**********"
click at [1371, 429] on button "Submit" at bounding box center [1368, 426] width 53 height 18
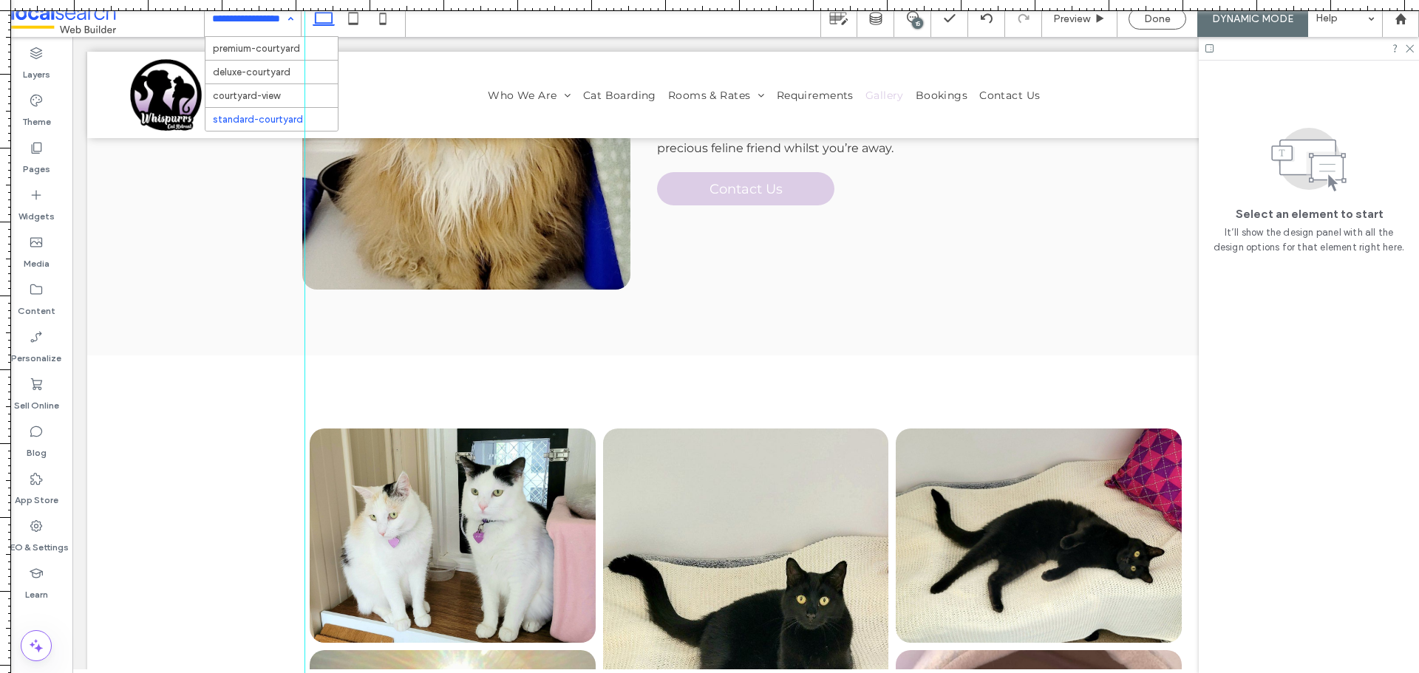
scroll to position [0, 0]
click at [911, 24] on div "15" at bounding box center [912, 18] width 36 height 15
click at [917, 16] on icon at bounding box center [913, 17] width 12 height 12
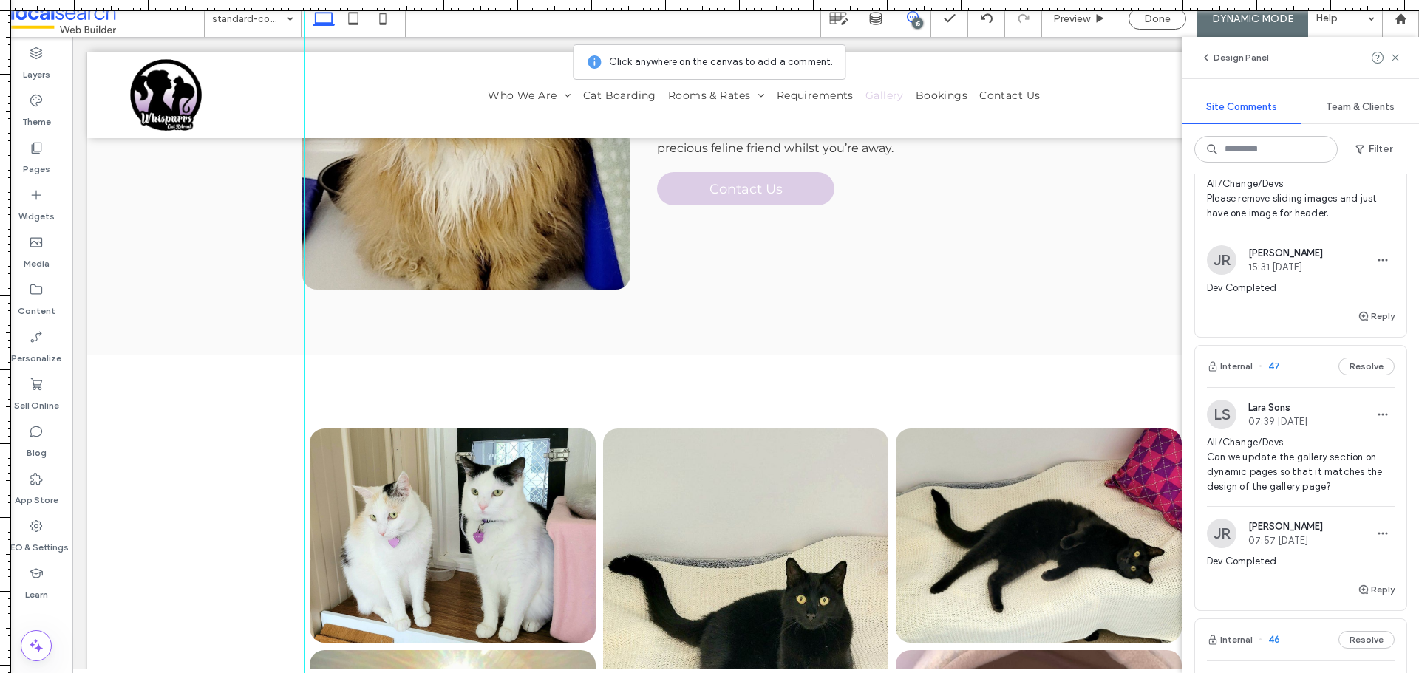
scroll to position [1183, 0]
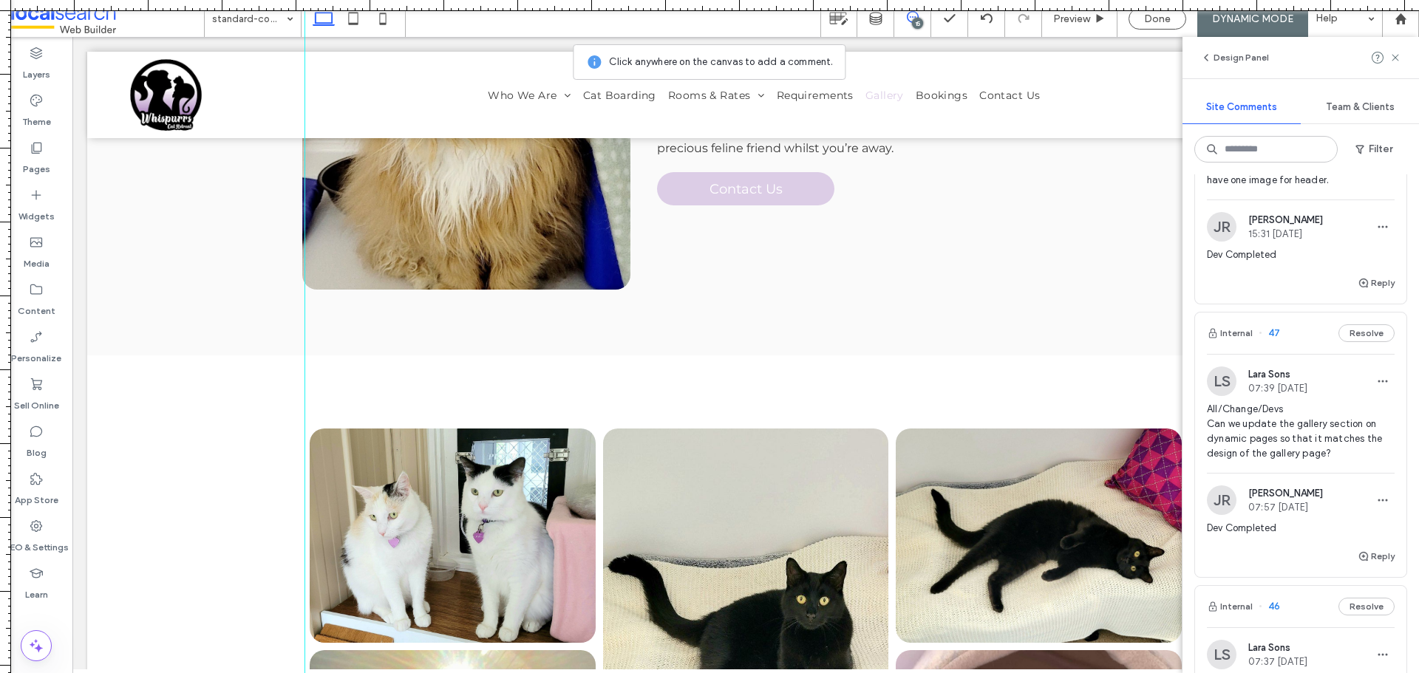
click at [1280, 437] on span "All/Change/Devs Can we update the gallery section on dynamic pages so that it m…" at bounding box center [1301, 431] width 188 height 59
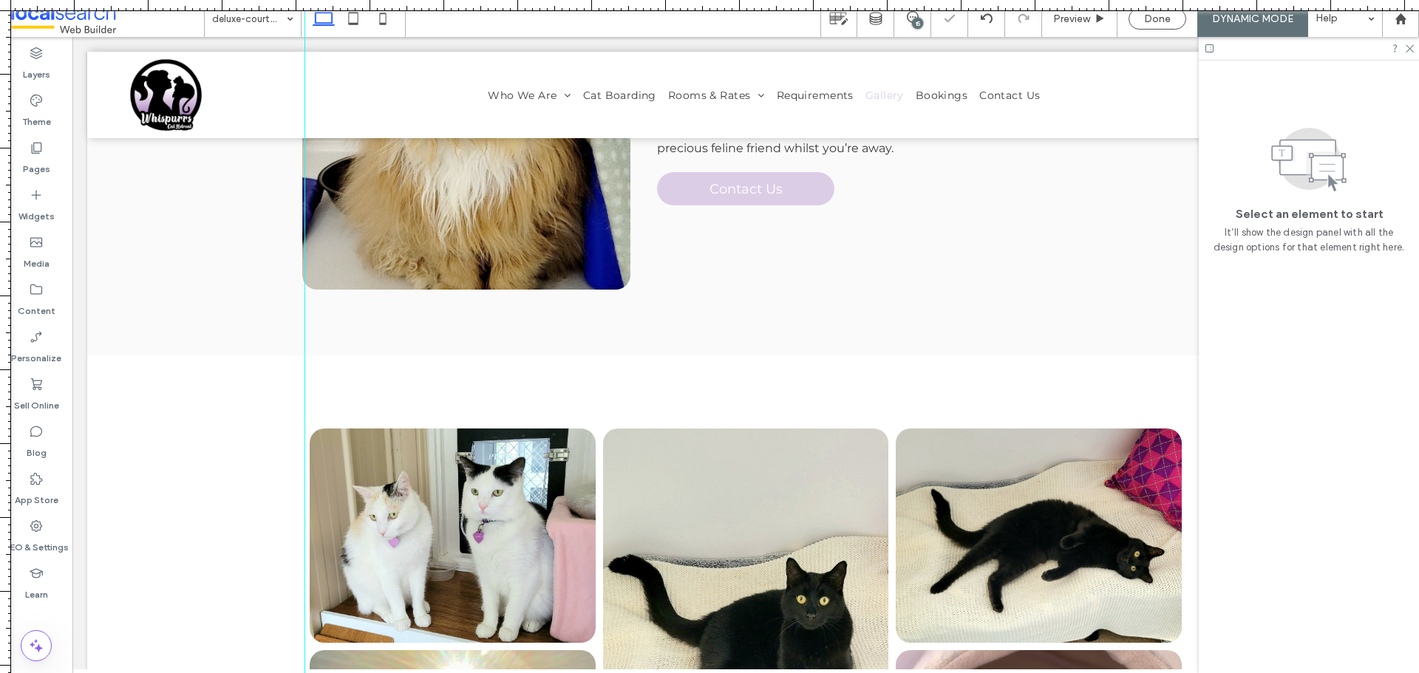
scroll to position [0, 0]
click at [913, 27] on div "15" at bounding box center [912, 18] width 37 height 37
click at [918, 21] on div "15" at bounding box center [917, 23] width 11 height 11
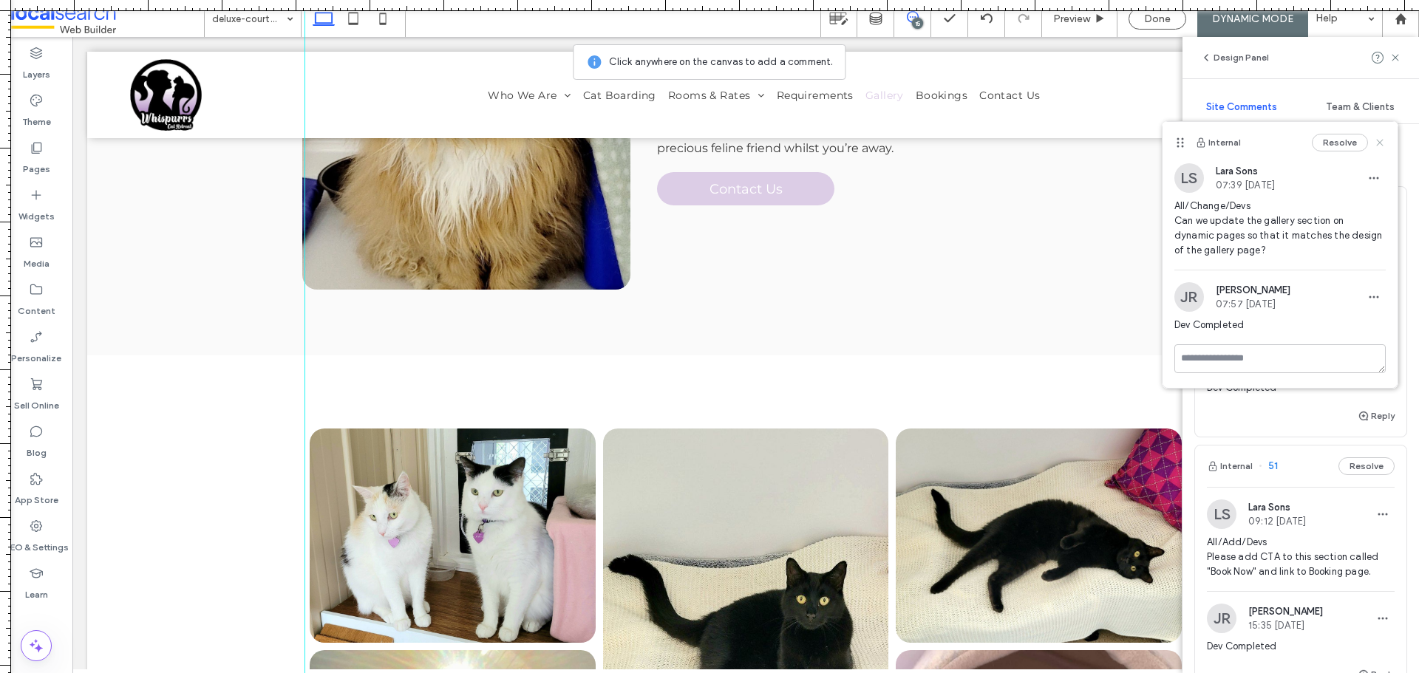
click at [1375, 137] on icon at bounding box center [1380, 143] width 12 height 12
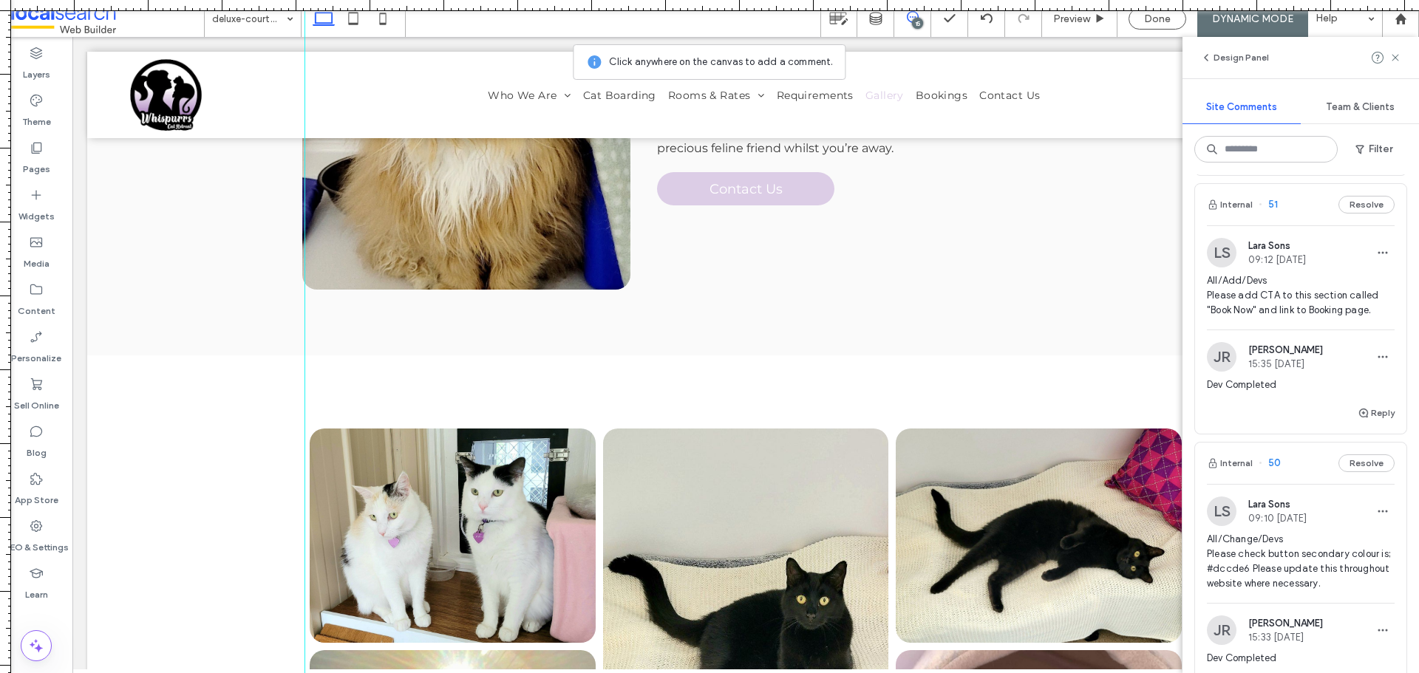
scroll to position [296, 0]
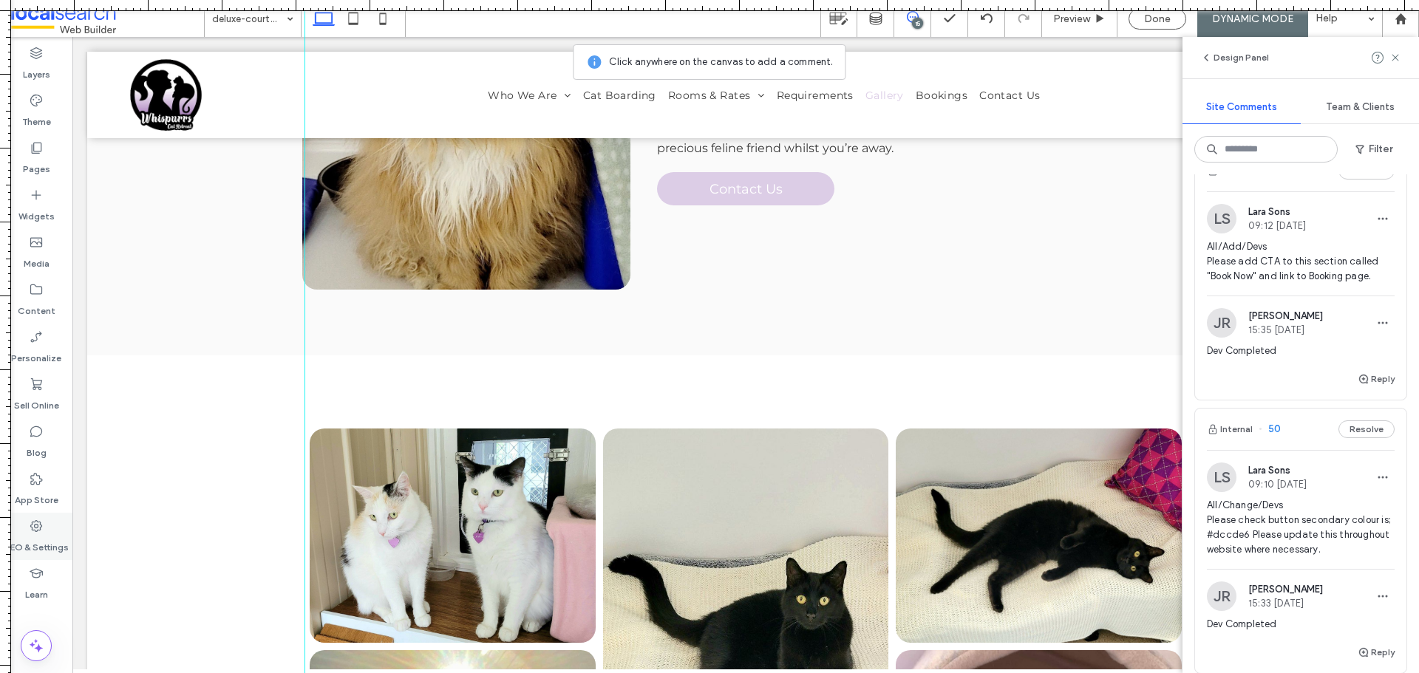
click at [54, 528] on div "SEO & Settings" at bounding box center [36, 536] width 72 height 47
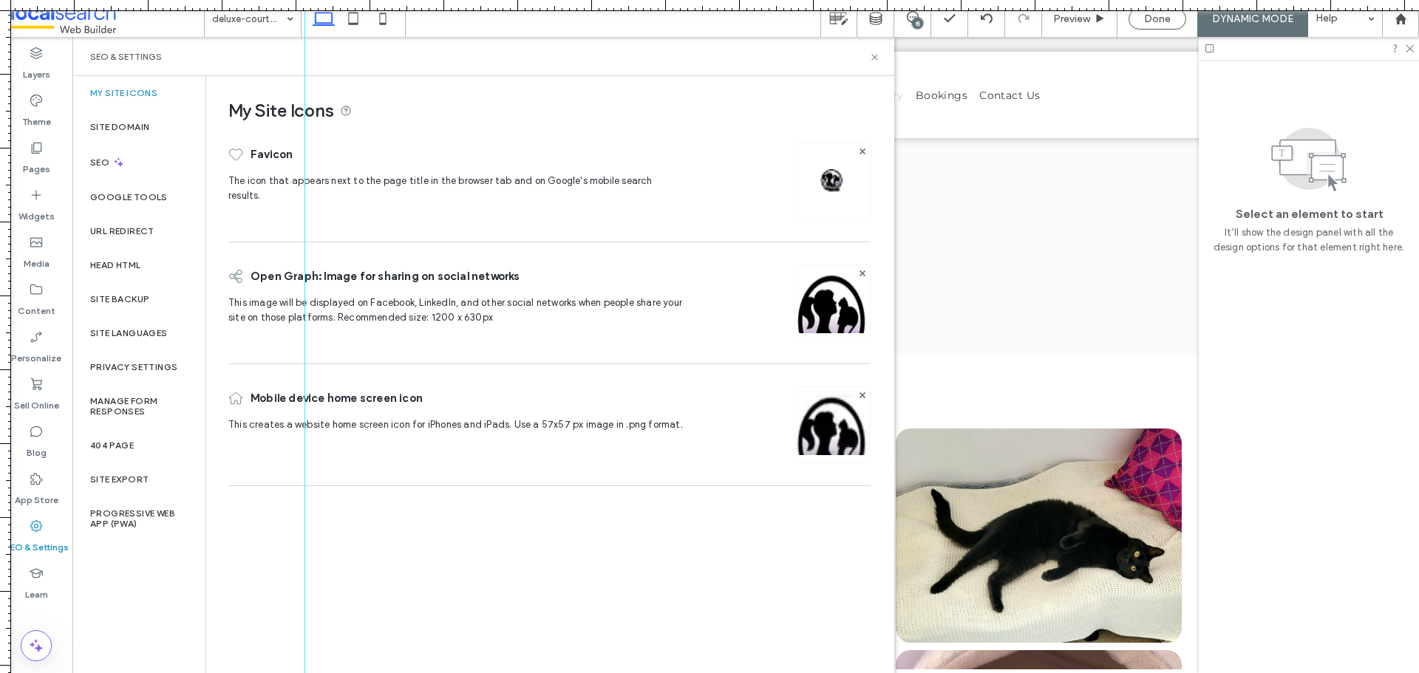
scroll to position [0, 0]
click at [150, 313] on div "Site Backup" at bounding box center [138, 299] width 133 height 34
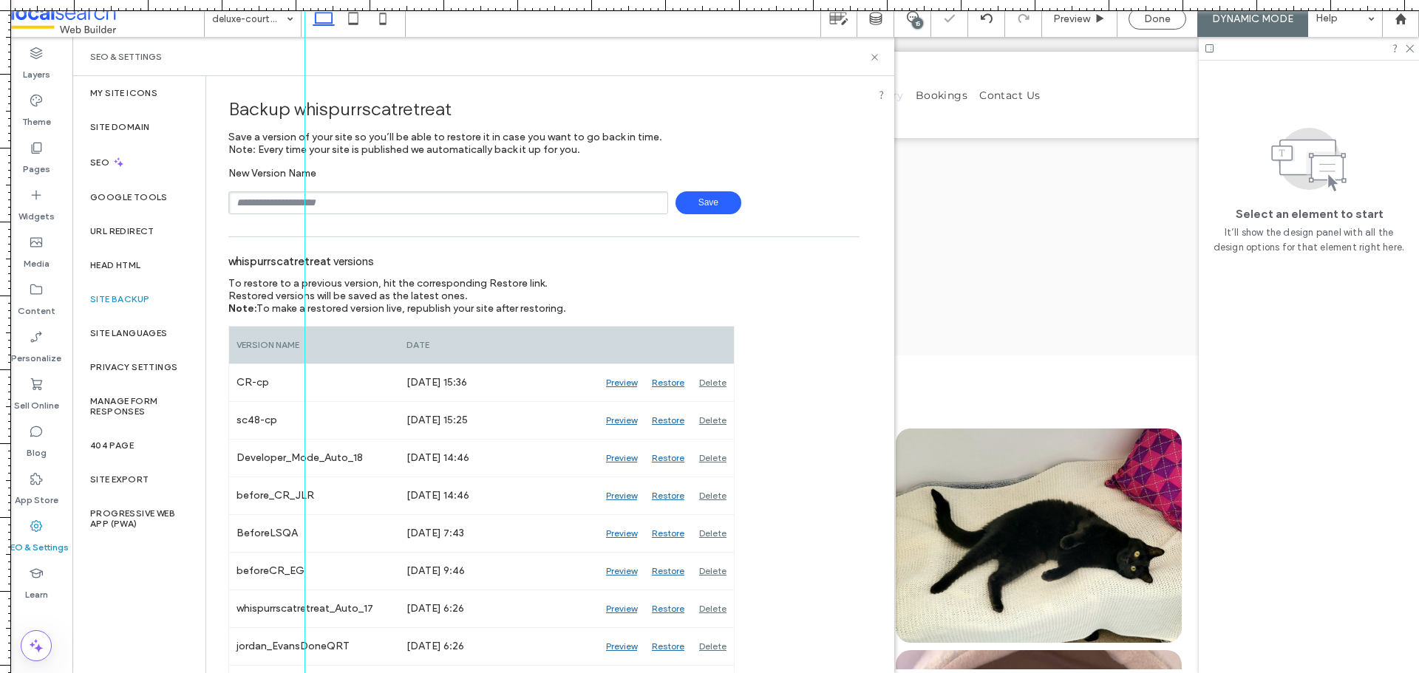
click at [444, 208] on input "text" at bounding box center [448, 202] width 440 height 23
type input "**********"
click at [700, 208] on span "Save" at bounding box center [709, 202] width 66 height 23
click at [916, 21] on div "15" at bounding box center [917, 23] width 11 height 11
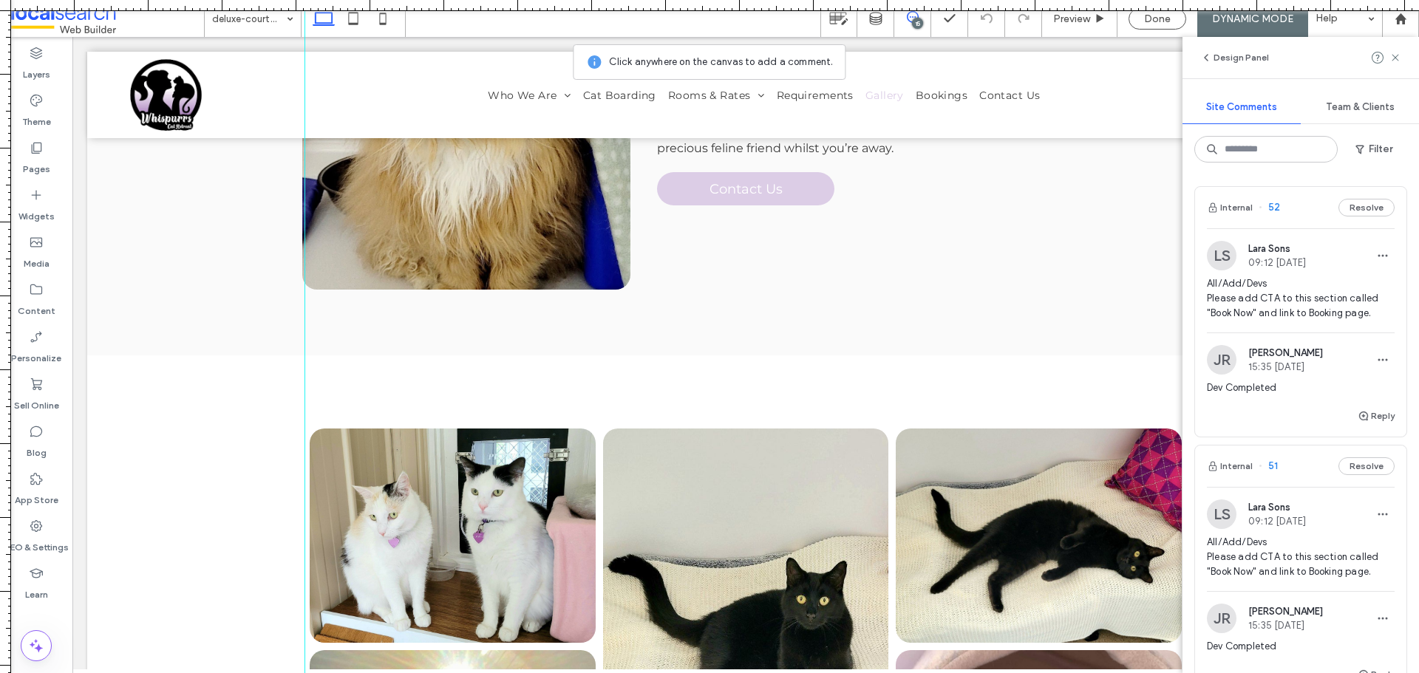
click at [1281, 503] on span "Lara Sons" at bounding box center [1278, 507] width 58 height 11
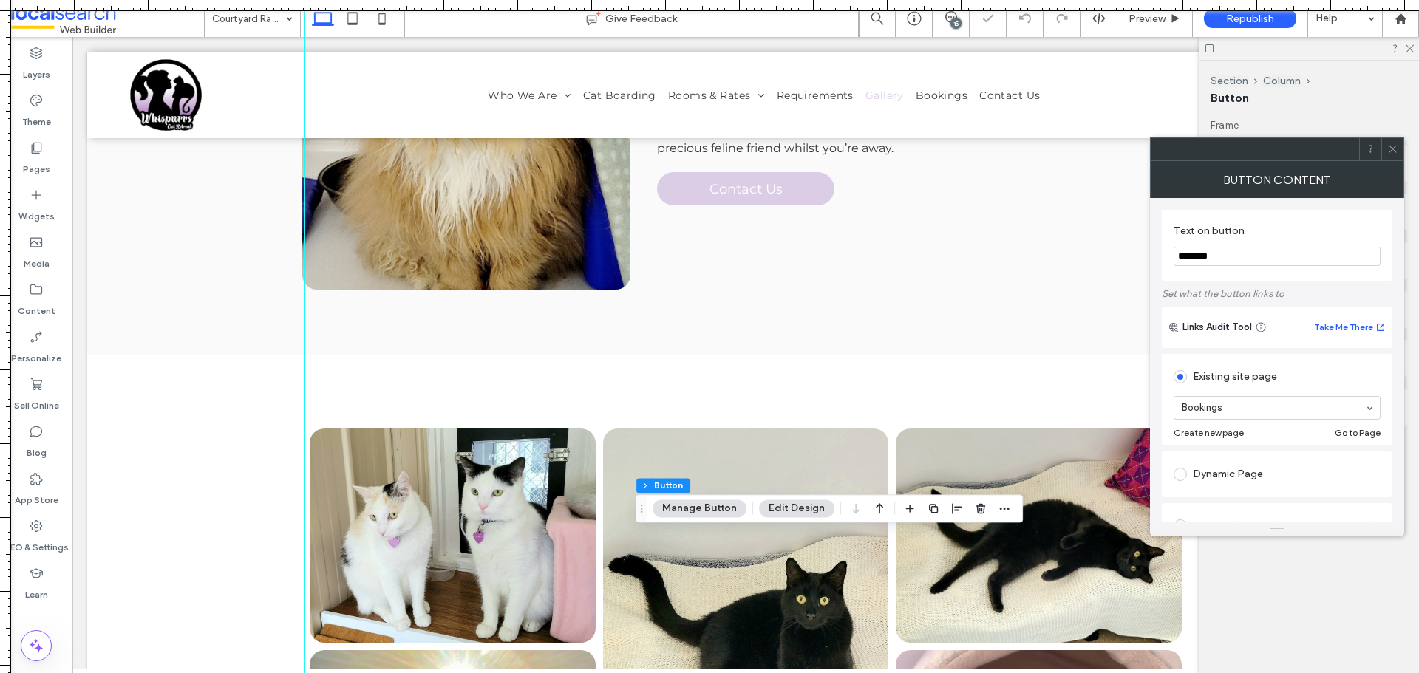
type input "**"
drag, startPoint x: 38, startPoint y: 120, endPoint x: 51, endPoint y: 137, distance: 21.6
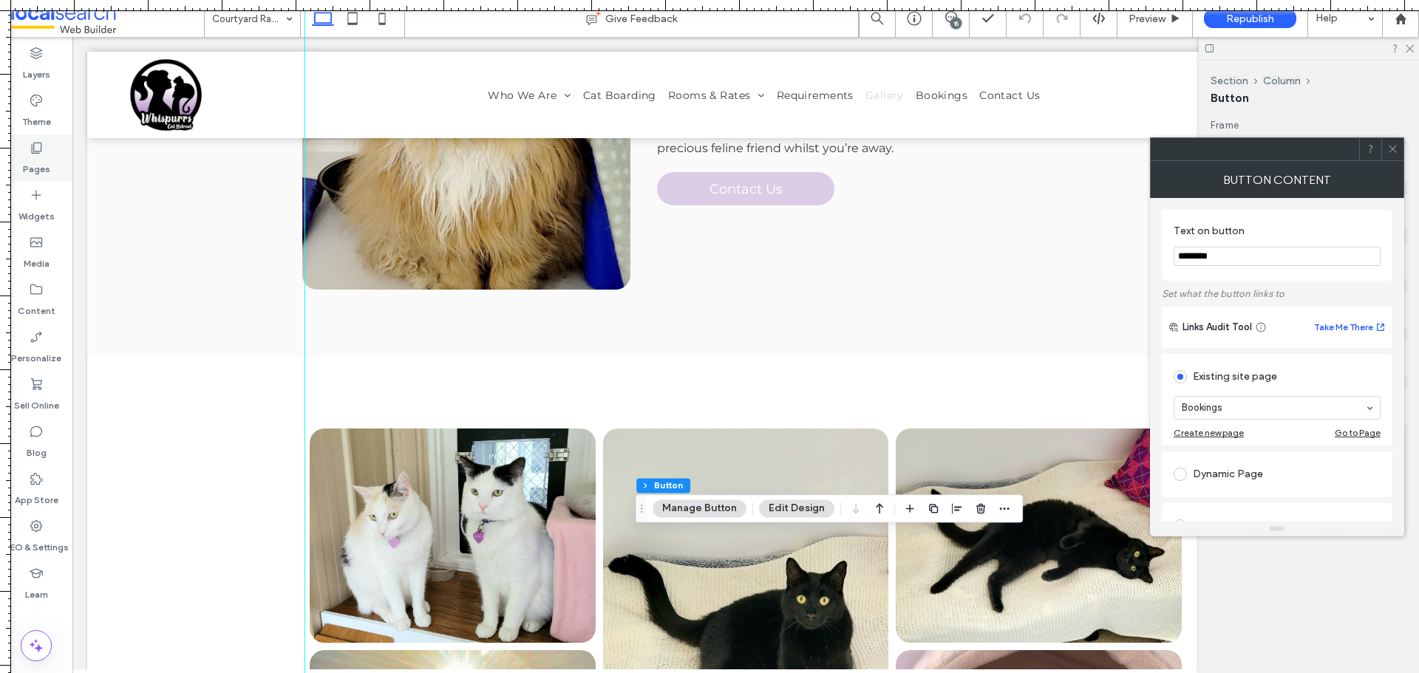
click at [38, 120] on label "Theme" at bounding box center [36, 118] width 29 height 21
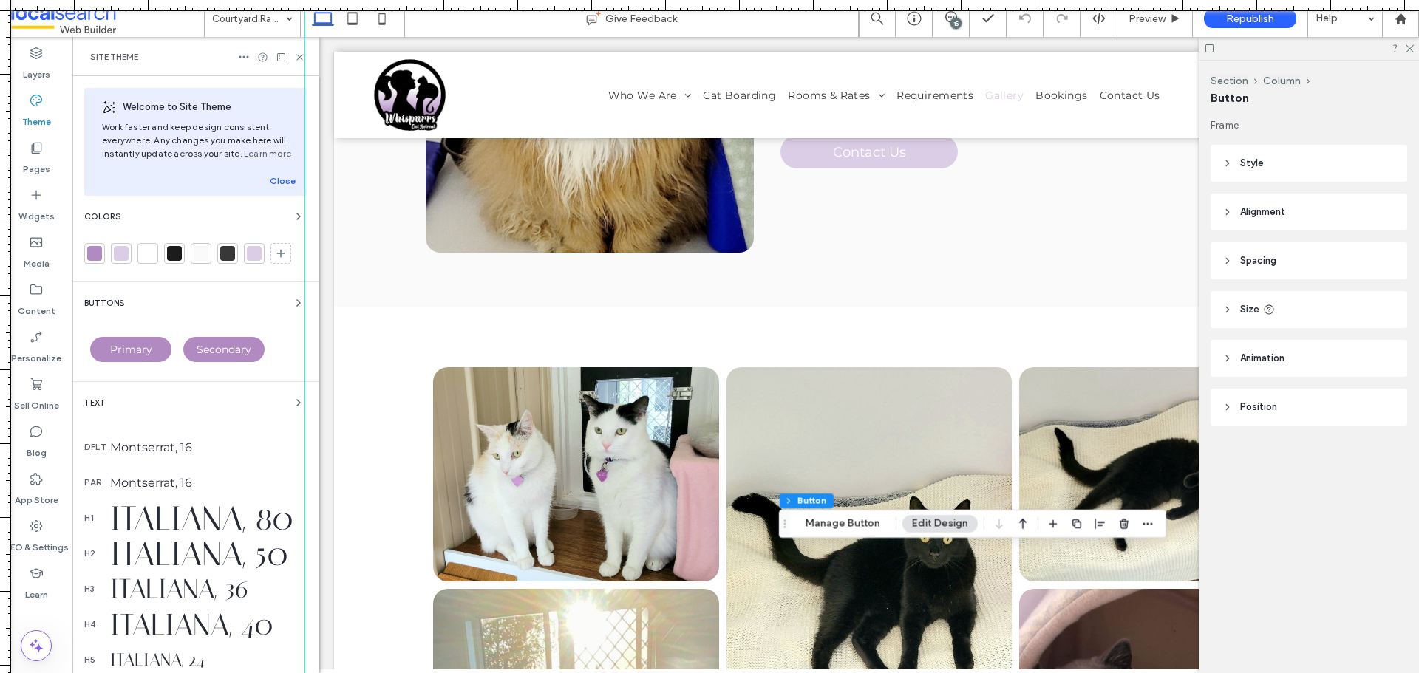
click at [242, 350] on span "Secondary" at bounding box center [224, 349] width 55 height 13
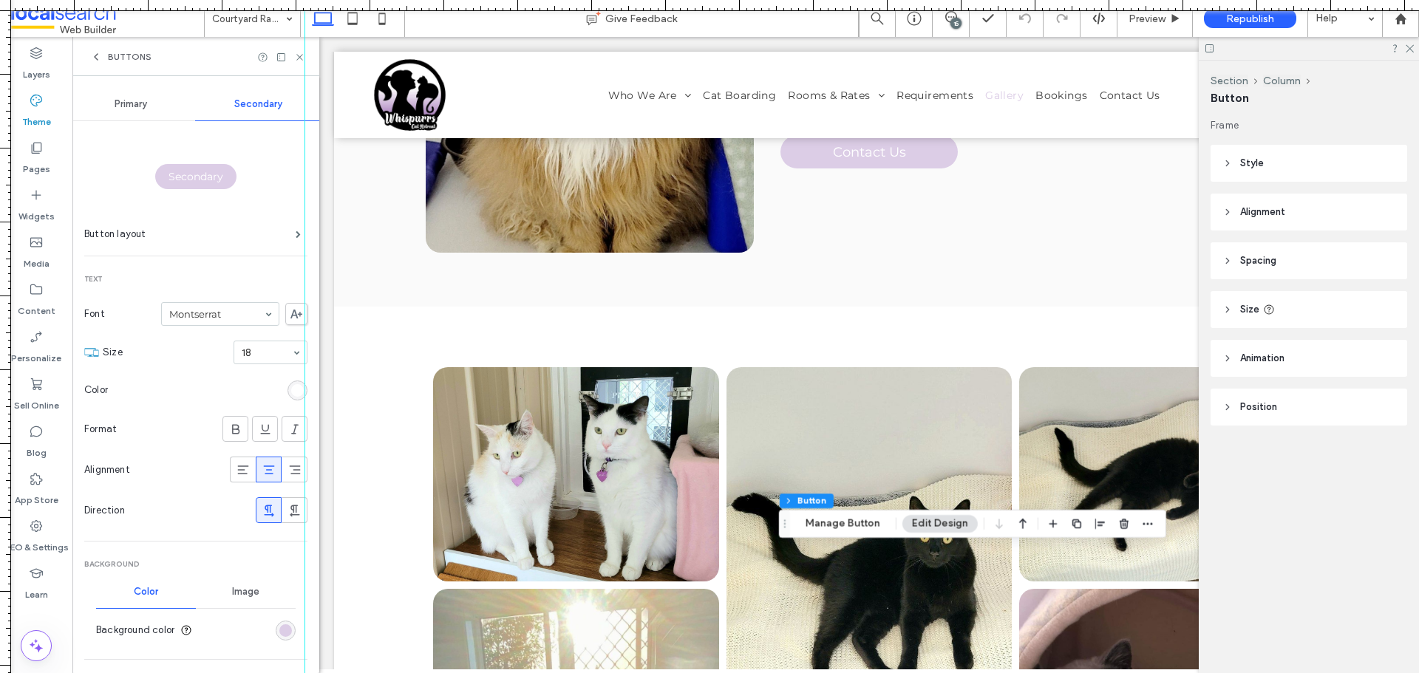
click at [955, 18] on div "15" at bounding box center [956, 23] width 11 height 11
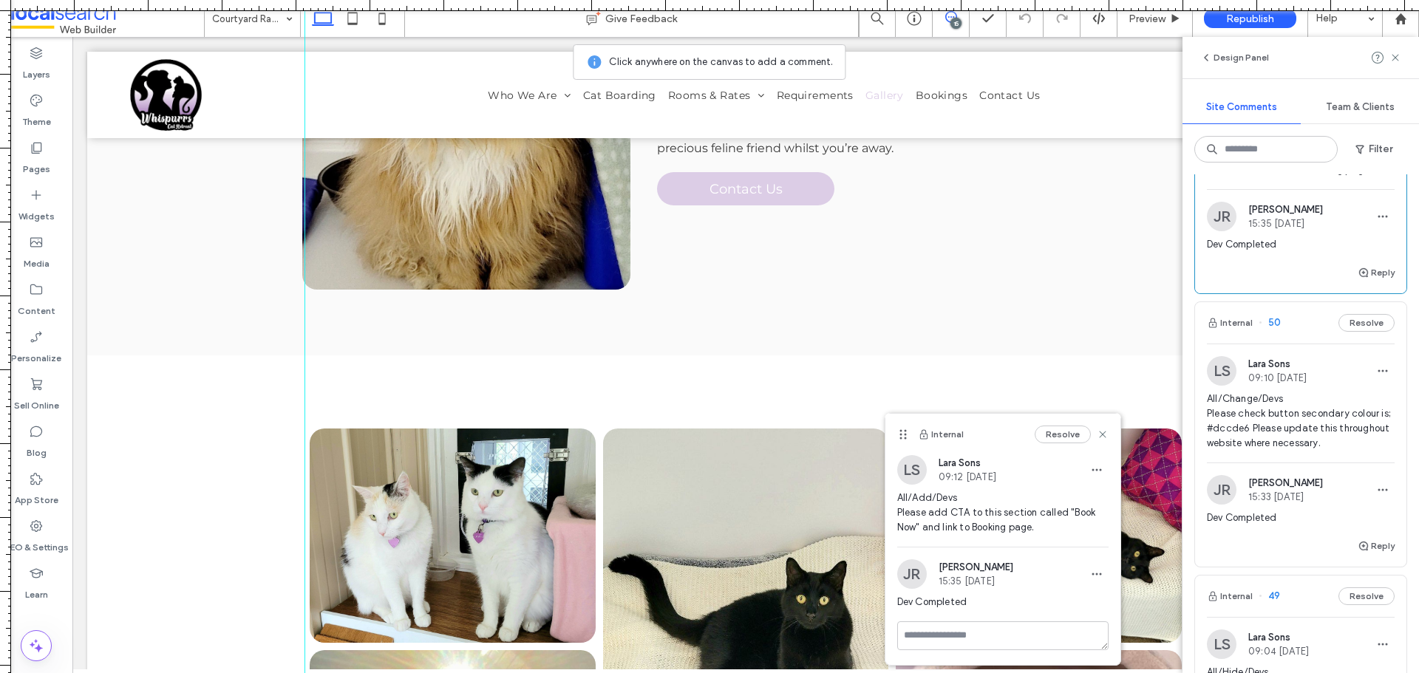
scroll to position [444, 0]
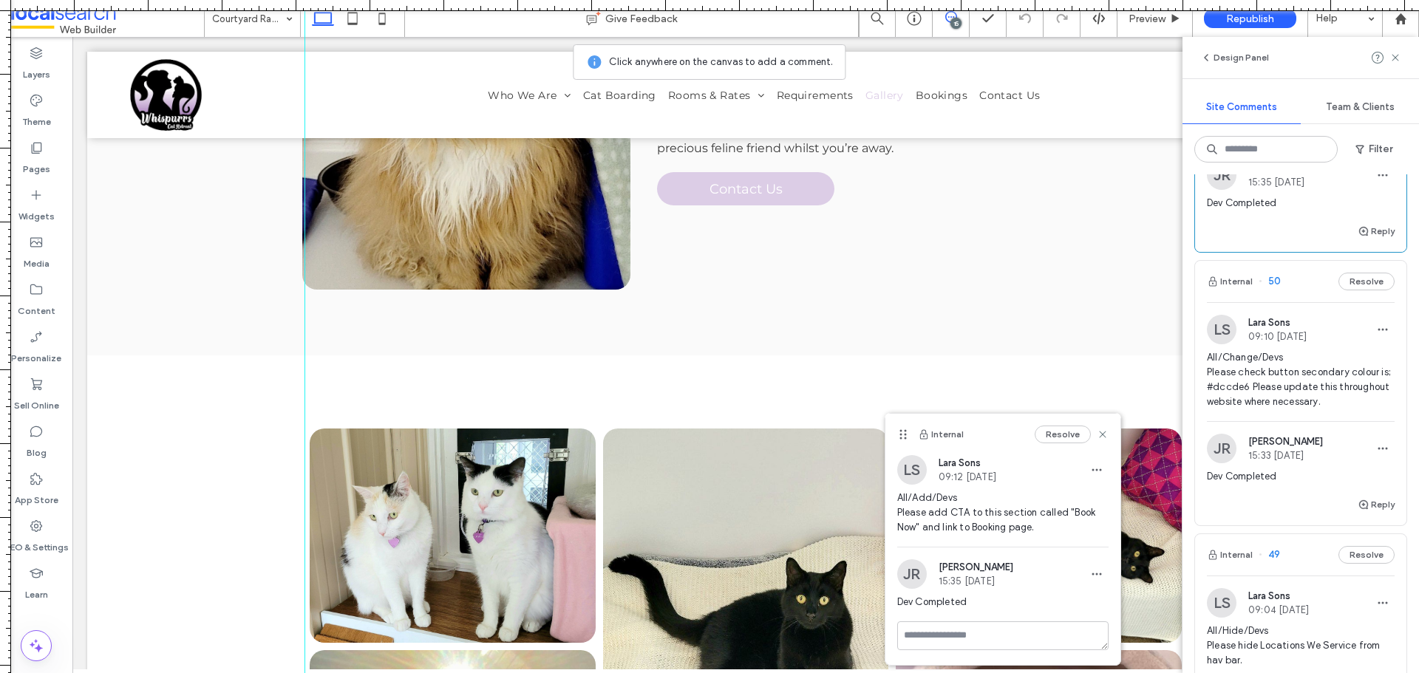
click at [1318, 382] on span "All/Change/Devs Please check button secondary colour is; #dccde6 Please update …" at bounding box center [1301, 379] width 188 height 59
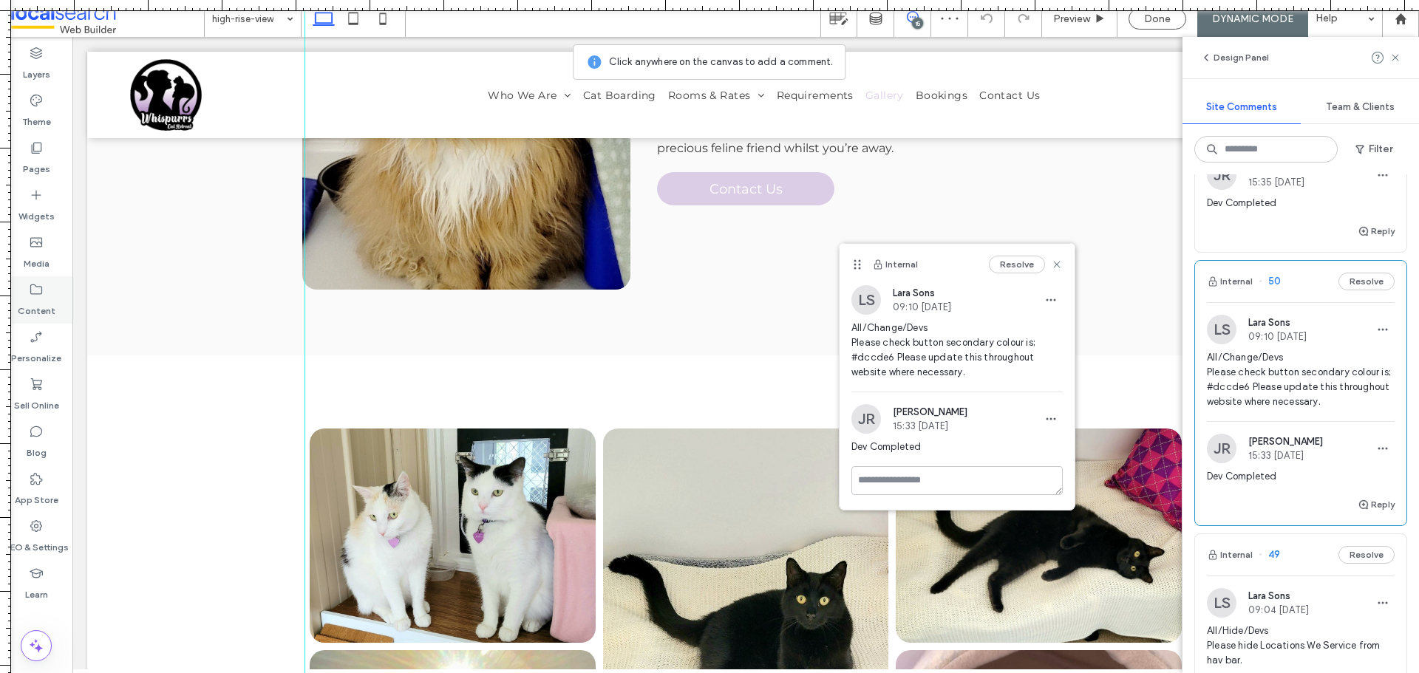
drag, startPoint x: 50, startPoint y: 115, endPoint x: 22, endPoint y: 307, distance: 194.2
click at [50, 115] on label "Theme" at bounding box center [36, 118] width 29 height 21
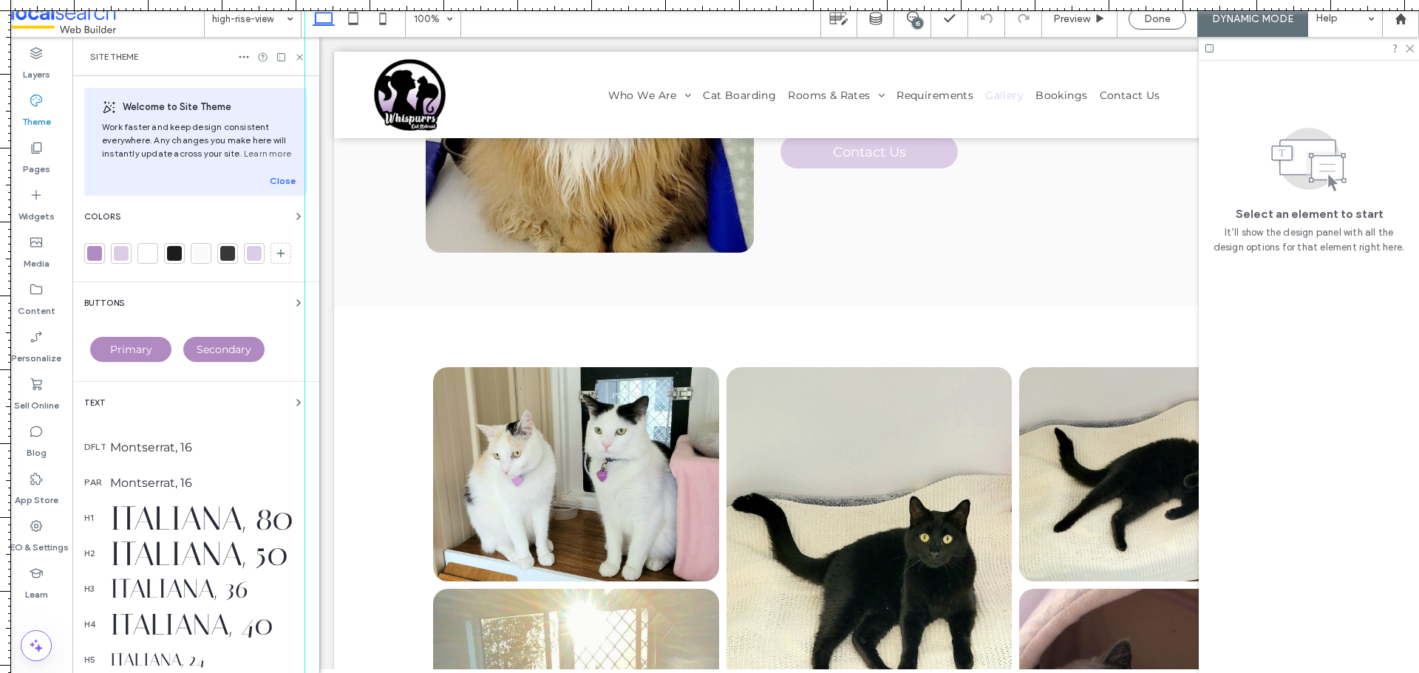
click at [253, 339] on div "Secondary" at bounding box center [223, 349] width 81 height 25
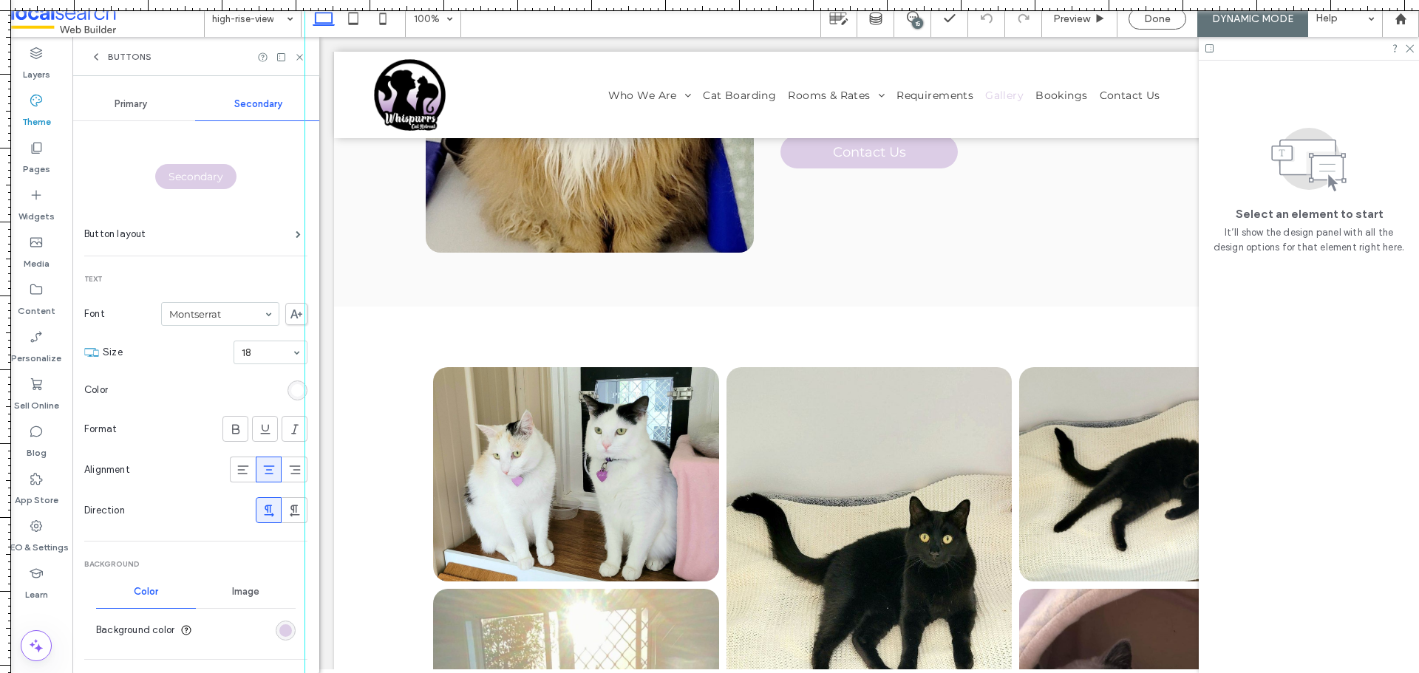
click at [278, 645] on section "Background color" at bounding box center [196, 630] width 200 height 37
click at [280, 640] on div "rgb(220, 205, 230)" at bounding box center [286, 631] width 20 height 20
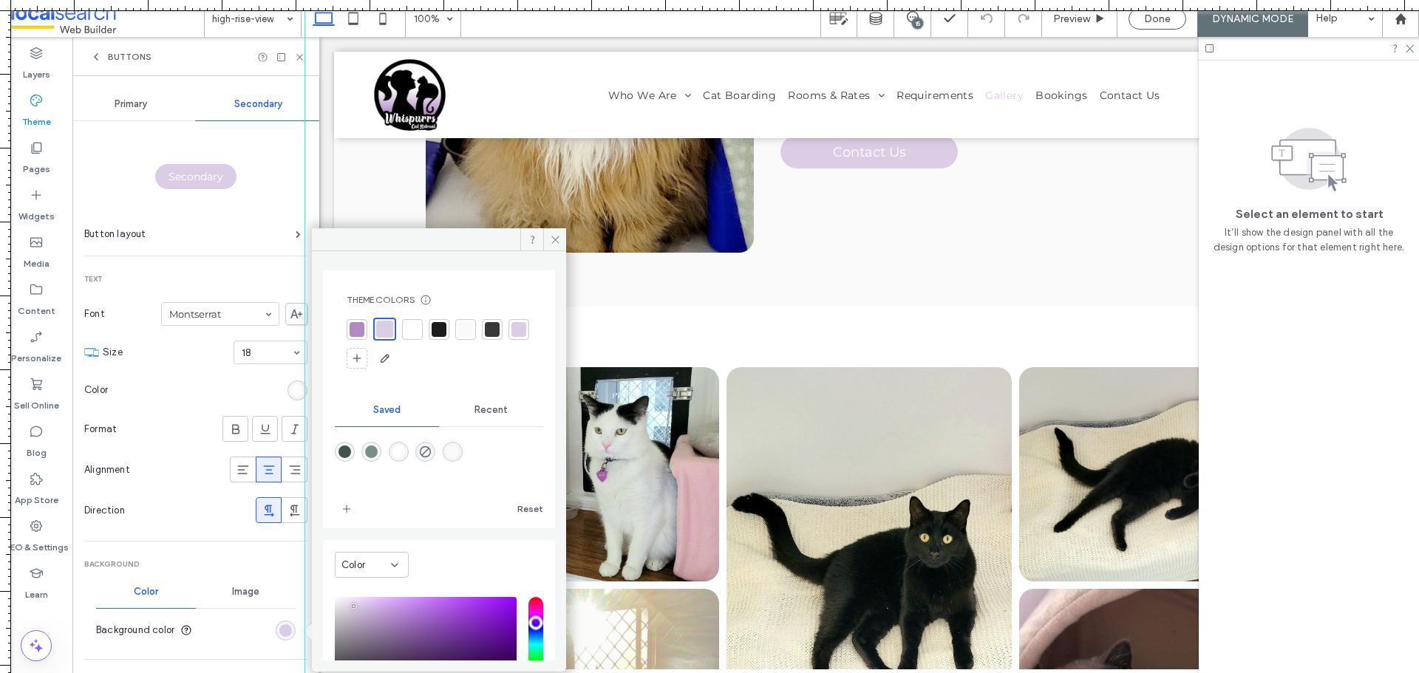
click at [353, 325] on div at bounding box center [357, 329] width 15 height 15
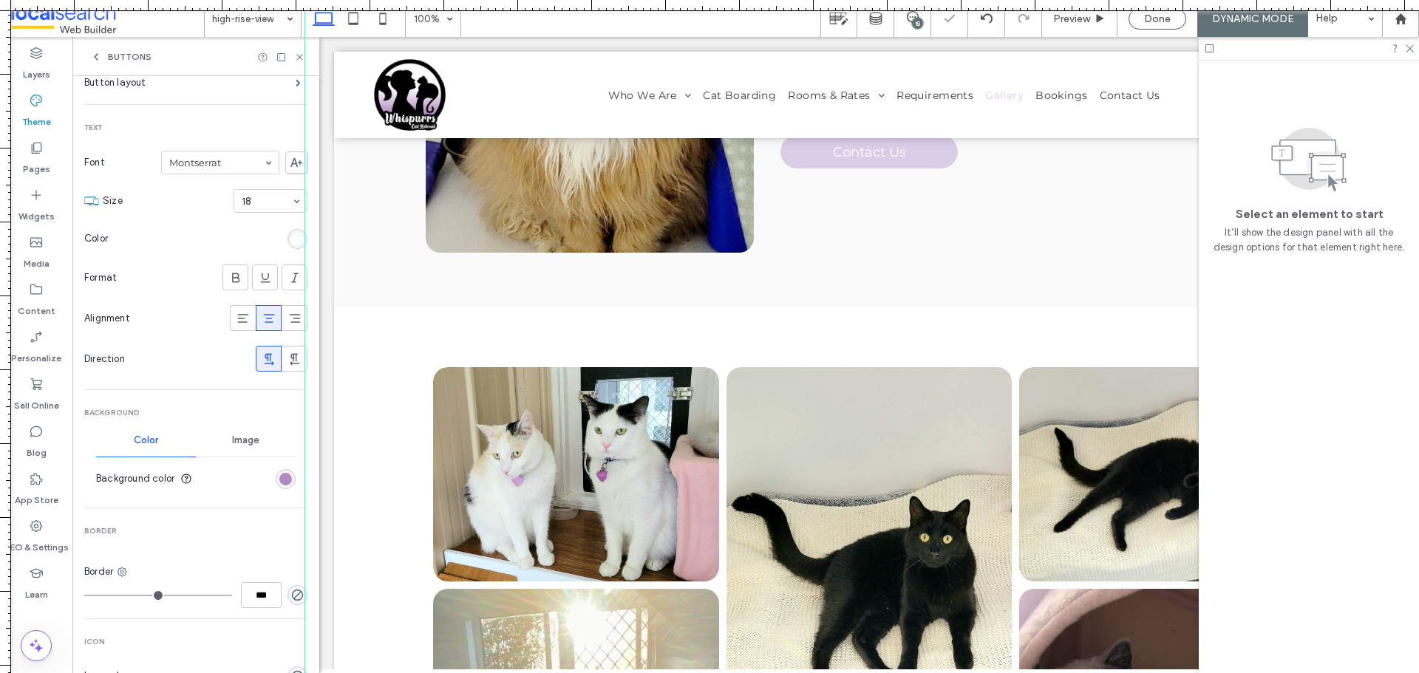
scroll to position [296, 0]
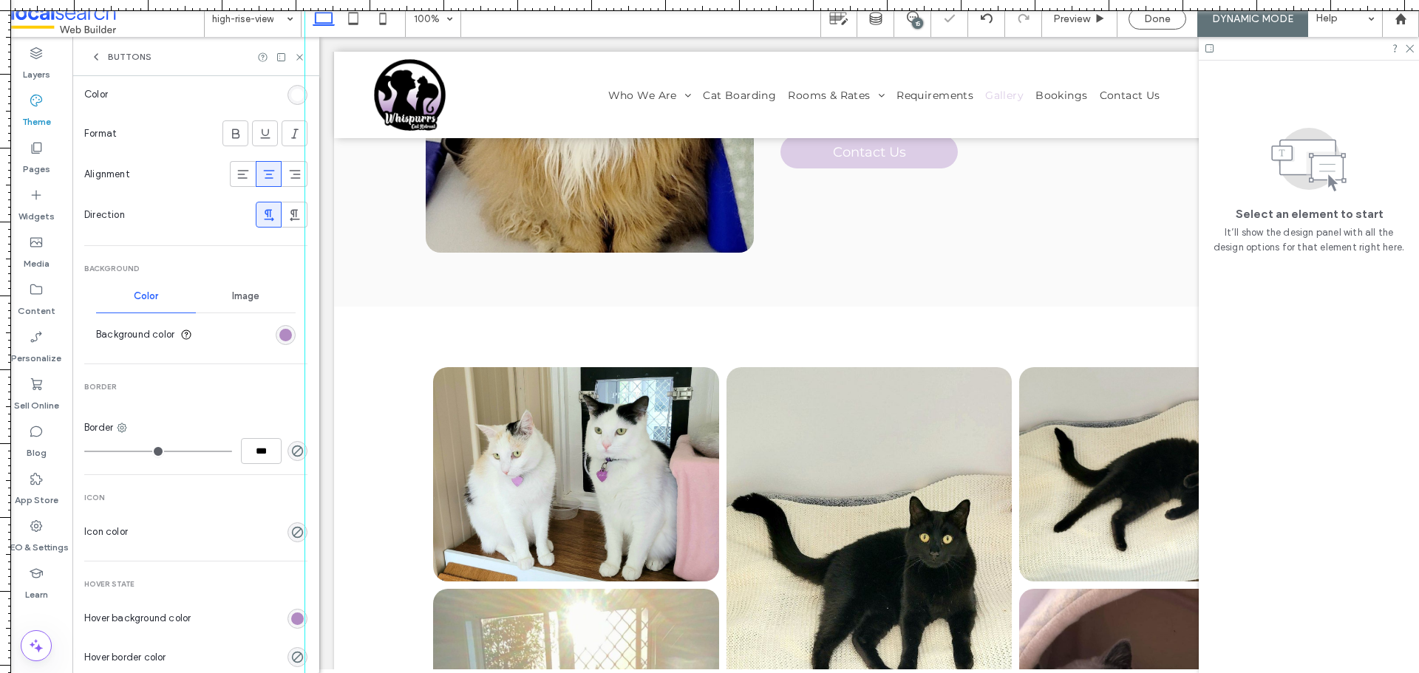
click at [299, 625] on div at bounding box center [305, 336] width 13 height 673
click at [291, 619] on div "rgb(177, 138, 194)" at bounding box center [297, 619] width 13 height 13
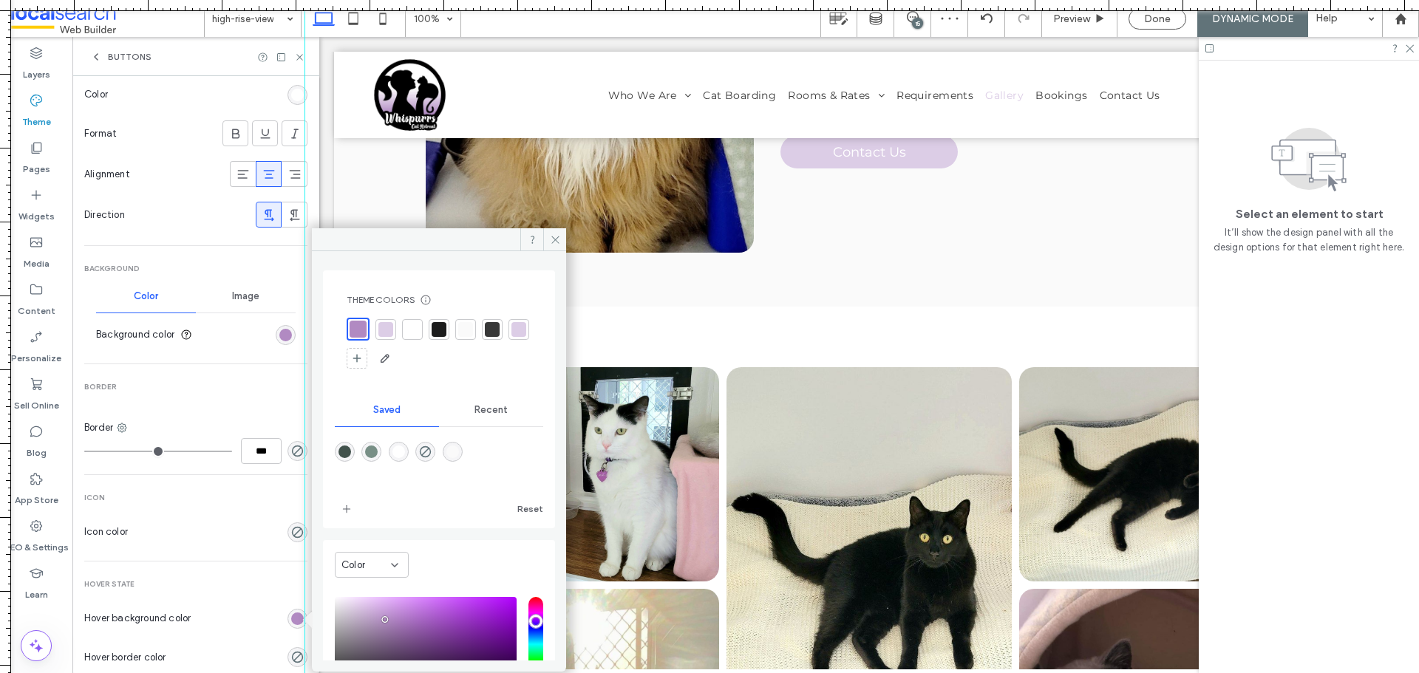
click at [380, 325] on div at bounding box center [385, 329] width 15 height 15
drag, startPoint x: 256, startPoint y: 23, endPoint x: 273, endPoint y: 19, distance: 17.4
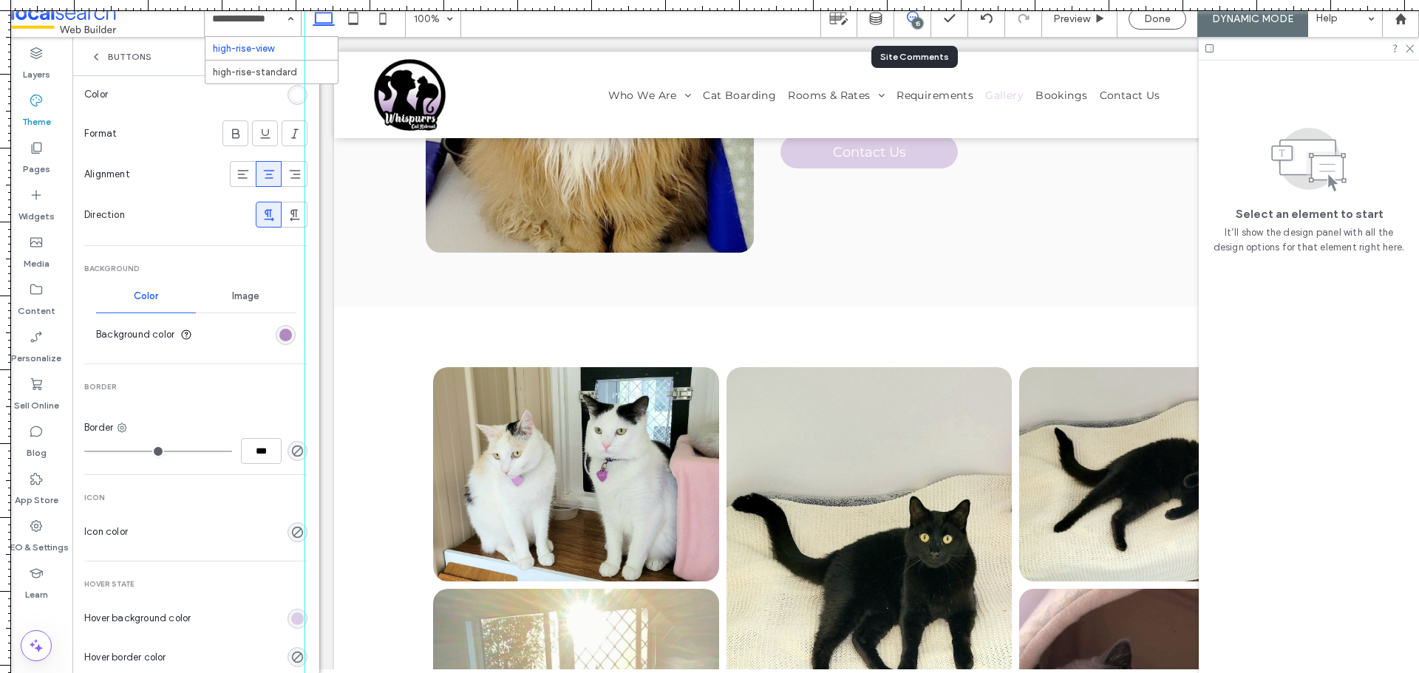
click at [910, 18] on icon at bounding box center [913, 17] width 12 height 12
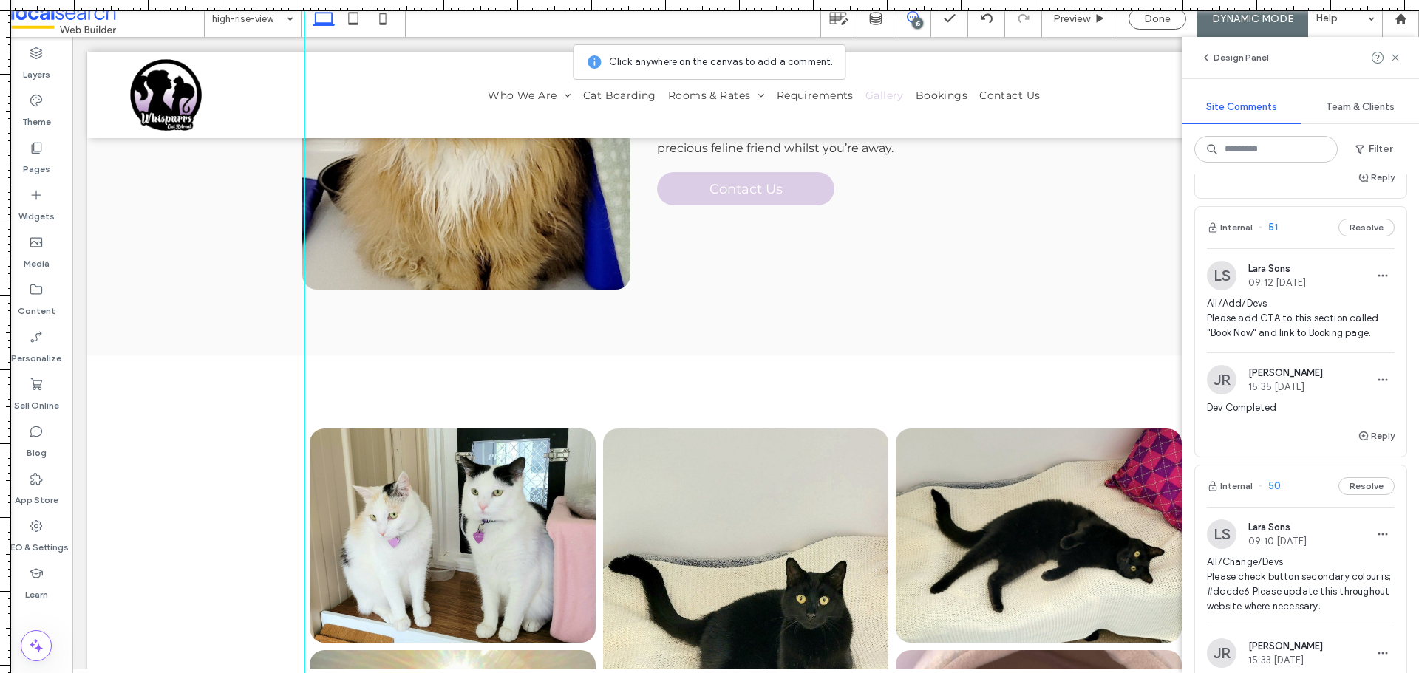
scroll to position [444, 0]
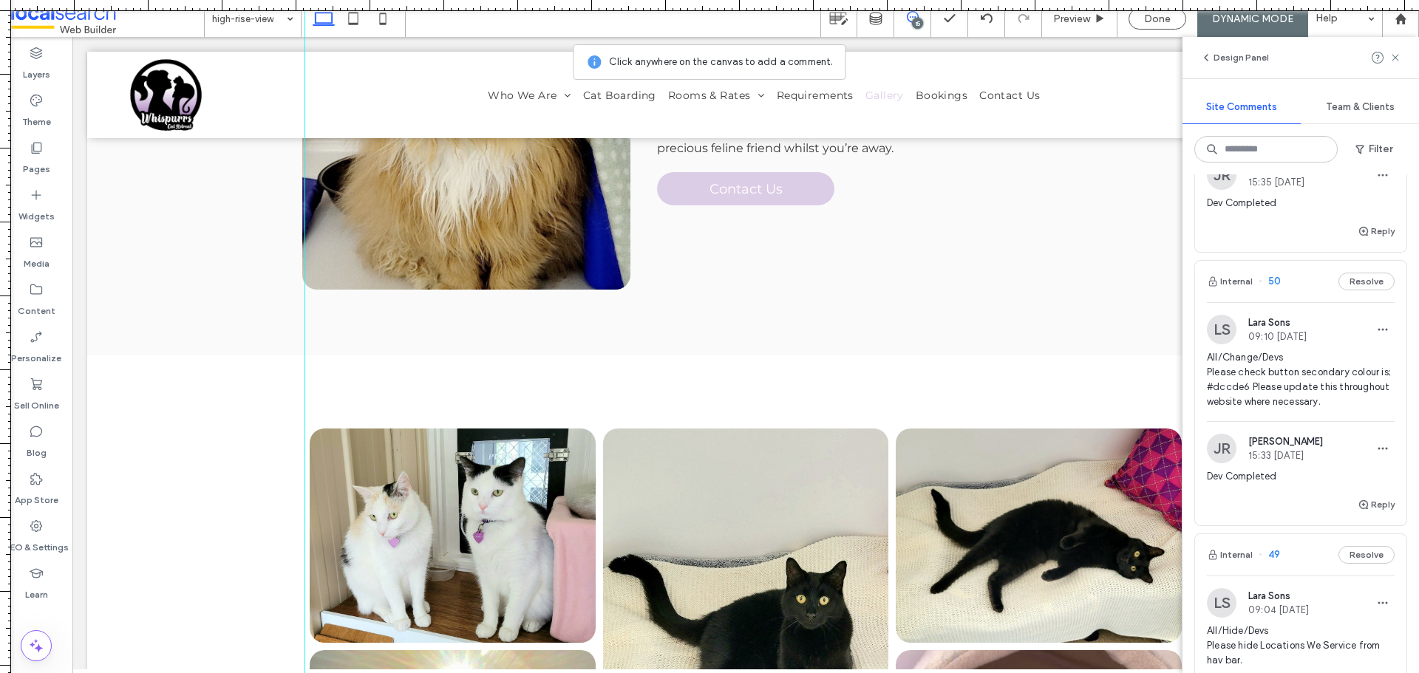
click at [1300, 188] on div "JR [PERSON_NAME] 15:35 [DATE]" at bounding box center [1265, 175] width 116 height 30
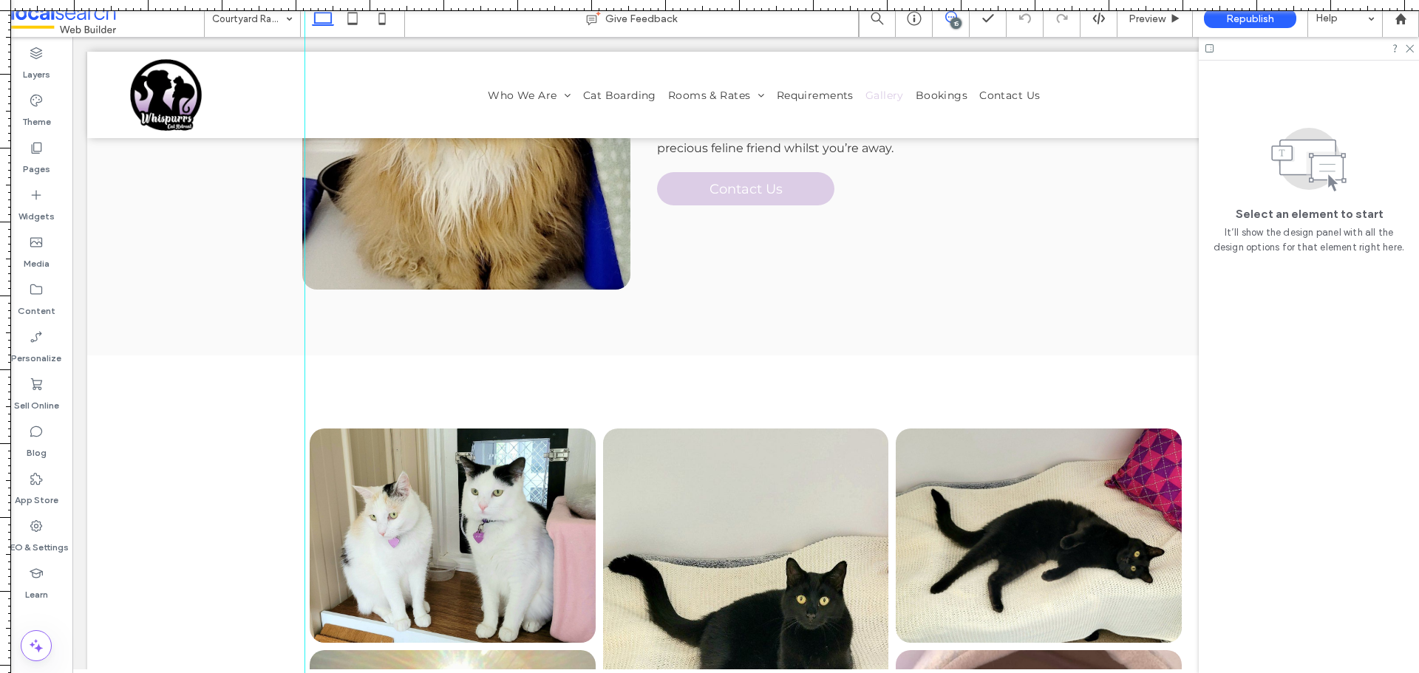
click at [946, 21] on icon at bounding box center [951, 17] width 12 height 12
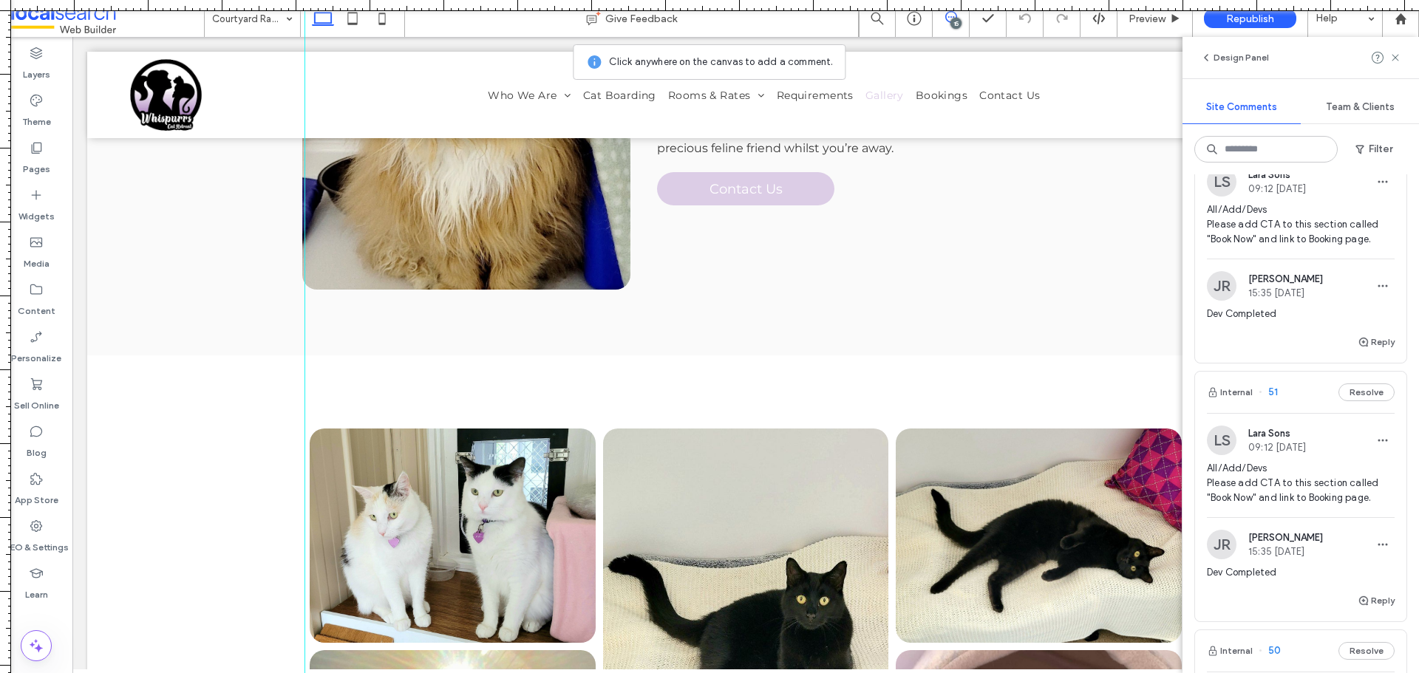
scroll to position [370, 0]
